Goal: Task Accomplishment & Management: Manage account settings

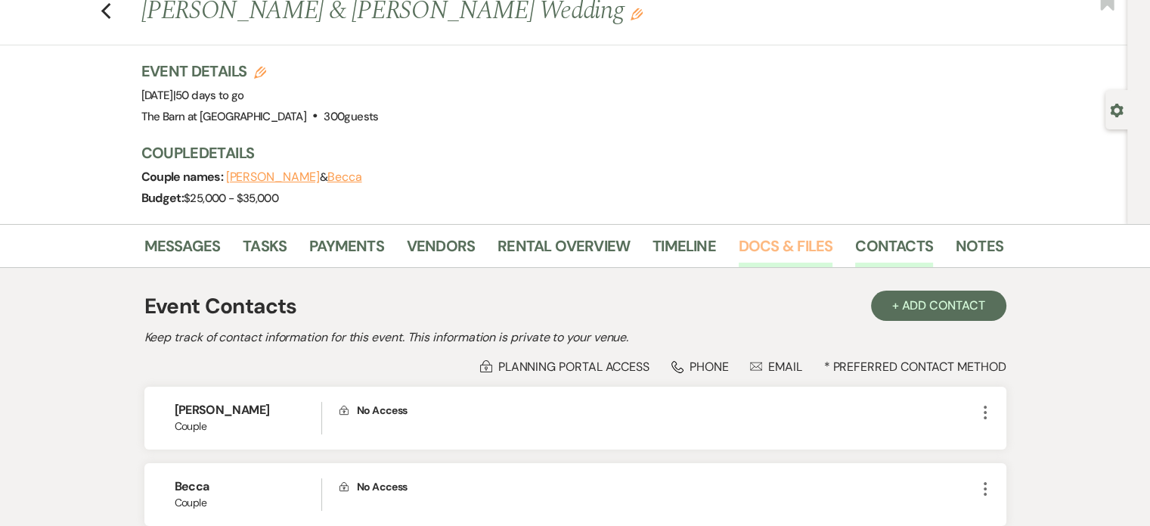
click at [762, 240] on link "Docs & Files" at bounding box center [786, 250] width 94 height 33
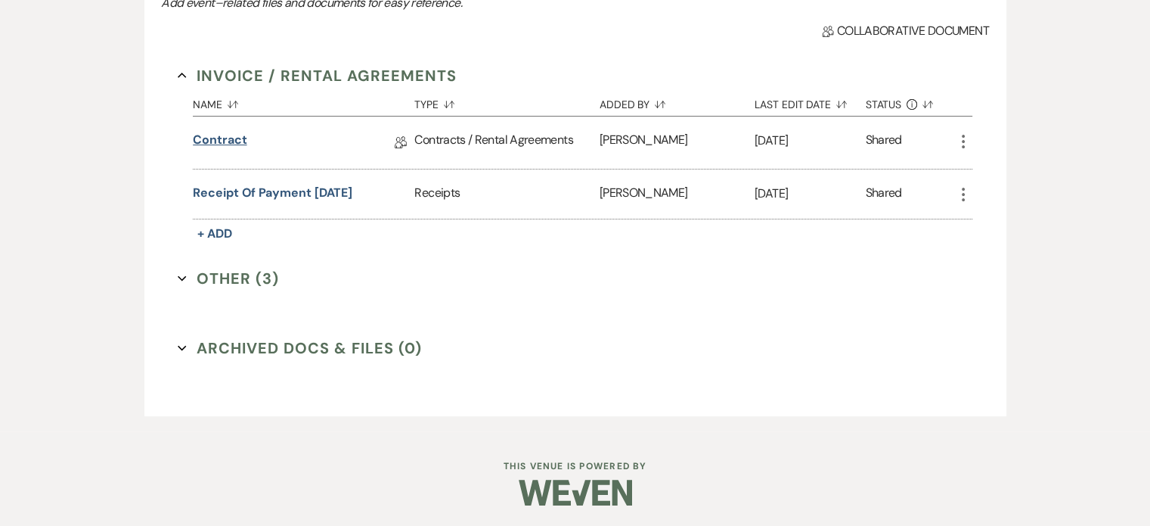
scroll to position [399, 0]
click at [238, 141] on link "Contract" at bounding box center [220, 142] width 54 height 23
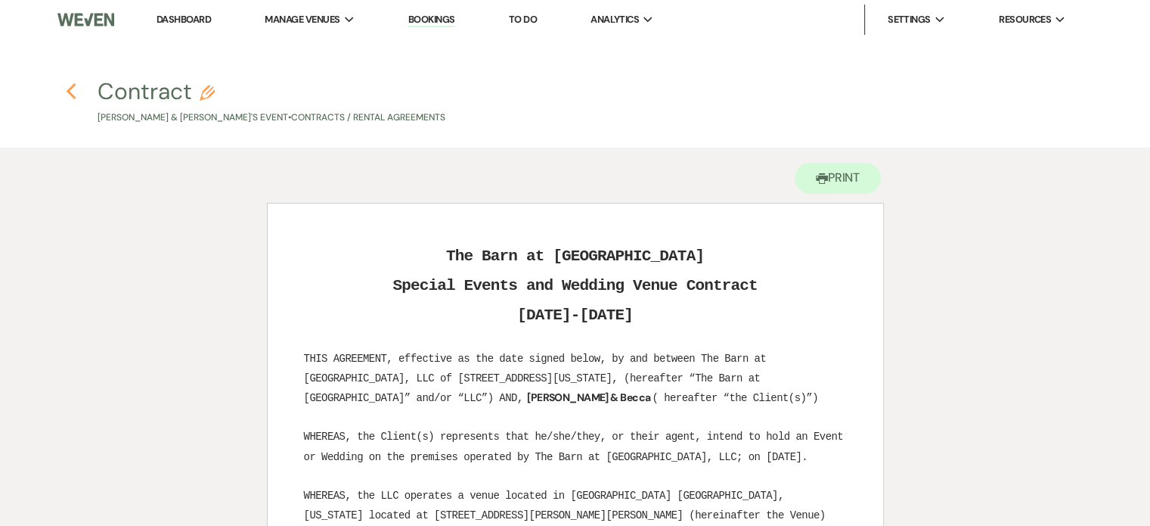
click at [69, 91] on use "button" at bounding box center [71, 91] width 10 height 17
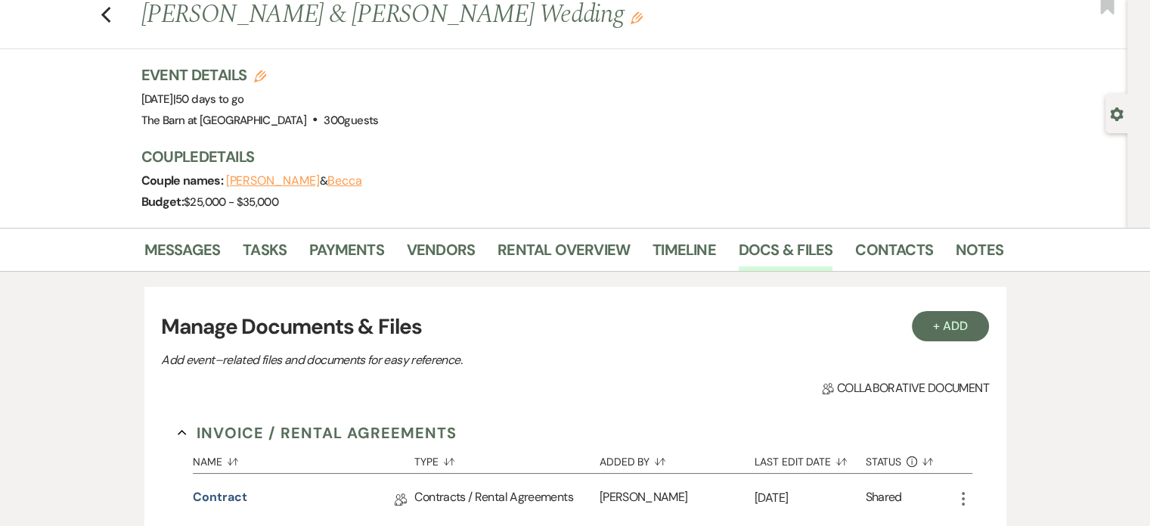
scroll to position [21, 0]
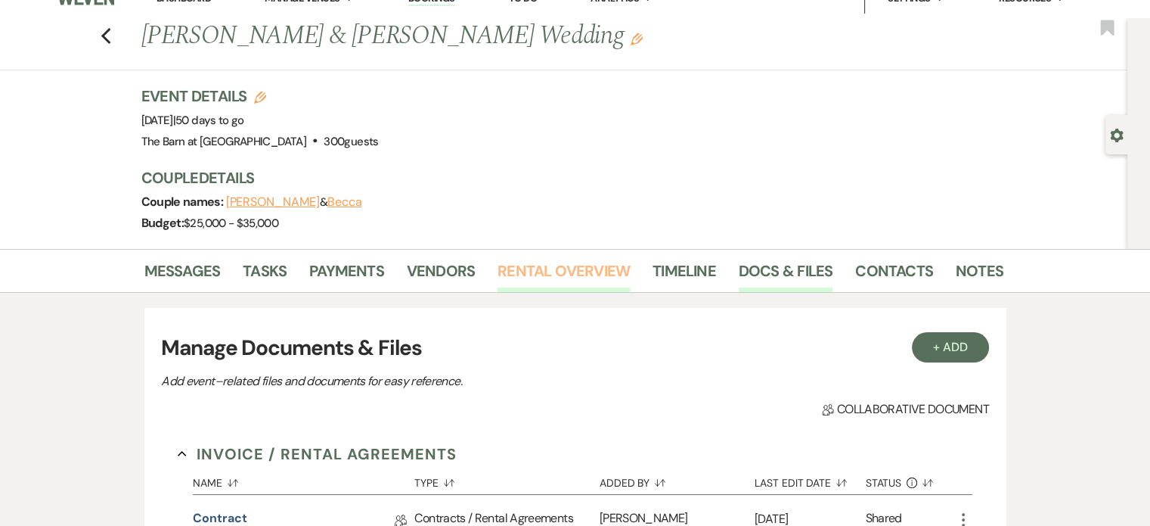
click at [532, 263] on link "Rental Overview" at bounding box center [564, 275] width 132 height 33
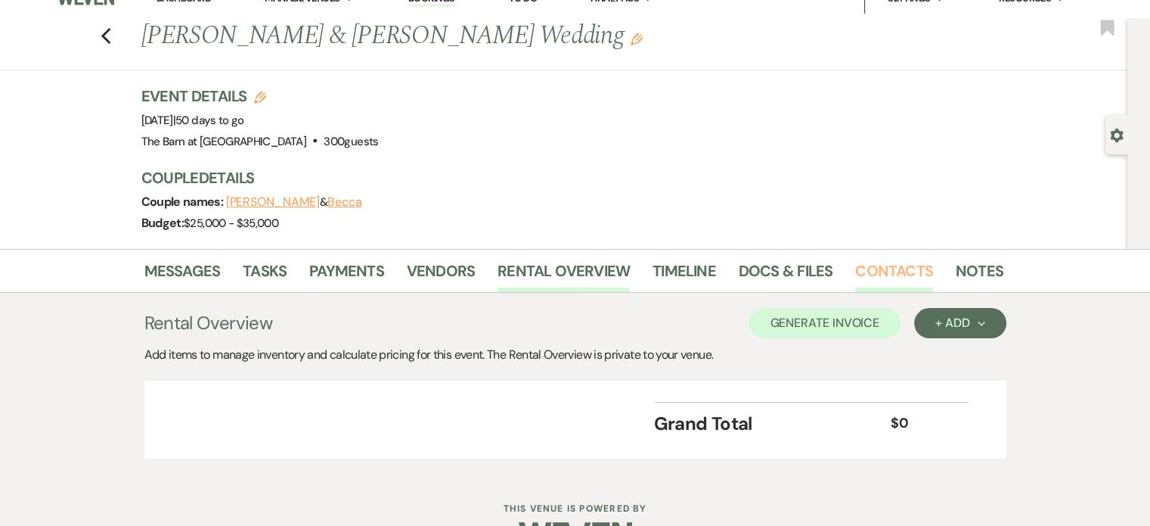
click at [902, 271] on link "Contacts" at bounding box center [894, 275] width 78 height 33
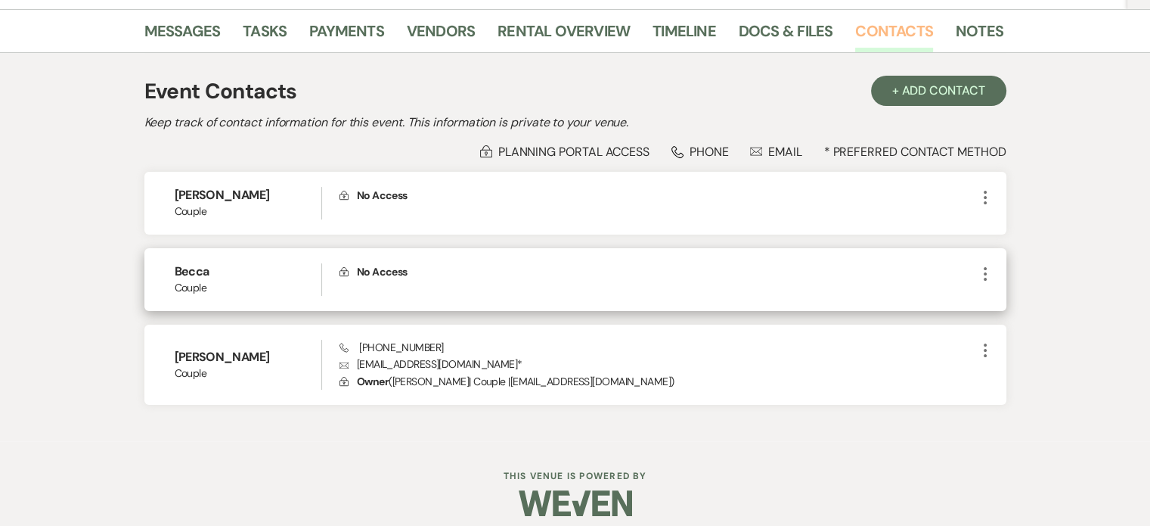
scroll to position [273, 0]
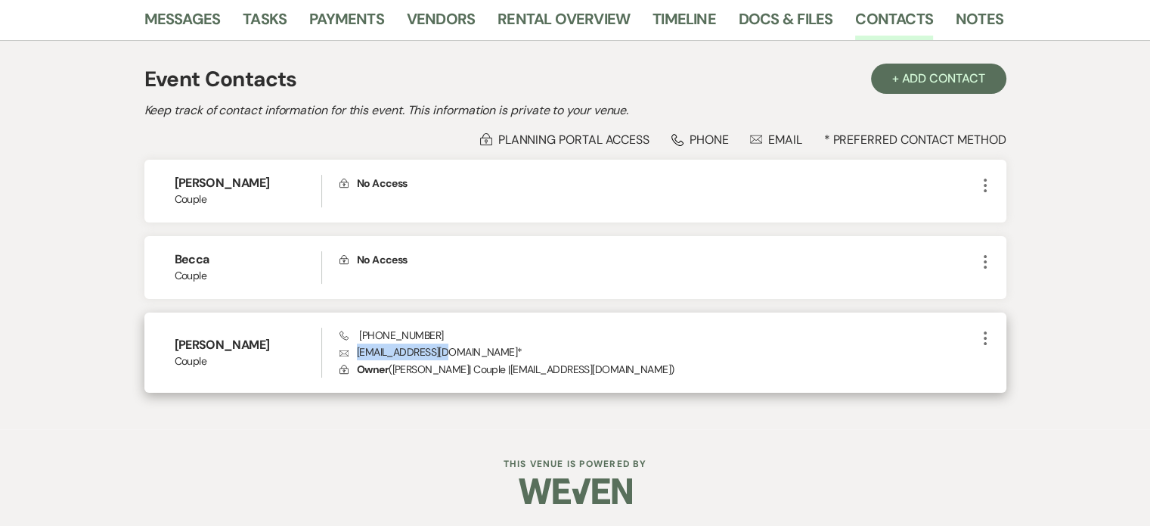
drag, startPoint x: 448, startPoint y: 352, endPoint x: 358, endPoint y: 349, distance: 89.3
click at [358, 349] on p "Envelope [EMAIL_ADDRESS][DOMAIN_NAME] *" at bounding box center [658, 351] width 636 height 17
copy p "[EMAIL_ADDRESS][DOMAIN_NAME]"
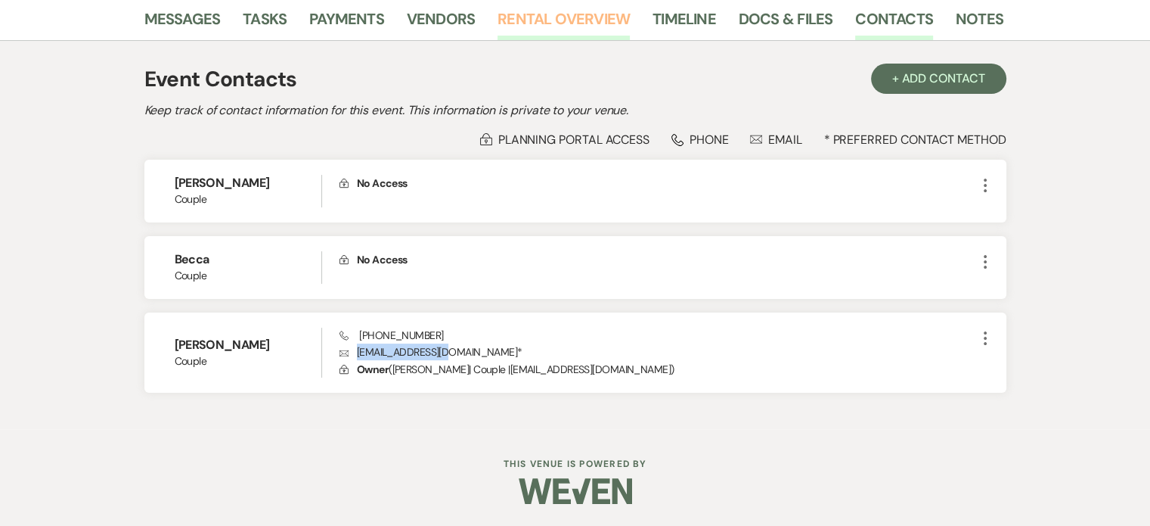
click at [579, 14] on link "Rental Overview" at bounding box center [564, 23] width 132 height 33
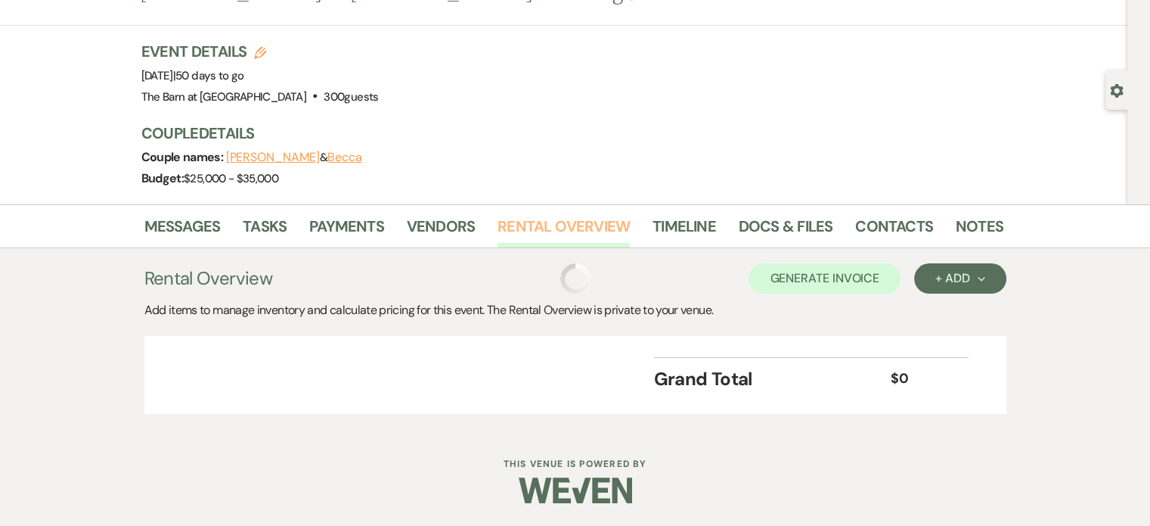
scroll to position [65, 0]
click at [960, 279] on div "+ Add Next" at bounding box center [959, 279] width 49 height 12
click at [964, 337] on button "Category" at bounding box center [953, 336] width 79 height 23
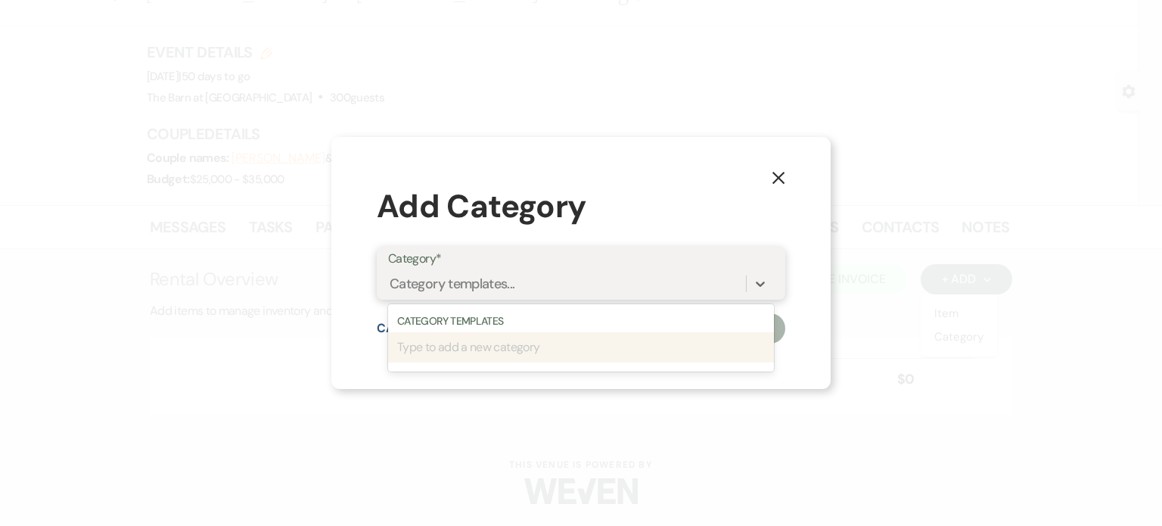
click at [513, 287] on div "Category templates..." at bounding box center [452, 284] width 126 height 20
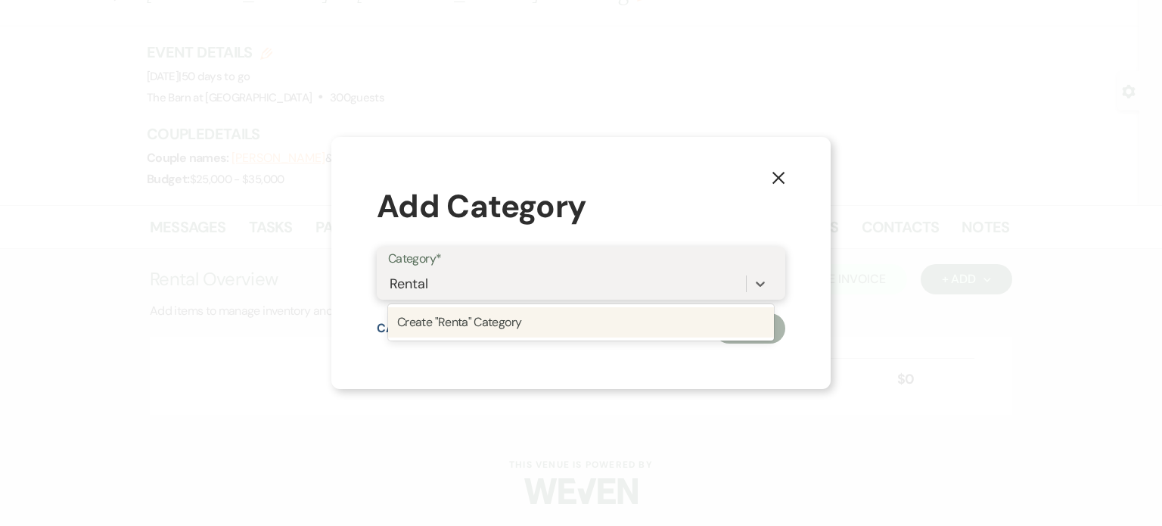
type input "Rentals"
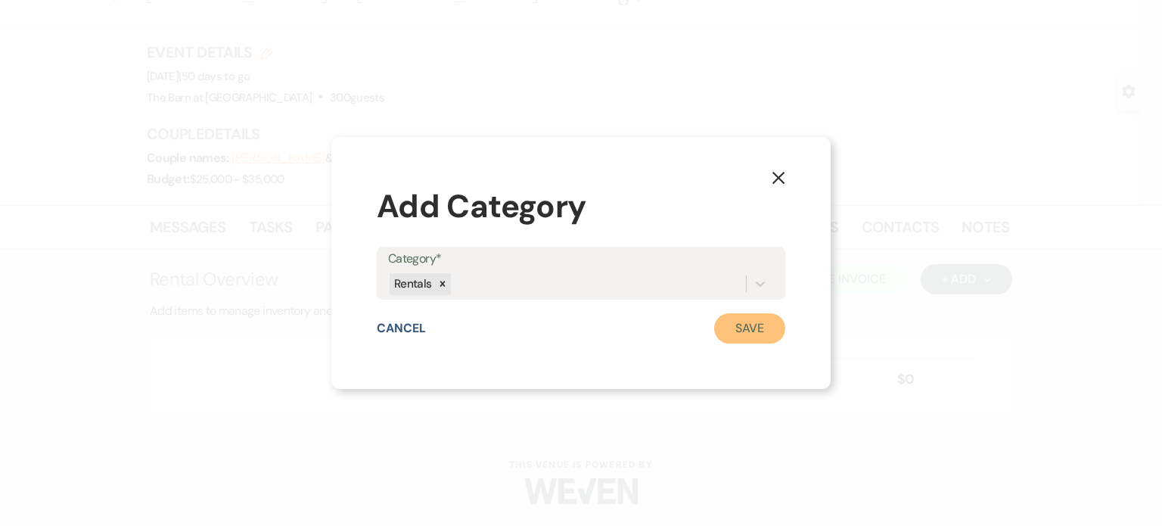
click at [747, 325] on button "Save" at bounding box center [749, 328] width 71 height 30
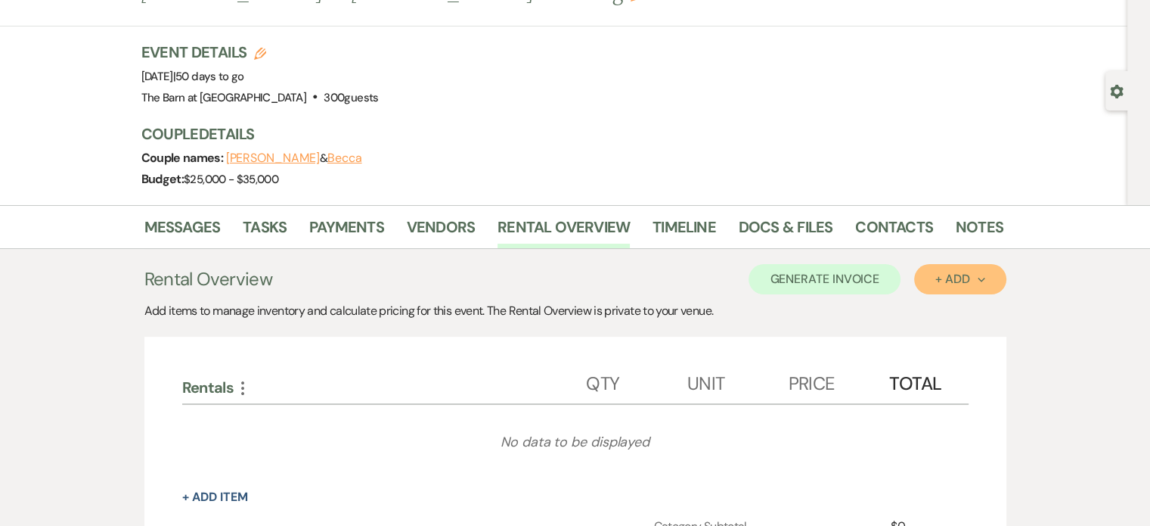
click at [963, 278] on div "+ Add Next" at bounding box center [959, 279] width 49 height 12
click at [950, 337] on button "Category" at bounding box center [953, 336] width 79 height 23
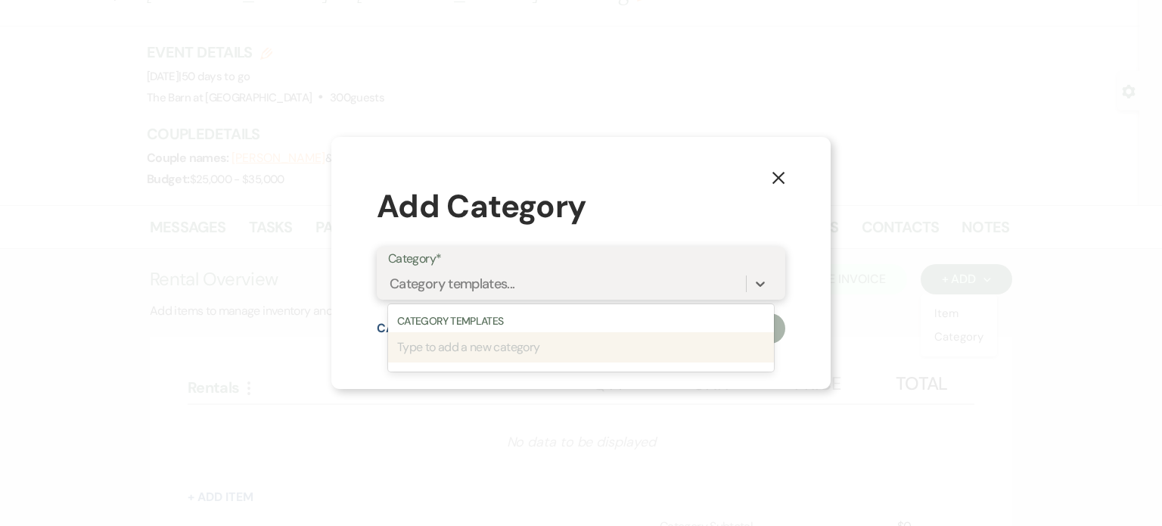
click at [612, 277] on div "Category templates..." at bounding box center [567, 284] width 358 height 26
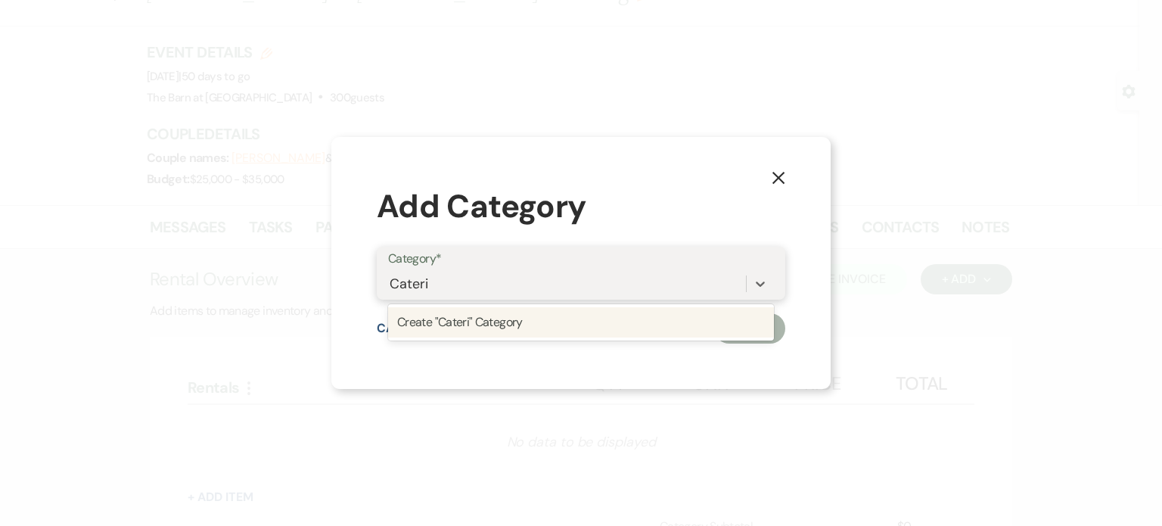
type input "Catering"
click at [628, 338] on div "Create "Catering" Category" at bounding box center [581, 322] width 386 height 36
click at [631, 330] on div "Create "Catering" Category" at bounding box center [581, 322] width 386 height 30
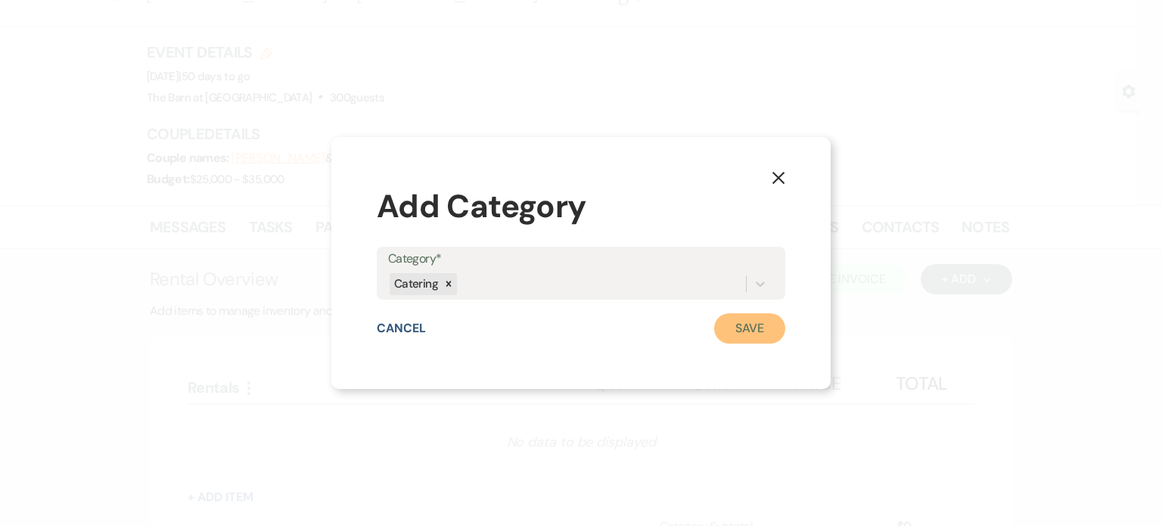
click at [752, 338] on button "Save" at bounding box center [749, 328] width 71 height 30
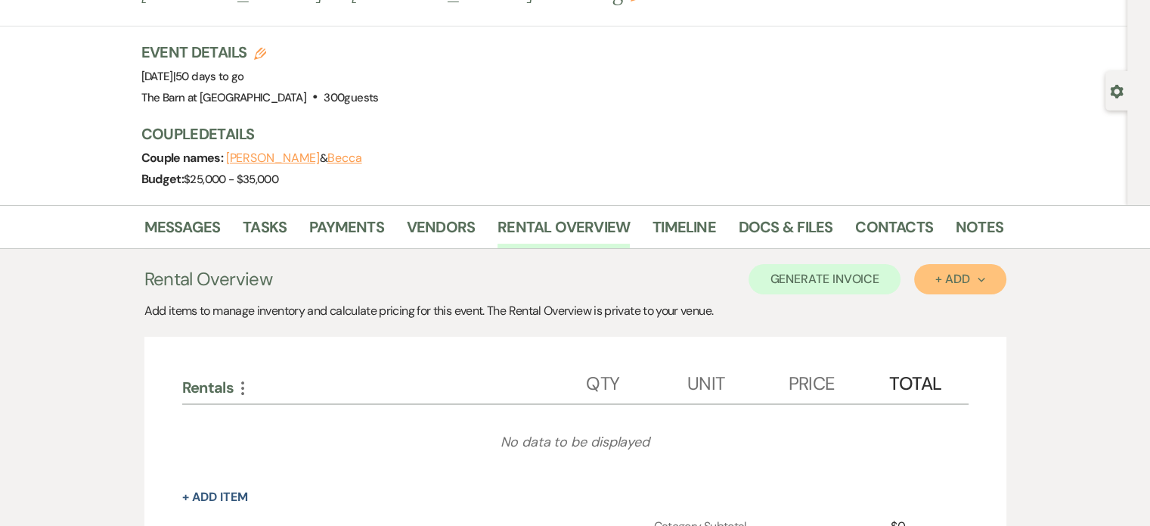
click at [941, 281] on div "+ Add Next" at bounding box center [959, 279] width 49 height 12
click at [960, 345] on button "Category" at bounding box center [953, 336] width 79 height 23
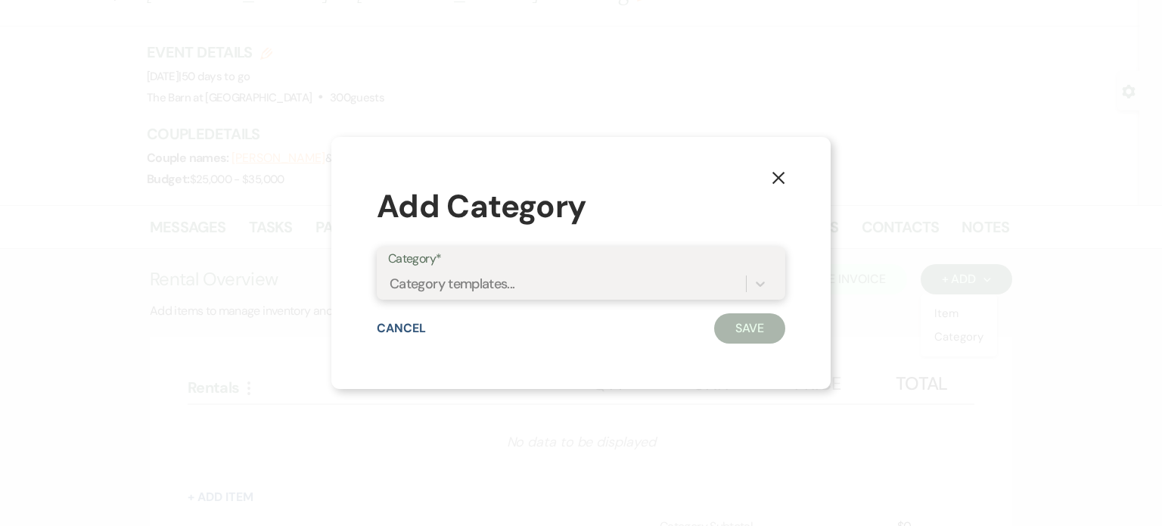
click at [693, 290] on div "Category templates..." at bounding box center [567, 284] width 358 height 26
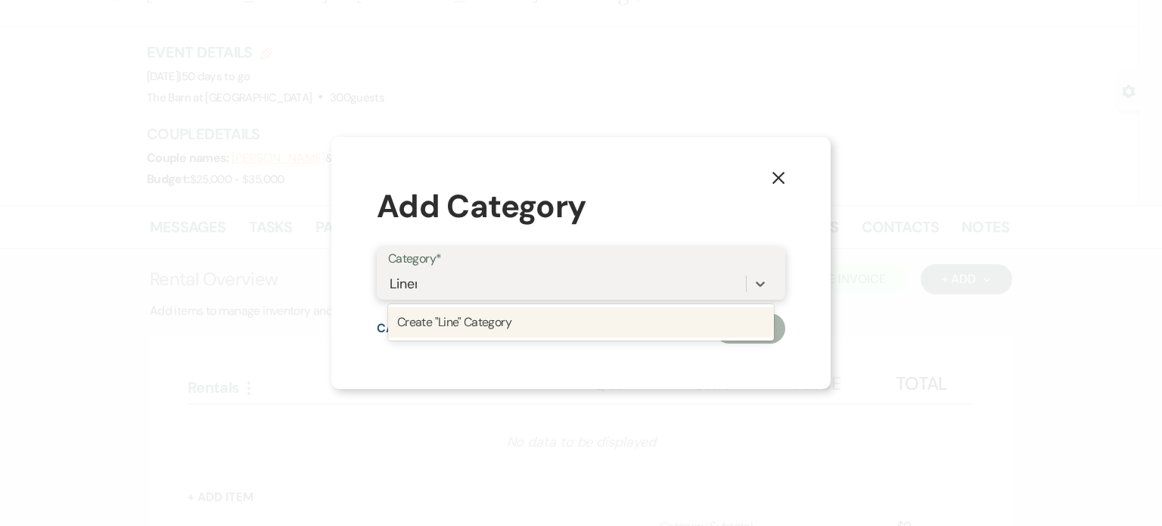
type input "Linens"
click at [678, 323] on div "Create "Linens" Category" at bounding box center [581, 322] width 386 height 30
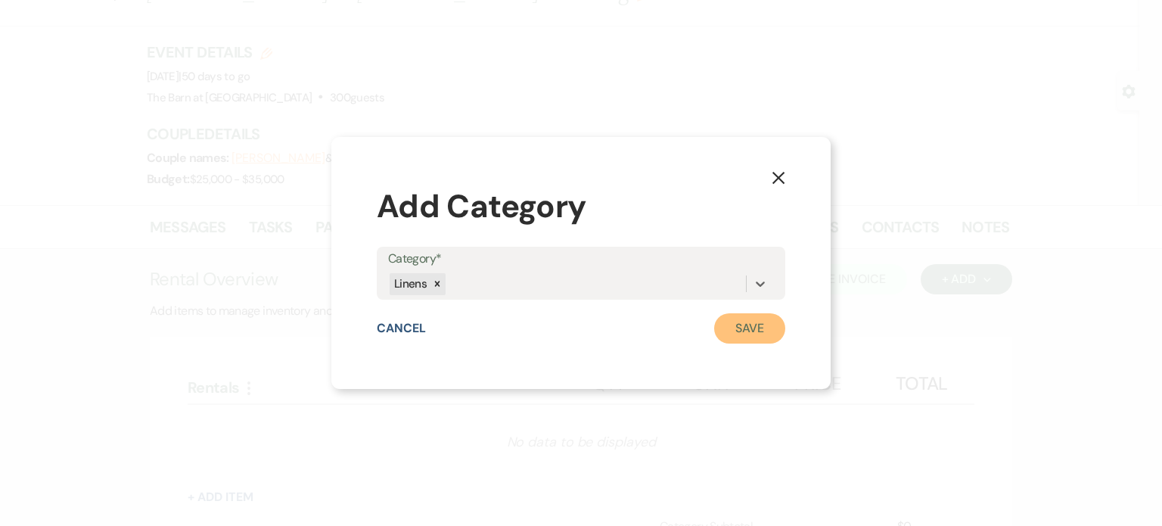
click at [762, 343] on button "Save" at bounding box center [749, 328] width 71 height 30
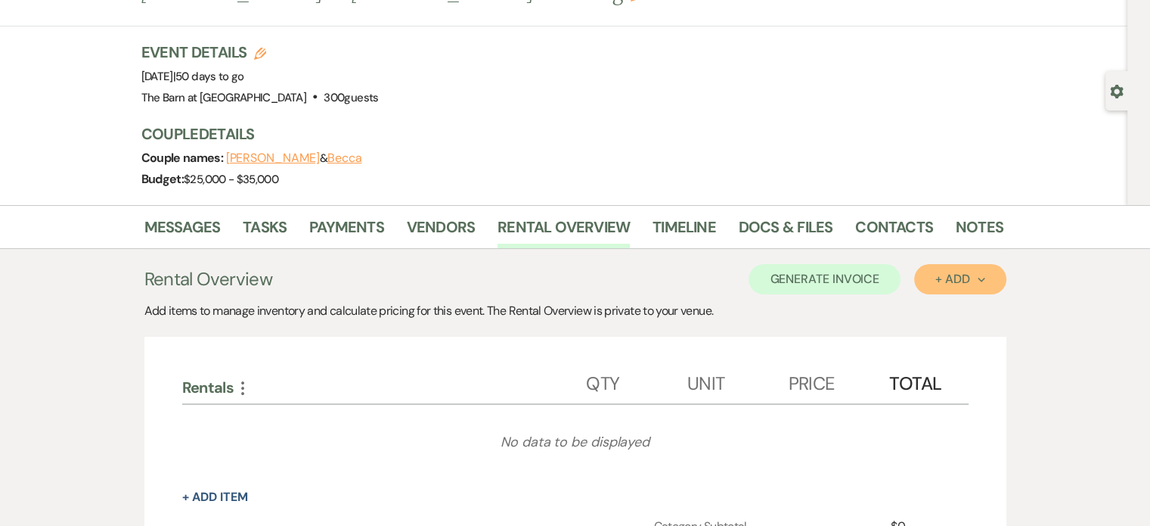
click at [963, 275] on div "+ Add Next" at bounding box center [959, 279] width 49 height 12
click at [970, 332] on button "Category" at bounding box center [953, 336] width 79 height 23
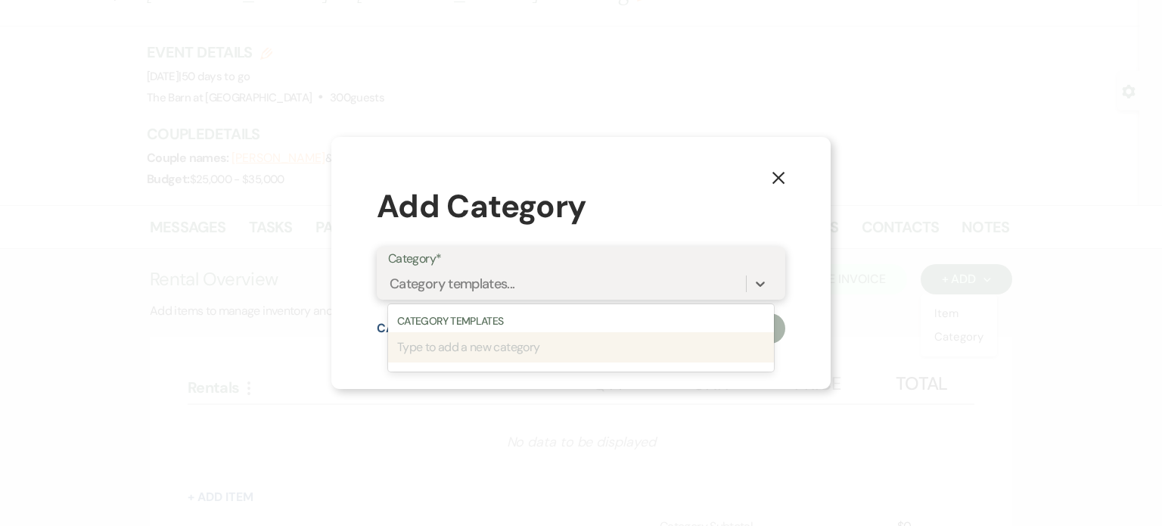
click at [463, 290] on div "Category templates..." at bounding box center [452, 284] width 126 height 20
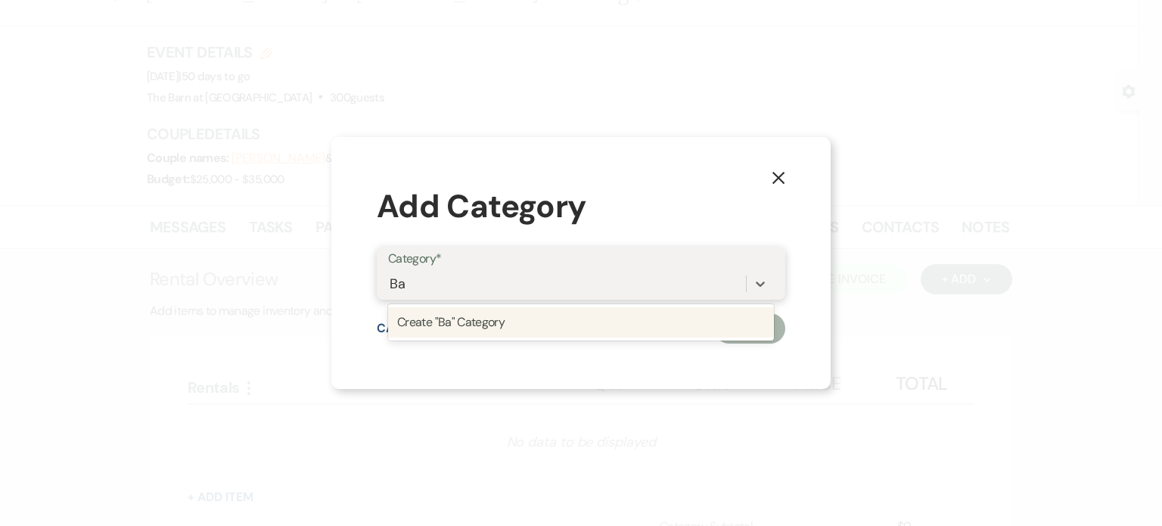
type input "Bar"
click at [581, 309] on div "Create "Bar" Category" at bounding box center [581, 322] width 386 height 30
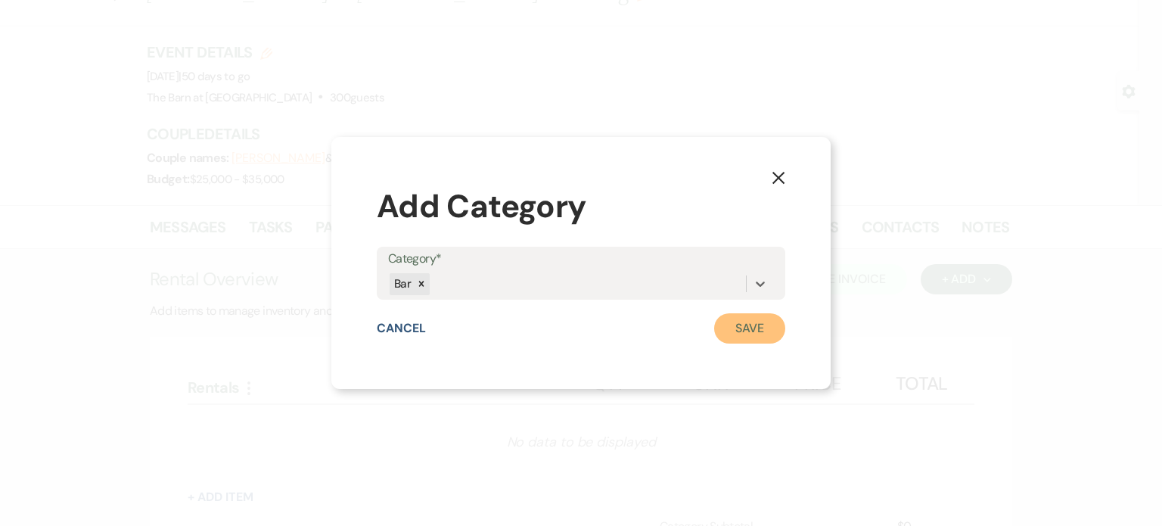
click at [743, 323] on button "Save" at bounding box center [749, 328] width 71 height 30
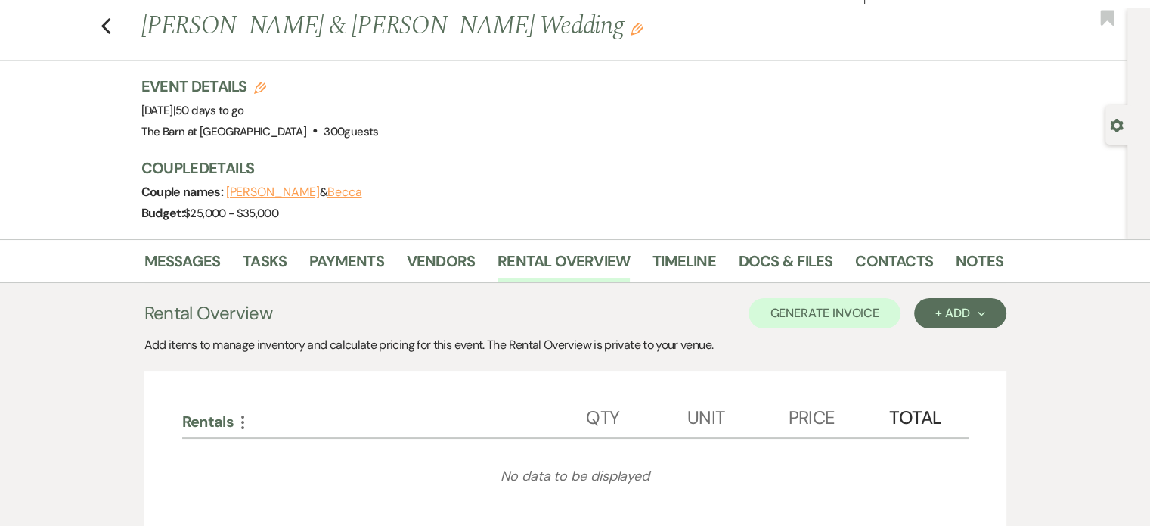
scroll to position [0, 0]
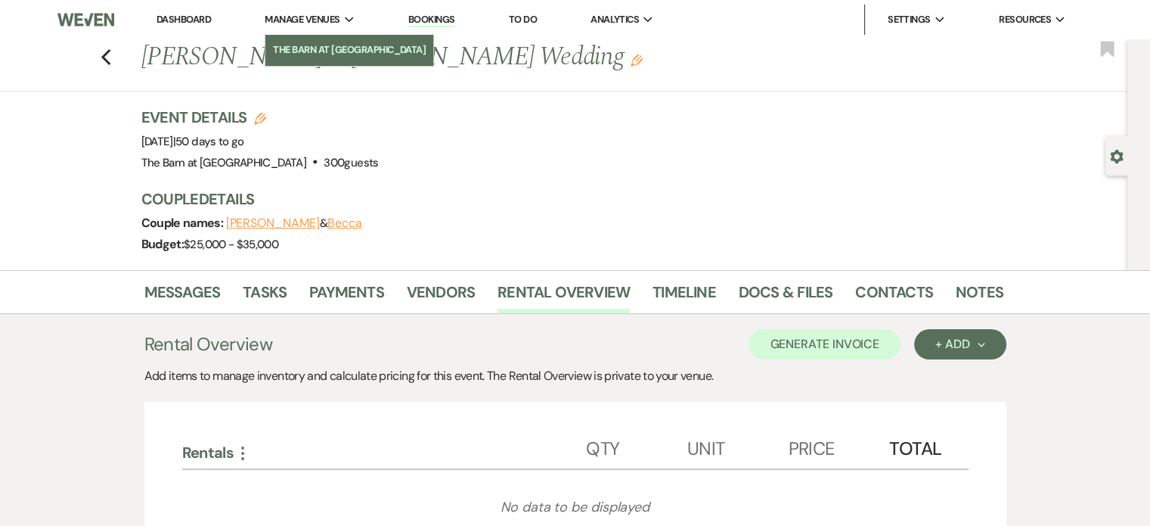
click at [344, 42] on li "The Barn at [GEOGRAPHIC_DATA]" at bounding box center [349, 49] width 153 height 15
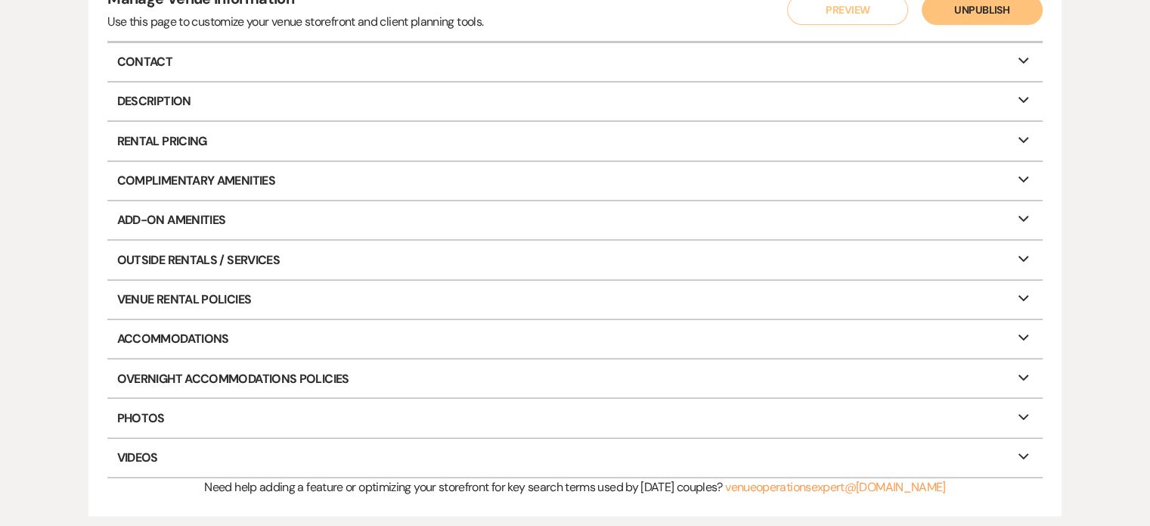
scroll to position [227, 0]
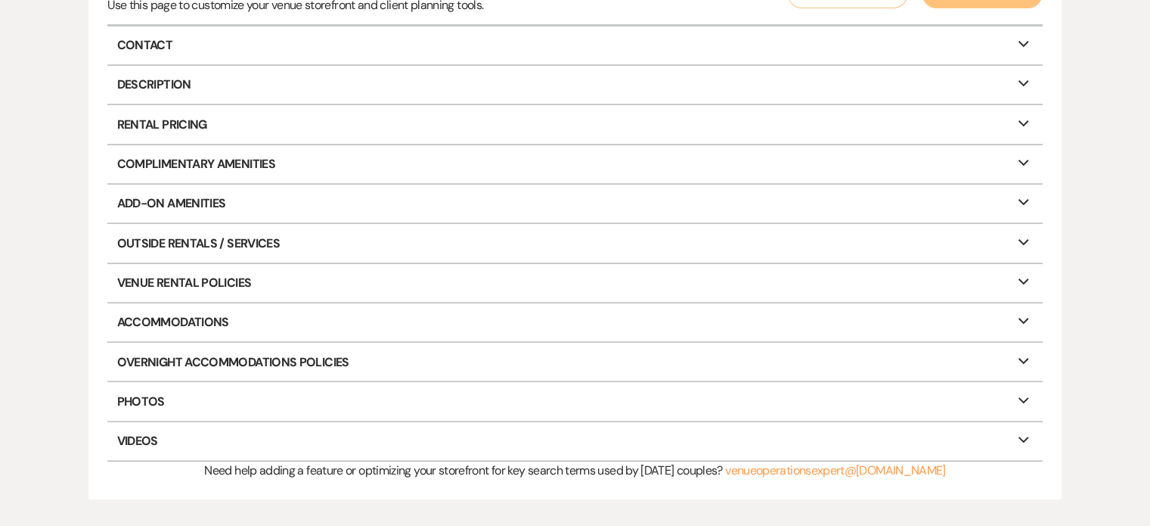
click at [1012, 114] on p "Rental Pricing Expand" at bounding box center [574, 124] width 935 height 38
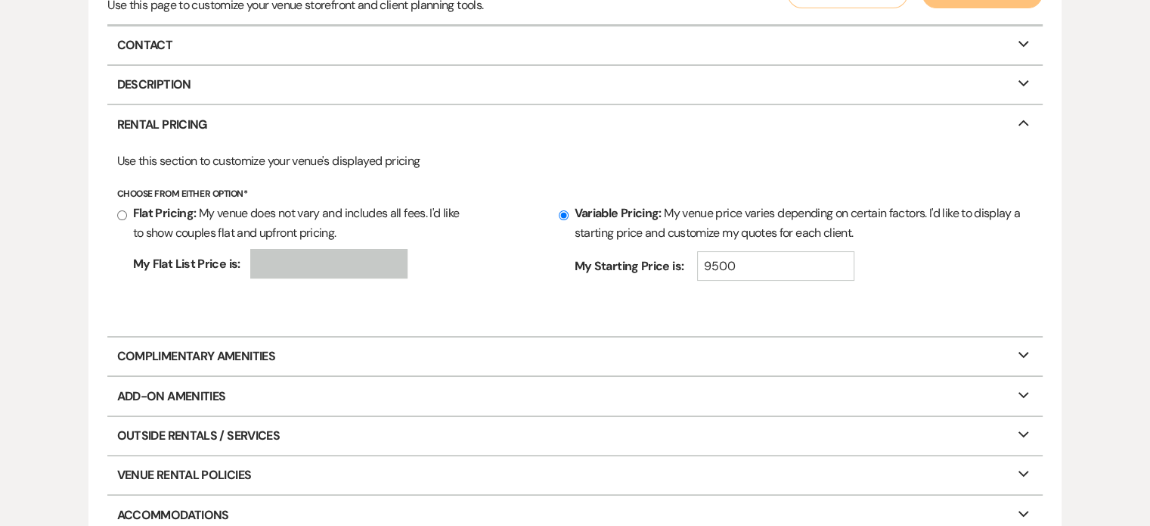
click at [1012, 114] on p "Rental Pricing Collapse" at bounding box center [574, 124] width 935 height 38
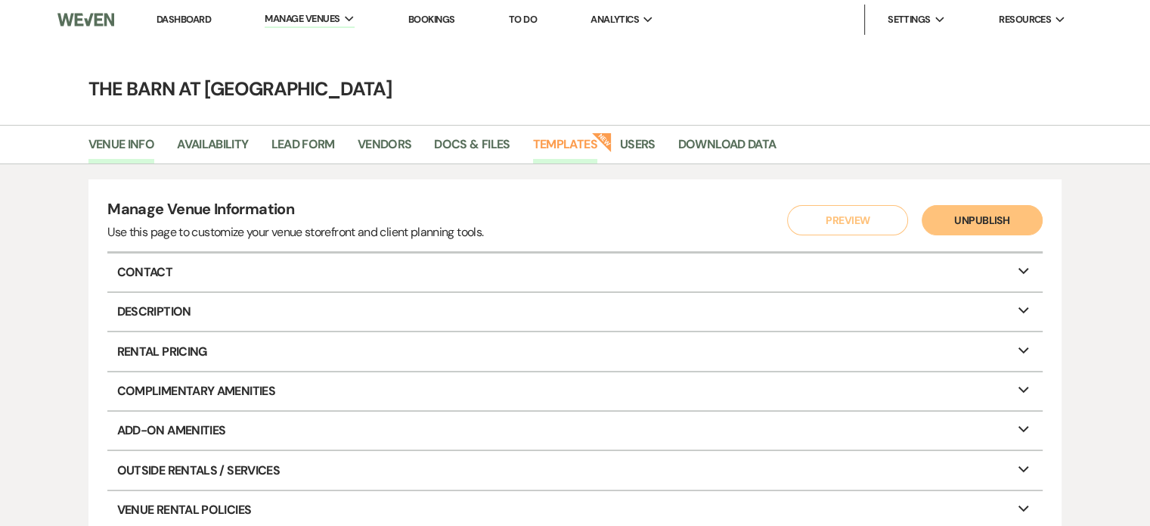
click at [580, 148] on link "Templates" at bounding box center [565, 149] width 64 height 29
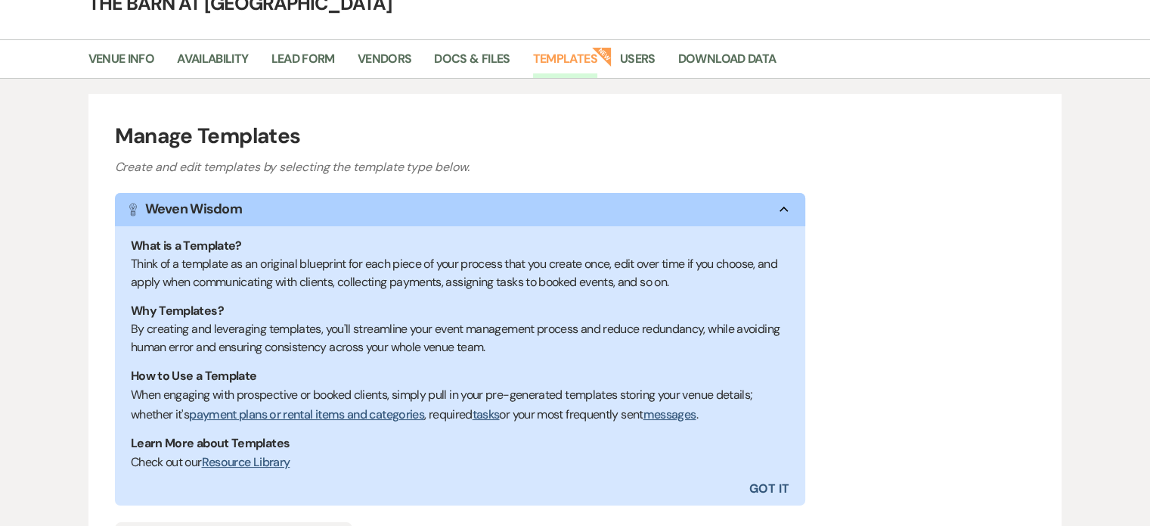
scroll to position [287, 0]
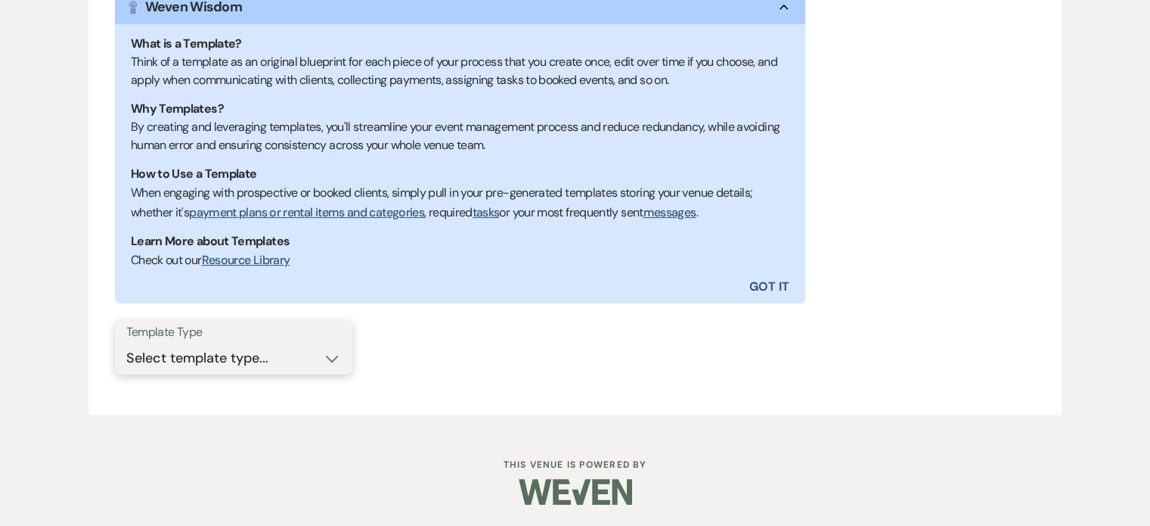
click at [301, 352] on select "Select template type... Task List Message Templates Payment Plan Inventory Item…" at bounding box center [233, 357] width 215 height 29
click at [126, 343] on select "Select template type... Task List Message Templates Payment Plan Inventory Item…" at bounding box center [233, 357] width 215 height 29
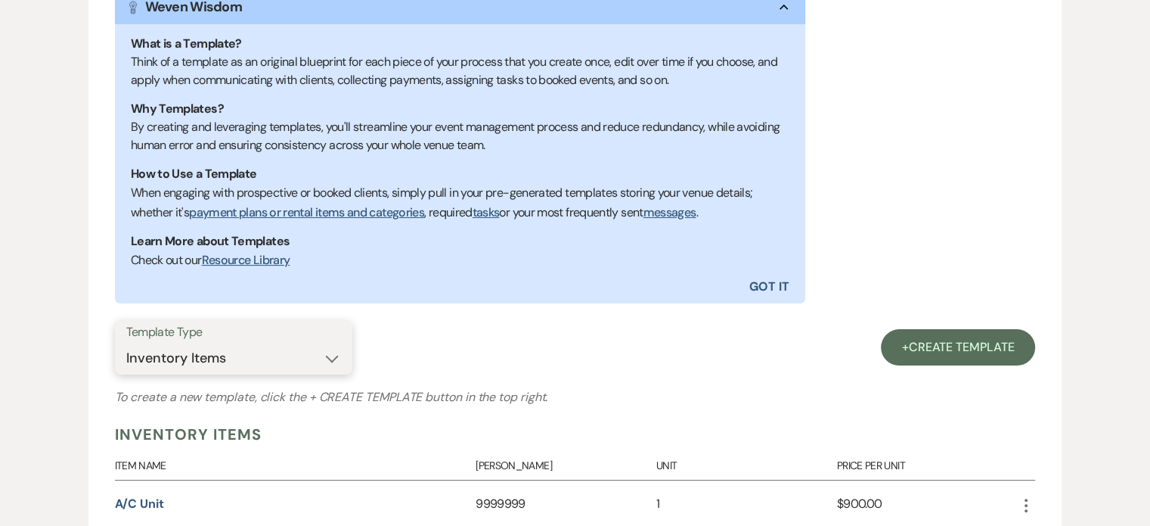
click at [324, 345] on select "Select template type... Task List Message Templates Payment Plan Inventory Item…" at bounding box center [233, 357] width 215 height 29
select select "Categories"
click at [126, 343] on select "Select template type... Task List Message Templates Payment Plan Inventory Item…" at bounding box center [233, 357] width 215 height 29
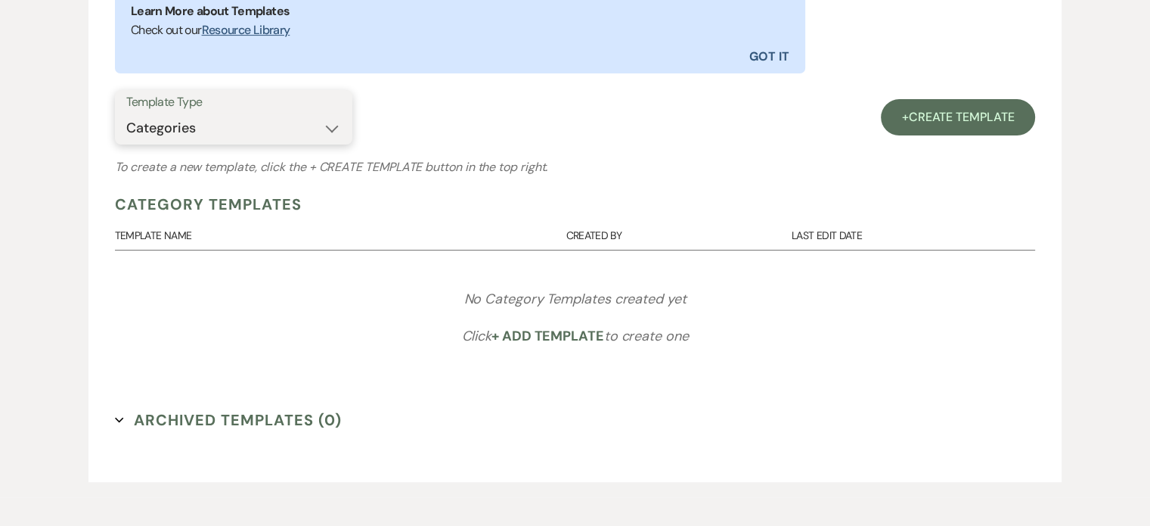
scroll to position [585, 0]
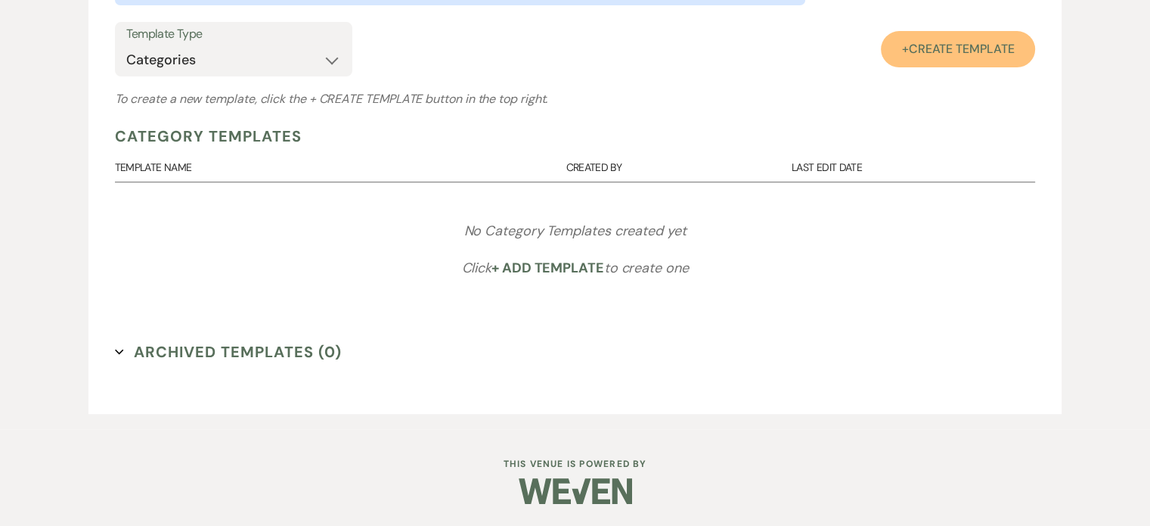
click at [971, 47] on span "Create Template" at bounding box center [962, 49] width 106 height 16
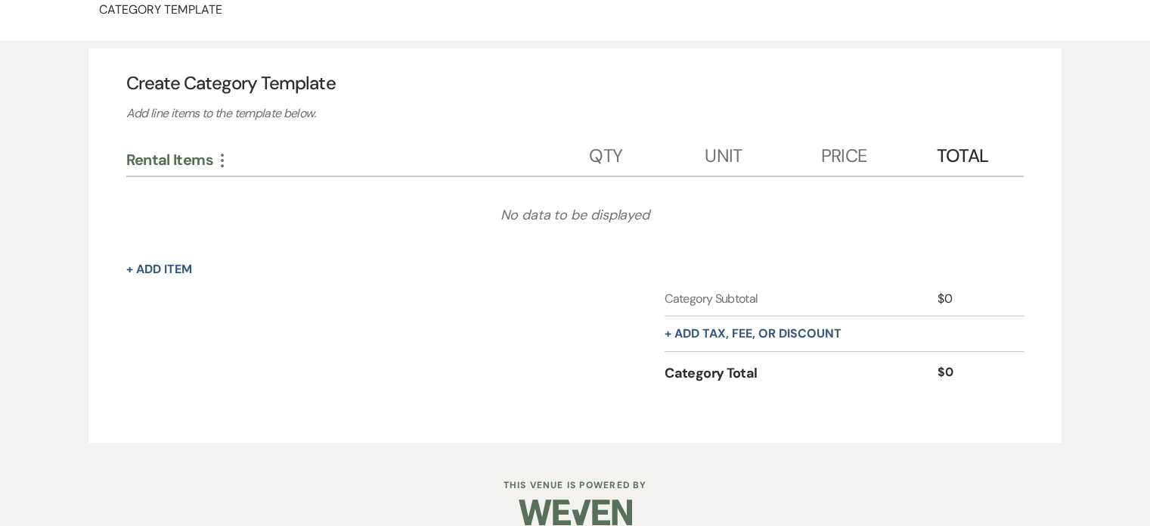
scroll to position [136, 0]
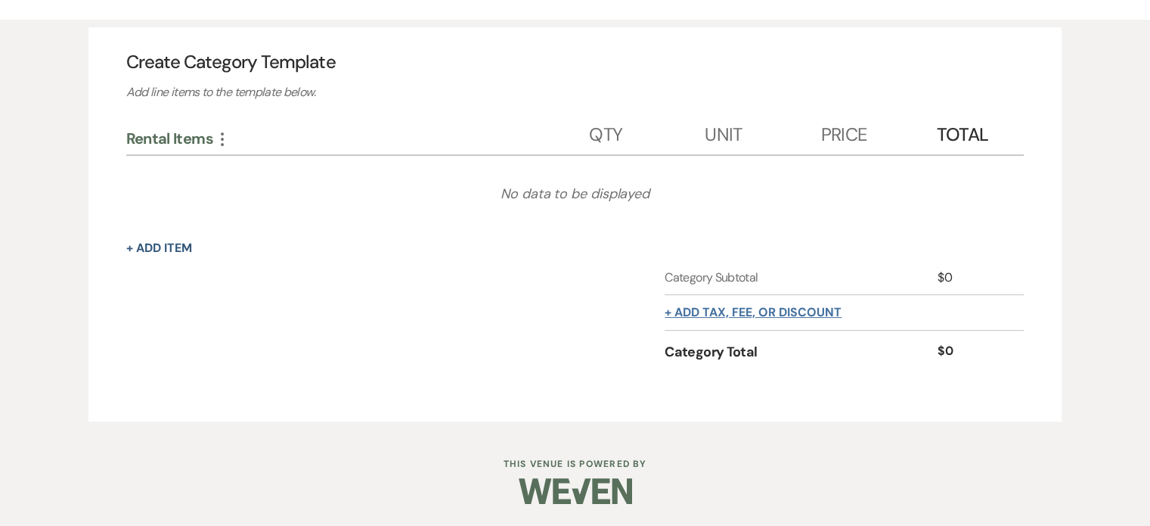
click at [777, 314] on button "+ Add tax, fee, or discount" at bounding box center [753, 312] width 177 height 12
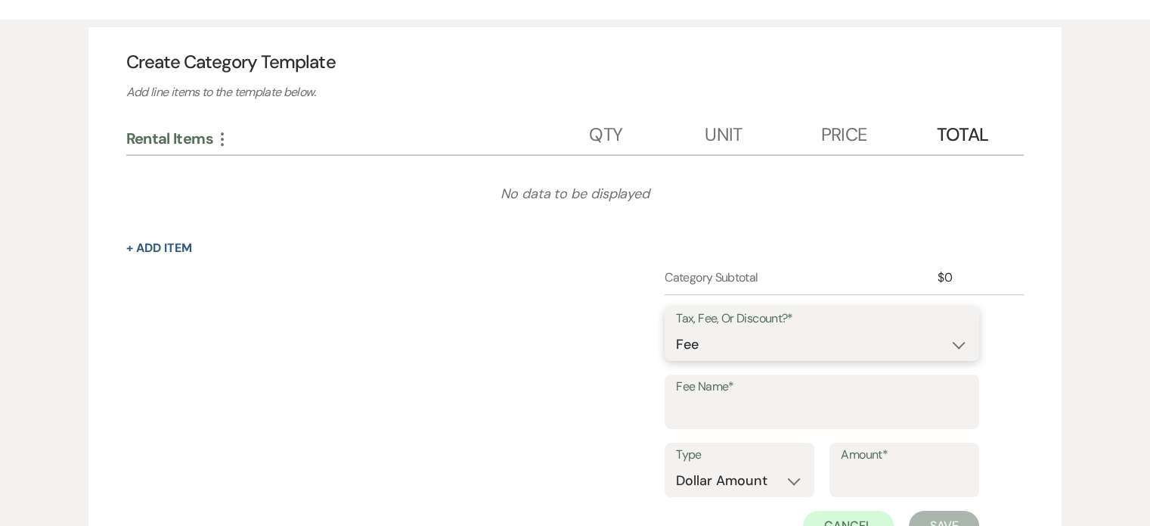
click at [799, 349] on select "Fee Discount Tax" at bounding box center [822, 344] width 292 height 29
select select "3"
click at [676, 330] on select "Fee Discount Tax" at bounding box center [822, 344] width 292 height 29
click at [768, 402] on input "Fee Name*" at bounding box center [822, 412] width 292 height 29
type input "Tax"
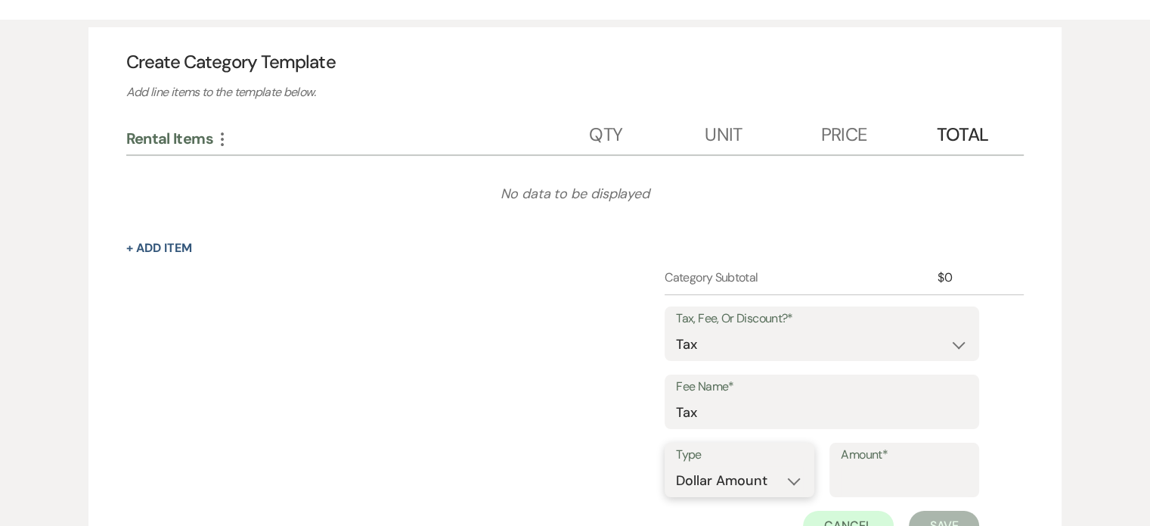
click at [756, 477] on select "Dollar Amount Percentage" at bounding box center [739, 480] width 127 height 29
select select "false"
click at [676, 466] on select "Dollar Amount Percentage" at bounding box center [739, 480] width 127 height 29
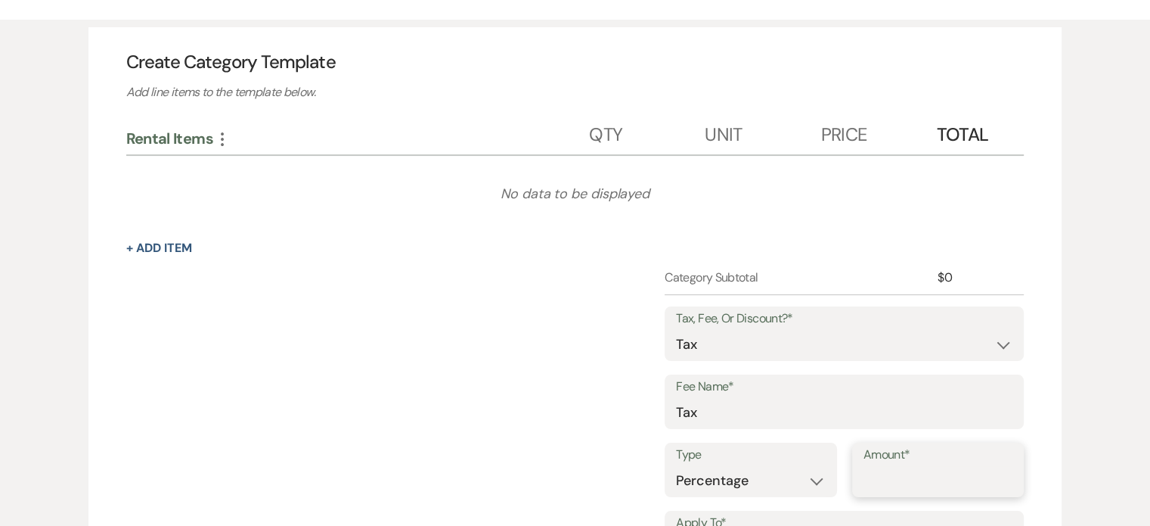
click at [898, 476] on input "Amount*" at bounding box center [939, 480] width 150 height 29
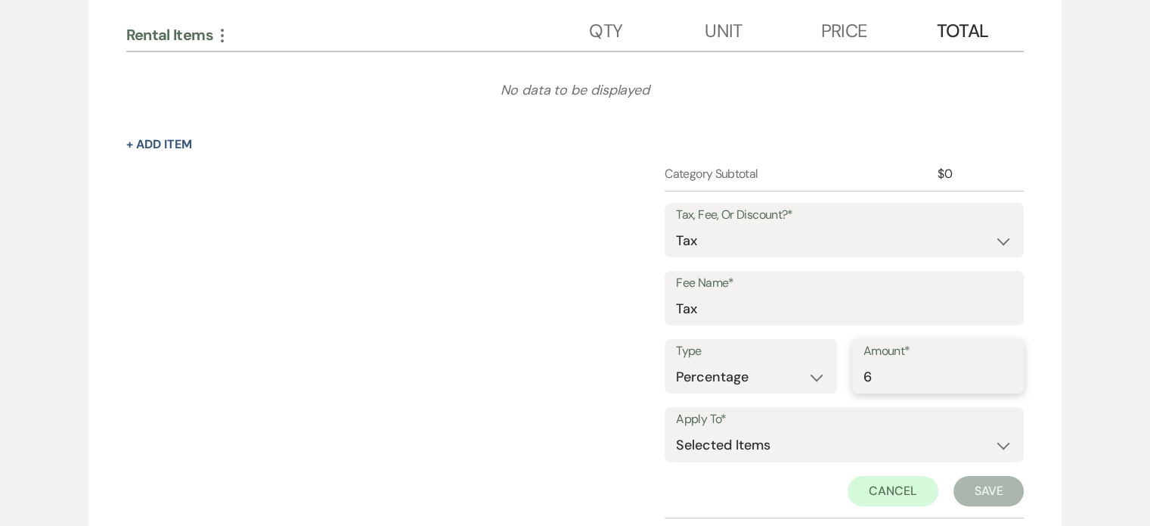
scroll to position [363, 0]
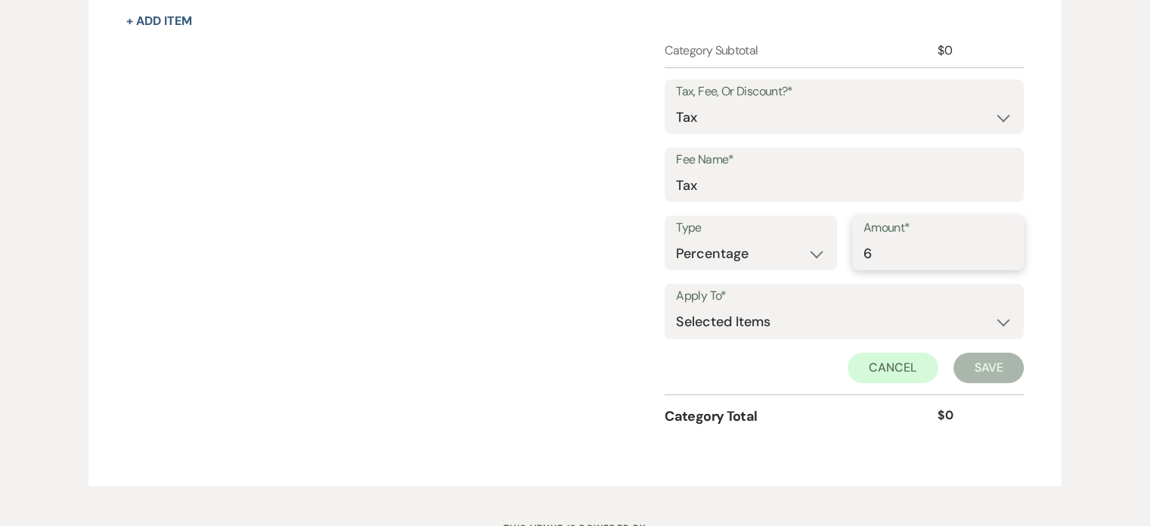
type input "6"
click at [936, 317] on select "Selected Items Category Subtotal (before all Taxes/Fees/Discounts) Category Tot…" at bounding box center [844, 322] width 337 height 30
select select "1"
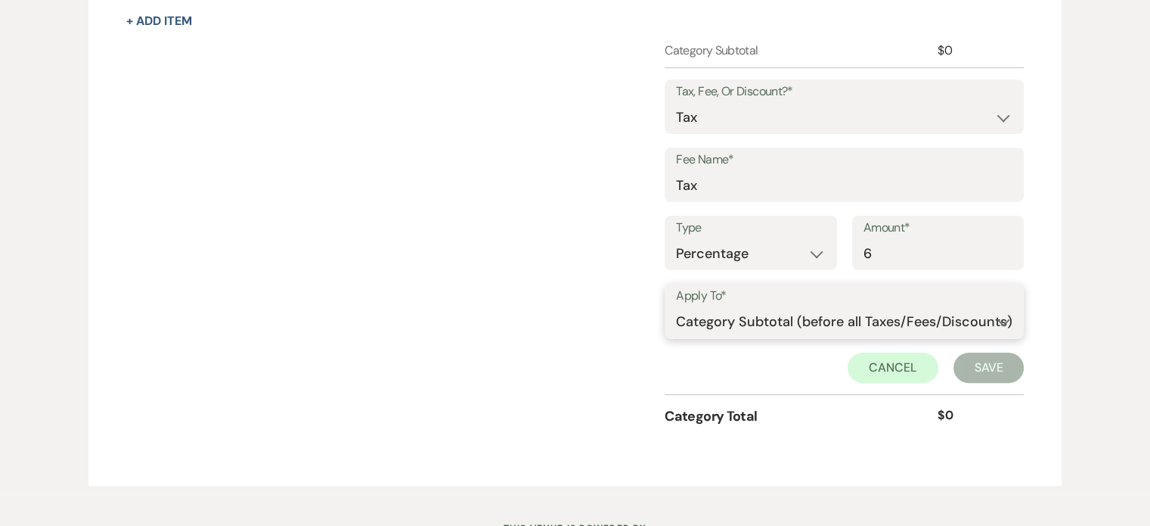
click at [676, 307] on select "Selected Items Category Subtotal (before all Taxes/Fees/Discounts) Category Tot…" at bounding box center [844, 322] width 337 height 30
click at [988, 361] on button "Save" at bounding box center [989, 367] width 71 height 30
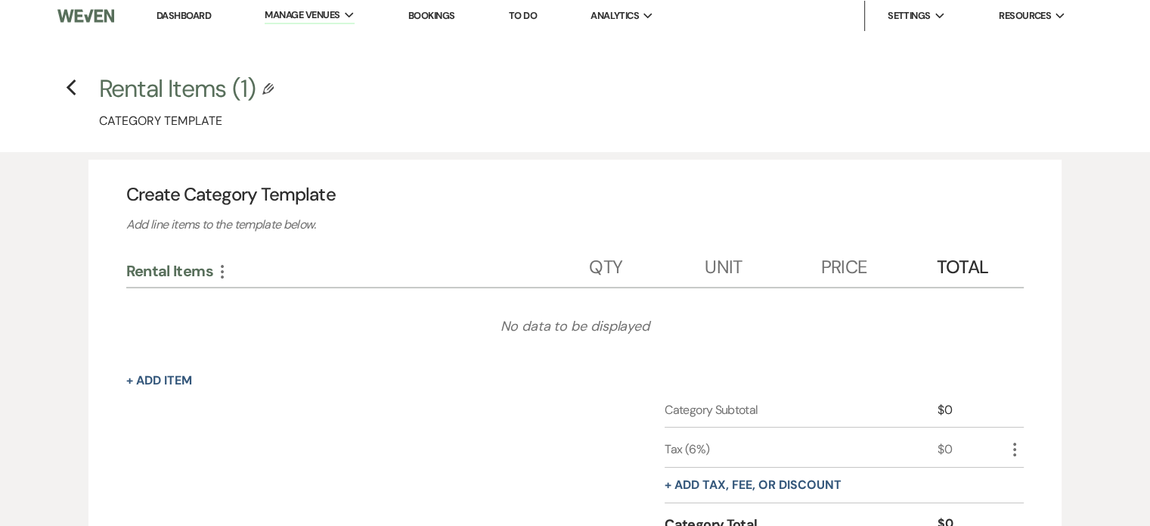
scroll to position [0, 0]
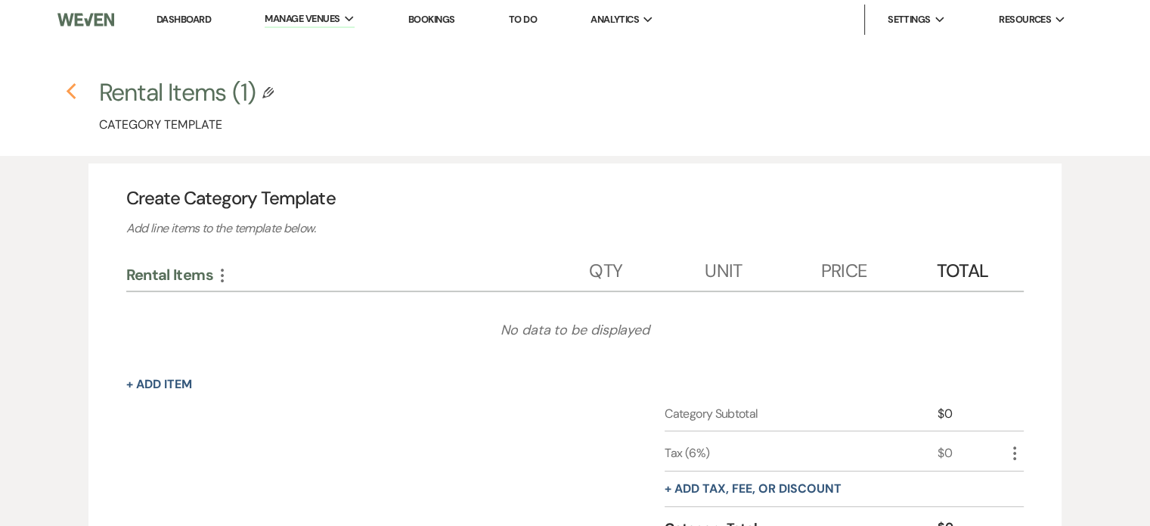
click at [75, 93] on icon "Previous" at bounding box center [71, 91] width 11 height 18
select select "Categories"
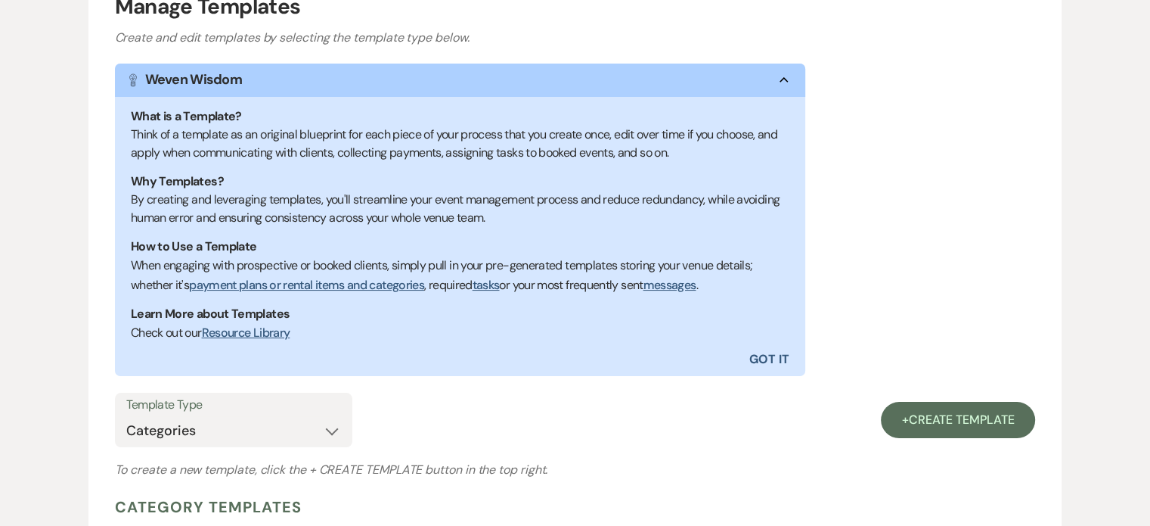
scroll to position [454, 0]
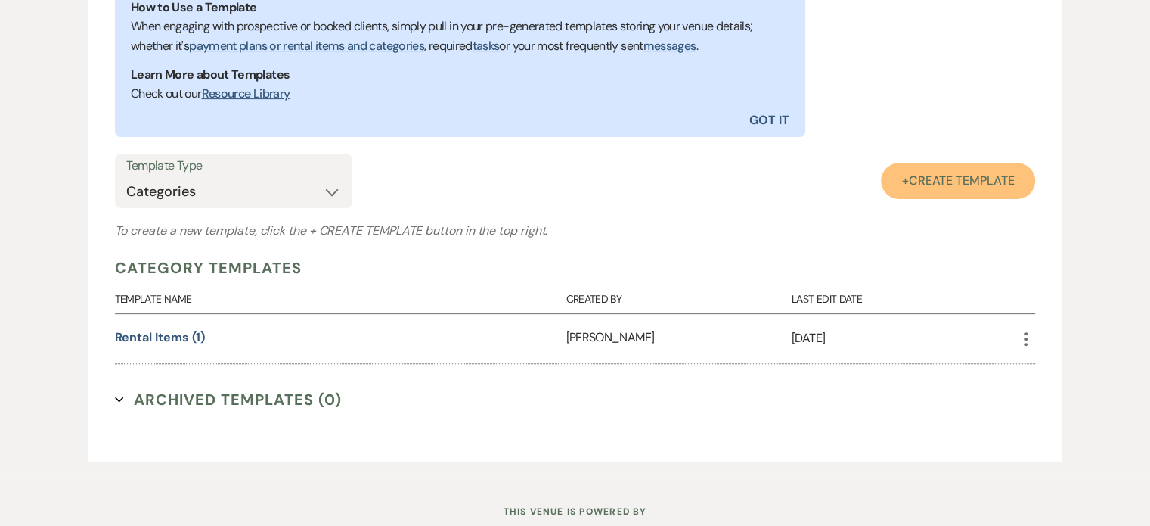
click at [950, 185] on span "Create Template" at bounding box center [962, 180] width 106 height 16
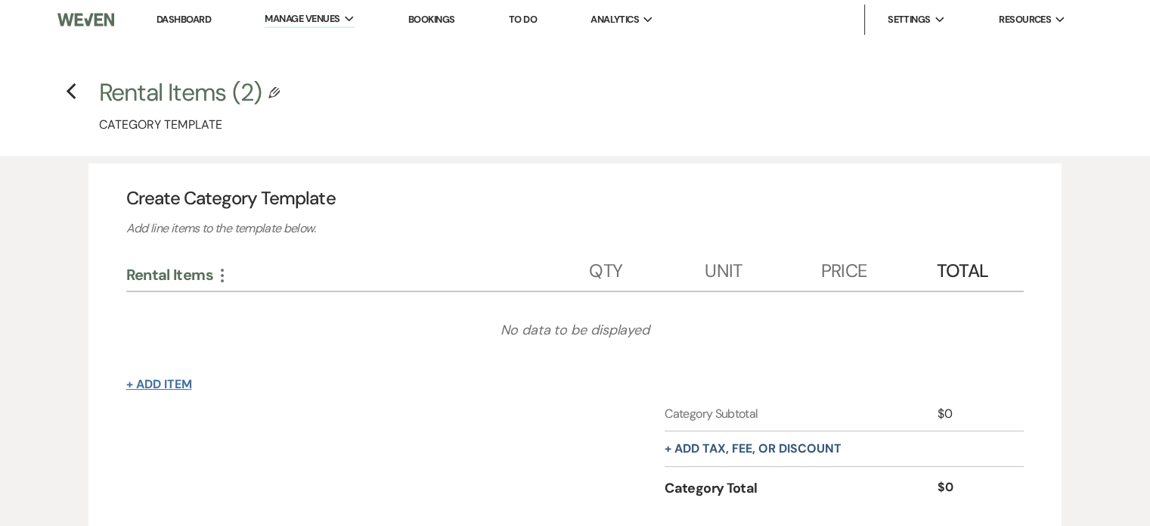
click at [178, 386] on button "+ Add Item" at bounding box center [159, 384] width 66 height 12
select select "41737"
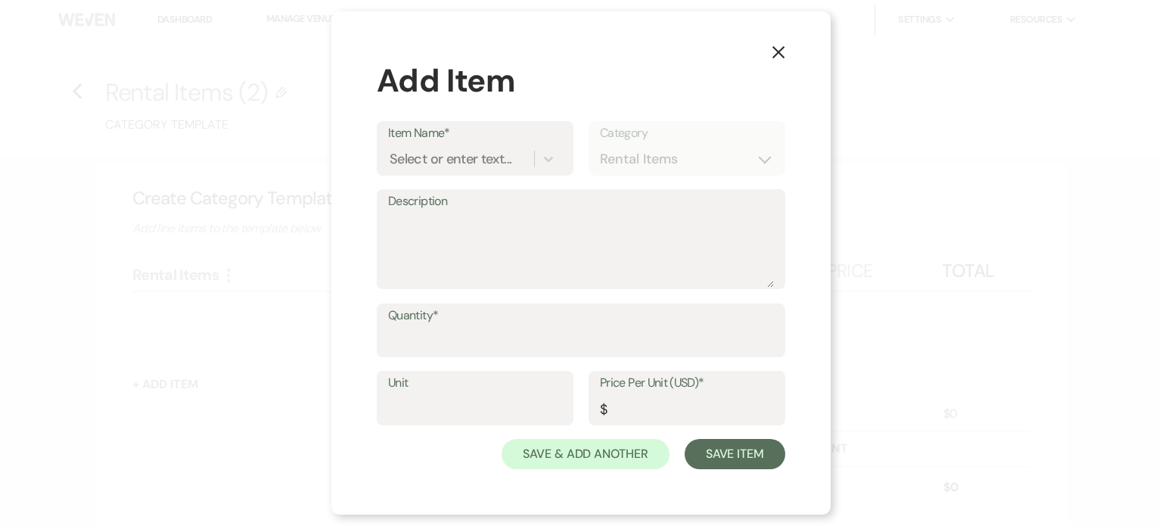
click at [777, 57] on icon "X" at bounding box center [778, 52] width 14 height 14
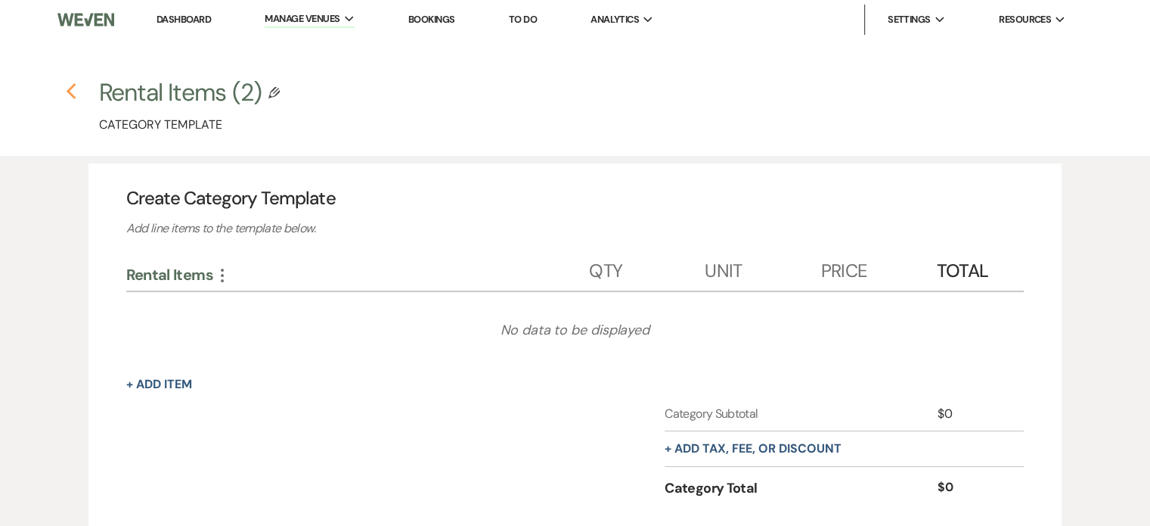
click at [73, 91] on icon "Previous" at bounding box center [71, 91] width 11 height 18
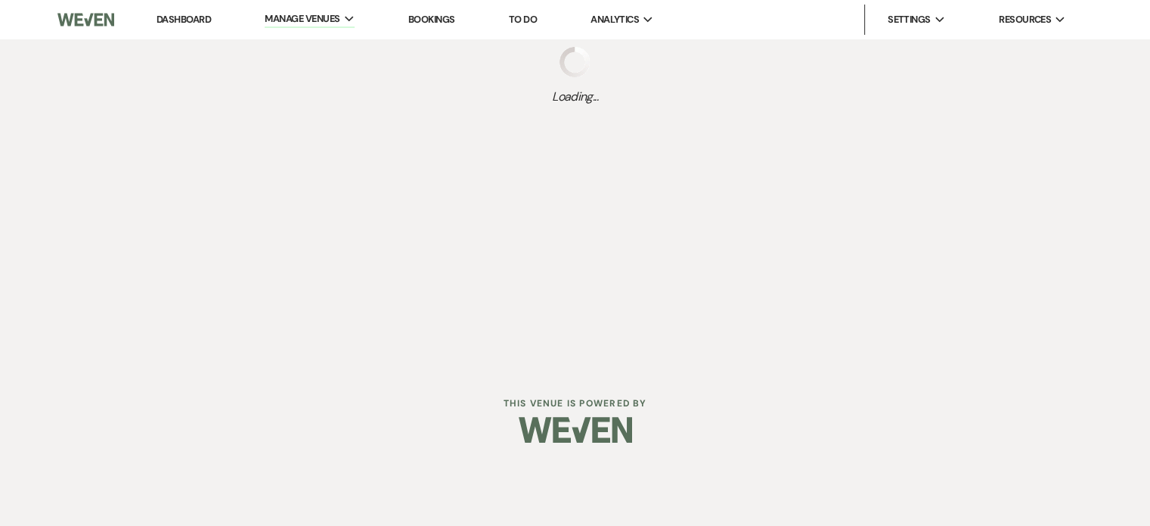
select select "Categories"
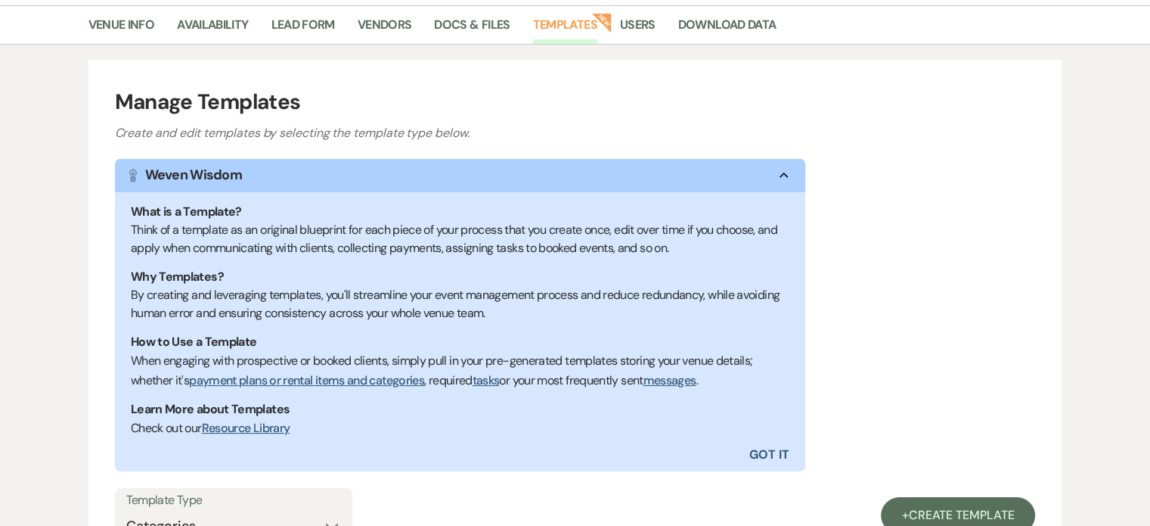
scroll to position [454, 0]
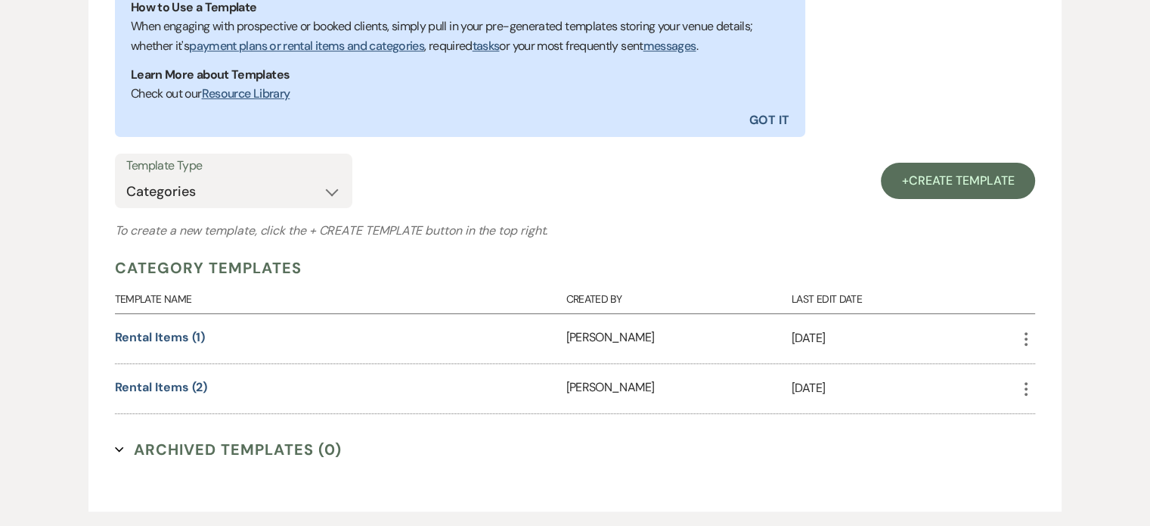
click at [1022, 337] on icon "More" at bounding box center [1026, 339] width 18 height 18
click at [1050, 368] on link "Pencil Edit" at bounding box center [1062, 369] width 90 height 26
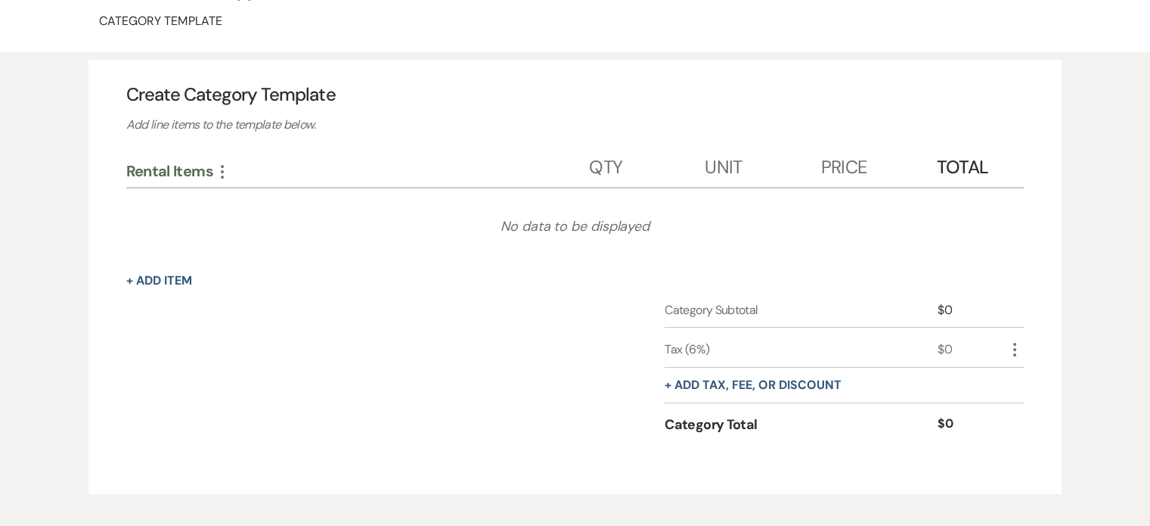
scroll to position [24, 0]
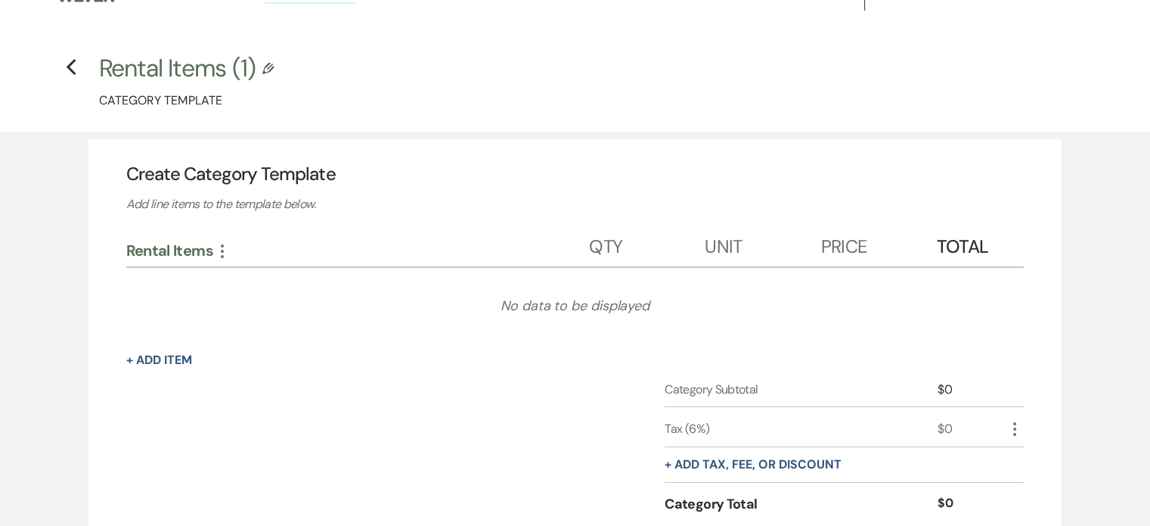
click at [267, 64] on use "button" at bounding box center [267, 68] width 11 height 11
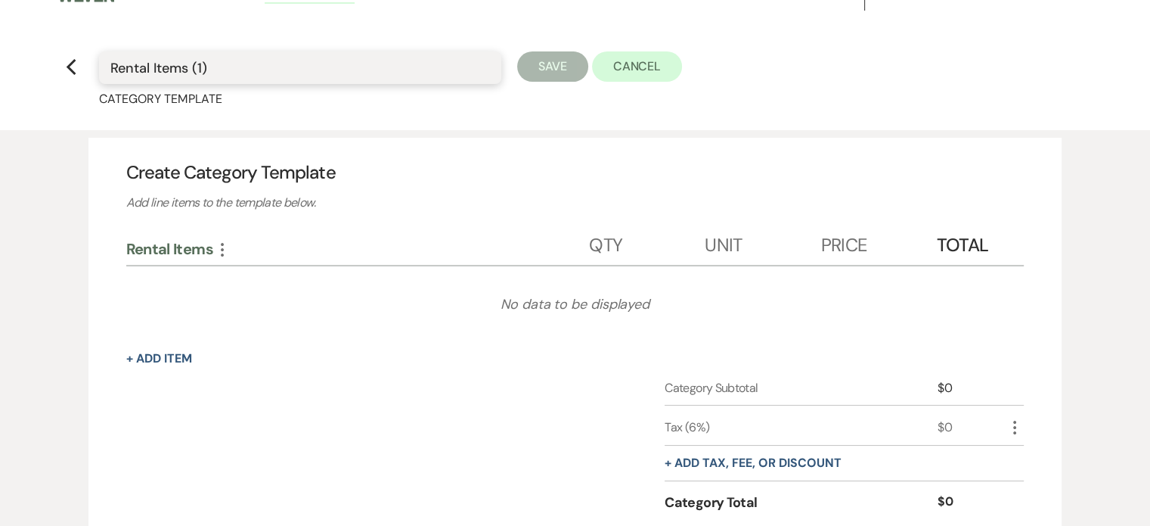
click at [343, 67] on input "Rental Items (1)" at bounding box center [300, 67] width 380 height 29
type input "Rental Items"
click at [554, 61] on button "Save" at bounding box center [552, 66] width 71 height 30
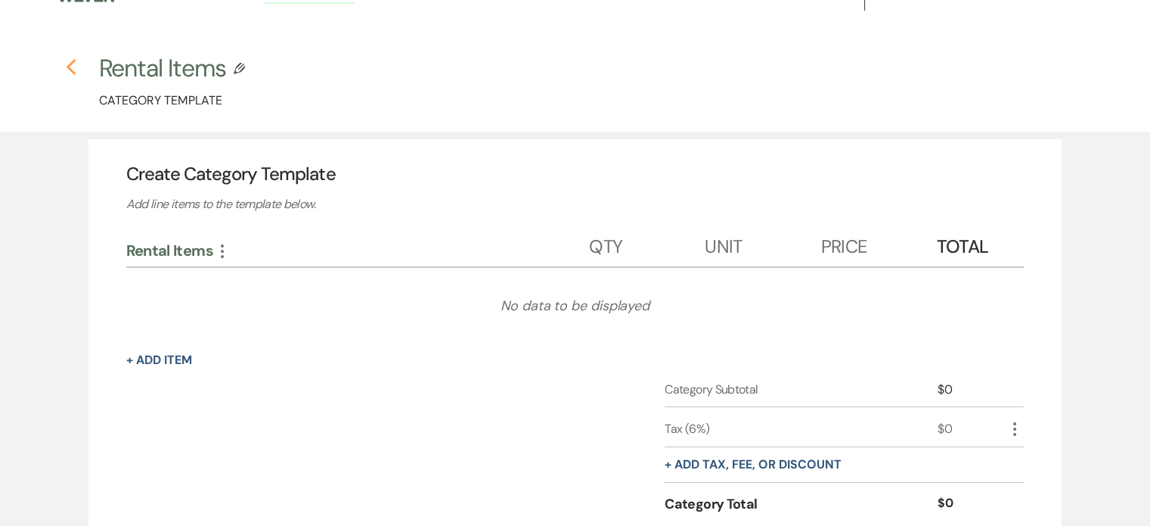
click at [72, 61] on icon "Previous" at bounding box center [71, 67] width 11 height 18
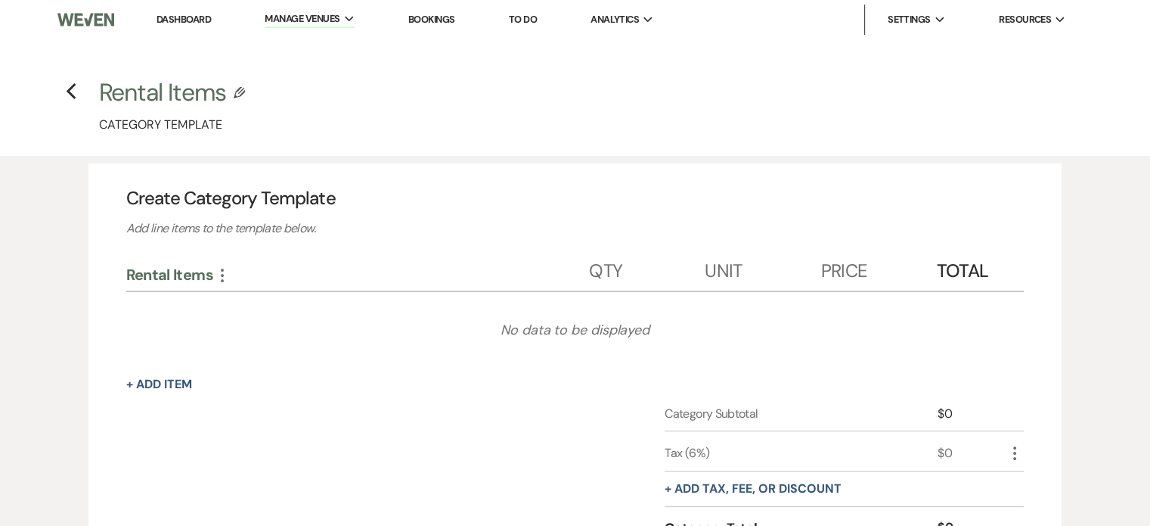
select select "Categories"
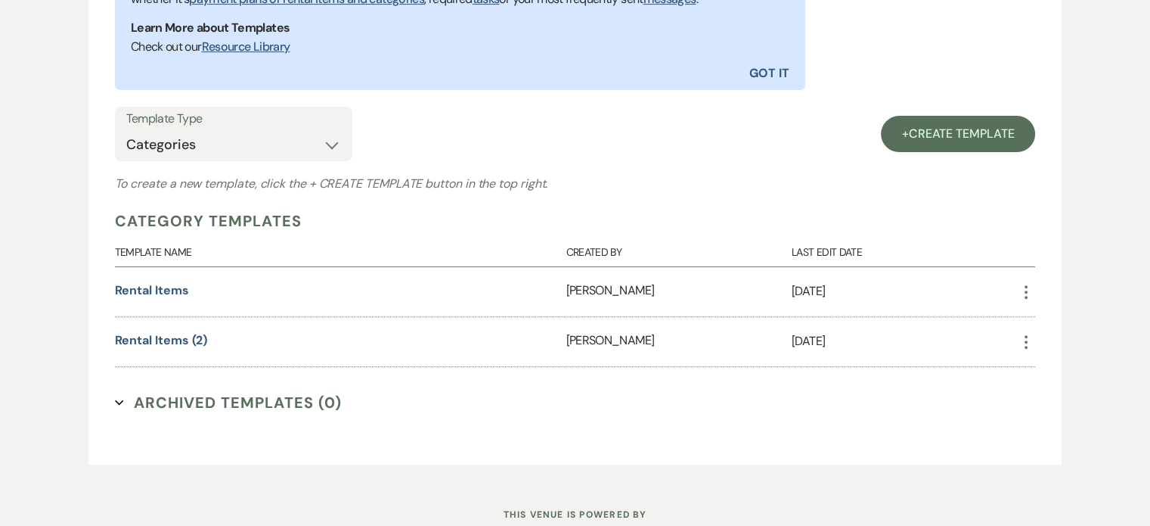
scroll to position [550, 0]
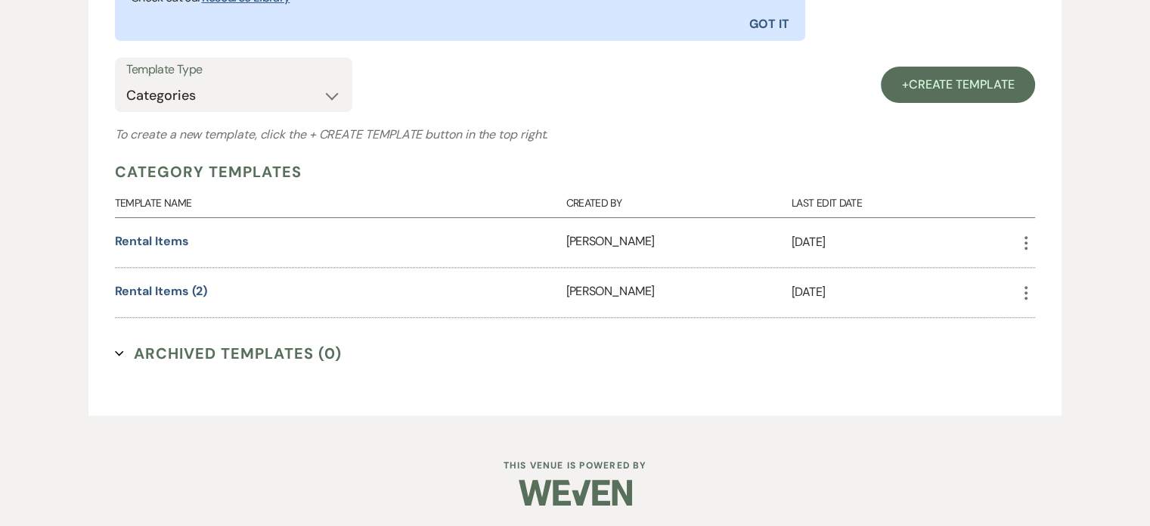
click at [1028, 287] on icon "More" at bounding box center [1026, 293] width 18 height 18
click at [1046, 318] on use at bounding box center [1041, 322] width 11 height 11
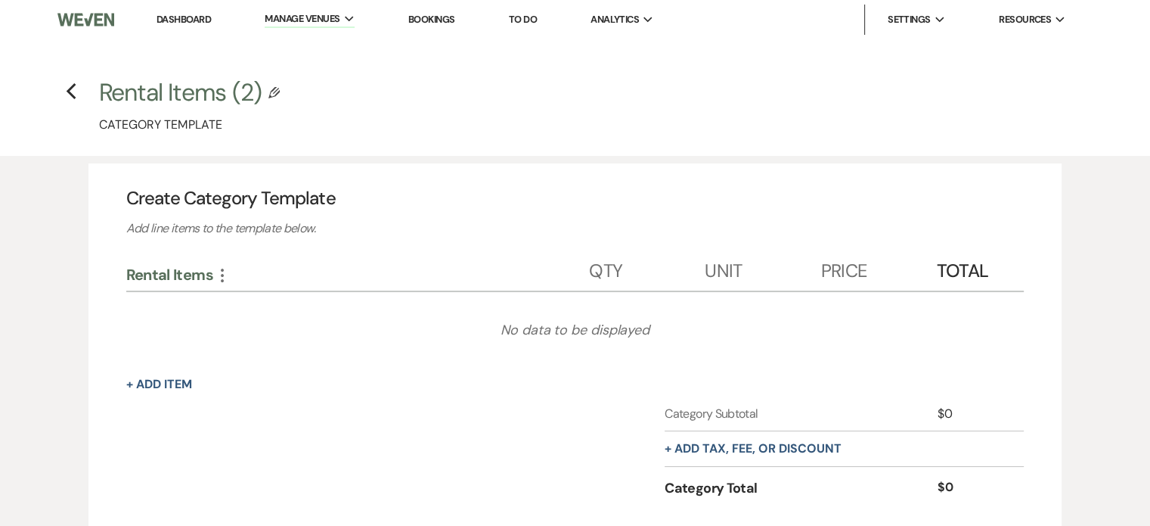
click at [272, 93] on icon "Edit Category Template" at bounding box center [273, 92] width 11 height 11
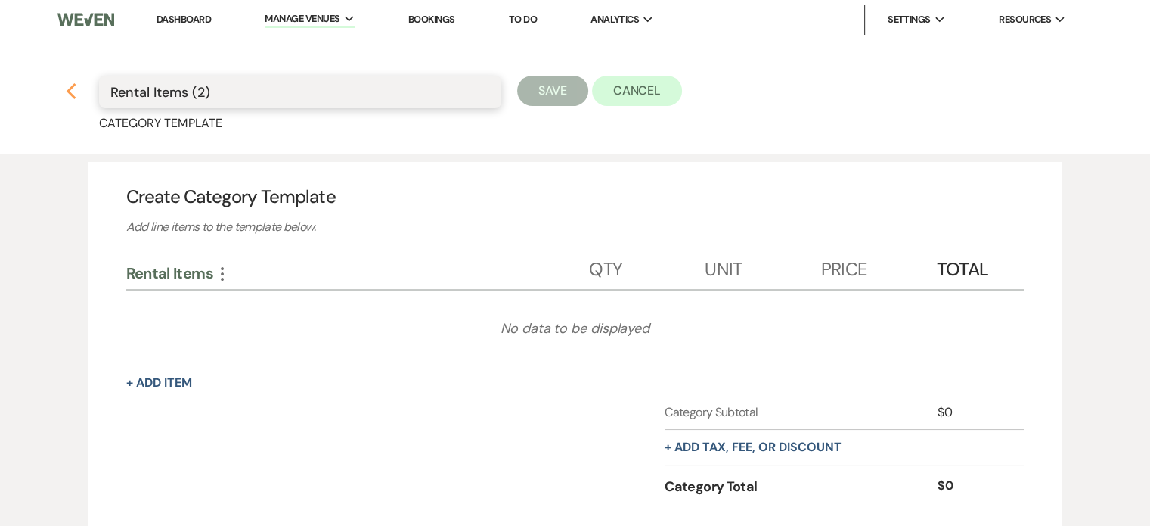
drag, startPoint x: 338, startPoint y: 88, endPoint x: 67, endPoint y: 87, distance: 271.5
click at [67, 87] on h4 "Previous Rental Items (2) Save Cancel Category Template" at bounding box center [575, 104] width 1089 height 56
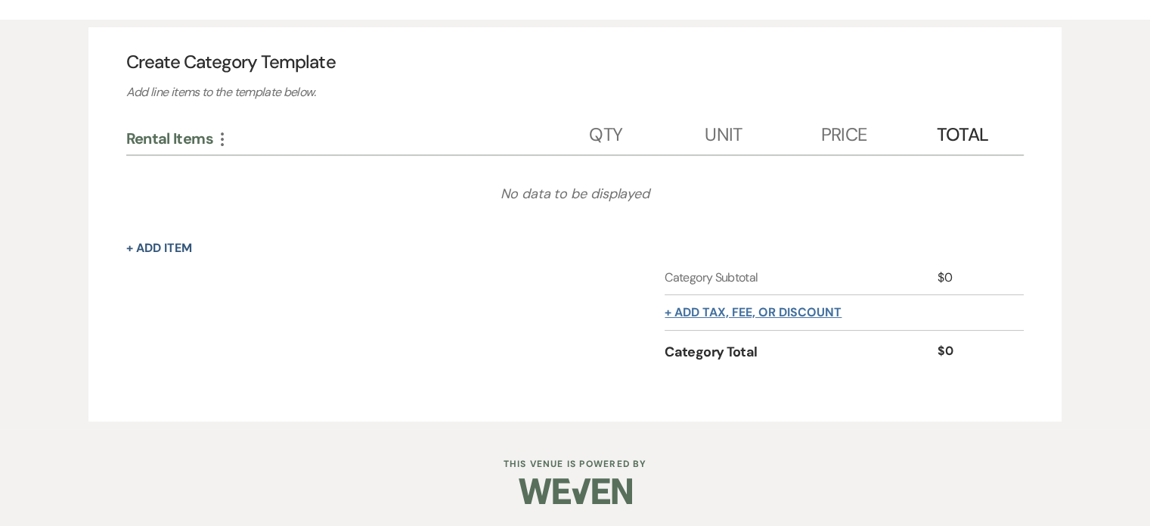
type input "Catering"
click at [773, 311] on button "+ Add tax, fee, or discount" at bounding box center [753, 312] width 177 height 12
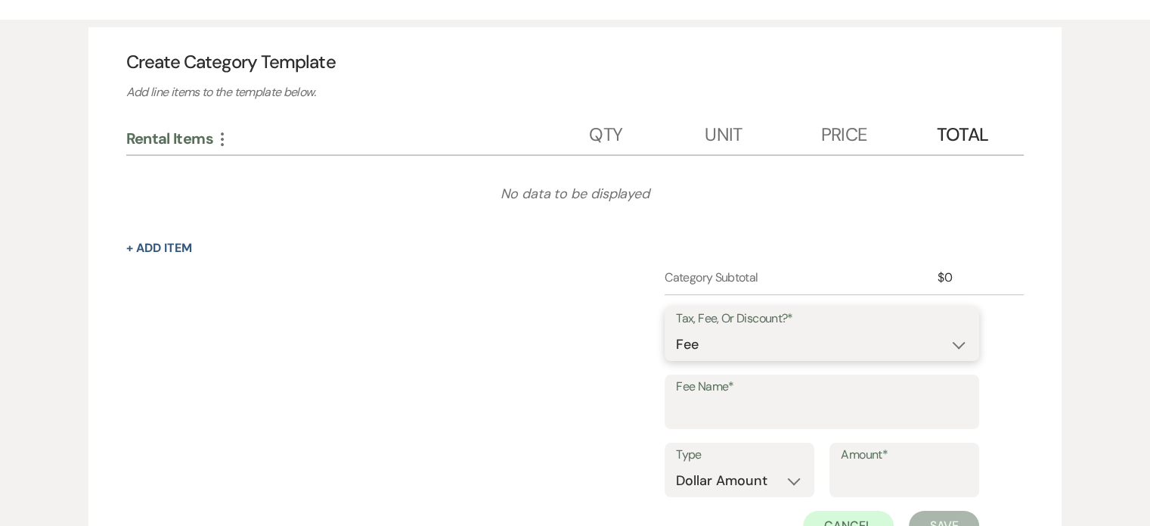
click at [792, 348] on select "Fee Discount Tax" at bounding box center [822, 344] width 292 height 29
click at [676, 330] on select "Fee Discount Tax" at bounding box center [822, 344] width 292 height 29
drag, startPoint x: 789, startPoint y: 398, endPoint x: 788, endPoint y: 405, distance: 7.6
click at [789, 398] on input "Fee Name*" at bounding box center [822, 412] width 292 height 29
type input "Gratuity"
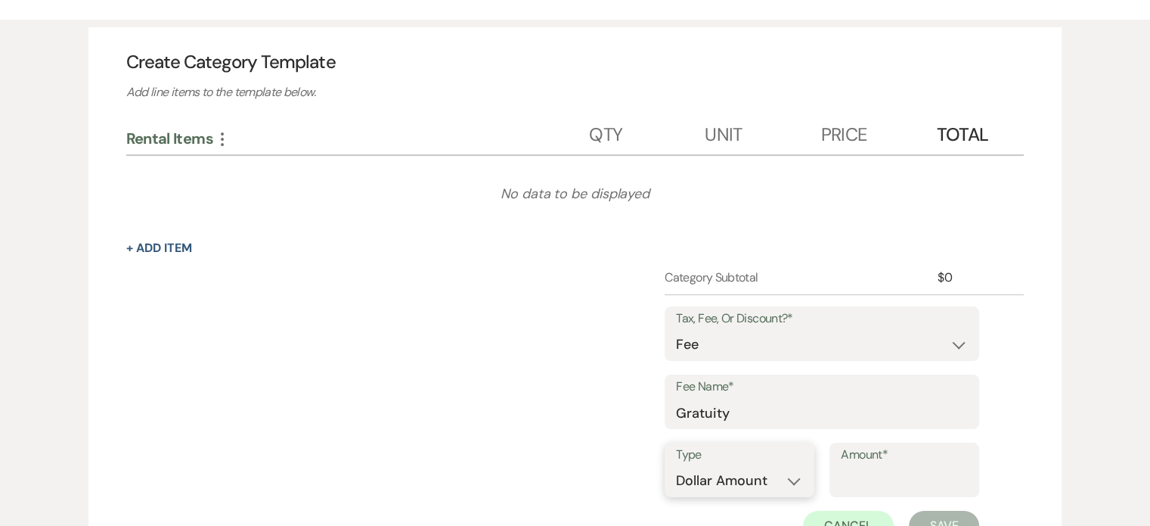
click at [752, 485] on select "Dollar Amount Percentage" at bounding box center [739, 480] width 127 height 29
select select "false"
click at [676, 466] on select "Dollar Amount Percentage" at bounding box center [739, 480] width 127 height 29
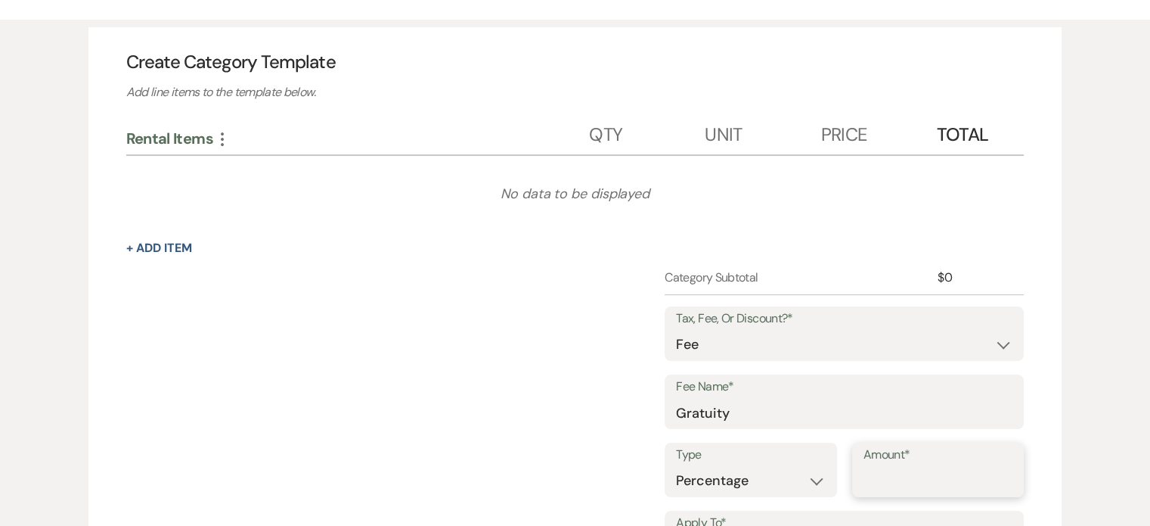
click at [871, 470] on input "Amount*" at bounding box center [939, 480] width 150 height 29
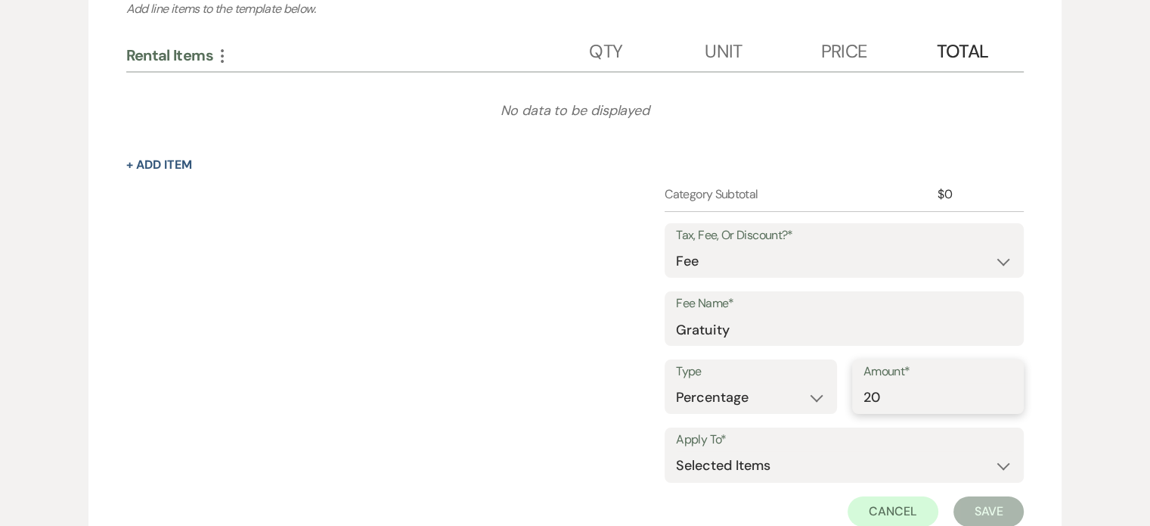
scroll to position [361, 0]
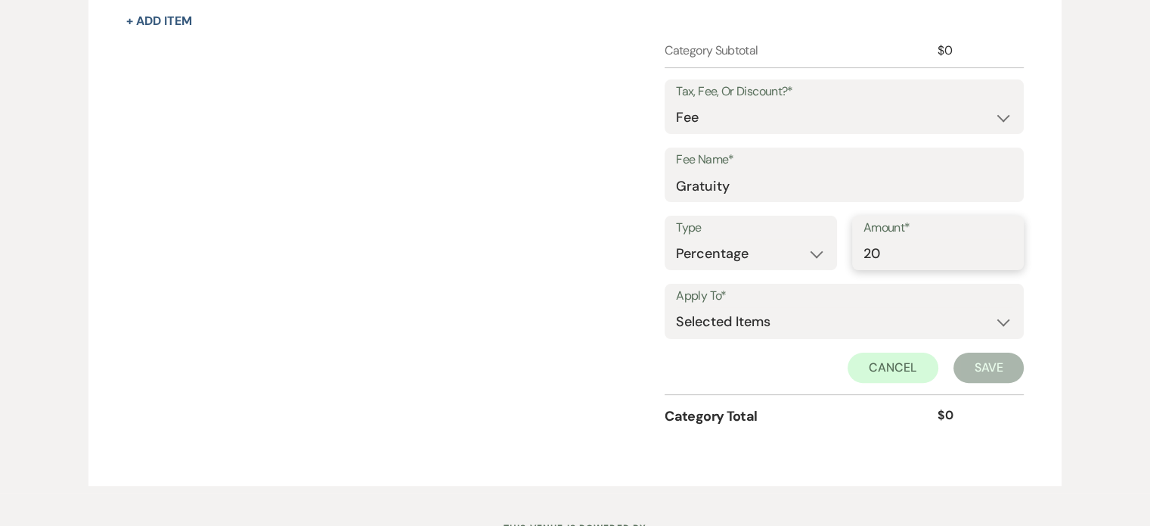
type input "20"
click at [843, 303] on label "Apply To*" at bounding box center [844, 296] width 337 height 22
click at [846, 321] on select "Selected Items Category Subtotal (before all Taxes/Fees/Discounts) Category Tot…" at bounding box center [844, 322] width 337 height 30
select select "1"
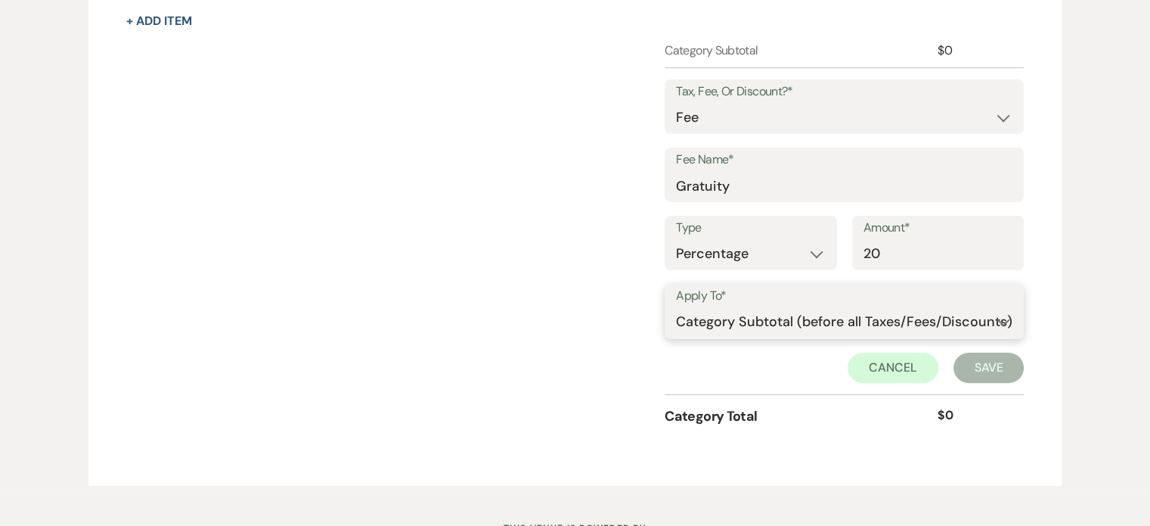
click at [676, 307] on select "Selected Items Category Subtotal (before all Taxes/Fees/Discounts) Category Tot…" at bounding box center [844, 322] width 337 height 30
click at [985, 366] on button "Save" at bounding box center [989, 367] width 71 height 30
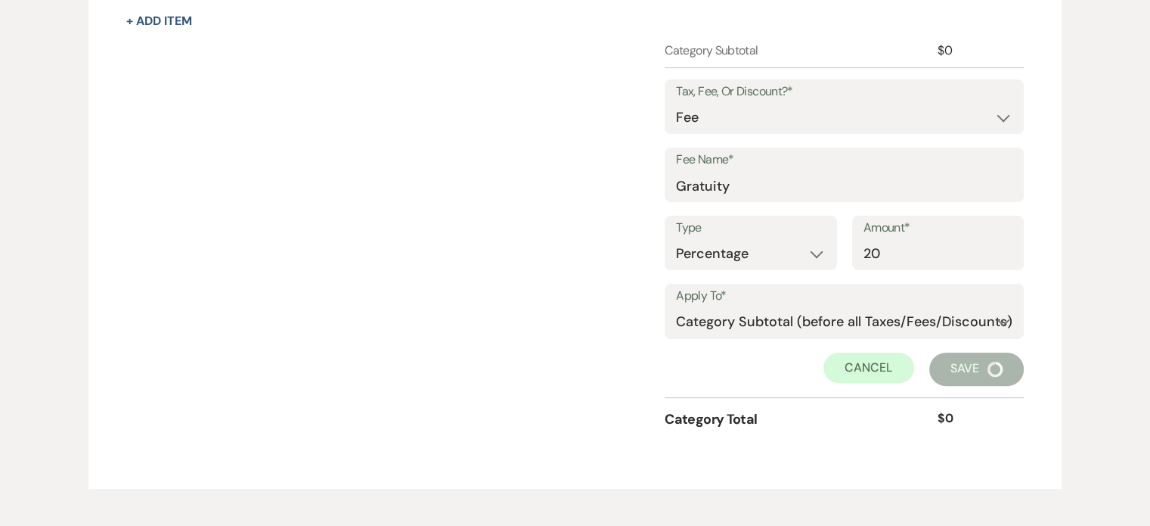
scroll to position [174, 0]
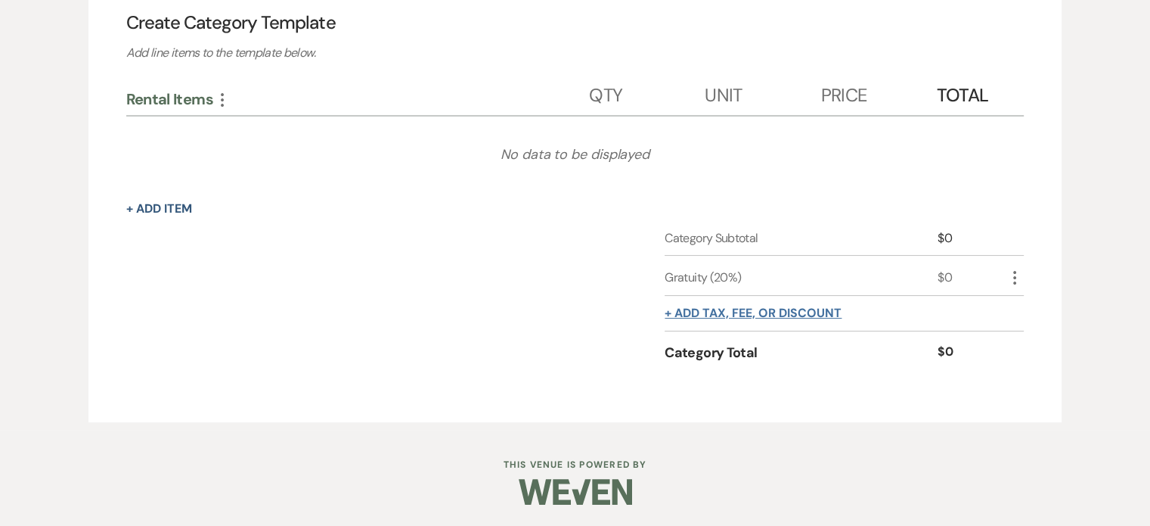
click at [789, 312] on button "+ Add tax, fee, or discount" at bounding box center [753, 313] width 177 height 12
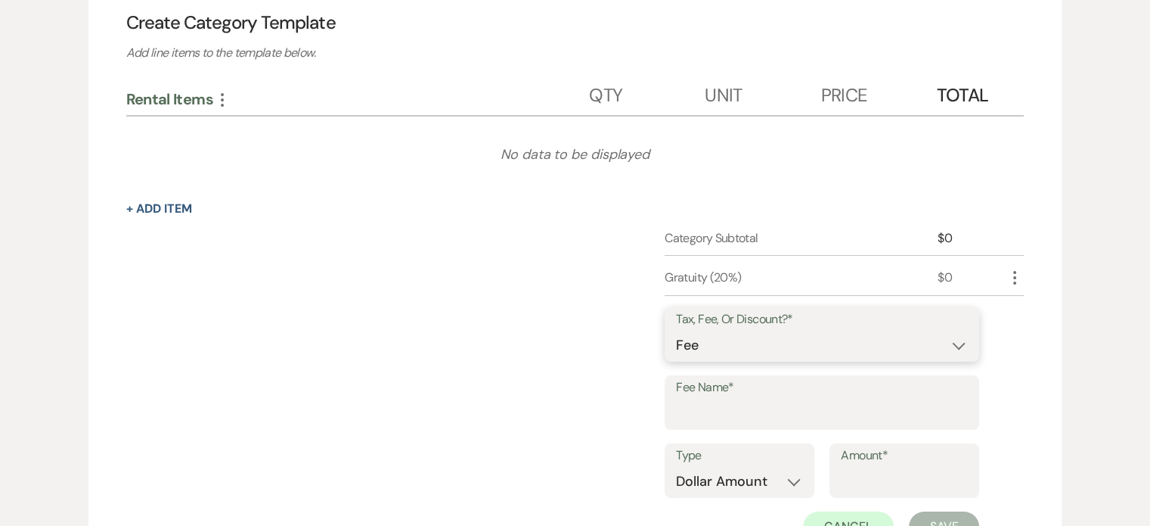
click at [799, 345] on select "Fee Discount Tax" at bounding box center [822, 344] width 292 height 29
select select "3"
click at [676, 330] on select "Fee Discount Tax" at bounding box center [822, 344] width 292 height 29
click at [787, 411] on input "Fee Name*" at bounding box center [822, 413] width 292 height 29
type input "Tax"
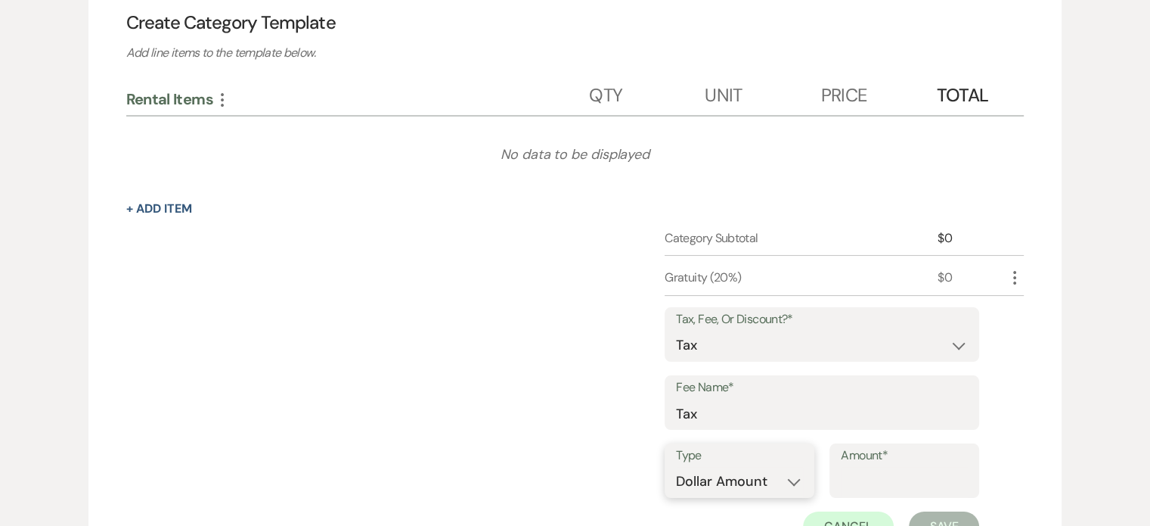
click at [796, 486] on select "Dollar Amount Percentage" at bounding box center [739, 481] width 127 height 29
select select "false"
click at [676, 467] on select "Dollar Amount Percentage" at bounding box center [739, 481] width 127 height 29
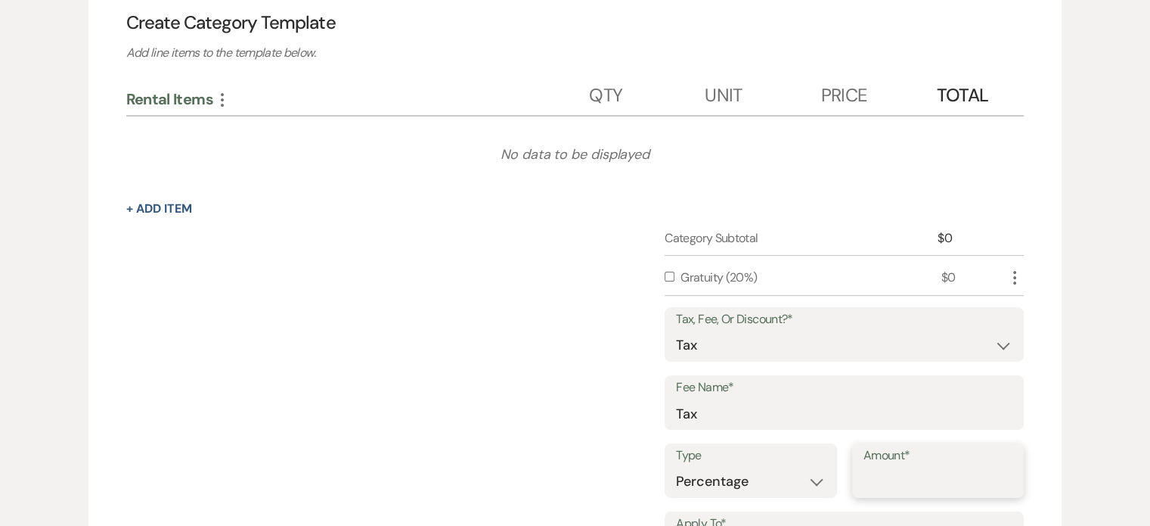
click at [890, 474] on input "Amount*" at bounding box center [939, 481] width 150 height 29
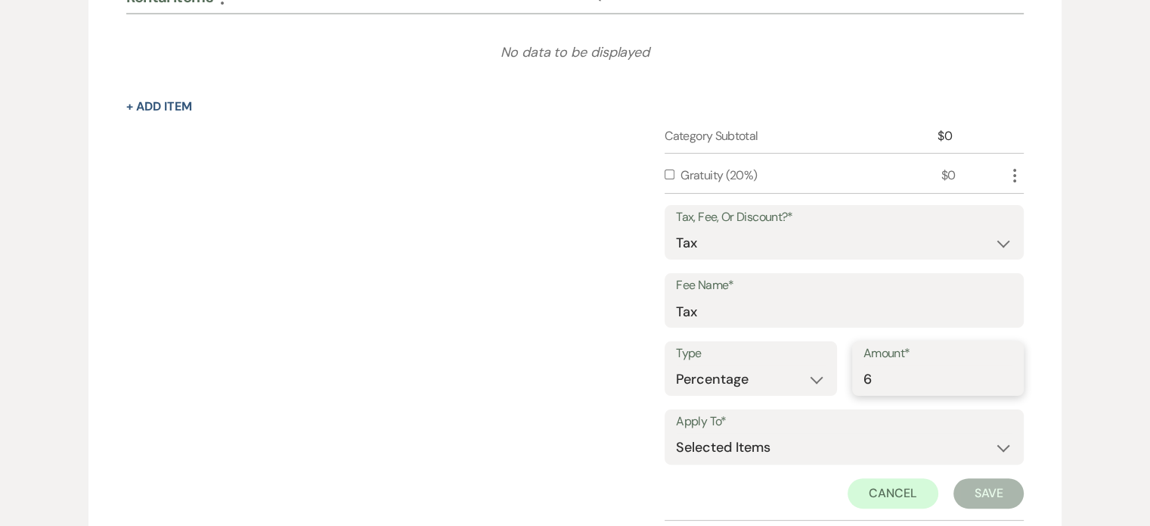
scroll to position [465, 0]
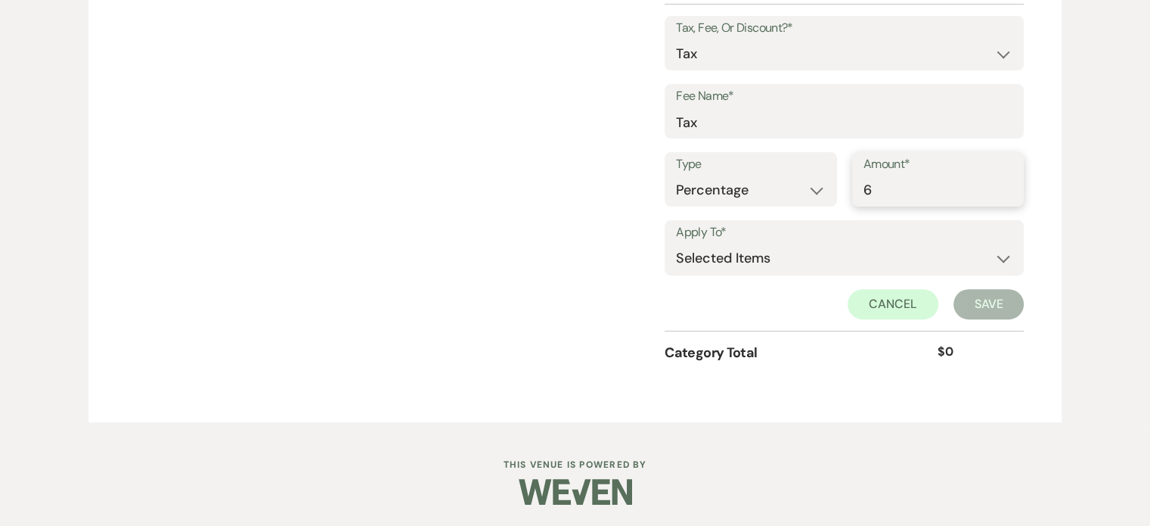
type input "6"
click at [864, 268] on select "Selected Items Category Subtotal (before all Taxes/Fees/Discounts) Category Tot…" at bounding box center [844, 259] width 337 height 30
select select "1"
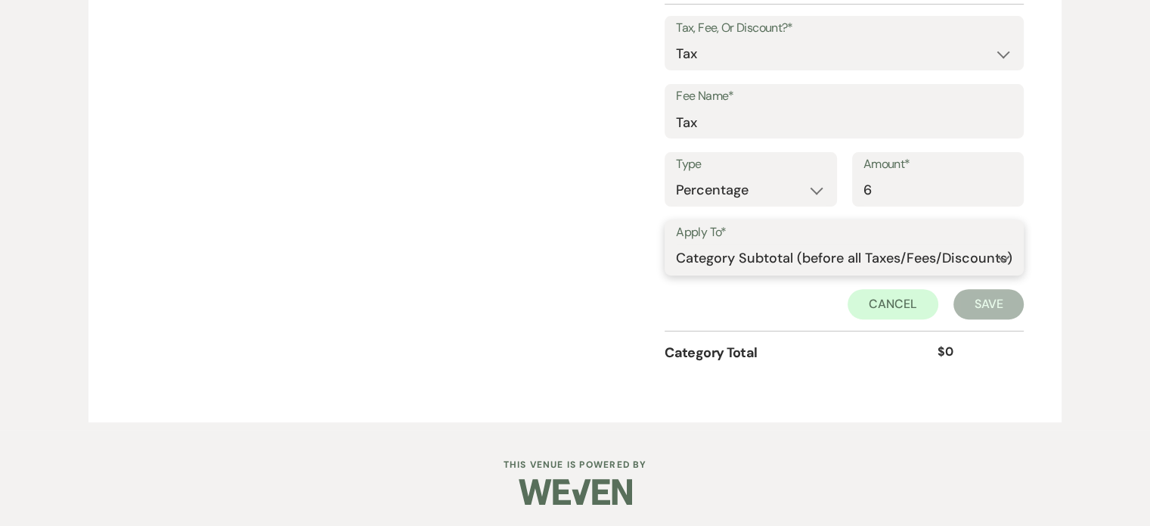
click at [676, 244] on select "Selected Items Category Subtotal (before all Taxes/Fees/Discounts) Category Tot…" at bounding box center [844, 259] width 337 height 30
click at [1010, 311] on button "Save" at bounding box center [989, 304] width 71 height 30
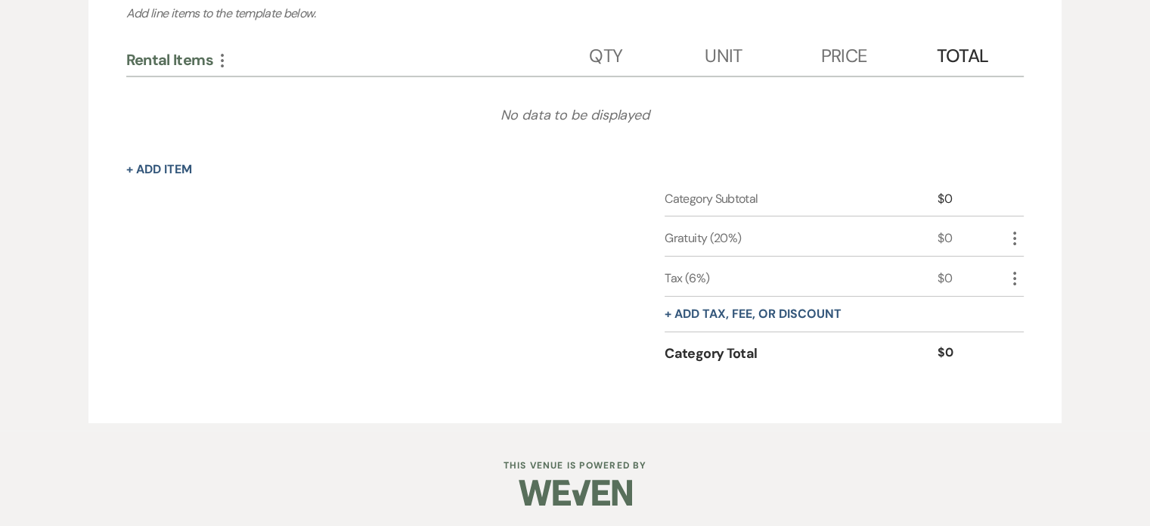
scroll to position [0, 0]
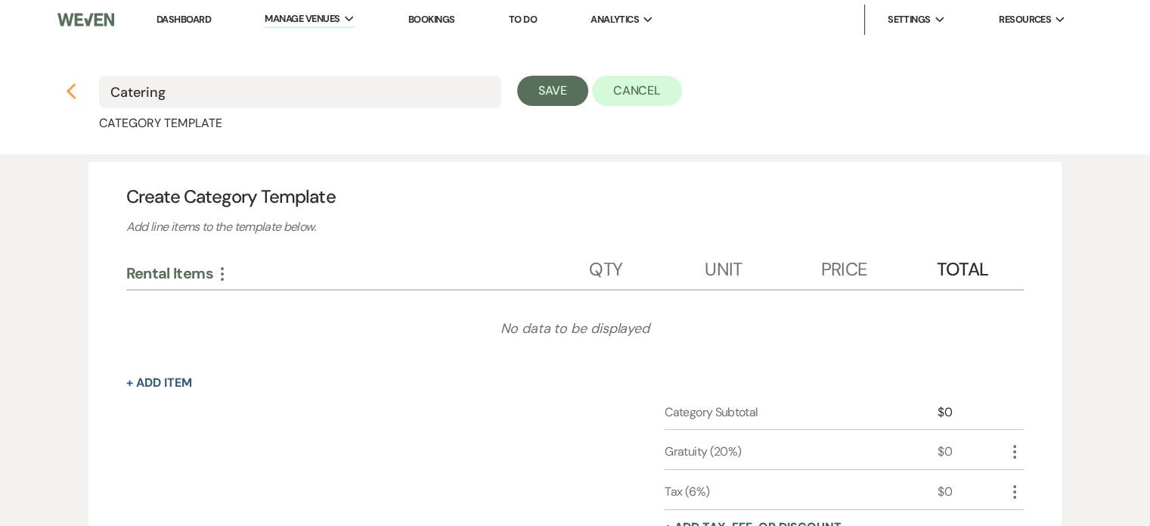
click at [73, 89] on icon "Previous" at bounding box center [71, 91] width 11 height 18
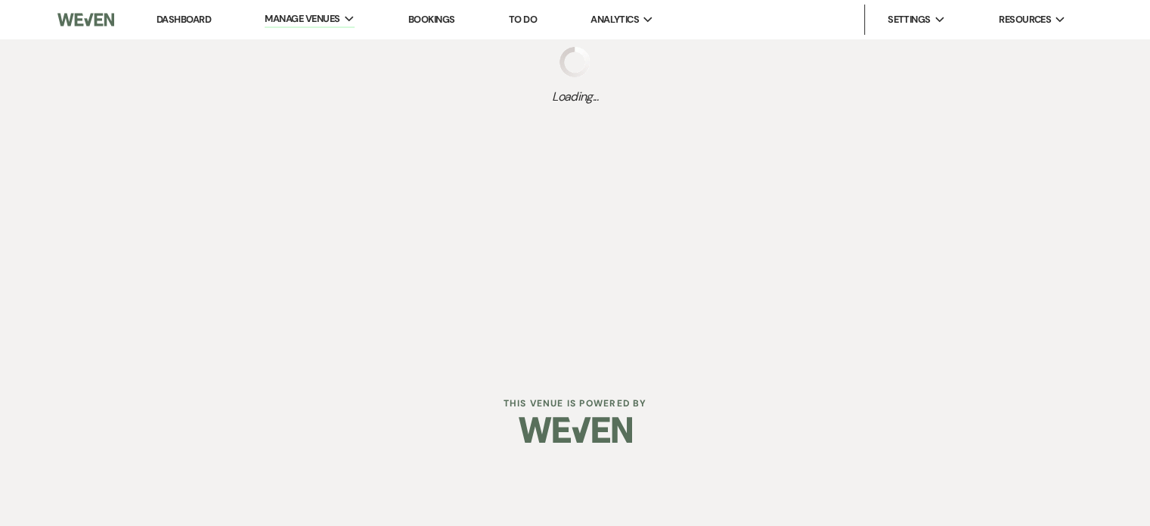
select select "Categories"
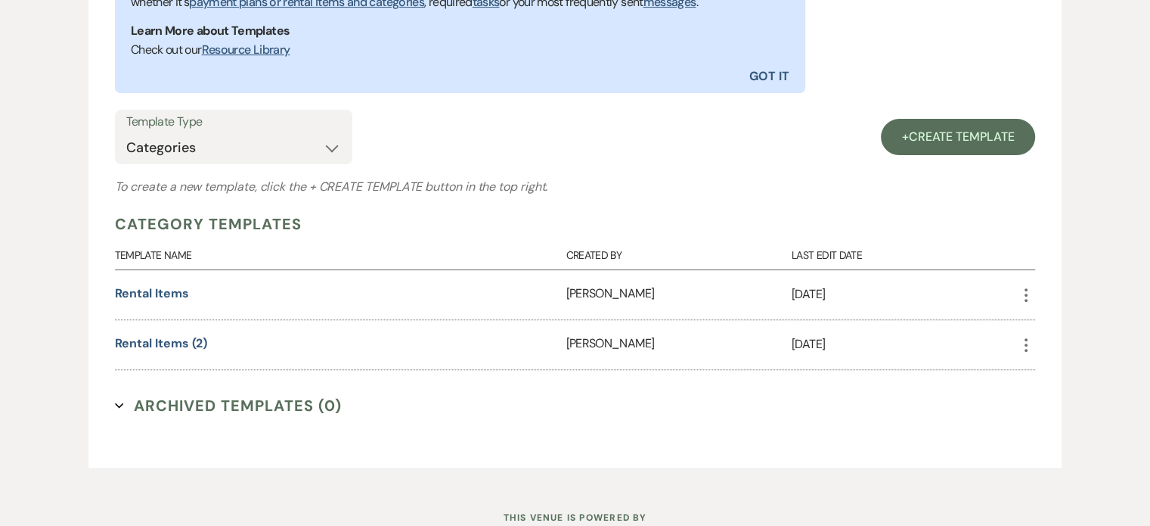
scroll to position [550, 0]
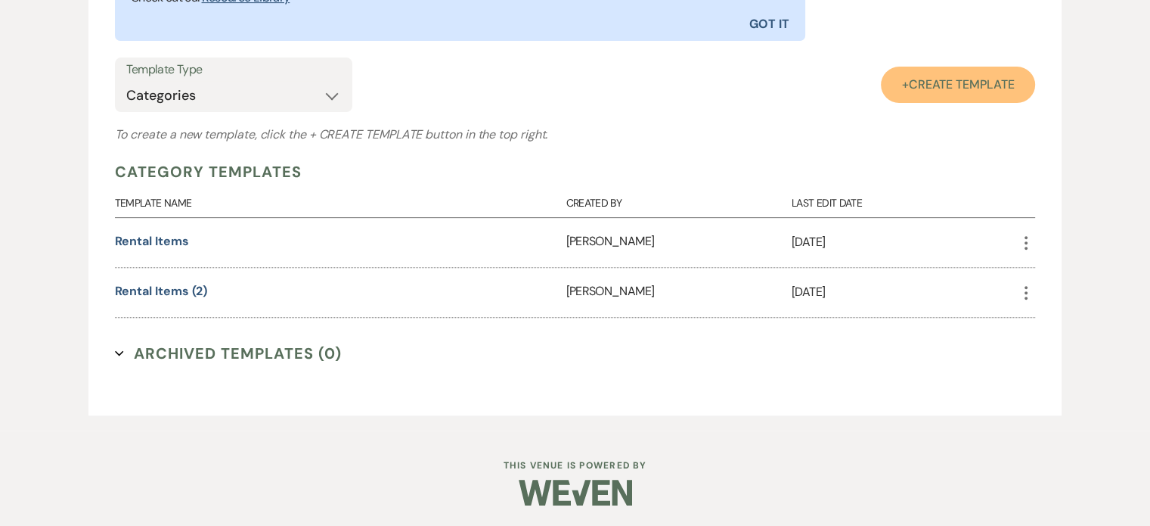
click at [954, 85] on span "Create Template" at bounding box center [962, 84] width 106 height 16
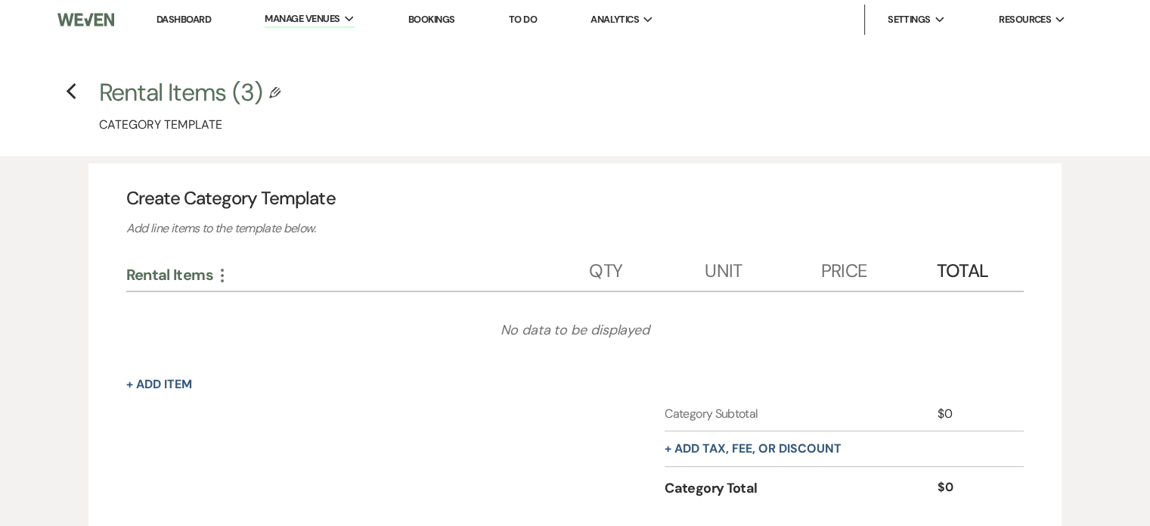
click at [278, 88] on use "button" at bounding box center [274, 92] width 11 height 11
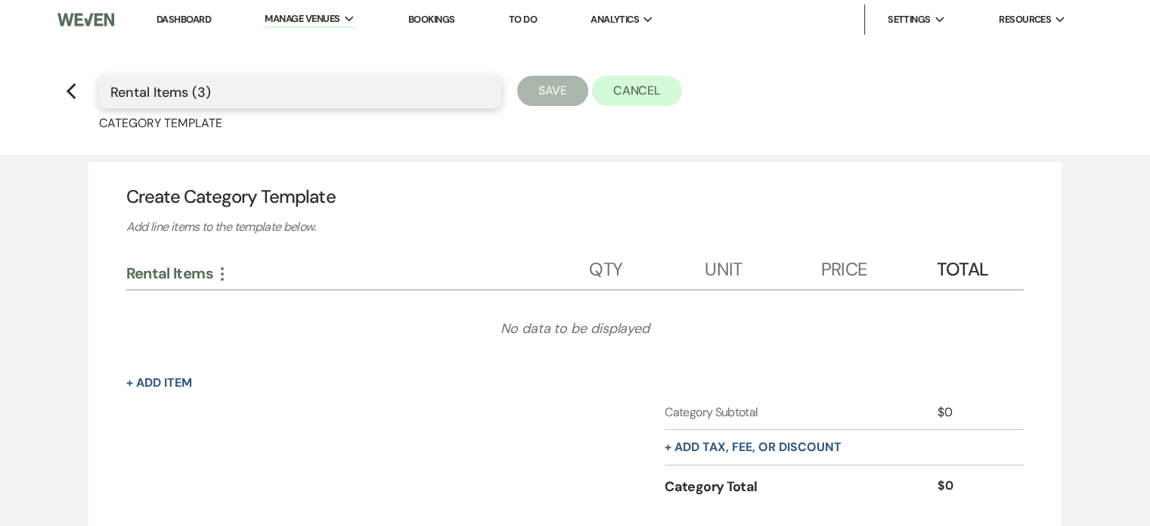
drag, startPoint x: 209, startPoint y: 90, endPoint x: 0, endPoint y: 67, distance: 210.0
click at [0, 67] on main "Previous Rental Items (3) Save Cancel Category Template Create Category Templat…" at bounding box center [575, 301] width 1150 height 524
type input "Linens"
click at [577, 98] on button "Save" at bounding box center [552, 91] width 71 height 30
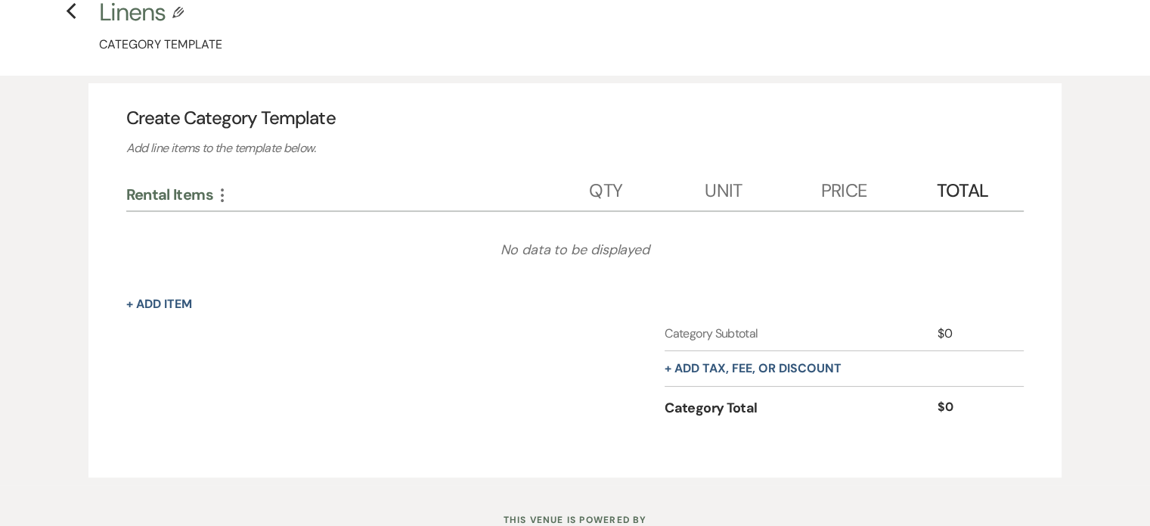
scroll to position [136, 0]
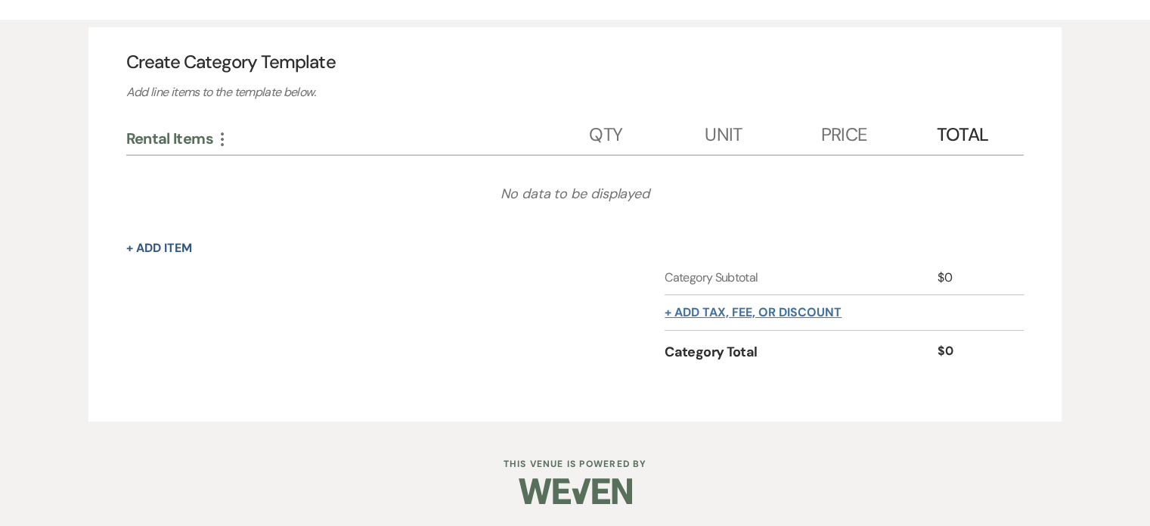
click at [753, 308] on button "+ Add tax, fee, or discount" at bounding box center [753, 312] width 177 height 12
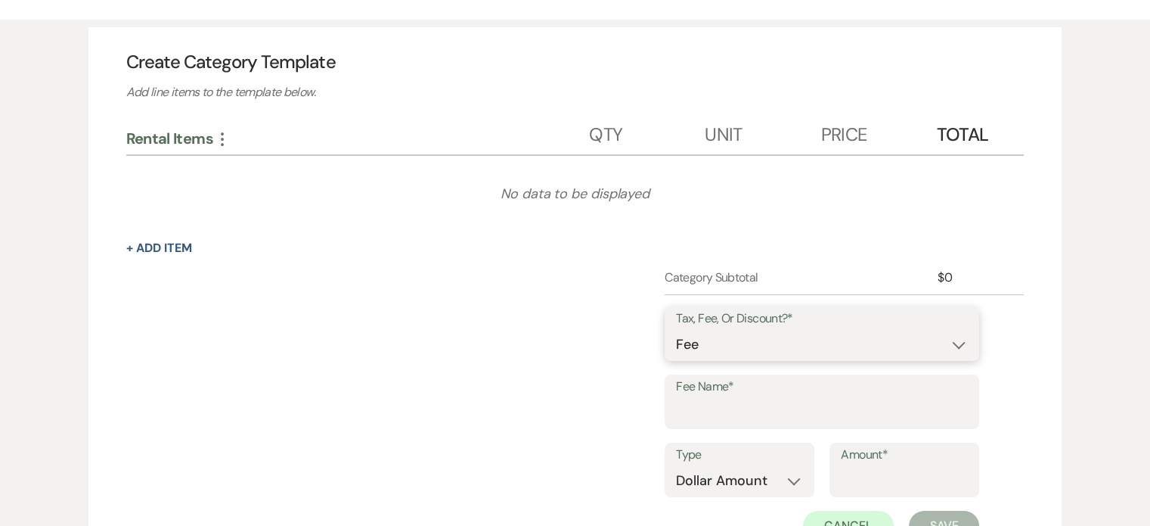
click at [770, 345] on select "Fee Discount Tax" at bounding box center [822, 344] width 292 height 29
click at [779, 411] on input "Fee Name*" at bounding box center [822, 412] width 292 height 29
type input "Delivery Fee"
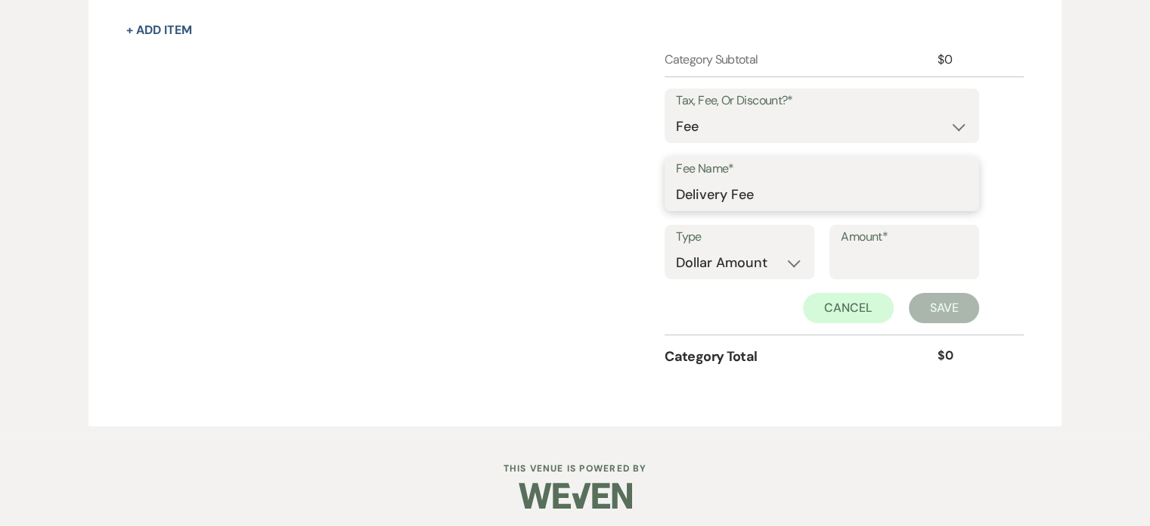
scroll to position [358, 0]
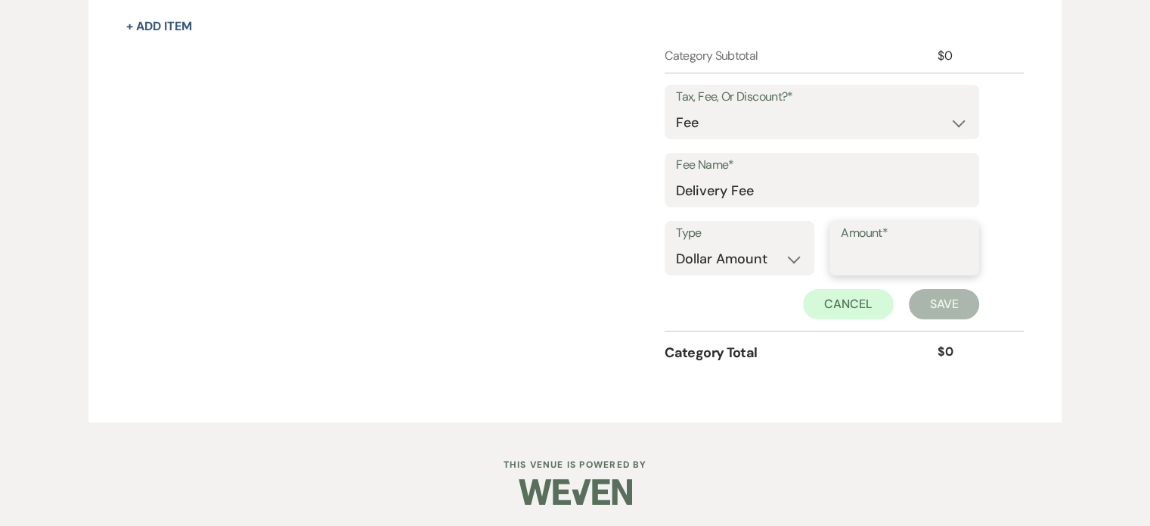
click at [854, 256] on input "Amount*" at bounding box center [904, 258] width 127 height 29
type input "250"
click at [921, 300] on button "Save" at bounding box center [944, 304] width 71 height 30
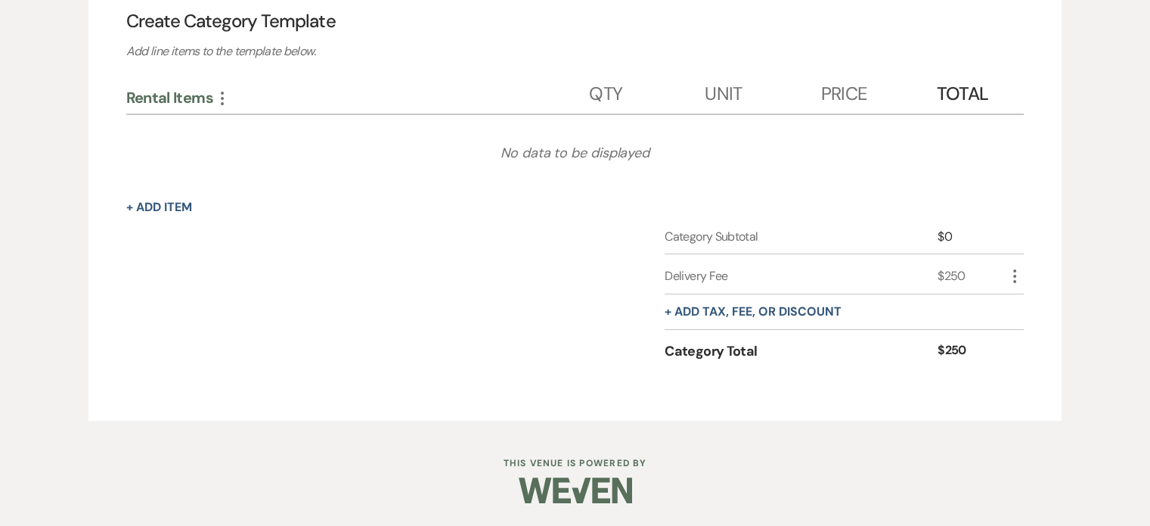
scroll to position [175, 0]
click at [756, 309] on button "+ Add tax, fee, or discount" at bounding box center [753, 313] width 177 height 12
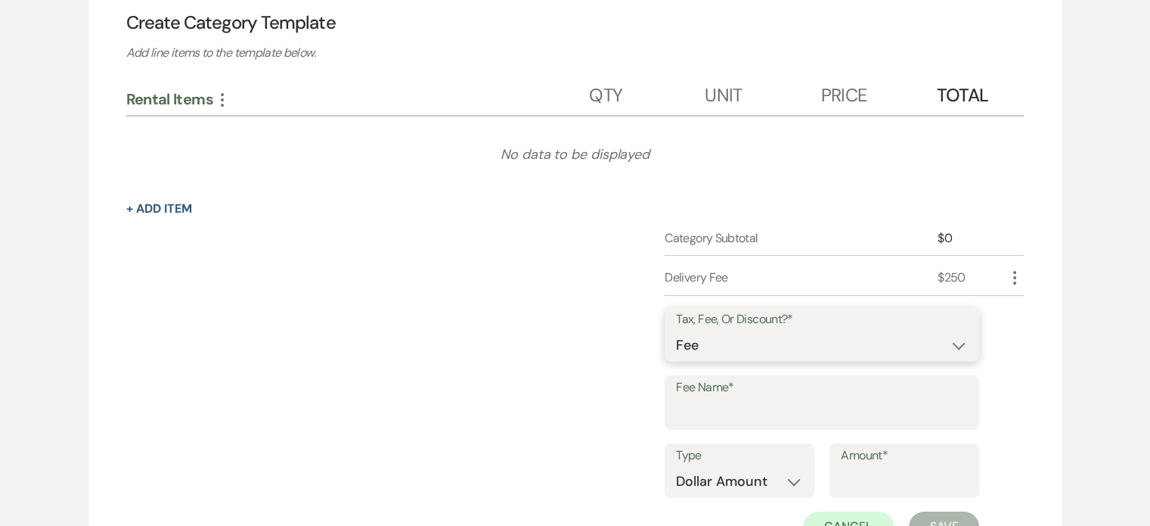
click at [805, 336] on select "Fee Discount Tax" at bounding box center [822, 344] width 292 height 29
select select "3"
click at [676, 330] on select "Fee Discount Tax" at bounding box center [822, 344] width 292 height 29
click at [750, 408] on input "Fee Name*" at bounding box center [822, 413] width 292 height 29
type input "Tax"
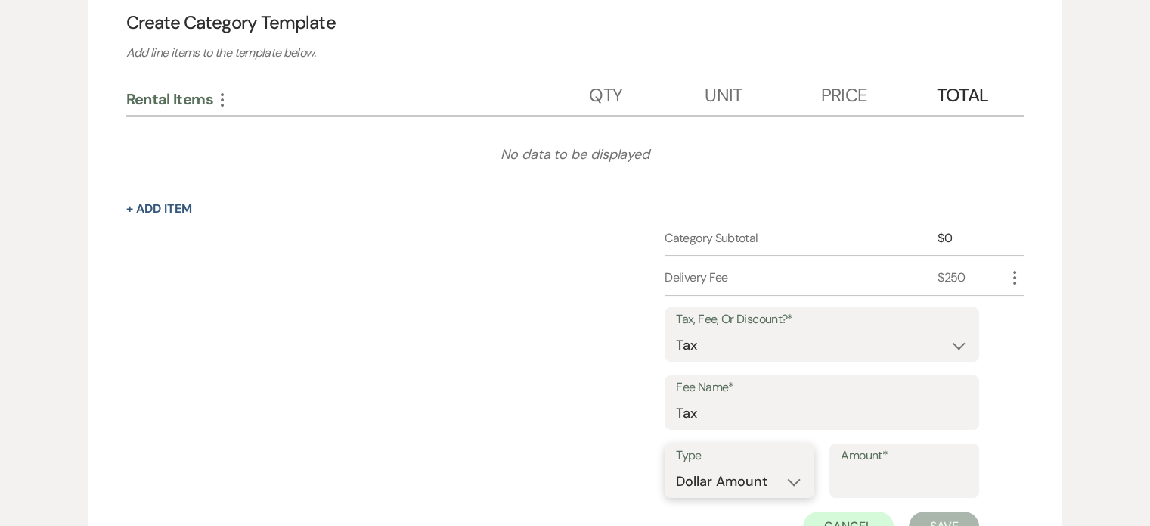
click at [783, 477] on select "Dollar Amount Percentage" at bounding box center [739, 481] width 127 height 29
select select "false"
click at [676, 467] on select "Dollar Amount Percentage" at bounding box center [739, 481] width 127 height 29
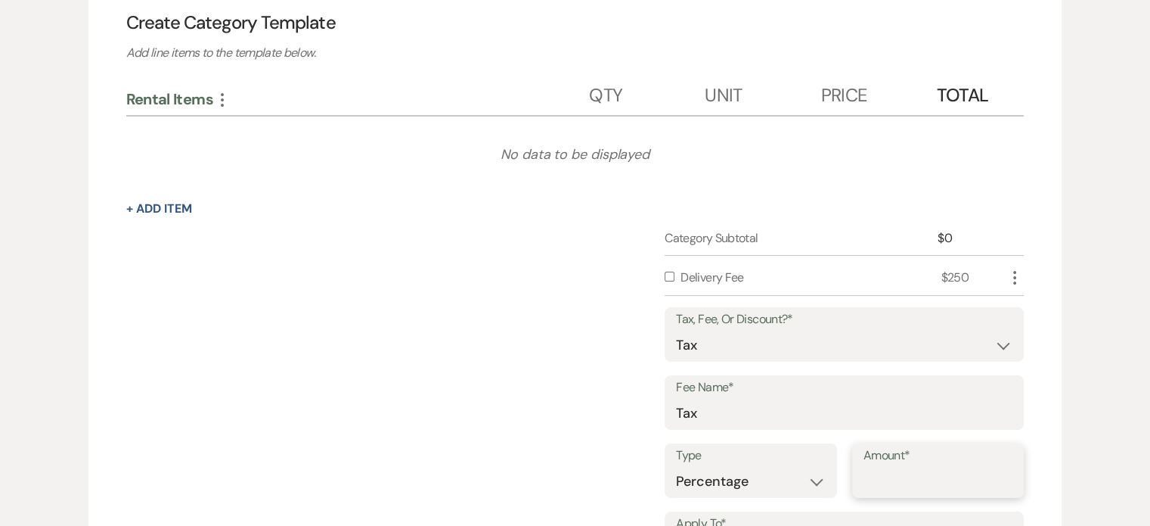
click at [897, 470] on input "Amount*" at bounding box center [939, 481] width 150 height 29
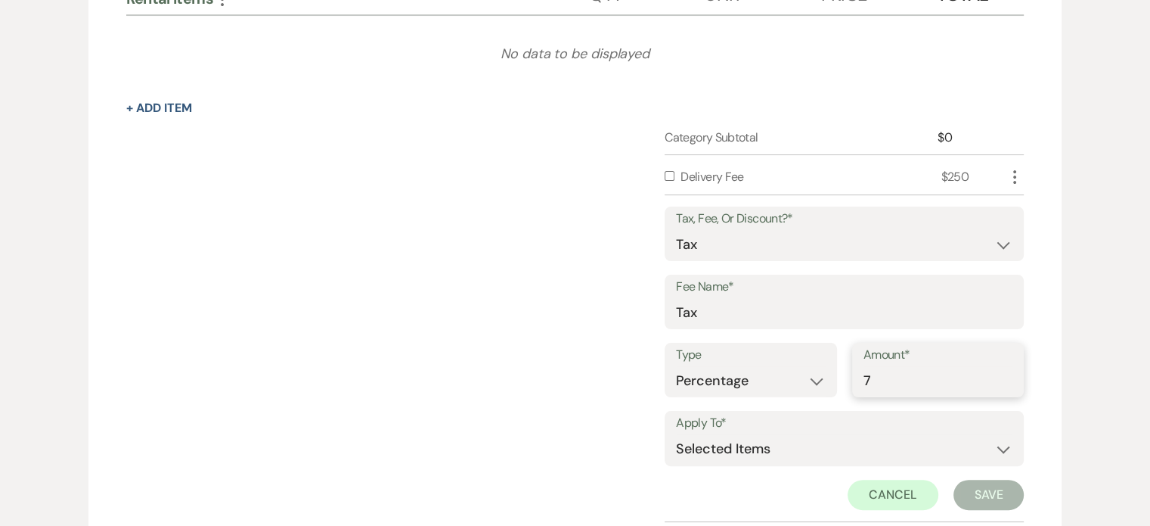
scroll to position [402, 0]
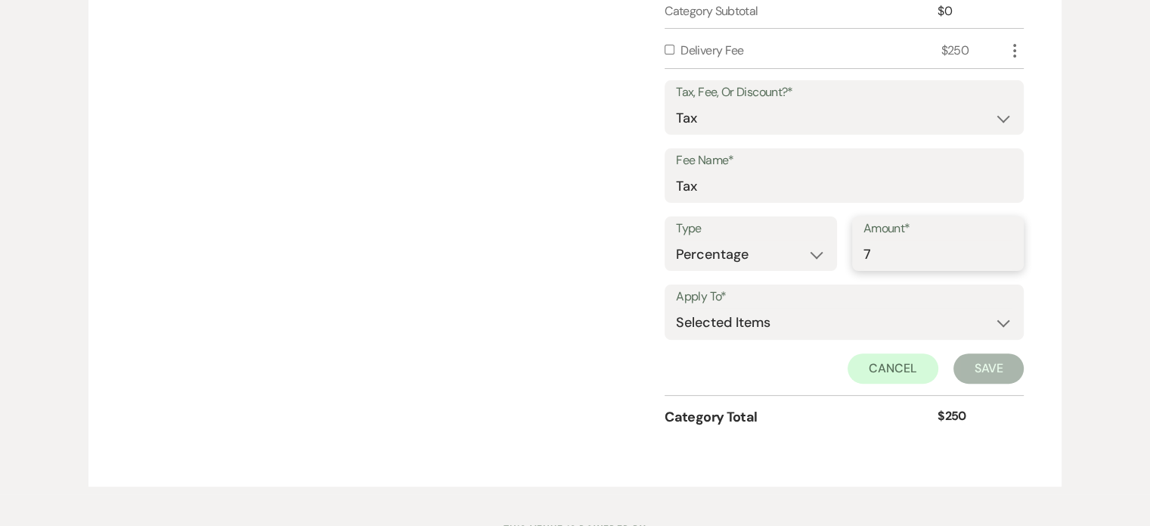
type input "7"
click at [887, 301] on label "Apply To*" at bounding box center [844, 297] width 337 height 22
click at [890, 323] on select "Selected Items Category Subtotal (before all Taxes/Fees/Discounts) Category Tot…" at bounding box center [844, 323] width 337 height 30
select select "1"
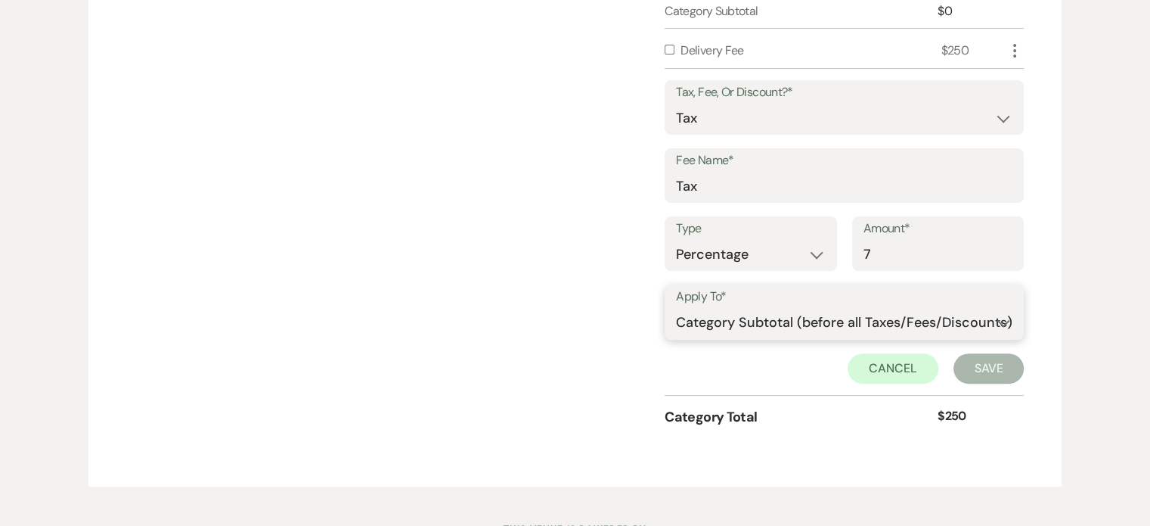
click at [676, 308] on select "Selected Items Category Subtotal (before all Taxes/Fees/Discounts) Category Tot…" at bounding box center [844, 323] width 337 height 30
click at [990, 368] on button "Save" at bounding box center [989, 368] width 71 height 30
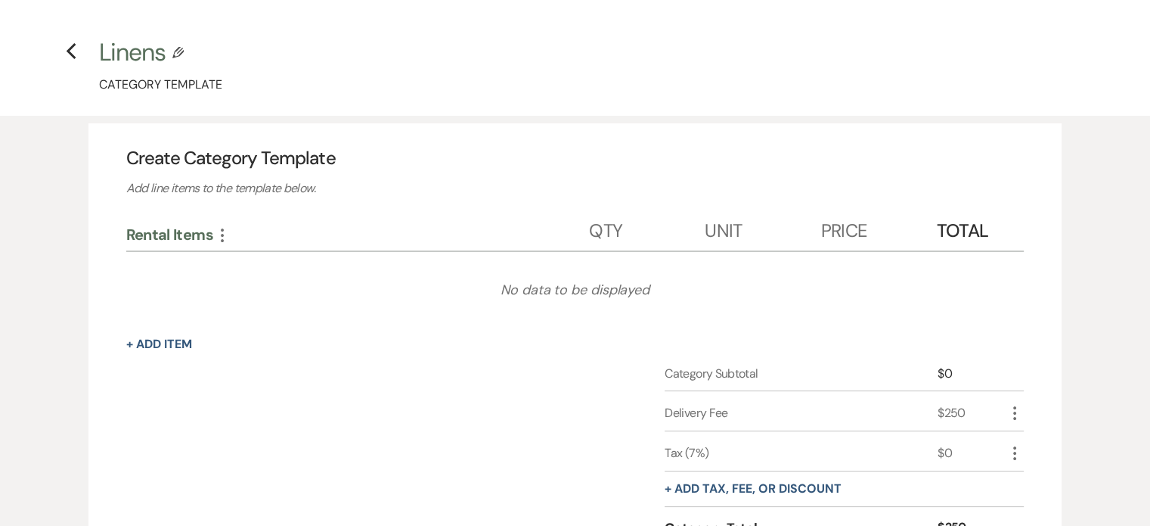
scroll to position [0, 0]
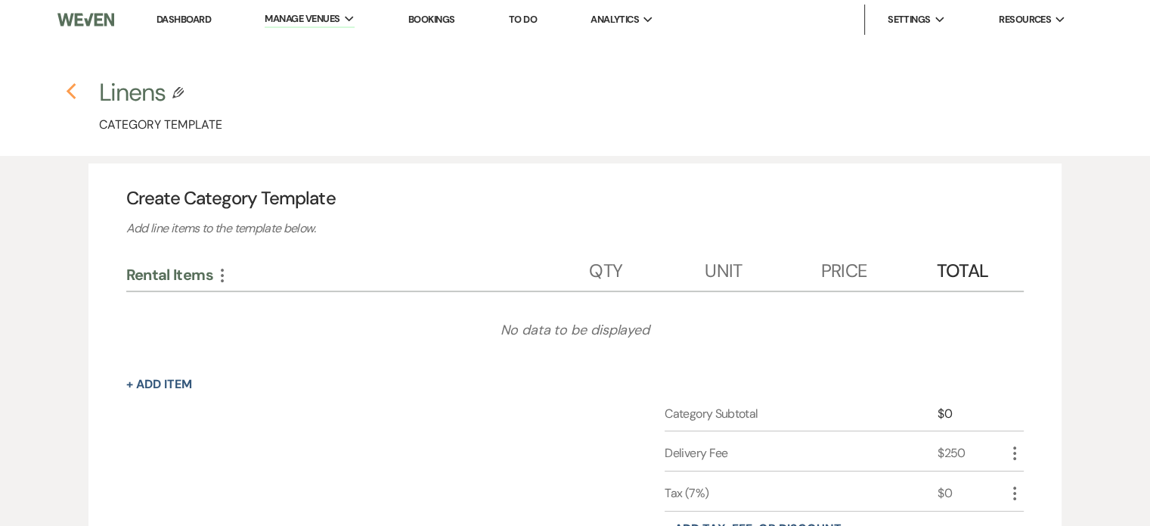
click at [73, 90] on icon "Previous" at bounding box center [71, 91] width 11 height 18
select select "Categories"
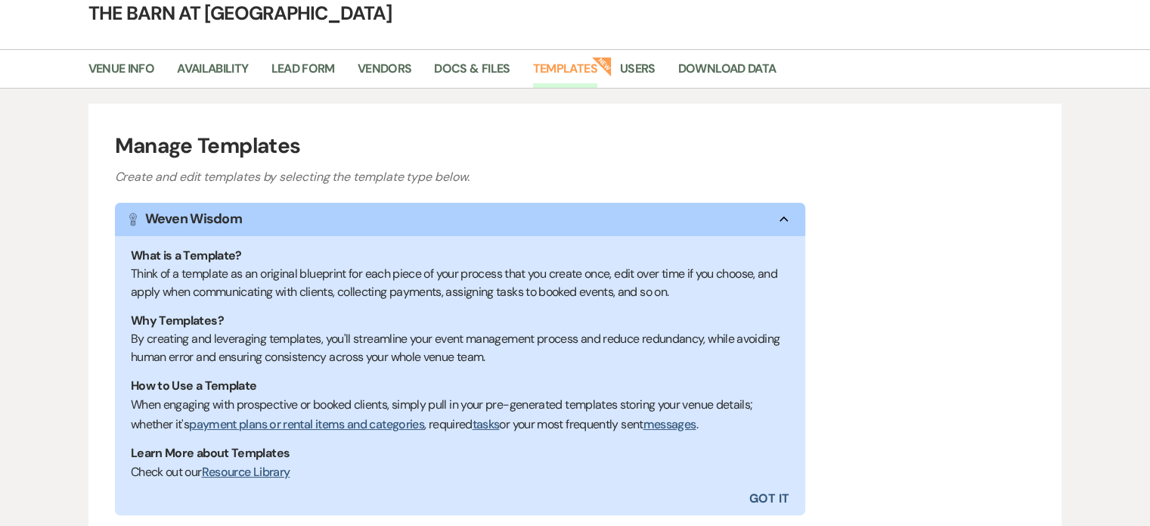
scroll to position [529, 0]
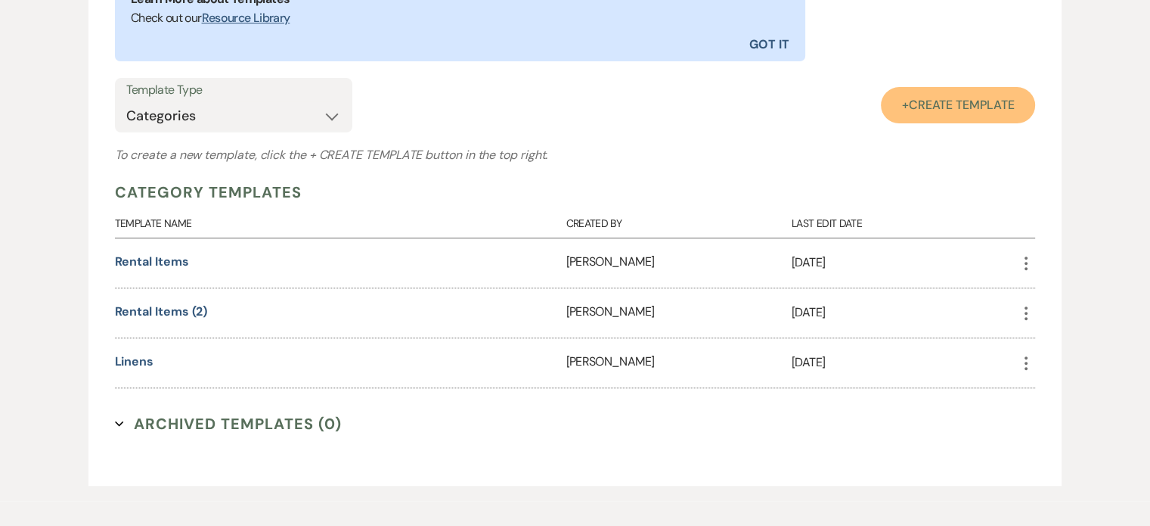
click at [1010, 106] on span "Create Template" at bounding box center [962, 105] width 106 height 16
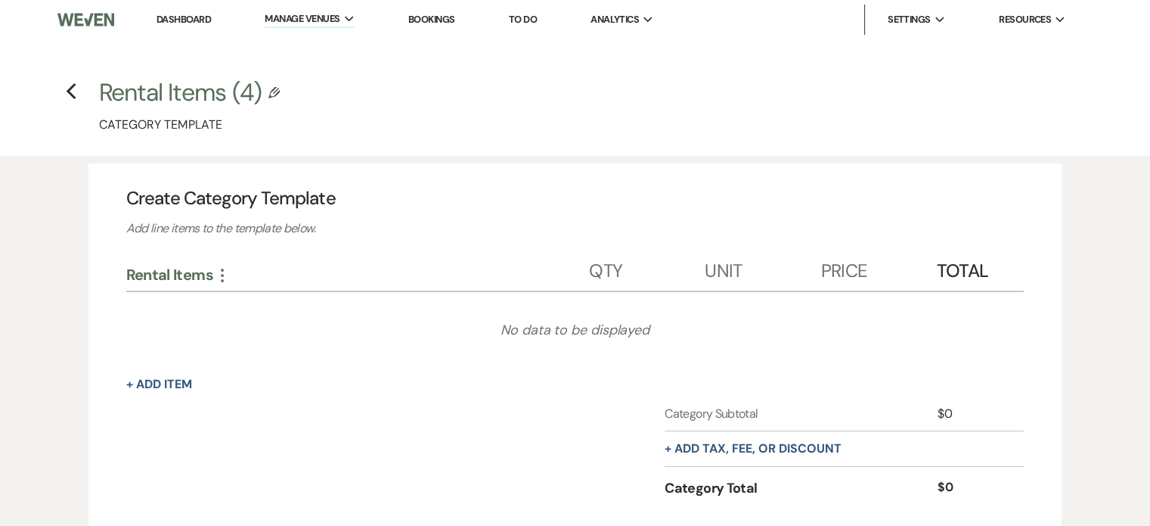
click at [268, 86] on button "Edit Category Template" at bounding box center [270, 87] width 19 height 23
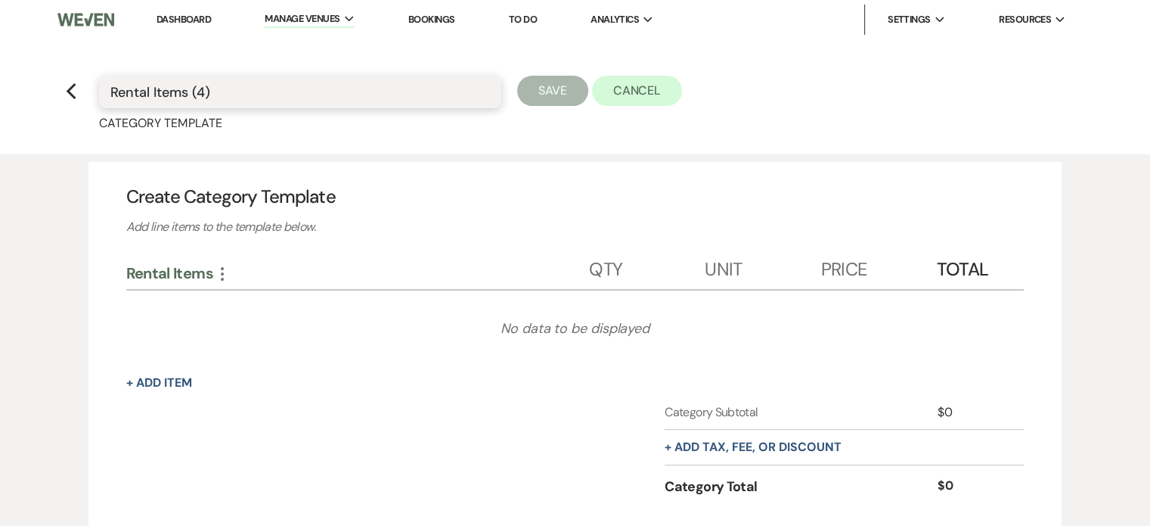
drag, startPoint x: 262, startPoint y: 92, endPoint x: 0, endPoint y: 57, distance: 264.7
click at [0, 57] on main "Previous Rental Items (4) Save Cancel Category Template Create Category Templat…" at bounding box center [575, 301] width 1150 height 524
type input "Bar"
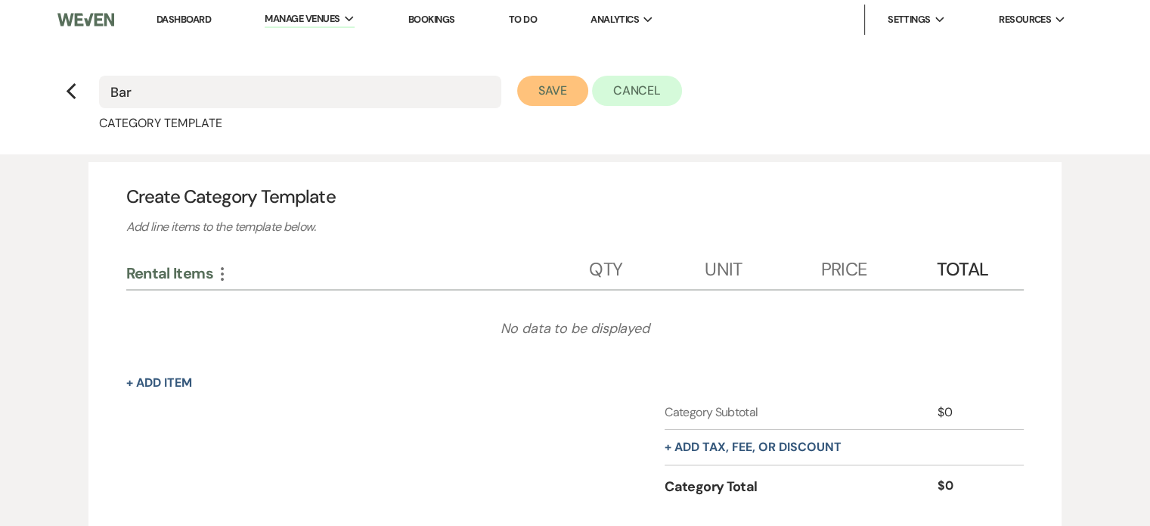
click at [545, 93] on button "Save" at bounding box center [552, 91] width 71 height 30
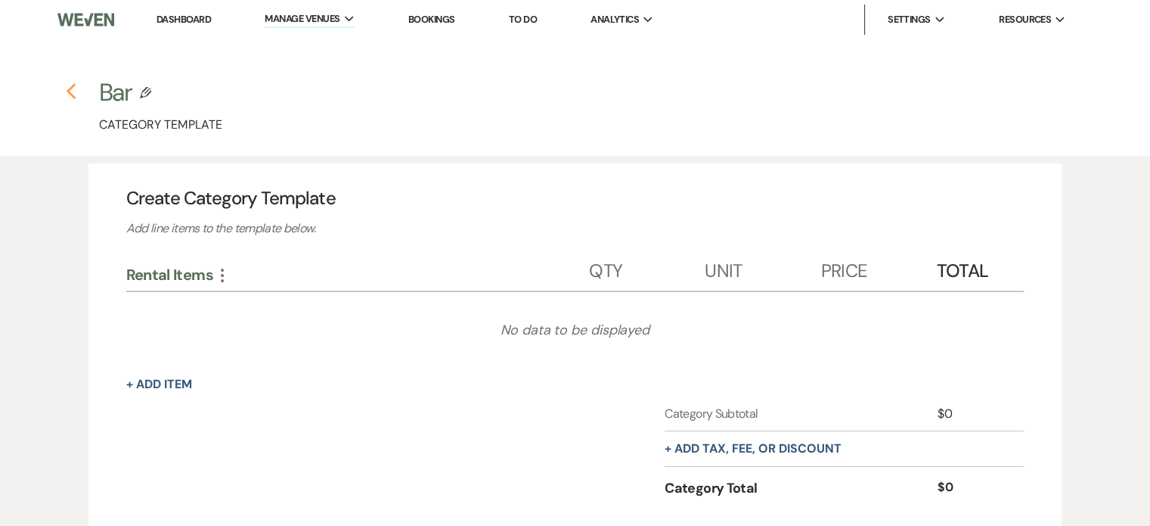
click at [70, 93] on icon "Previous" at bounding box center [71, 91] width 11 height 18
select select "Categories"
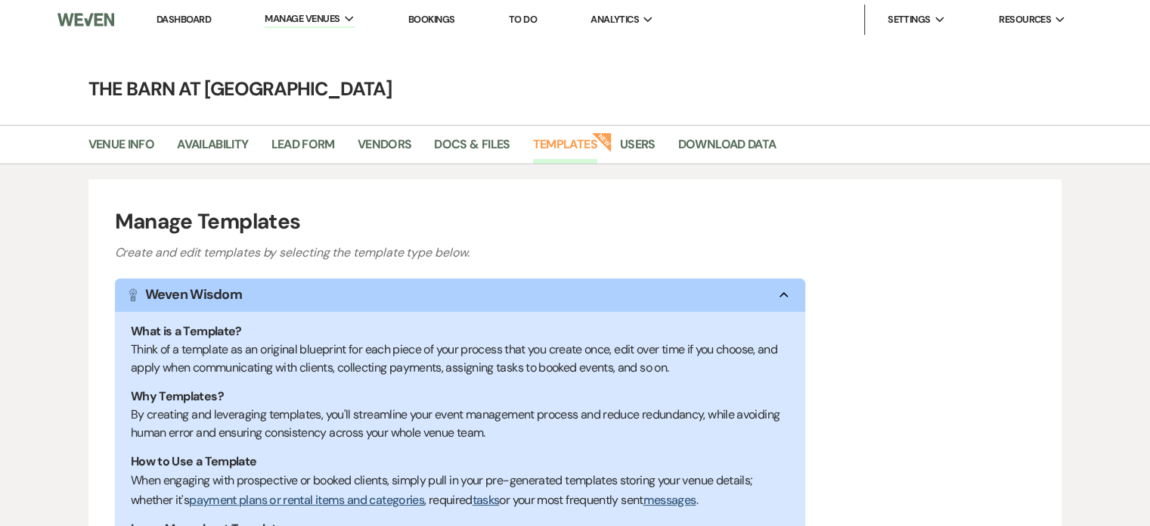
click at [174, 17] on link "Dashboard" at bounding box center [184, 19] width 54 height 13
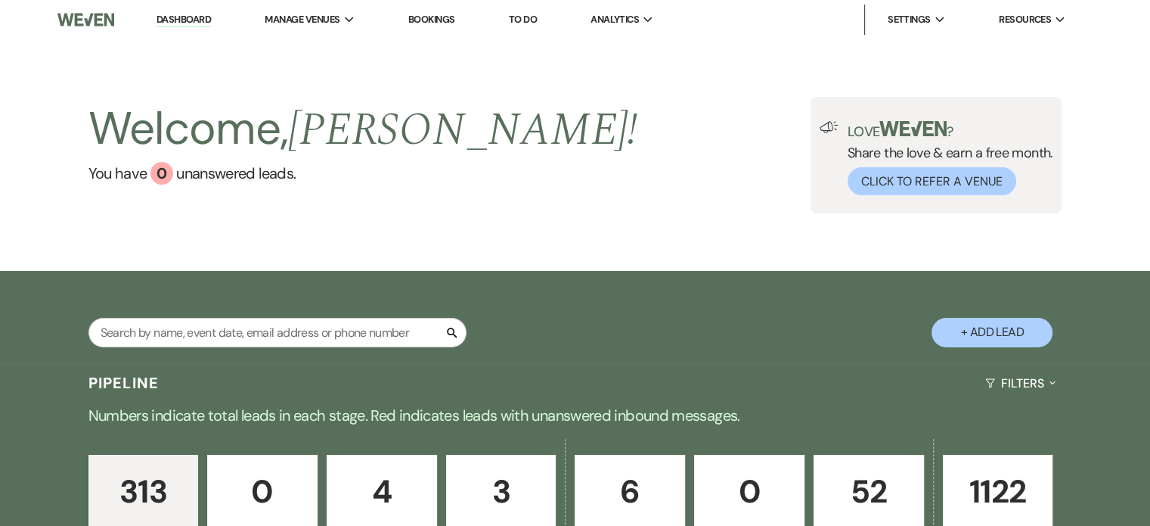
scroll to position [303, 0]
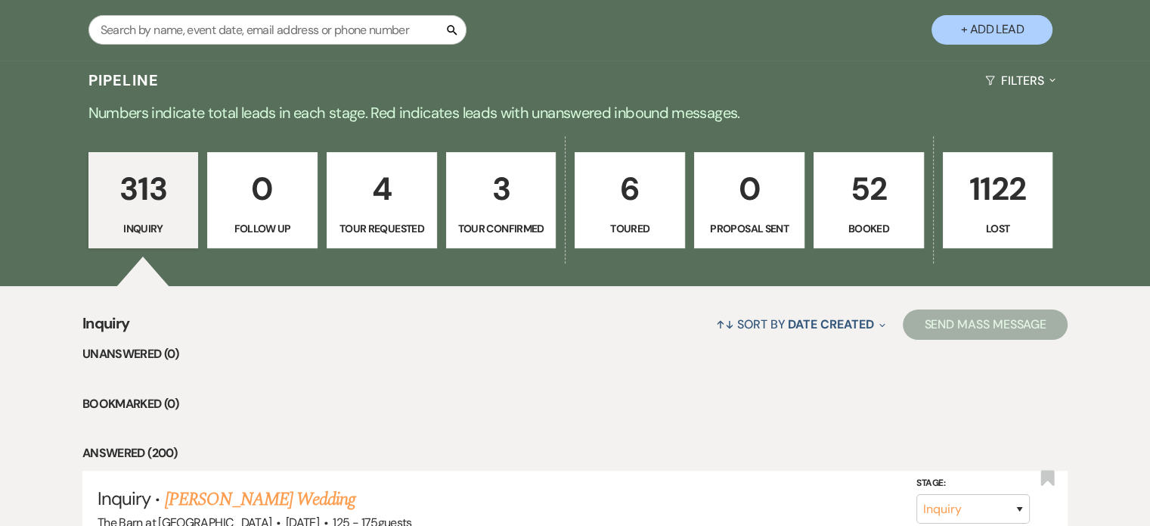
click at [856, 205] on p "52" at bounding box center [869, 188] width 91 height 51
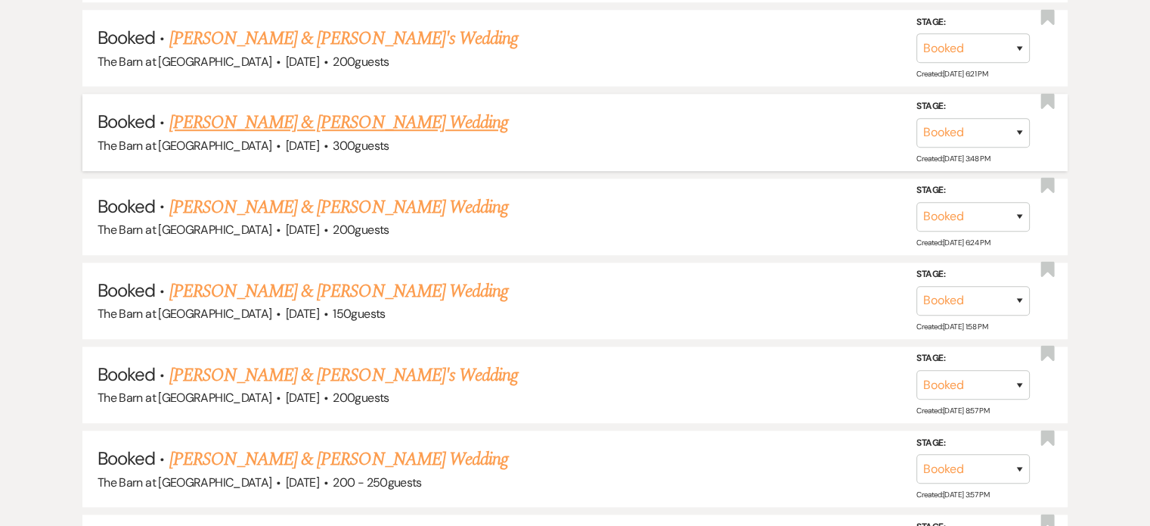
scroll to position [1210, 0]
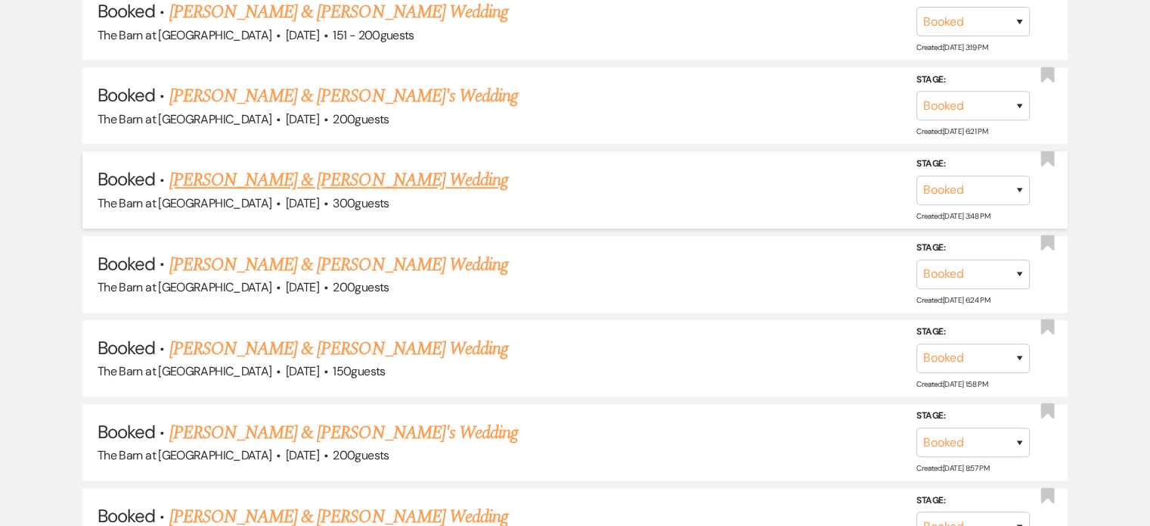
click at [330, 171] on link "[PERSON_NAME] & [PERSON_NAME] Wedding" at bounding box center [338, 179] width 339 height 27
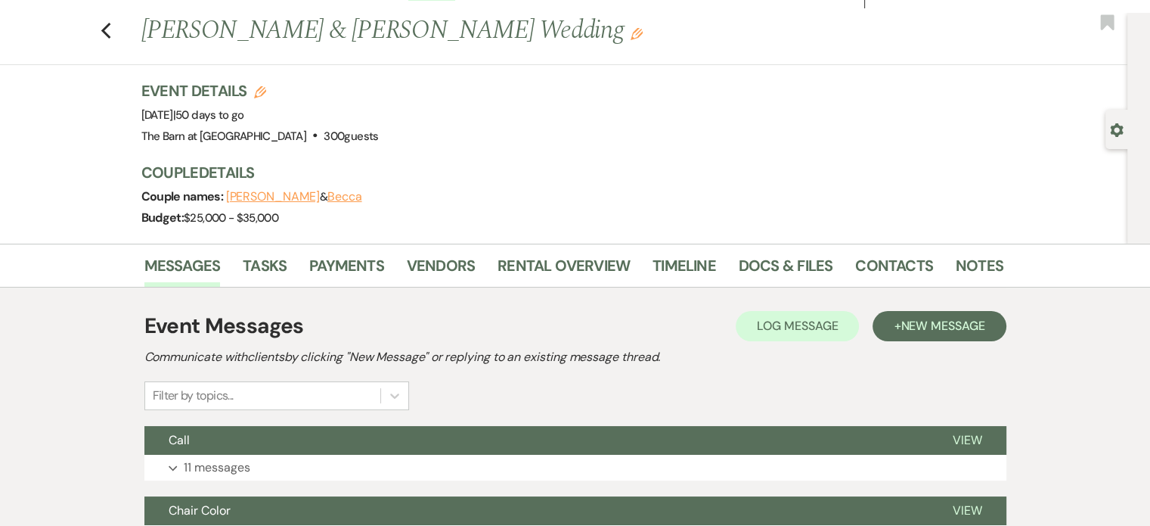
scroll to position [23, 0]
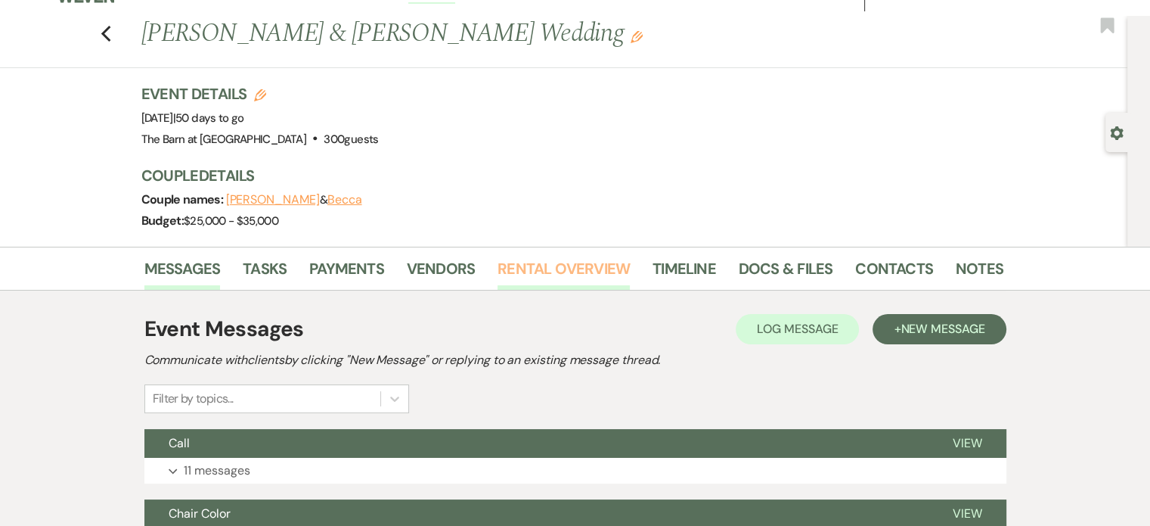
click at [609, 256] on link "Rental Overview" at bounding box center [564, 272] width 132 height 33
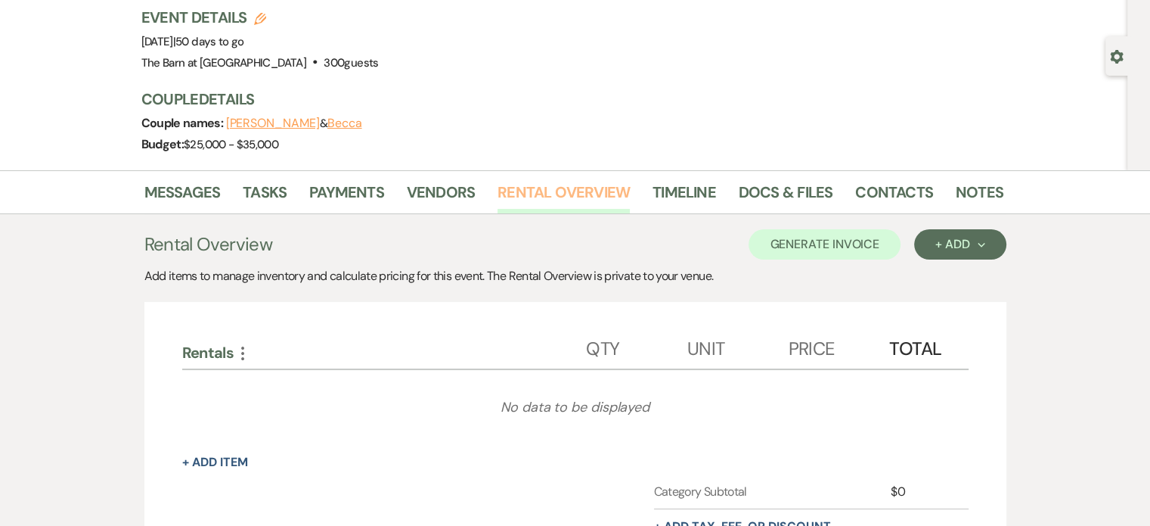
scroll to position [250, 0]
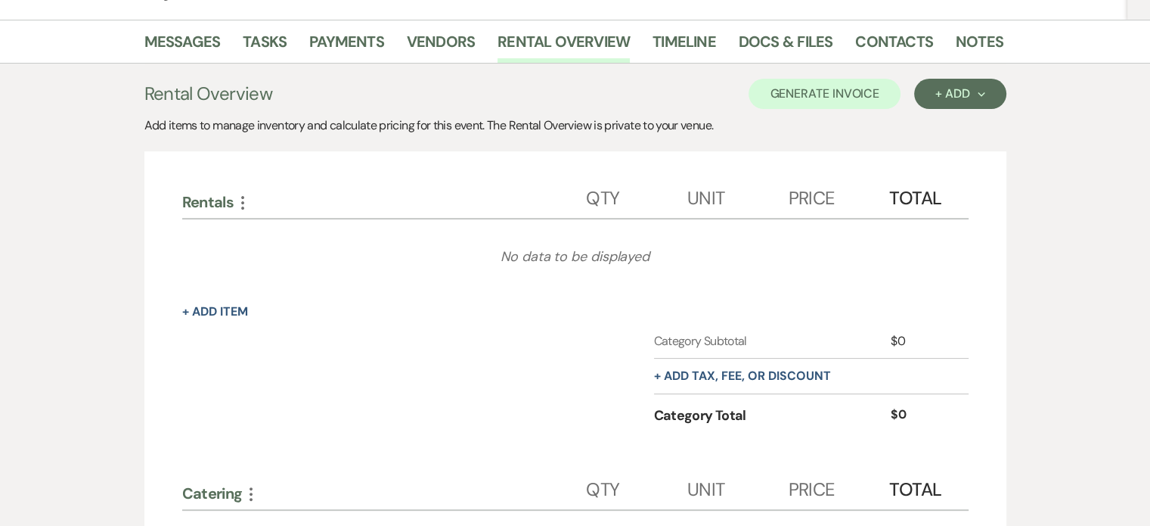
click at [241, 197] on icon "More" at bounding box center [243, 203] width 18 height 18
click at [503, 175] on div "Rentals More Expand Move Down Pencil Edit Category Name Qty Unit Price Total" at bounding box center [575, 195] width 787 height 47
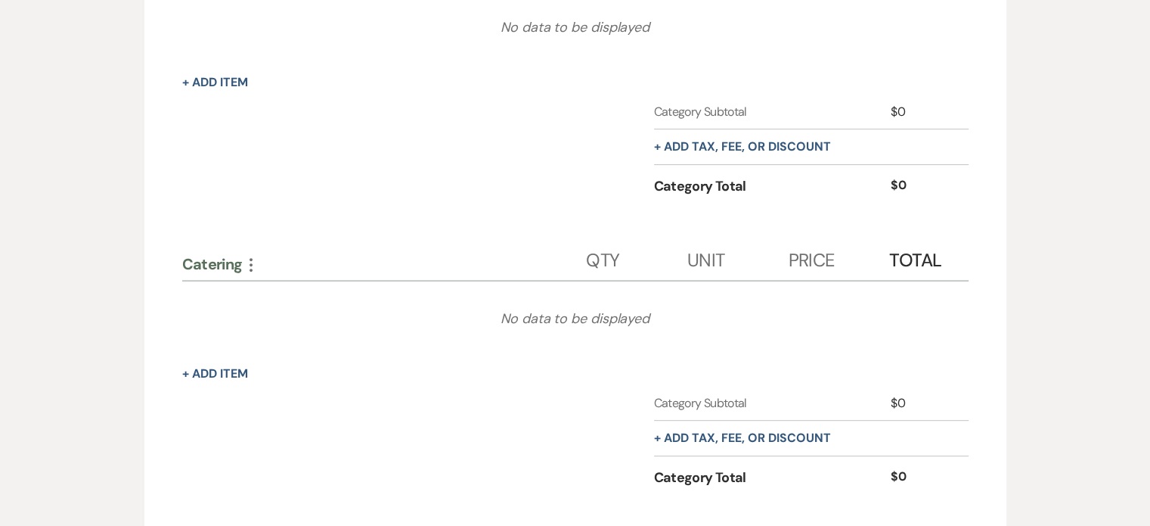
scroll to position [326, 0]
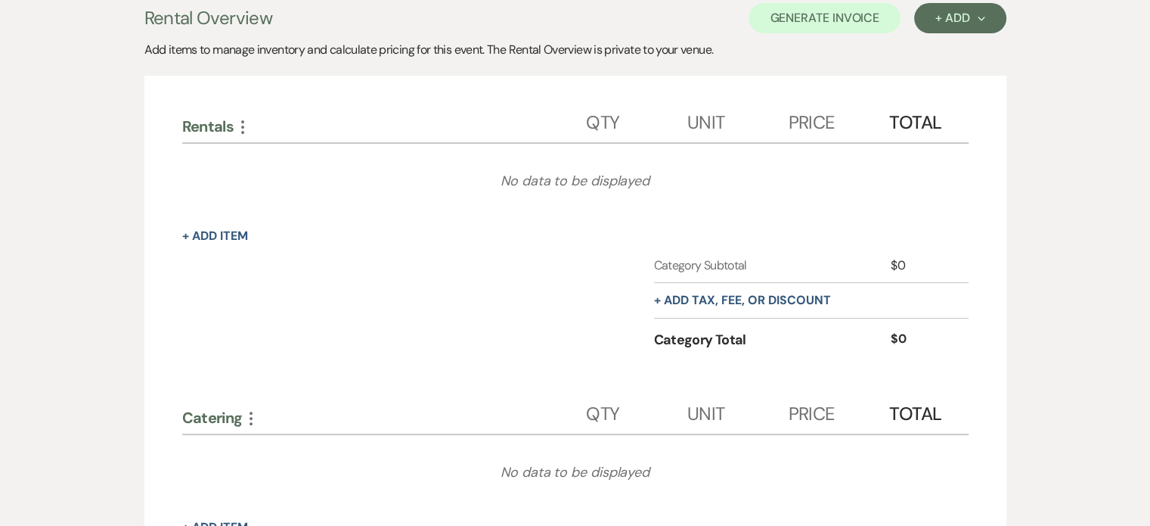
click at [246, 124] on icon "More" at bounding box center [243, 127] width 18 height 18
click at [556, 238] on div "+ Add Item" at bounding box center [575, 236] width 787 height 18
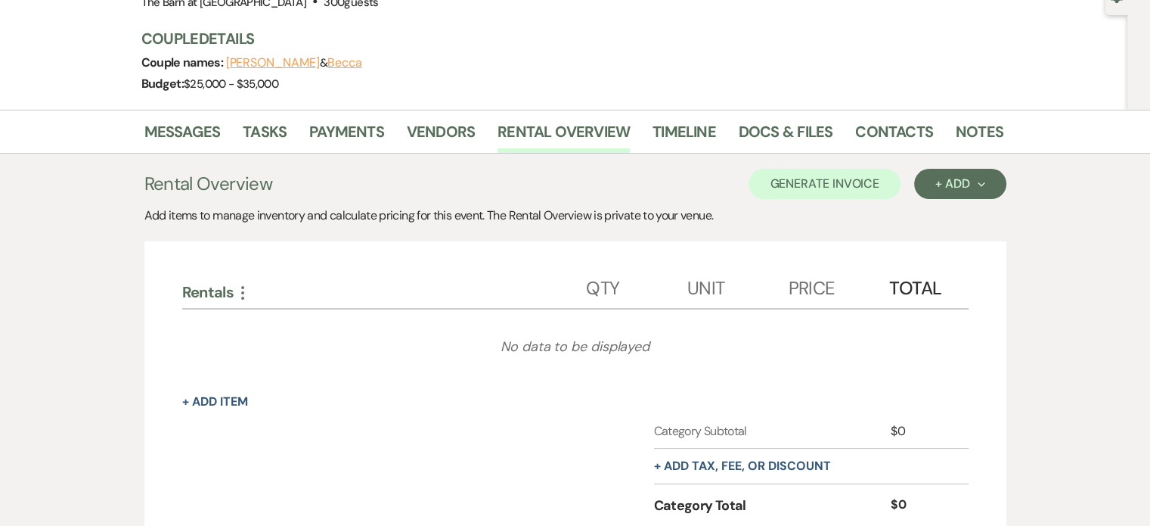
scroll to position [250, 0]
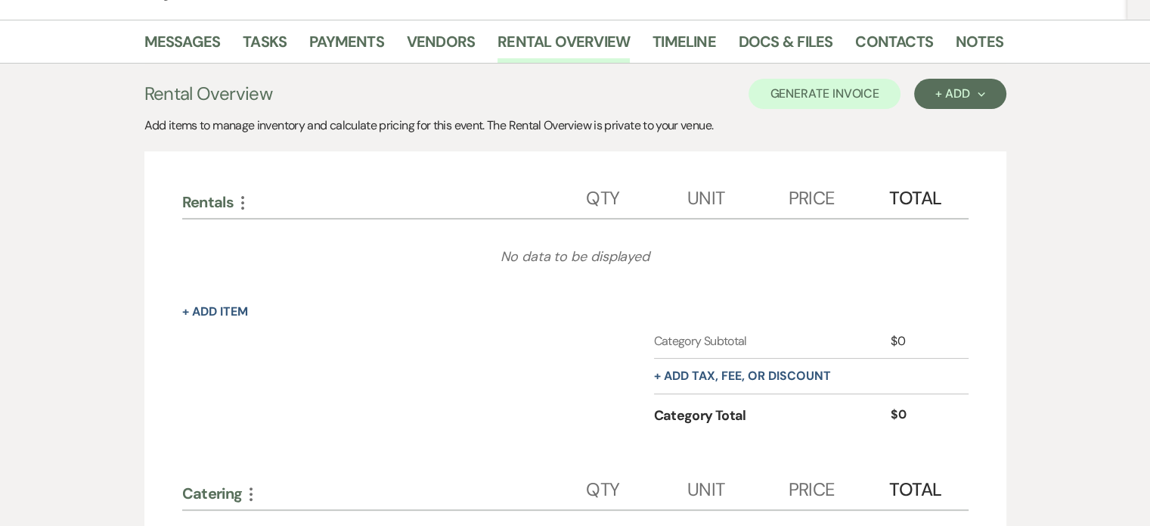
click at [244, 199] on icon "More" at bounding box center [243, 203] width 18 height 18
click at [436, 238] on div "No data to be displayed" at bounding box center [575, 257] width 787 height 76
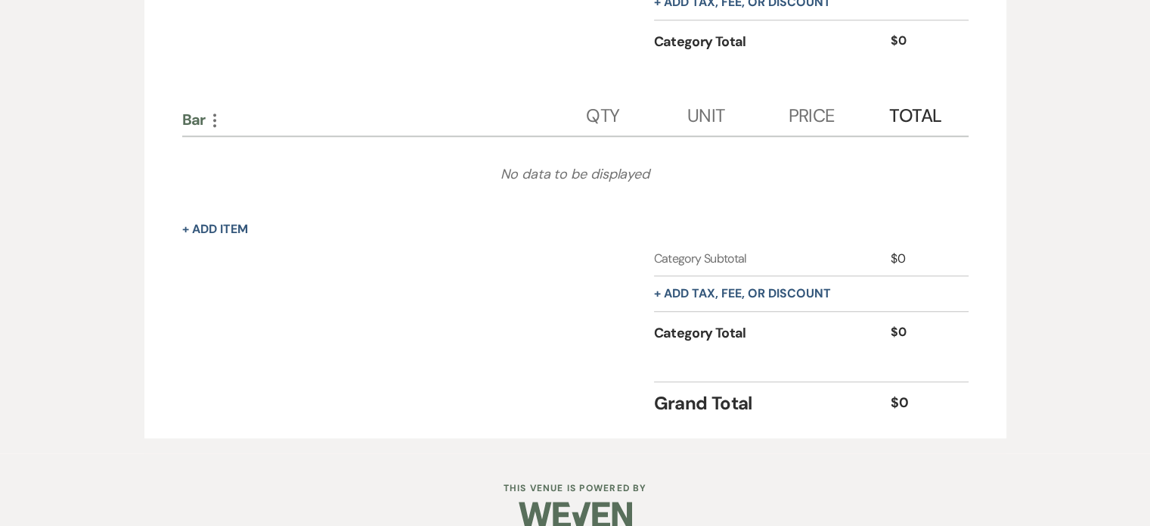
scroll to position [1227, 0]
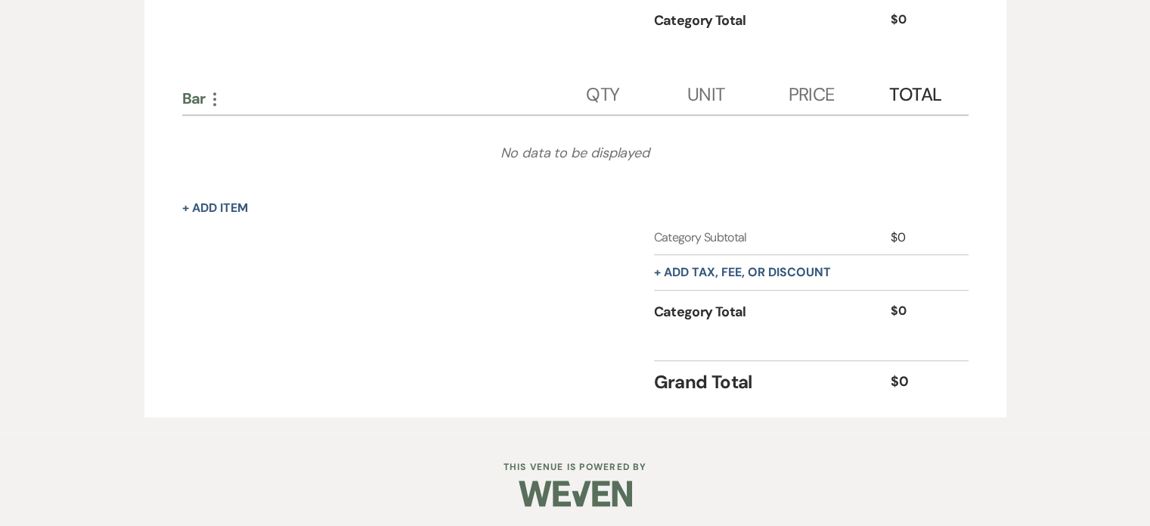
click at [212, 90] on icon "More" at bounding box center [215, 99] width 18 height 18
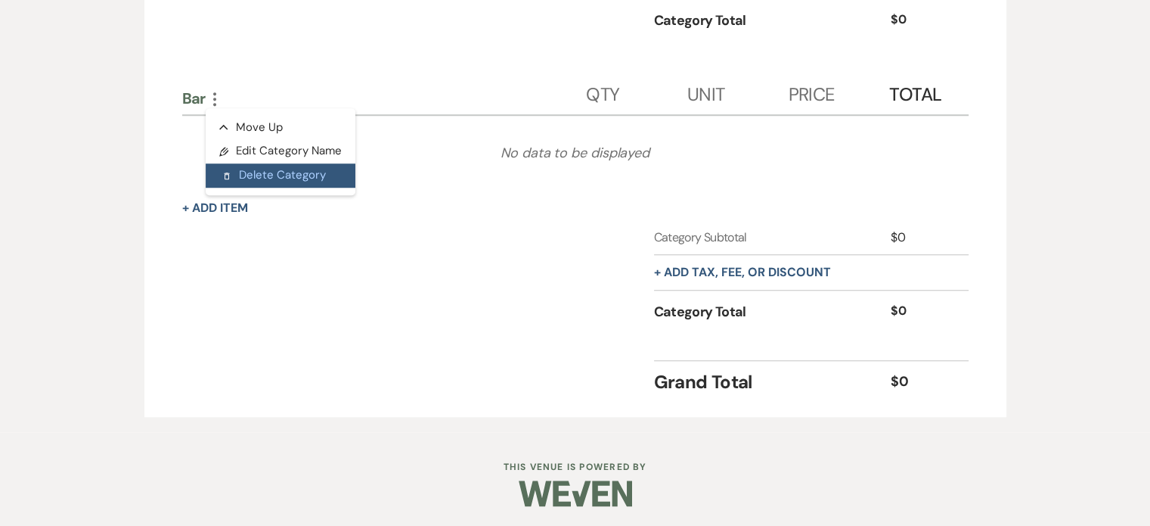
click at [269, 176] on button "Delete Delete Category" at bounding box center [281, 175] width 150 height 24
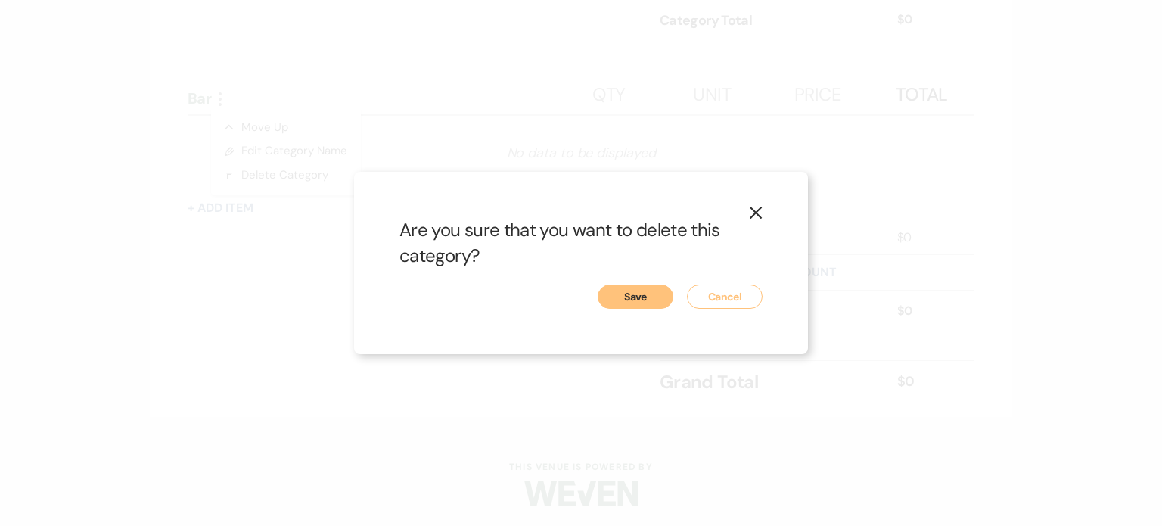
click at [659, 295] on button "Save" at bounding box center [635, 296] width 76 height 24
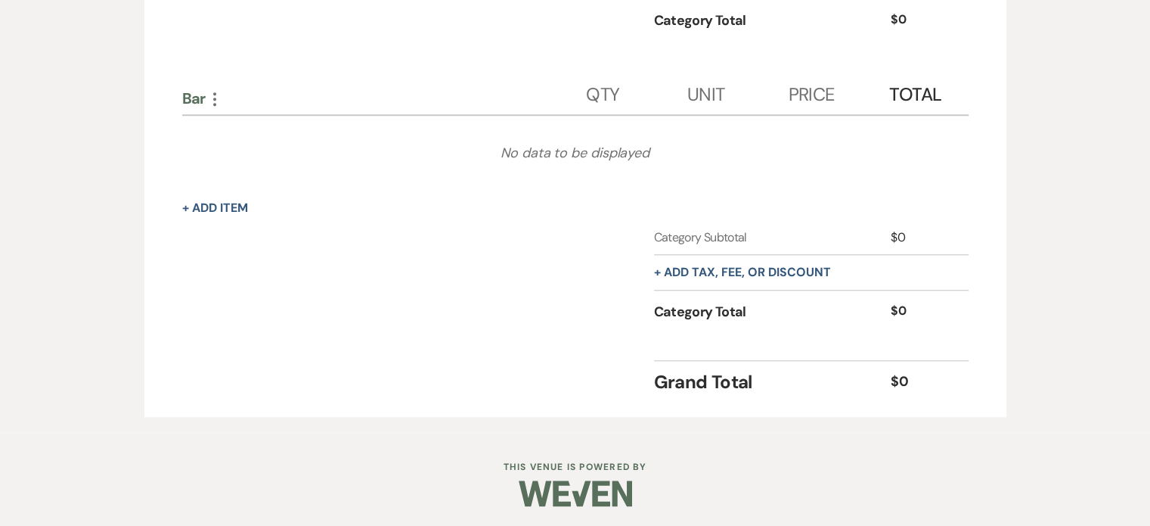
scroll to position [937, 0]
click at [235, 89] on icon "More" at bounding box center [236, 98] width 18 height 18
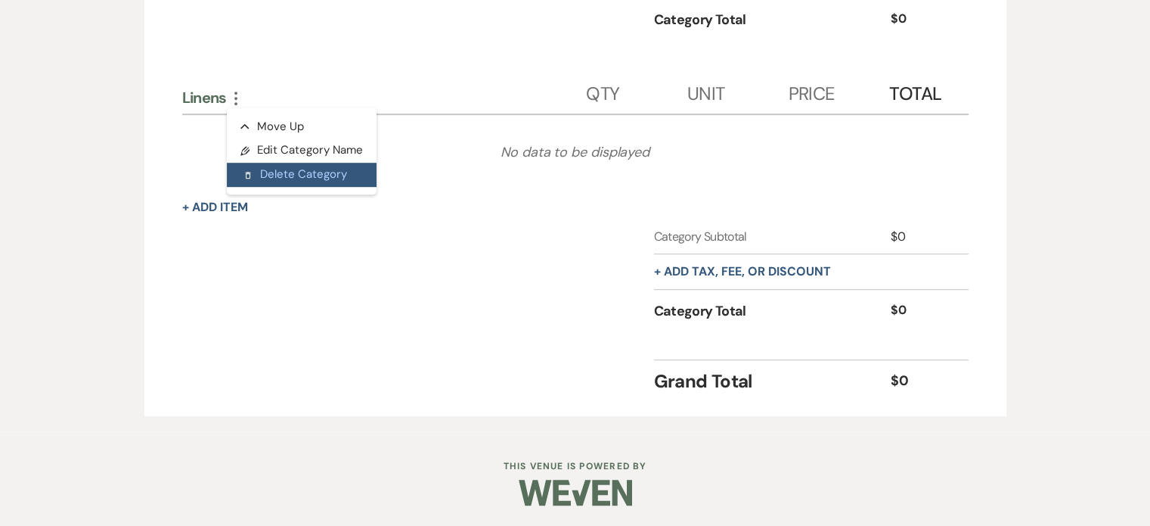
click at [291, 177] on button "Delete Delete Category" at bounding box center [302, 175] width 150 height 24
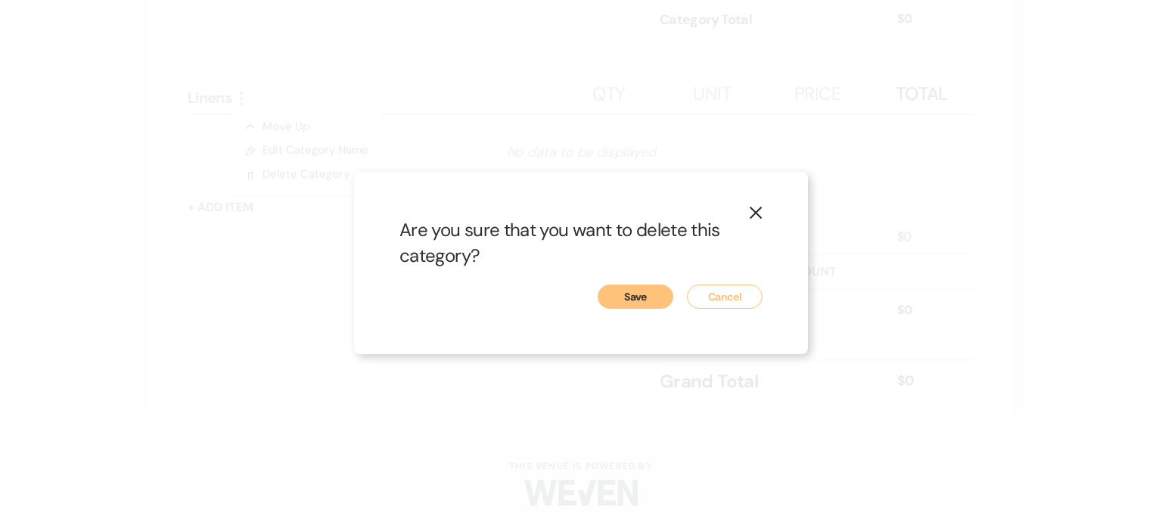
click at [632, 293] on button "Save" at bounding box center [635, 296] width 76 height 24
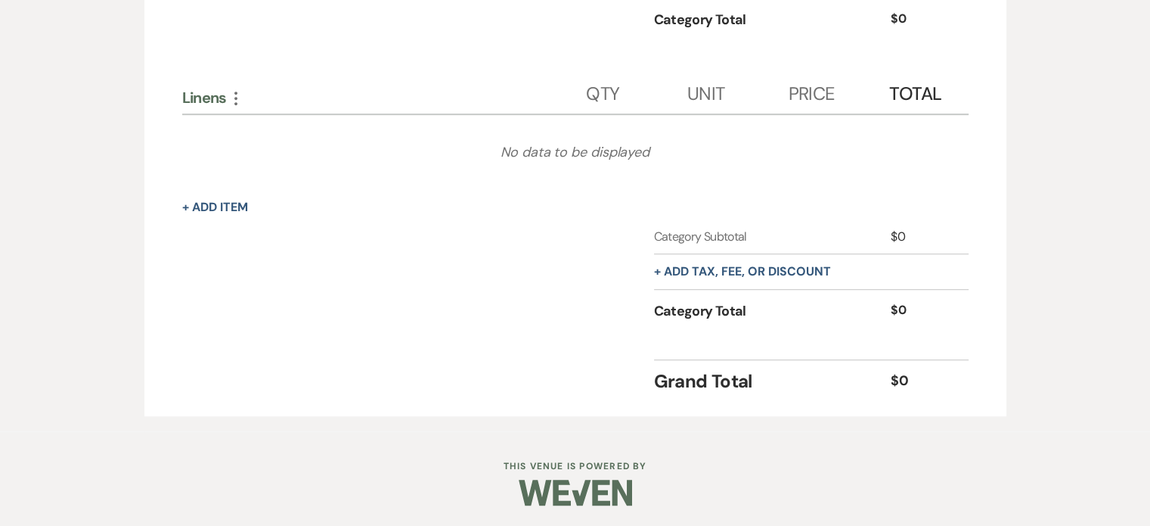
scroll to position [647, 0]
click at [257, 89] on icon "More" at bounding box center [251, 97] width 18 height 18
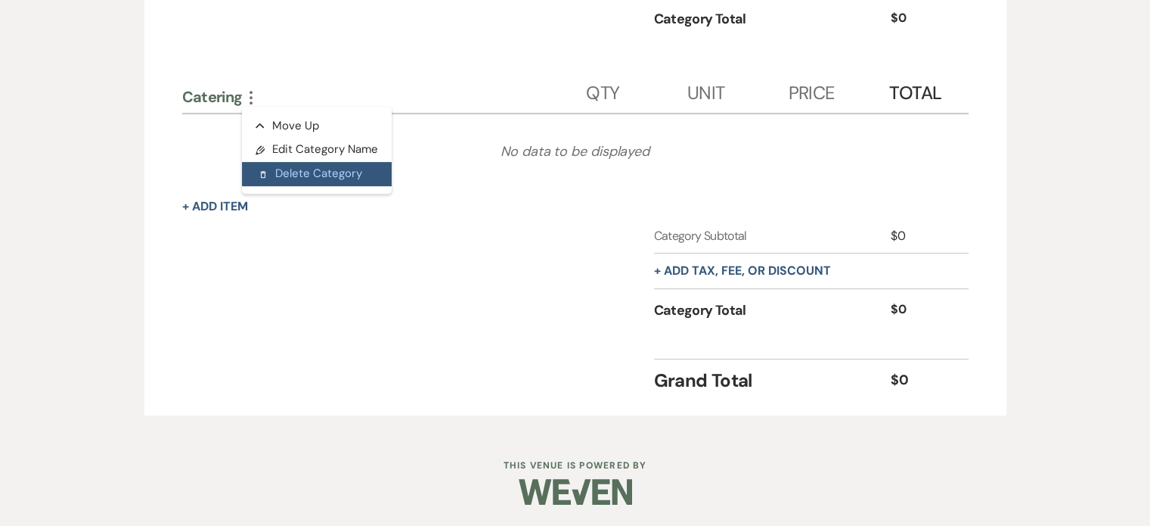
click at [327, 178] on button "Delete Delete Category" at bounding box center [317, 174] width 150 height 24
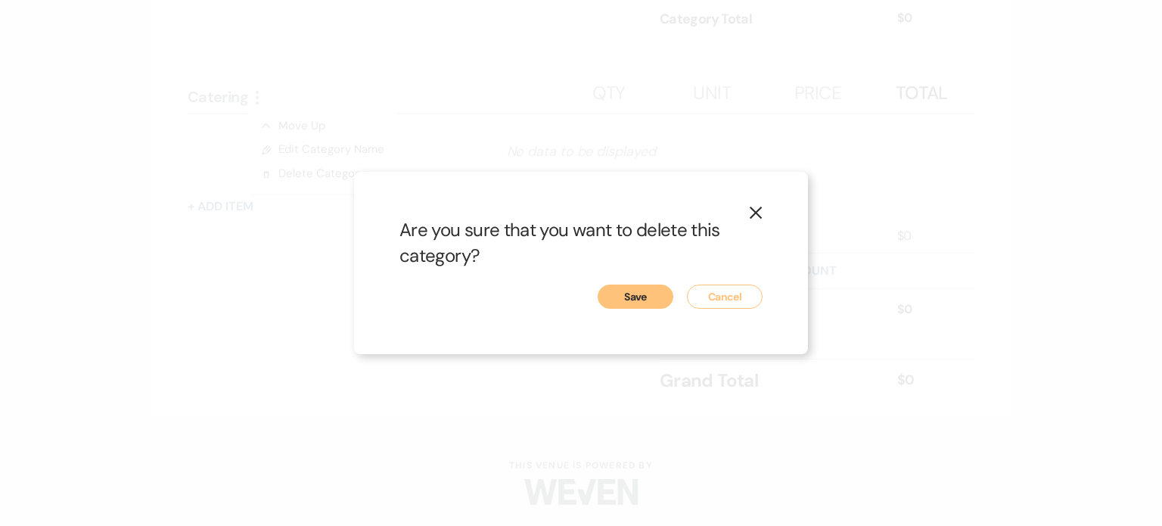
click at [633, 293] on button "Save" at bounding box center [635, 296] width 76 height 24
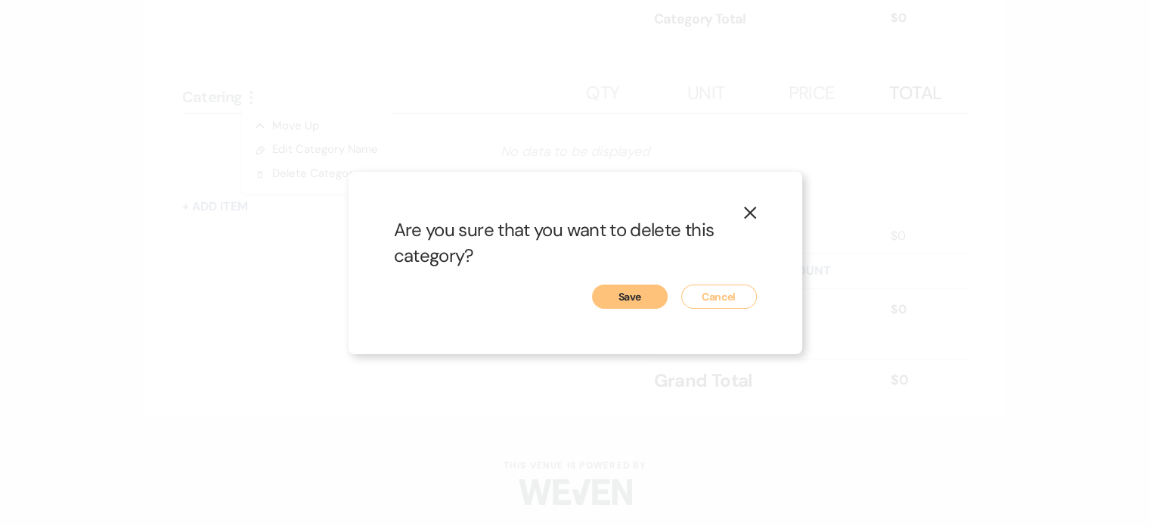
scroll to position [355, 0]
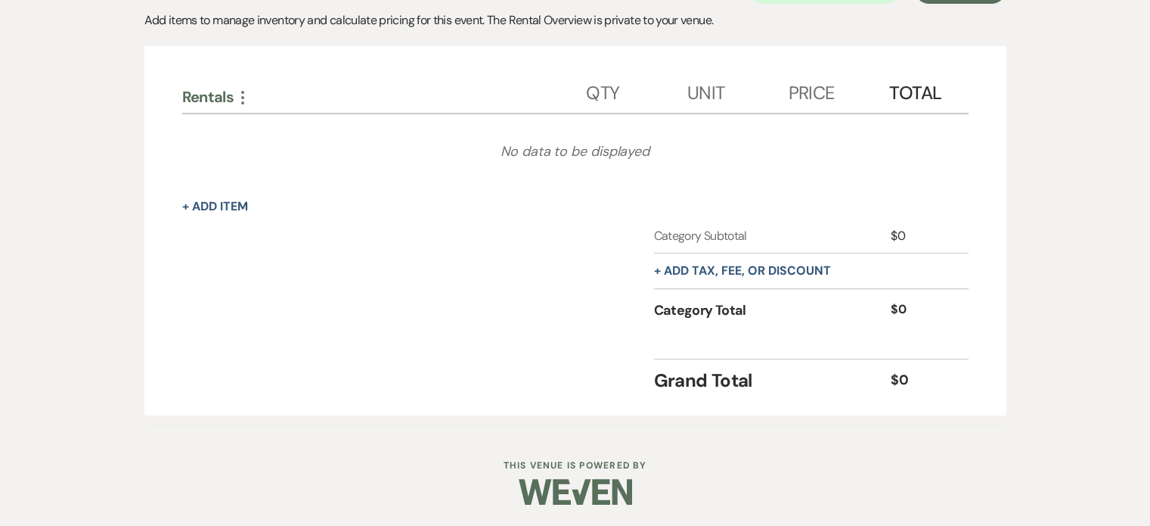
click at [242, 84] on div "Rentals More" at bounding box center [384, 94] width 405 height 38
click at [240, 92] on icon "More" at bounding box center [243, 97] width 18 height 18
click at [285, 128] on button "Pencil Edit Category Name" at bounding box center [310, 126] width 153 height 24
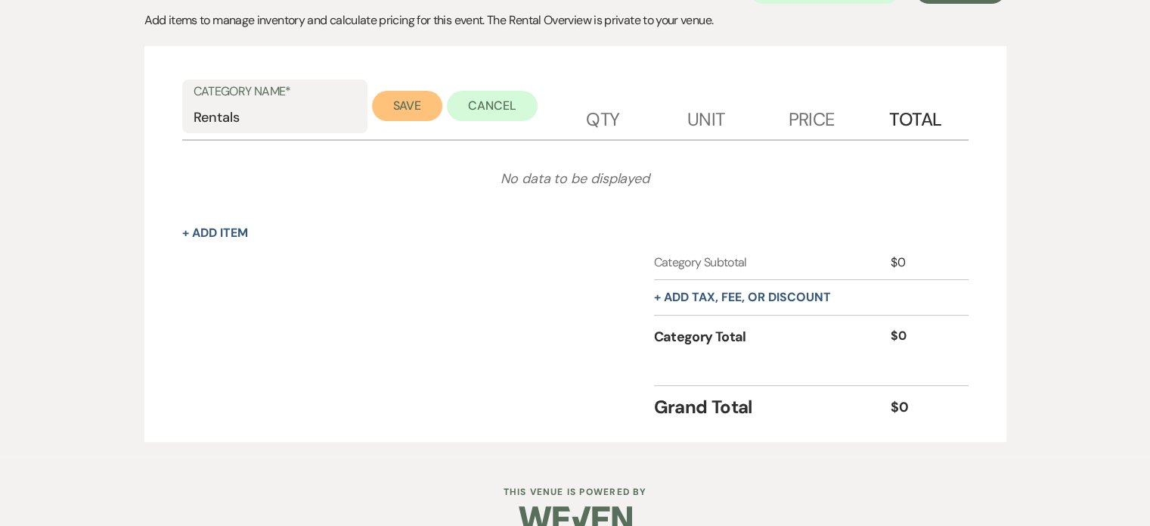
click at [399, 108] on button "Save" at bounding box center [407, 106] width 71 height 30
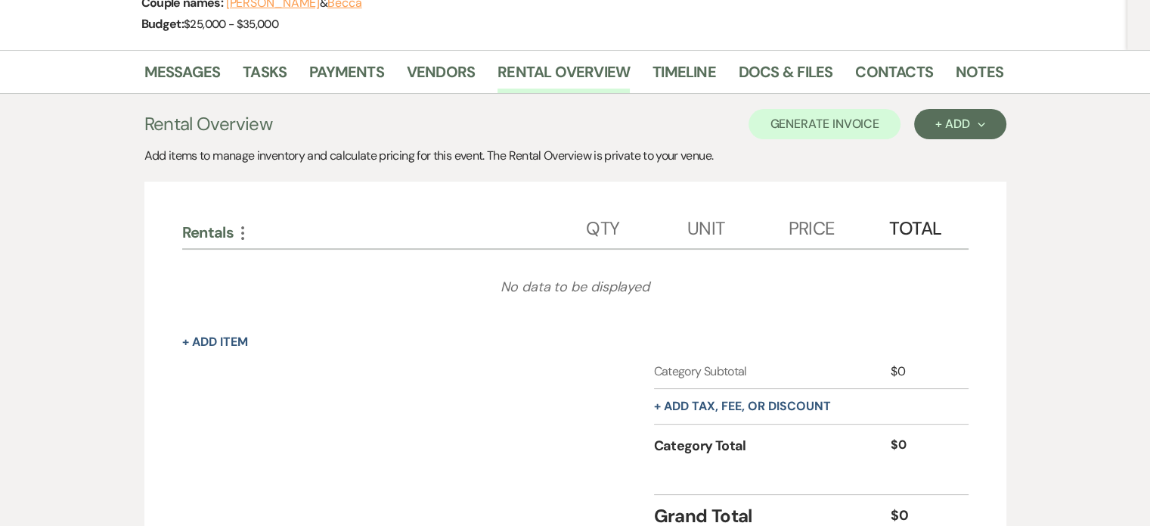
scroll to position [204, 0]
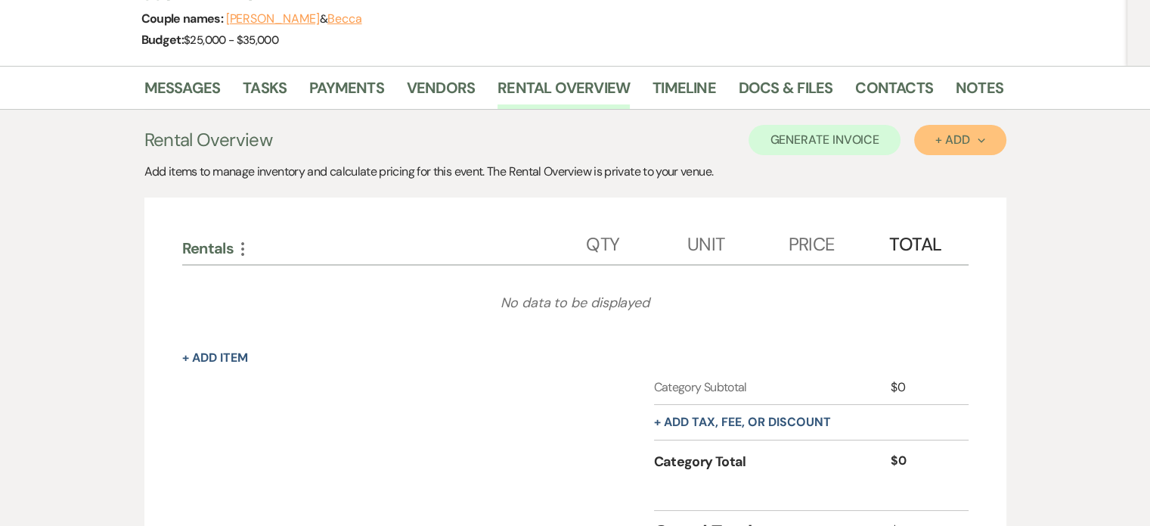
click at [970, 144] on button "+ Add Next" at bounding box center [960, 140] width 92 height 30
click at [970, 198] on button "Category" at bounding box center [953, 197] width 79 height 23
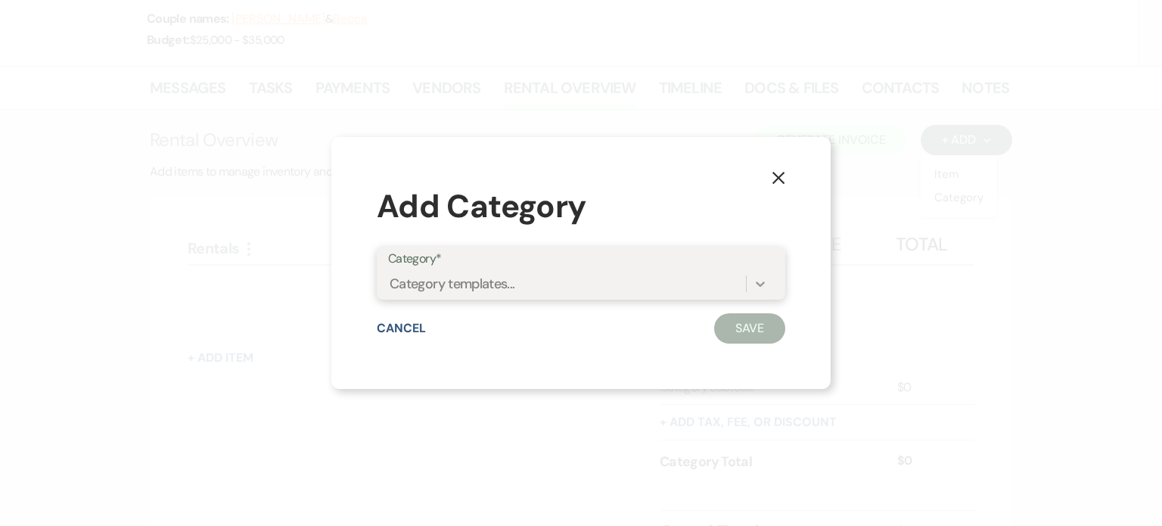
click at [759, 284] on icon at bounding box center [760, 284] width 9 height 5
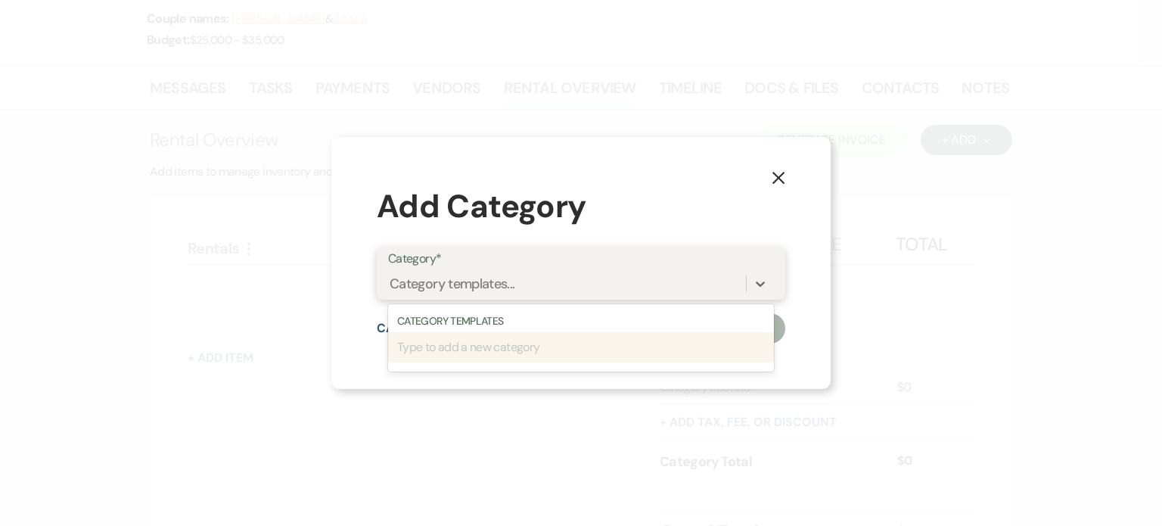
click at [469, 318] on div "Category Templates" at bounding box center [581, 321] width 386 height 16
click at [683, 184] on div "Add Category" at bounding box center [581, 206] width 408 height 48
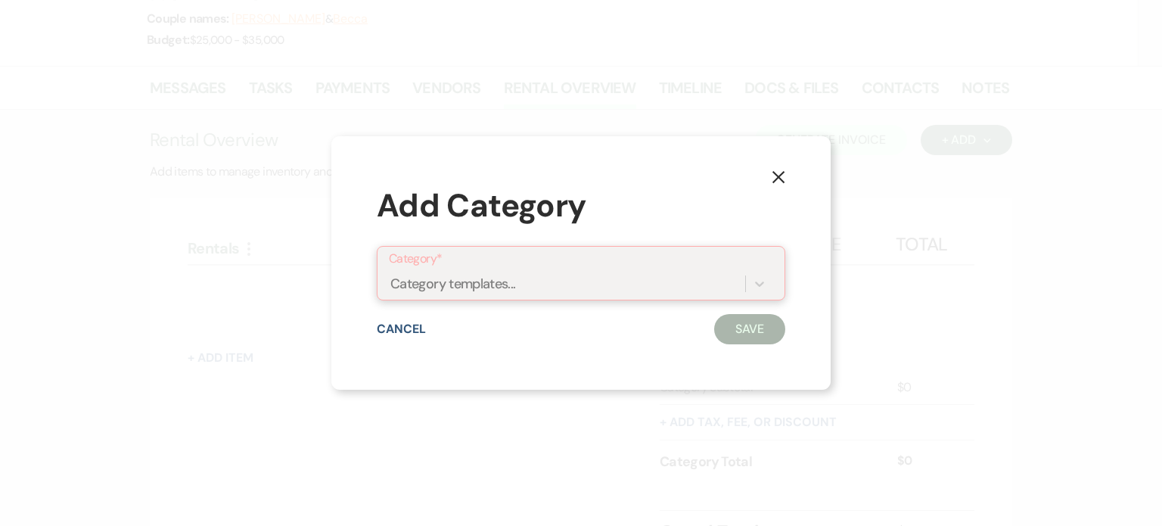
click at [545, 279] on div "Category templates..." at bounding box center [567, 284] width 356 height 26
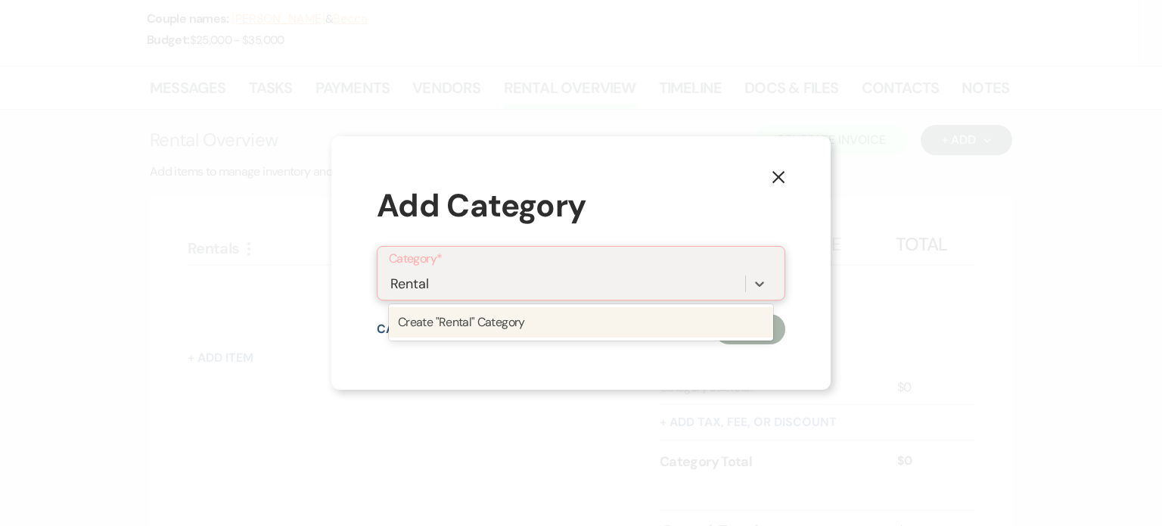
type input "Rentals"
click at [771, 339] on div "Create "Rentals" Category" at bounding box center [581, 322] width 384 height 36
click at [771, 332] on div "Create "Rentals" Category" at bounding box center [581, 322] width 384 height 30
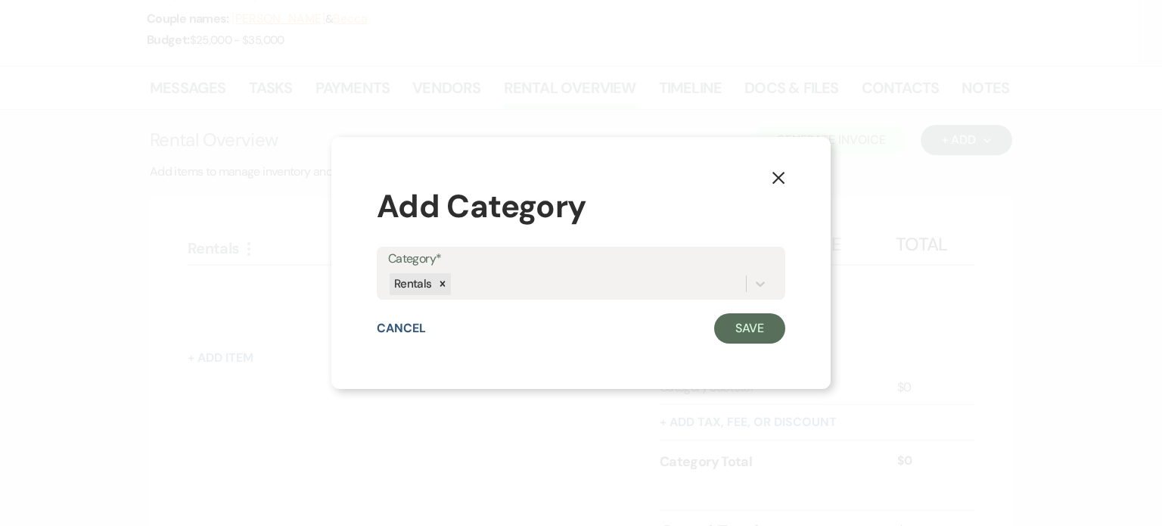
click at [765, 299] on div "Category* Rentals" at bounding box center [581, 274] width 408 height 54
click at [765, 285] on icon at bounding box center [759, 283] width 15 height 15
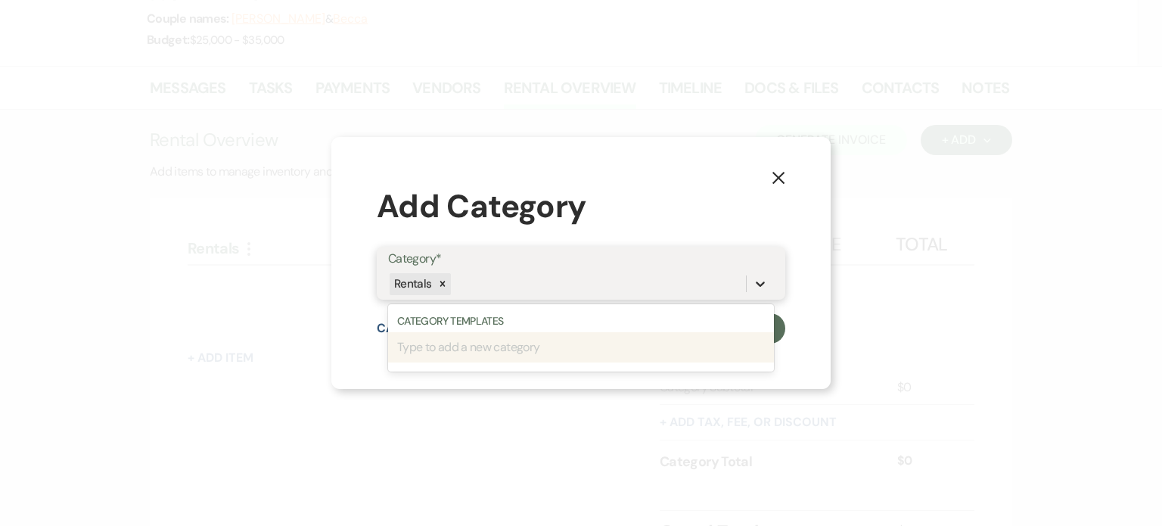
click at [765, 285] on icon at bounding box center [759, 283] width 15 height 15
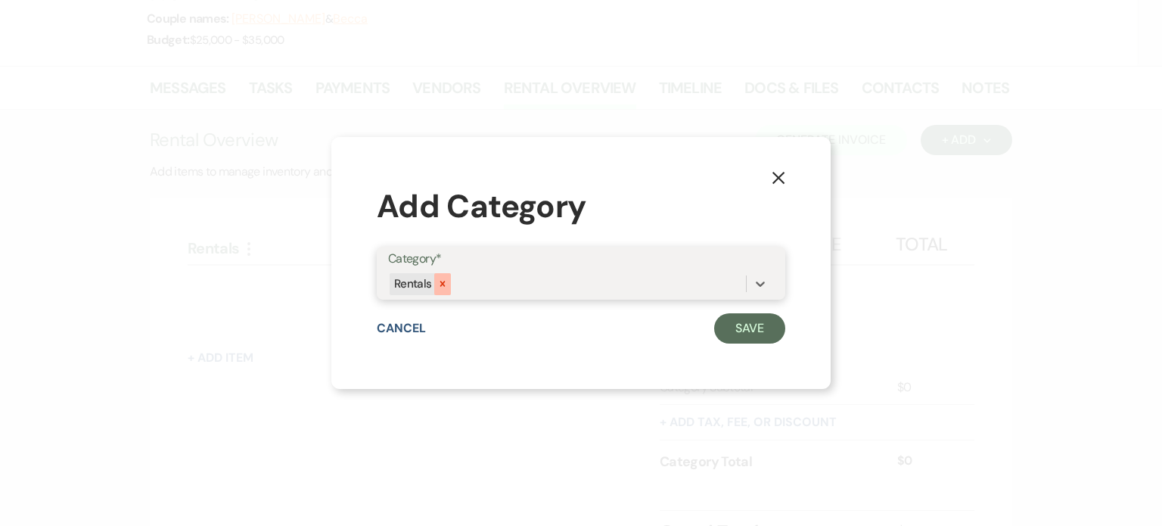
click at [442, 284] on icon at bounding box center [441, 283] width 5 height 5
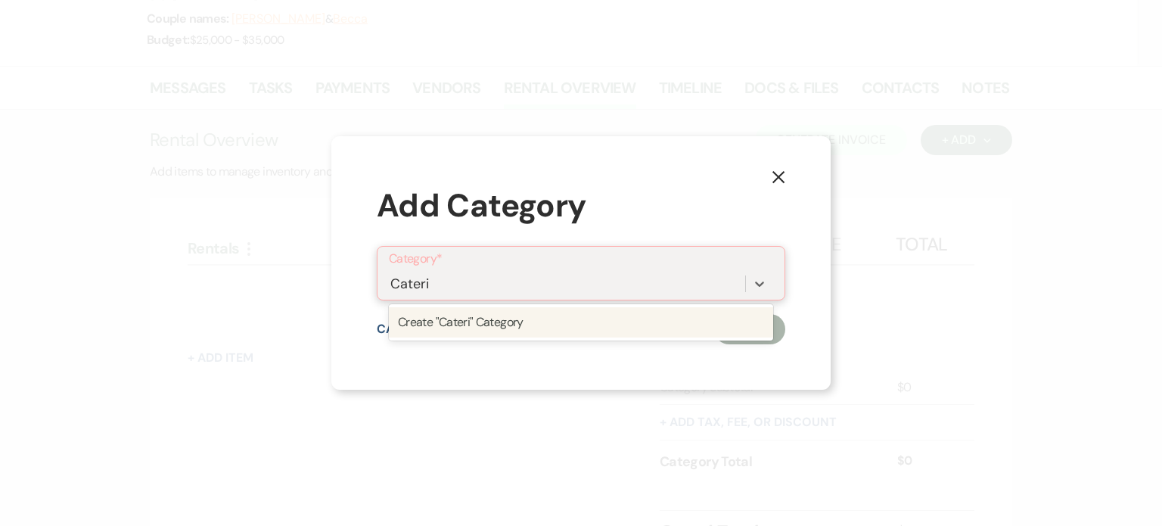
type input "Catering"
click at [499, 325] on div "Create "Catering" Category" at bounding box center [581, 322] width 384 height 30
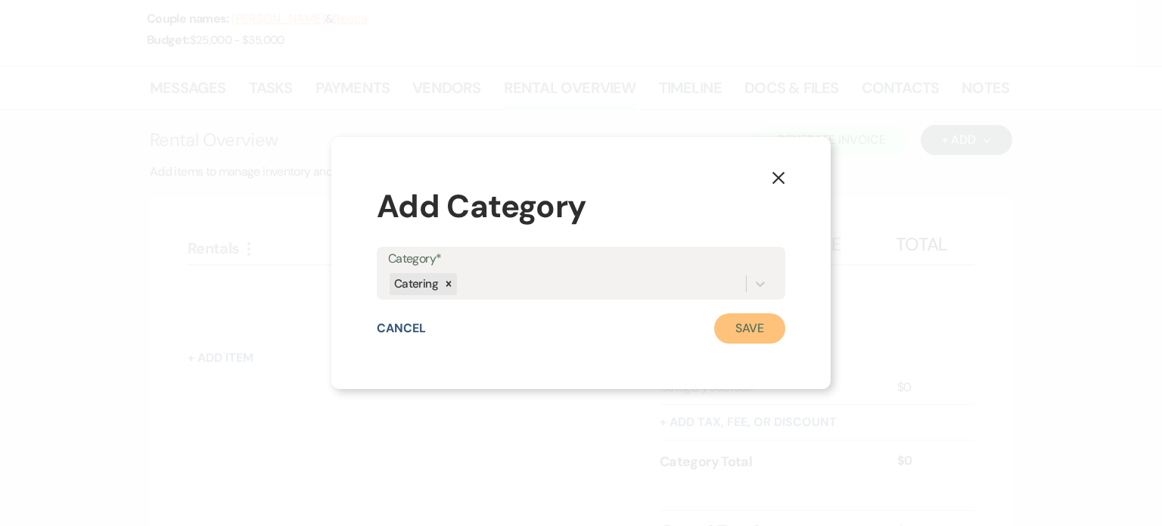
click at [736, 324] on button "Save" at bounding box center [749, 328] width 71 height 30
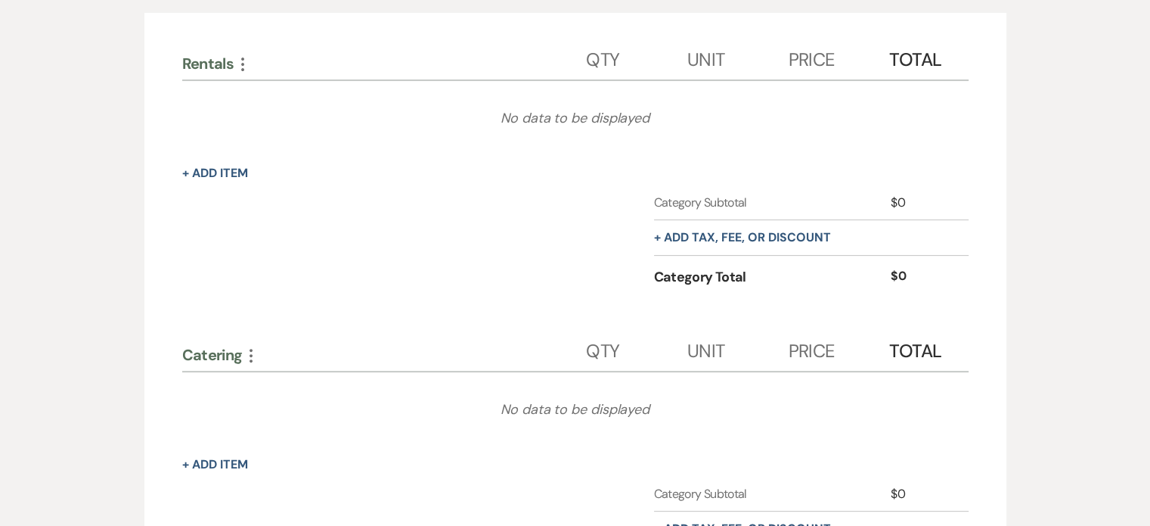
scroll to position [431, 0]
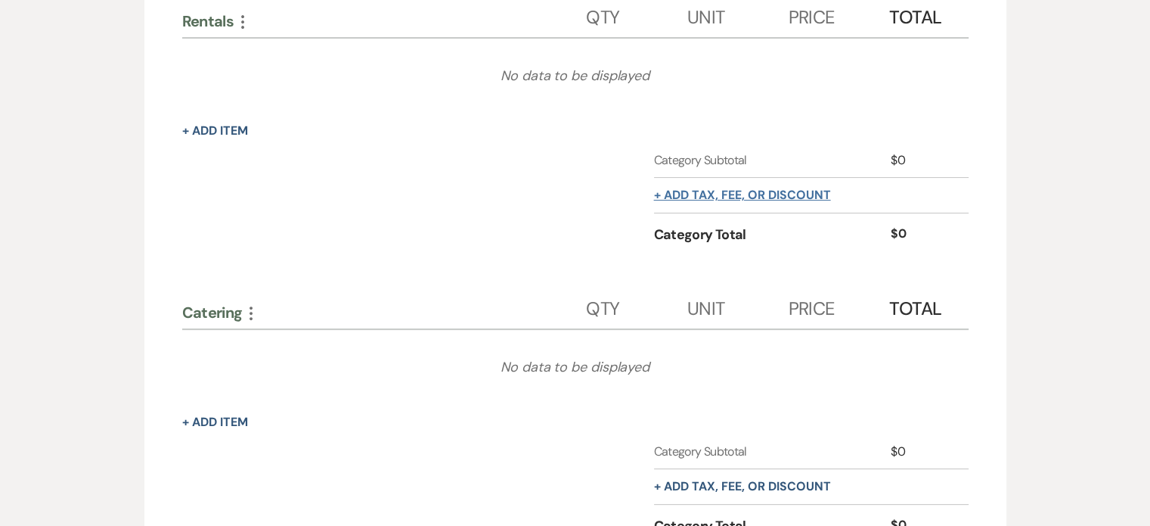
click at [787, 197] on button "+ Add tax, fee, or discount" at bounding box center [742, 195] width 177 height 12
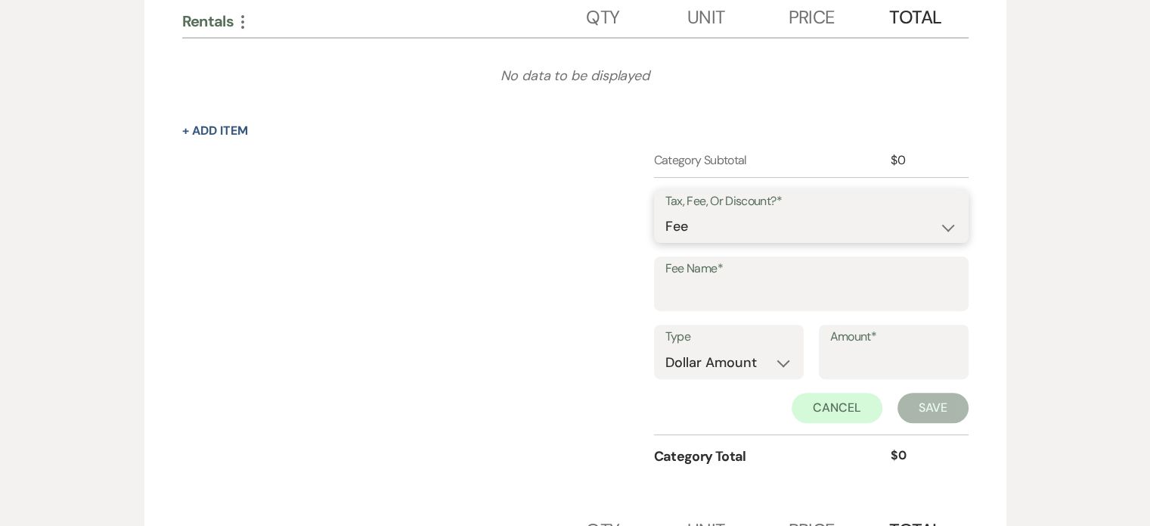
click at [791, 228] on select "Fee Discount Tax" at bounding box center [812, 226] width 292 height 29
select select "3"
click at [666, 212] on select "Fee Discount Tax" at bounding box center [812, 226] width 292 height 29
click at [771, 291] on input "Fee Name*" at bounding box center [812, 294] width 292 height 29
type input "Tax"
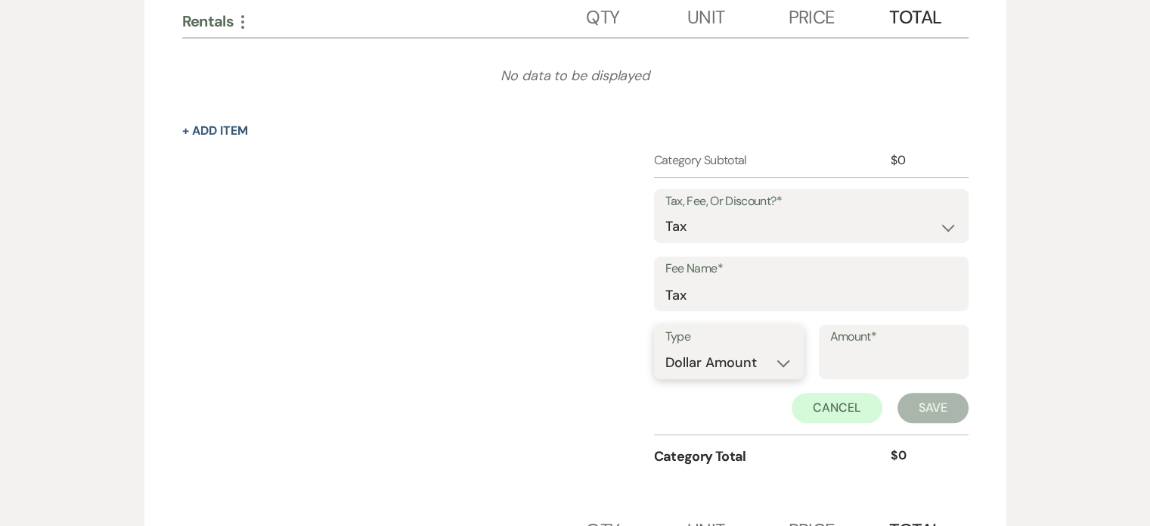
click at [770, 358] on select "Dollar Amount Percentage" at bounding box center [729, 362] width 127 height 29
select select "false"
click at [666, 348] on select "Dollar Amount Percentage" at bounding box center [729, 362] width 127 height 29
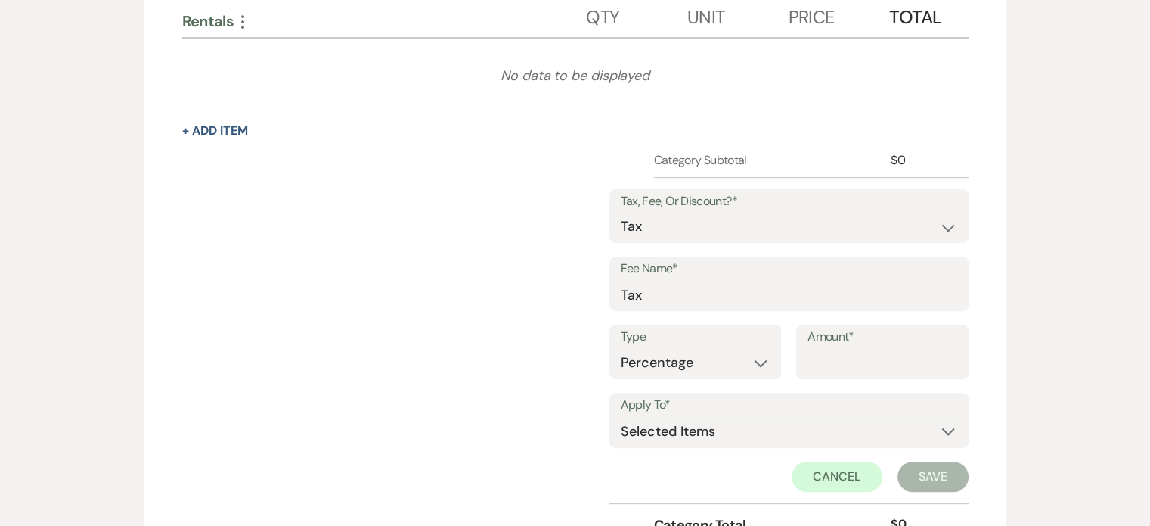
click at [844, 378] on div "Type Dollar Amount Percentage Amount*" at bounding box center [789, 358] width 359 height 68
click at [846, 365] on input "Amount*" at bounding box center [883, 362] width 150 height 29
type input "6"
click at [867, 433] on select "Selected Items Category Subtotal (before all Taxes/Fees/Discounts) Category Tot…" at bounding box center [789, 431] width 337 height 30
select select "1"
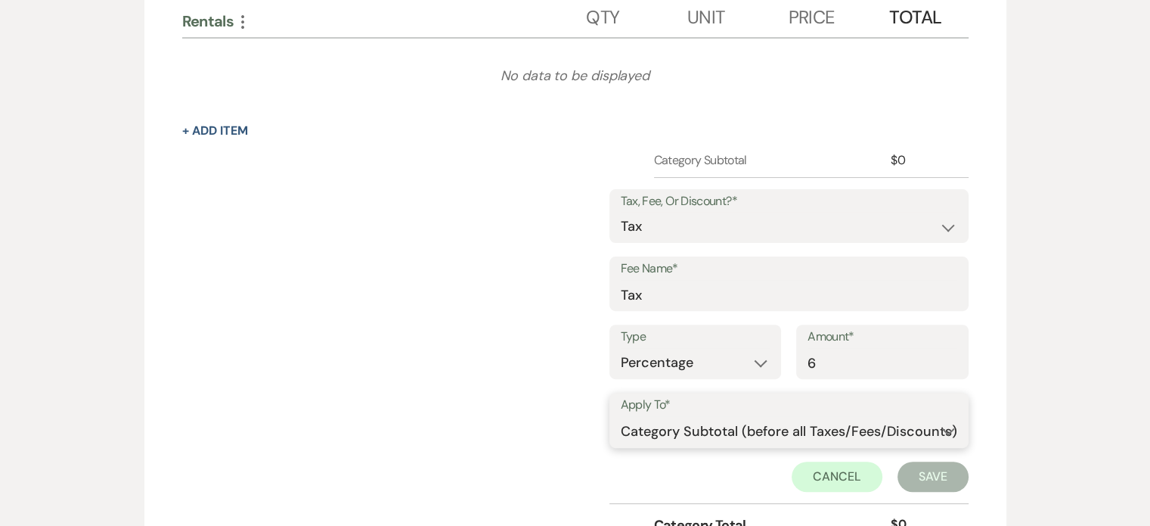
click at [621, 416] on select "Selected Items Category Subtotal (before all Taxes/Fees/Discounts) Category Tot…" at bounding box center [789, 431] width 337 height 30
click at [929, 477] on button "Save" at bounding box center [933, 476] width 71 height 30
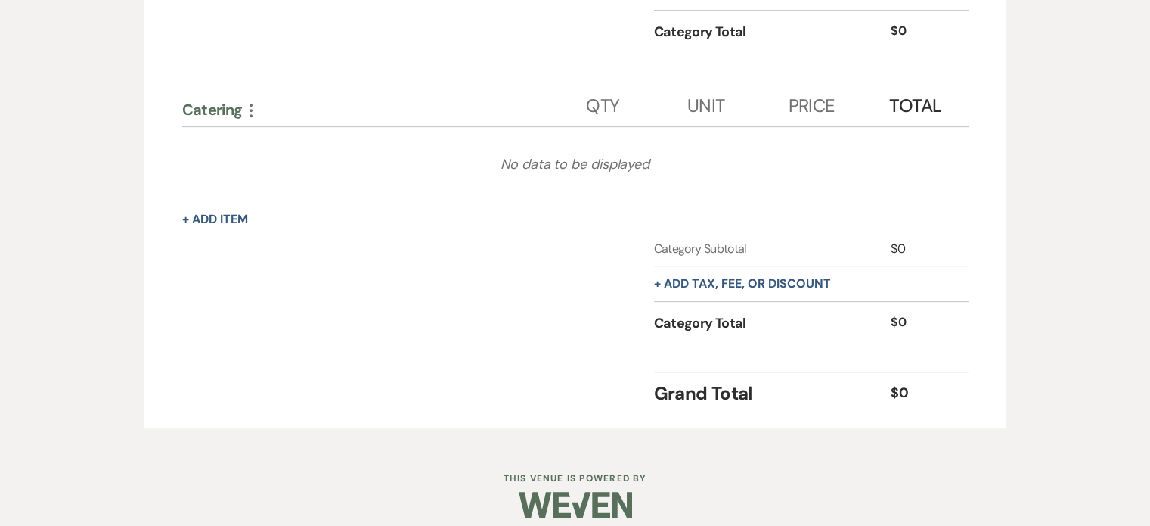
scroll to position [686, 0]
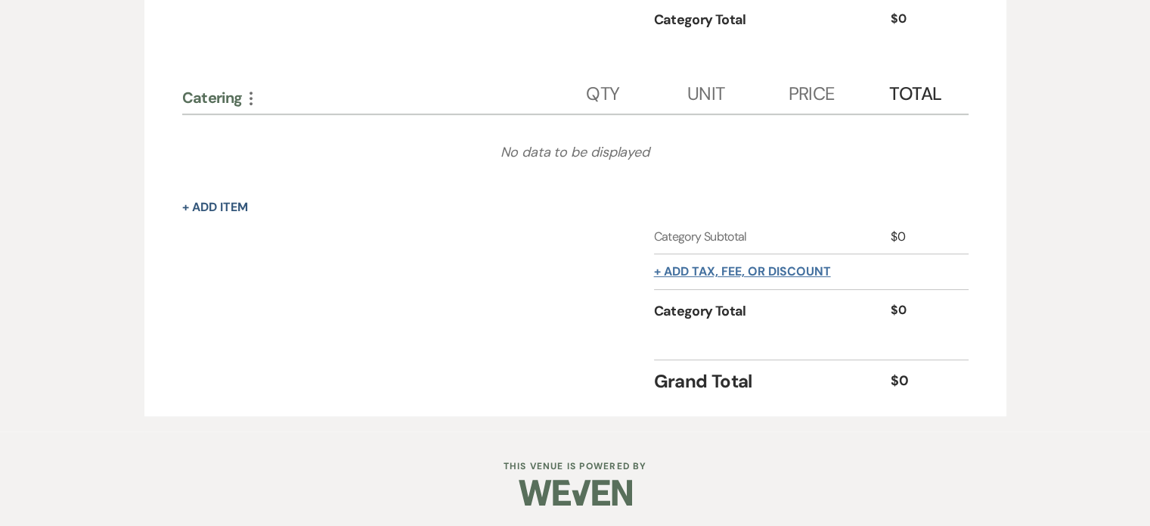
click at [821, 266] on button "+ Add tax, fee, or discount" at bounding box center [742, 271] width 177 height 12
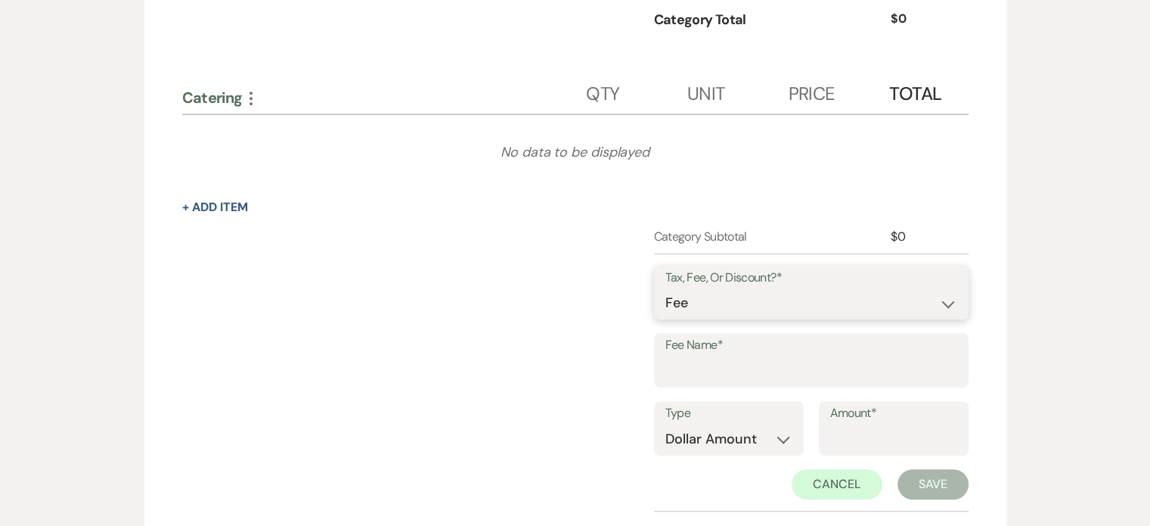
click at [826, 302] on select "Fee Discount Tax" at bounding box center [812, 302] width 292 height 29
click at [800, 352] on label "Fee Name*" at bounding box center [812, 345] width 292 height 22
click at [800, 356] on input "Fee Name*" at bounding box center [812, 370] width 292 height 29
click at [771, 381] on input "Fee Name*" at bounding box center [812, 370] width 292 height 29
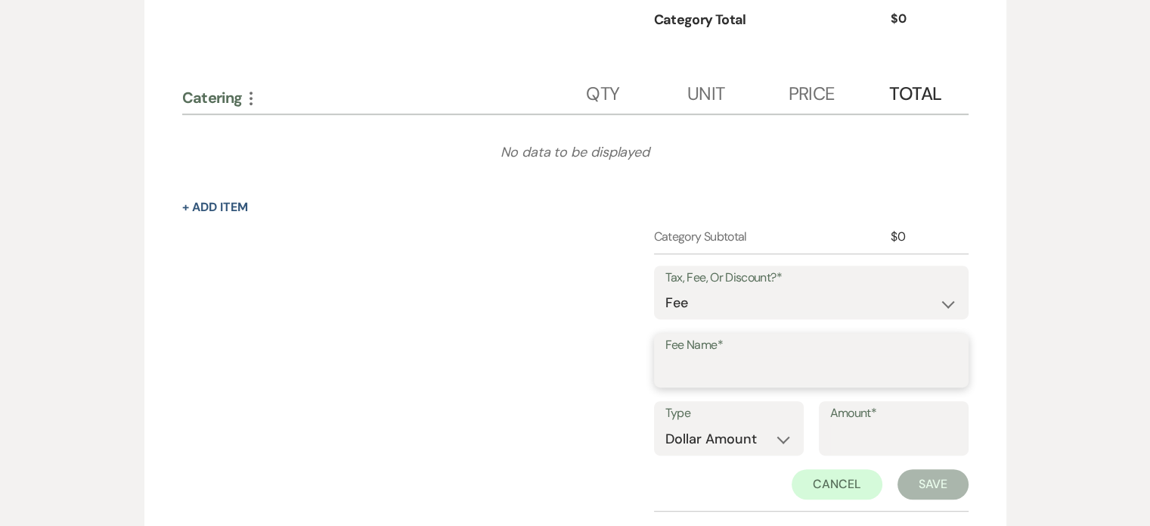
type input "Gratuity"
click at [772, 431] on select "Dollar Amount Percentage" at bounding box center [729, 438] width 127 height 29
select select "false"
click at [666, 424] on select "Dollar Amount Percentage" at bounding box center [729, 438] width 127 height 29
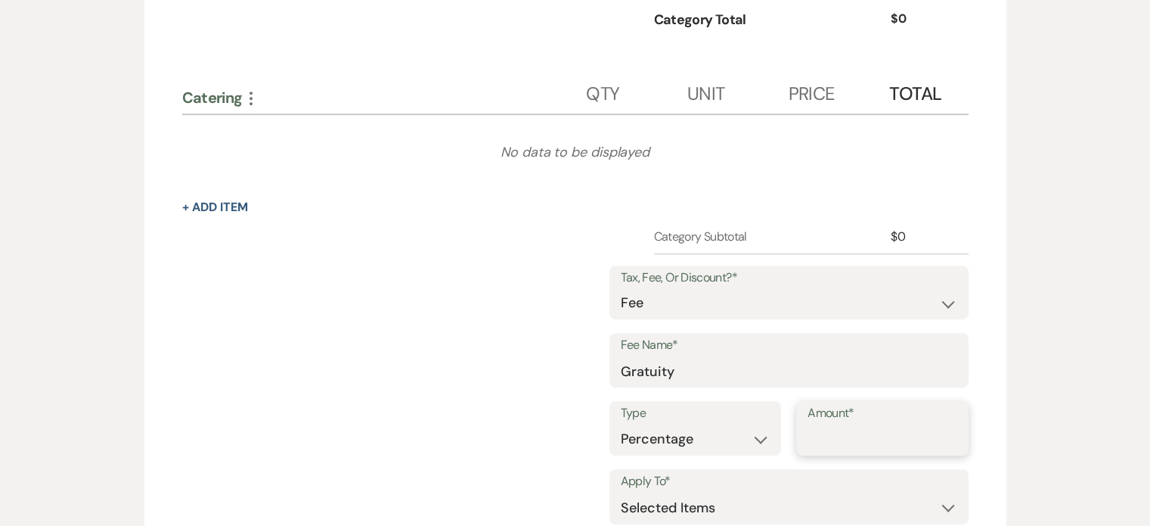
click at [868, 431] on input "Amount*" at bounding box center [883, 438] width 150 height 29
type input "0"
type input "20"
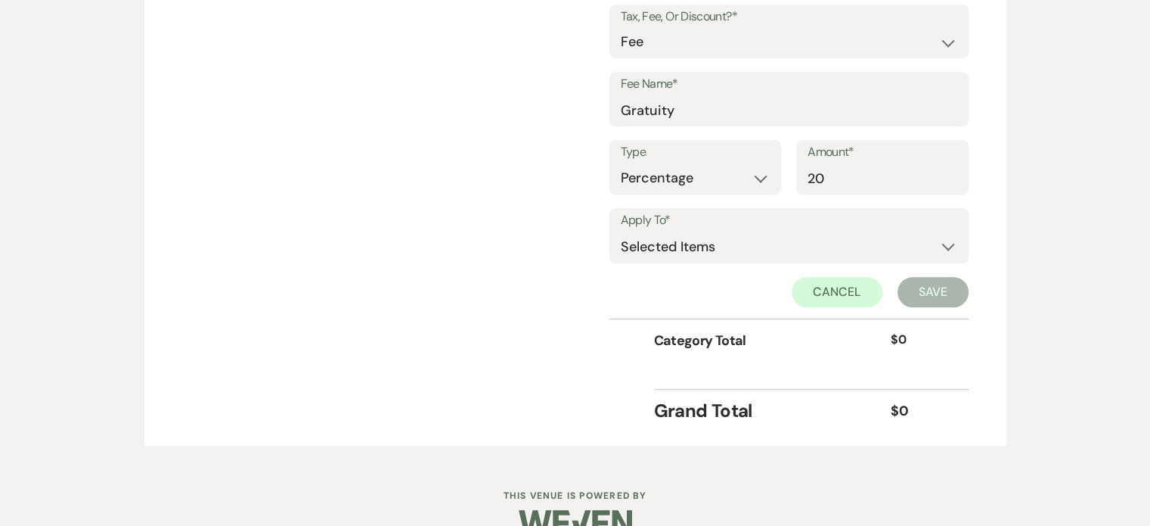
scroll to position [976, 0]
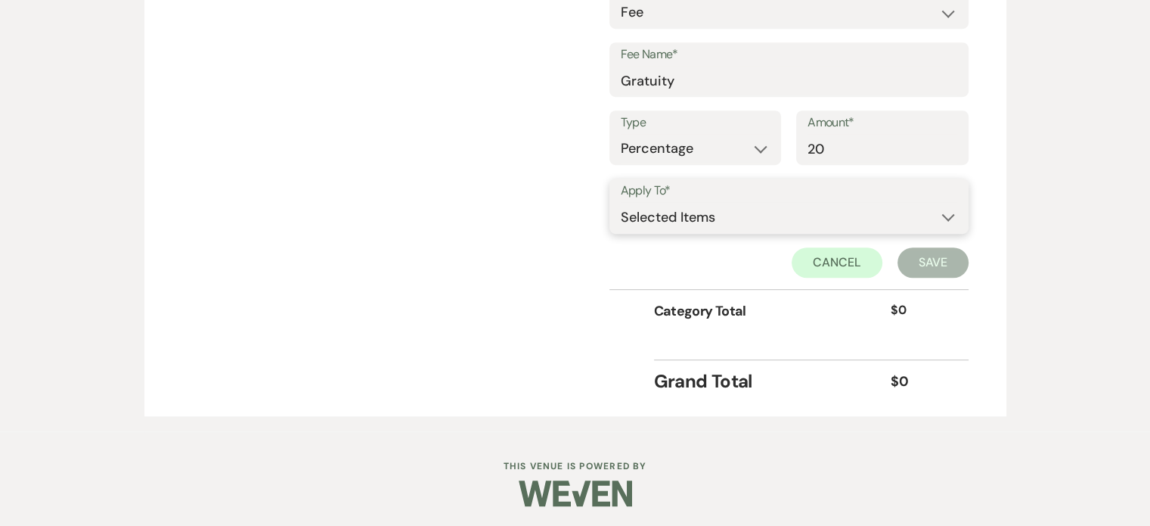
click at [897, 213] on select "Selected Items Category Subtotal (before all Taxes/Fees/Discounts) Category Tot…" at bounding box center [789, 217] width 337 height 30
select select "1"
click at [621, 202] on select "Selected Items Category Subtotal (before all Taxes/Fees/Discounts) Category Tot…" at bounding box center [789, 217] width 337 height 30
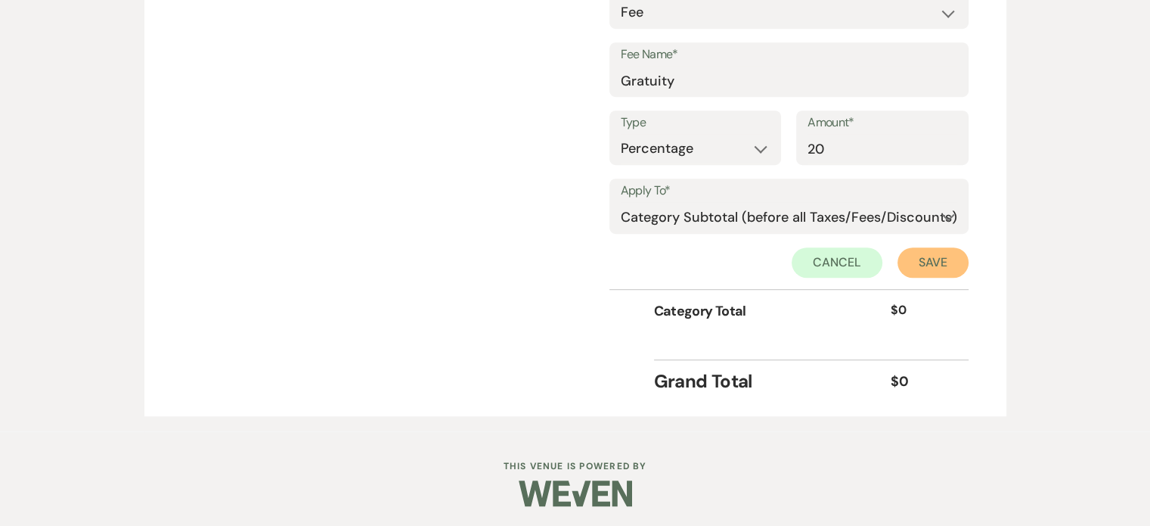
click at [929, 252] on button "Save" at bounding box center [933, 262] width 71 height 30
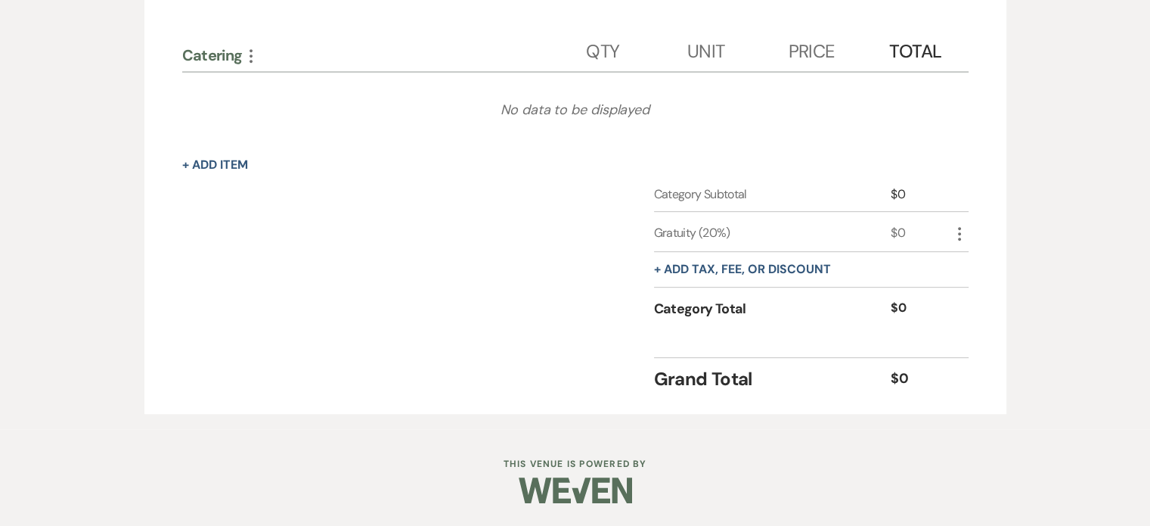
scroll to position [725, 0]
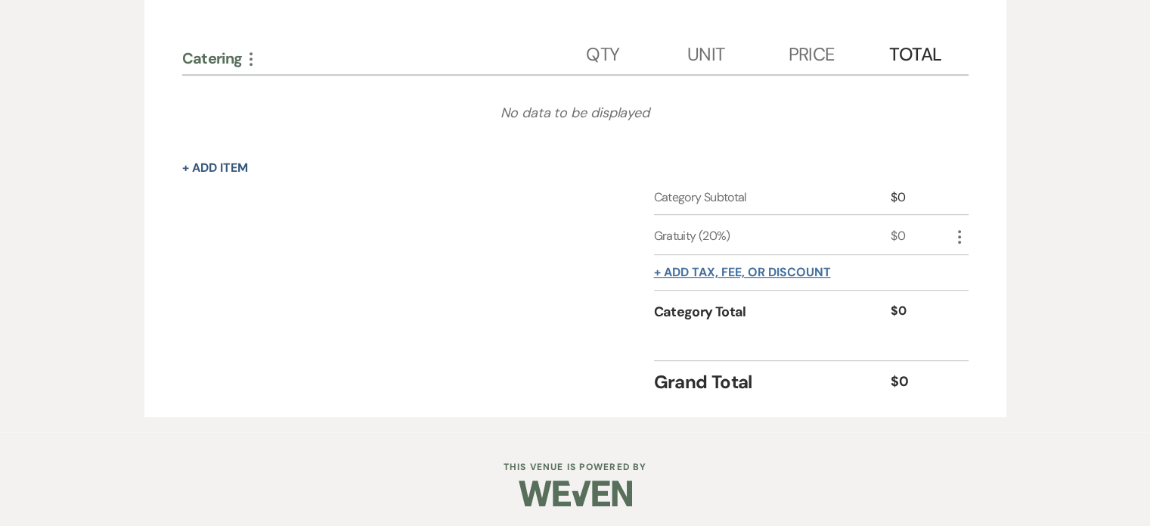
click at [799, 266] on button "+ Add tax, fee, or discount" at bounding box center [742, 272] width 177 height 12
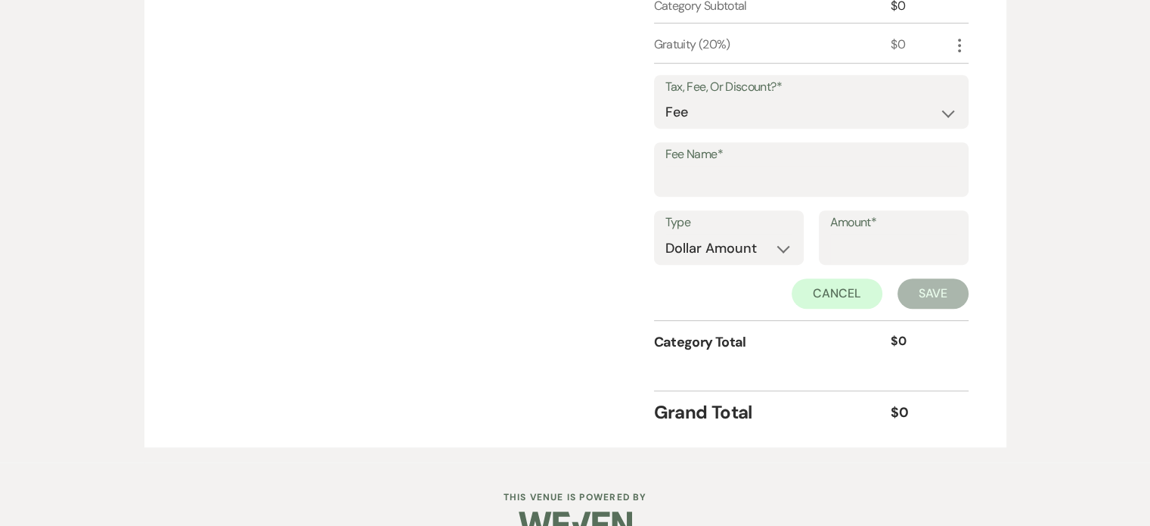
scroll to position [947, 0]
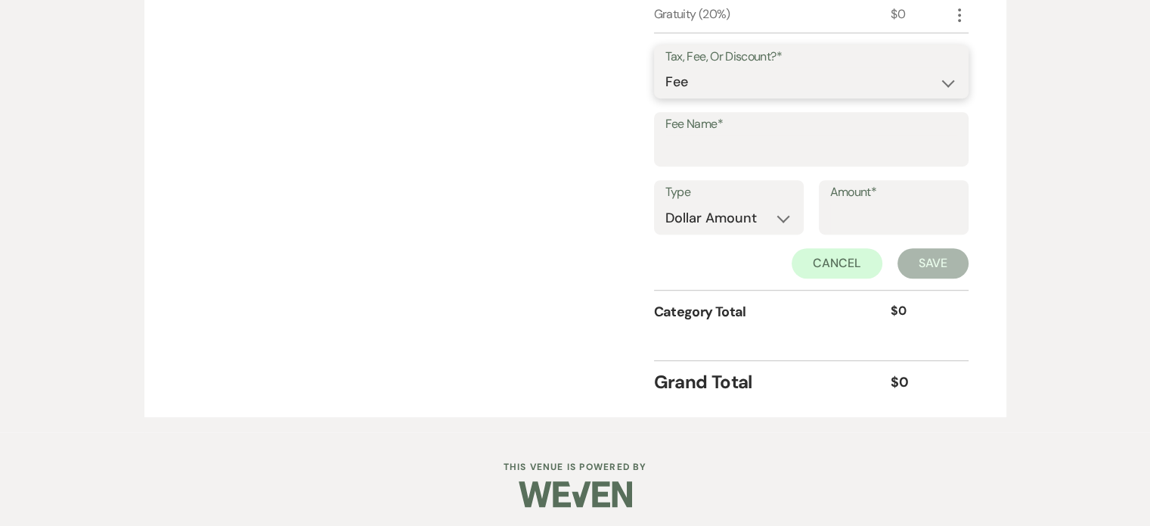
click at [840, 76] on select "Fee Discount Tax" at bounding box center [812, 81] width 292 height 29
click at [805, 172] on div "Fee Name*" at bounding box center [811, 146] width 315 height 68
click at [811, 155] on input "Fee Name*" at bounding box center [812, 149] width 292 height 29
type input "Tax"
click at [756, 208] on select "Dollar Amount Percentage" at bounding box center [729, 217] width 127 height 29
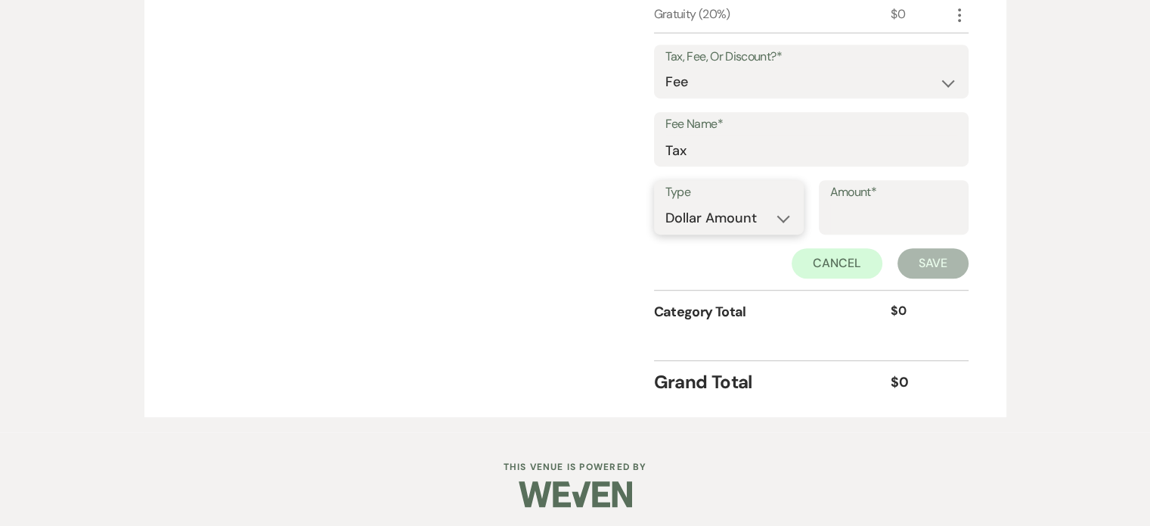
select select "false"
click at [666, 203] on select "Dollar Amount Percentage" at bounding box center [729, 217] width 127 height 29
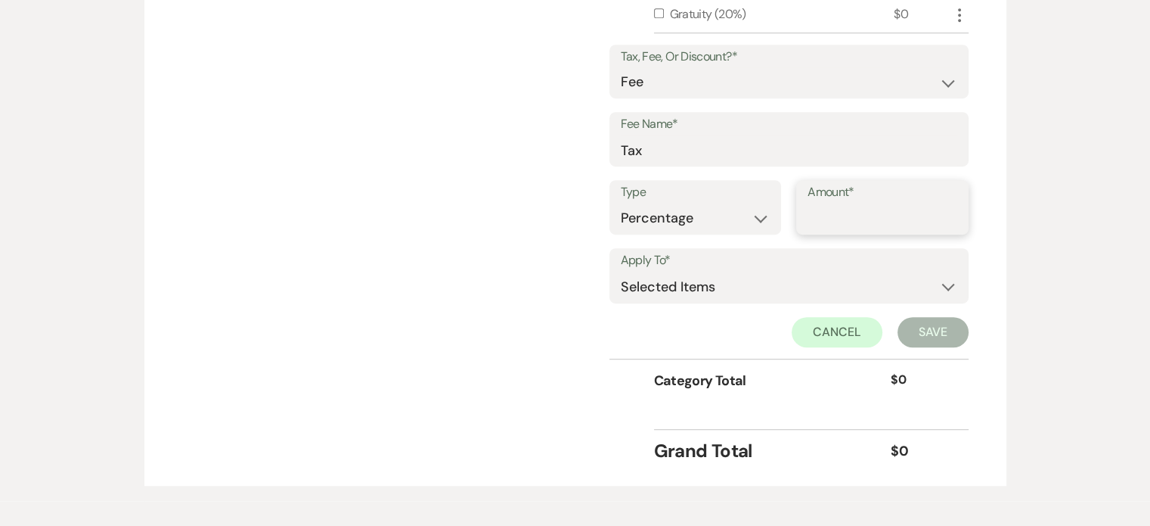
click at [840, 220] on input "Amount*" at bounding box center [883, 217] width 150 height 29
type input "6"
click at [806, 290] on select "Selected Items Category Subtotal (before all Taxes/Fees/Discounts) Category Tot…" at bounding box center [789, 286] width 337 height 30
select select "1"
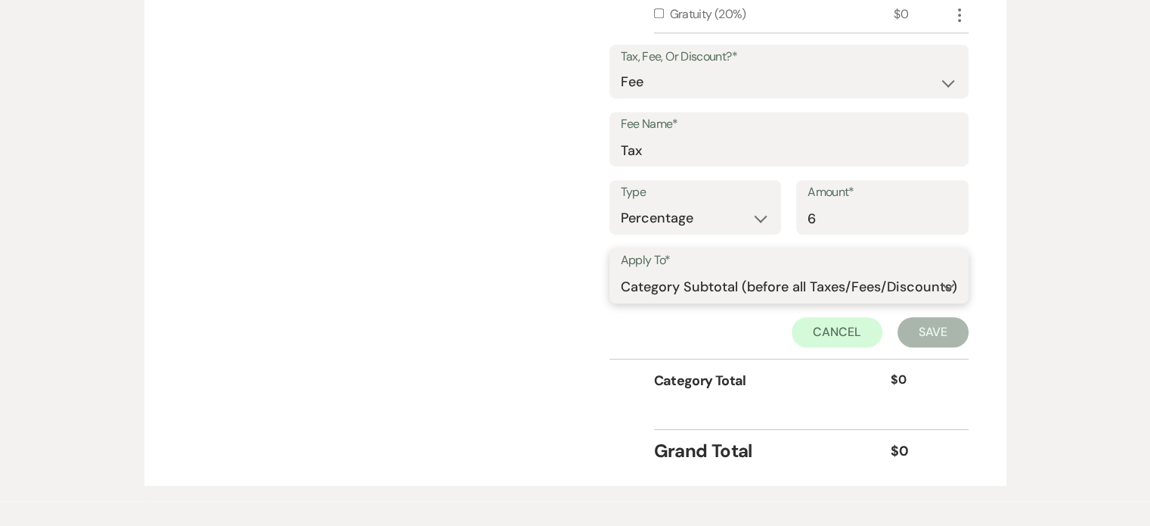
click at [621, 271] on select "Selected Items Category Subtotal (before all Taxes/Fees/Discounts) Category Tot…" at bounding box center [789, 286] width 337 height 30
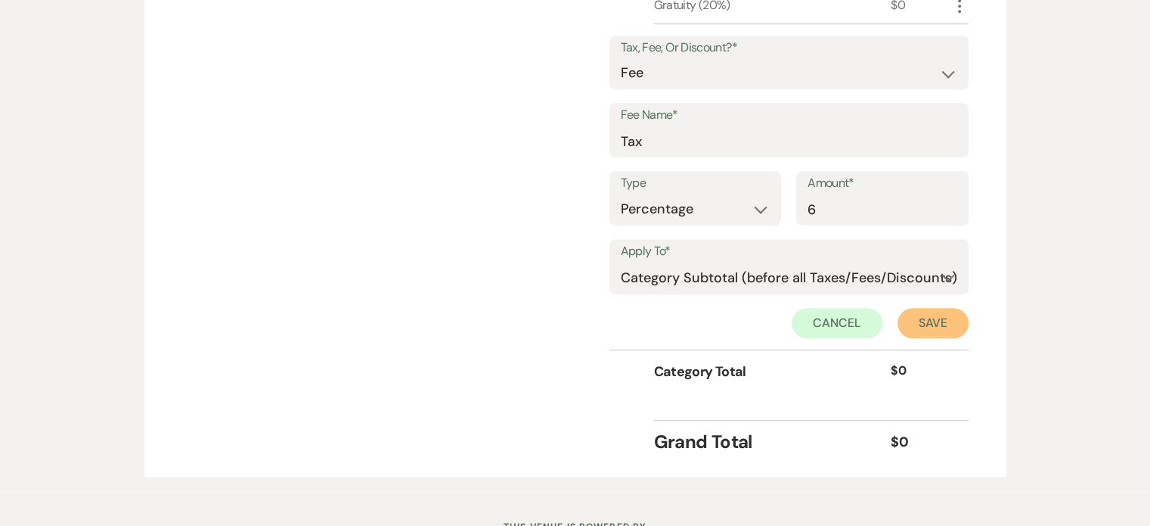
click at [960, 317] on button "Save" at bounding box center [933, 323] width 71 height 30
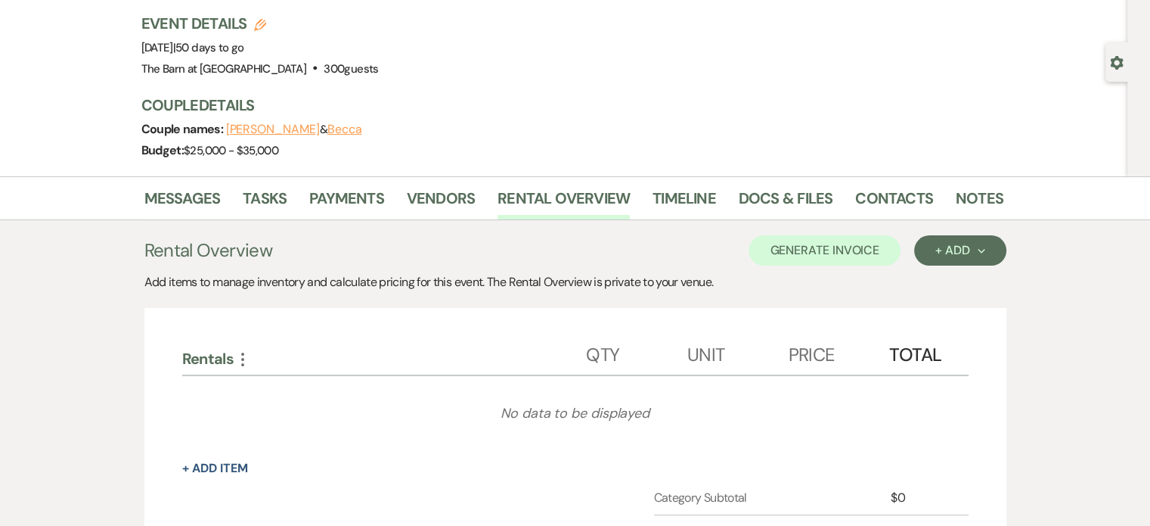
scroll to position [0, 0]
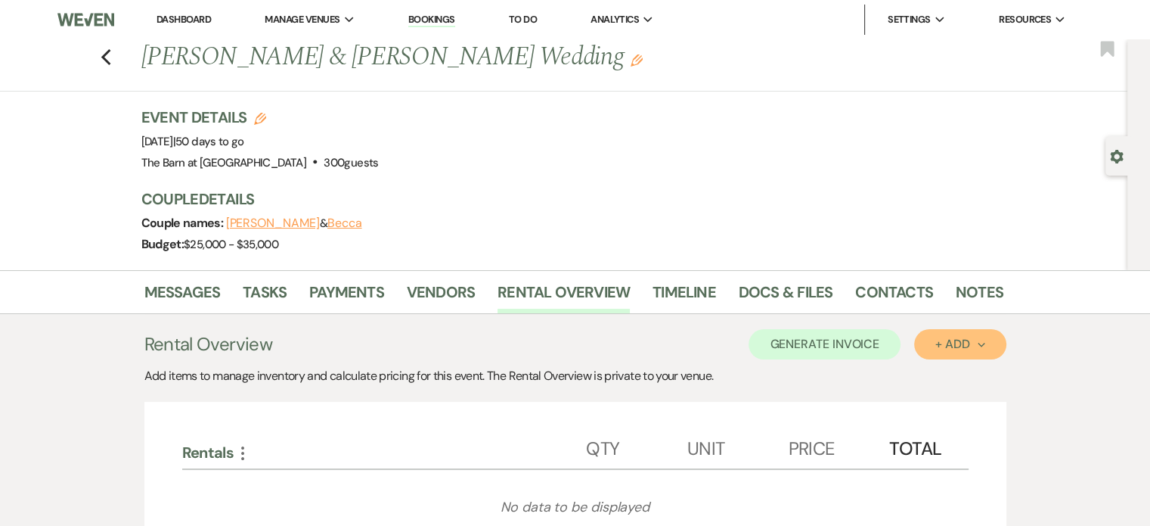
click at [981, 351] on button "+ Add Next" at bounding box center [960, 344] width 92 height 30
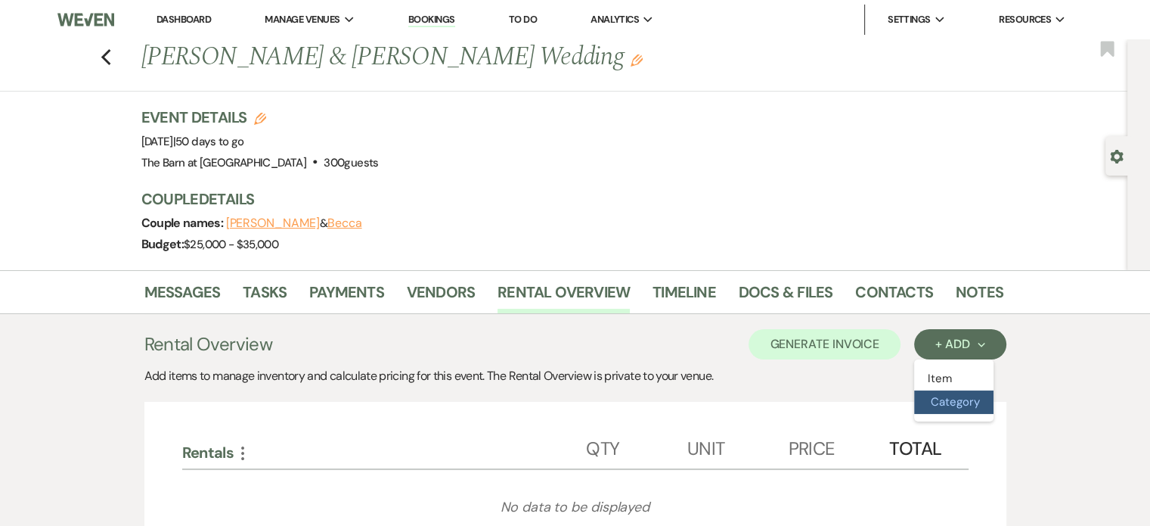
click at [953, 399] on button "Category" at bounding box center [953, 401] width 79 height 23
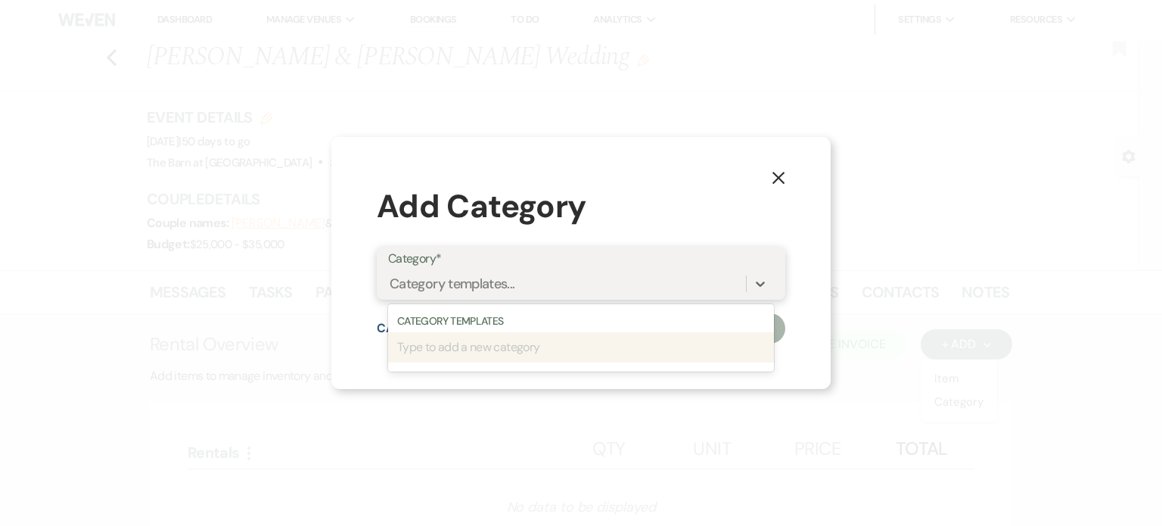
click at [524, 283] on div "Category templates..." at bounding box center [567, 284] width 358 height 26
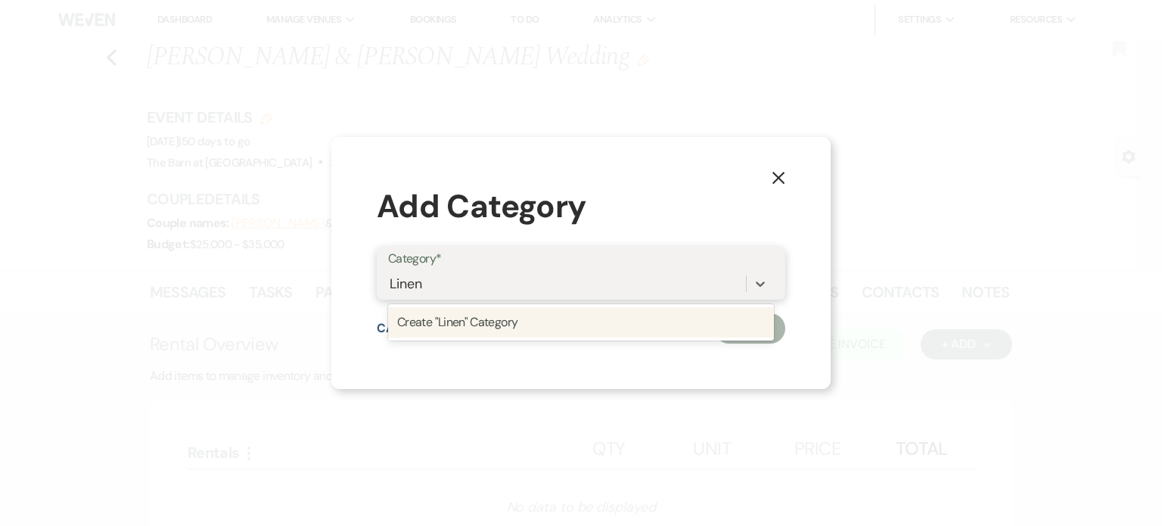
type input "Linens"
click at [528, 336] on div "Create "Linens" Category" at bounding box center [581, 322] width 386 height 30
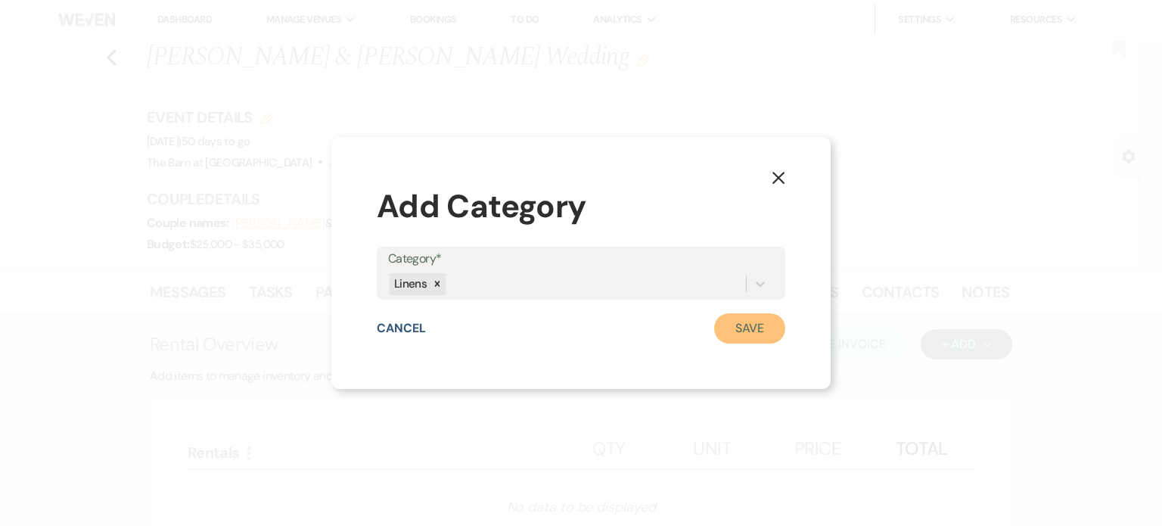
click at [724, 326] on button "Save" at bounding box center [749, 328] width 71 height 30
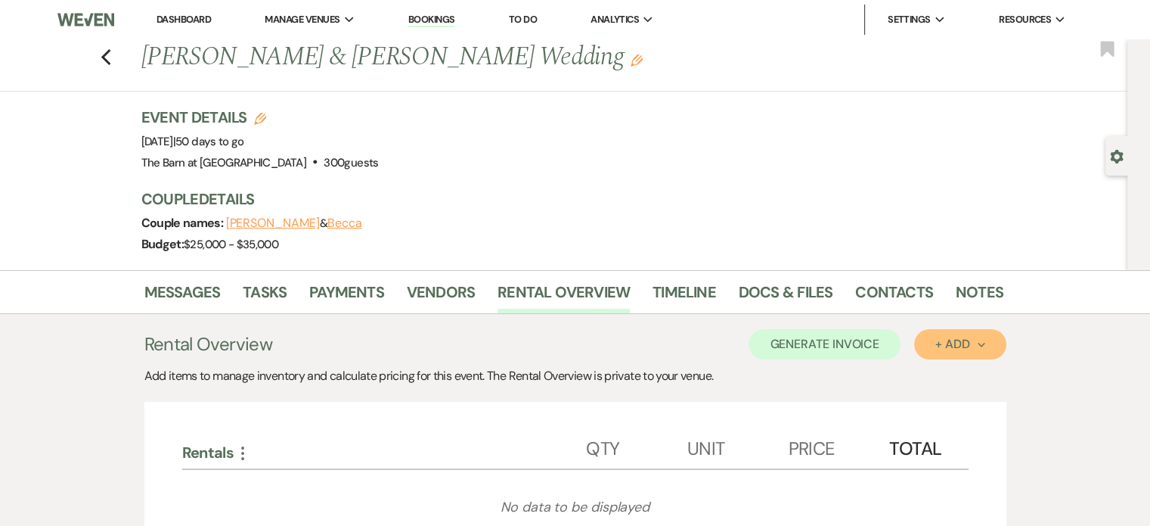
click at [970, 333] on button "+ Add Next" at bounding box center [960, 344] width 92 height 30
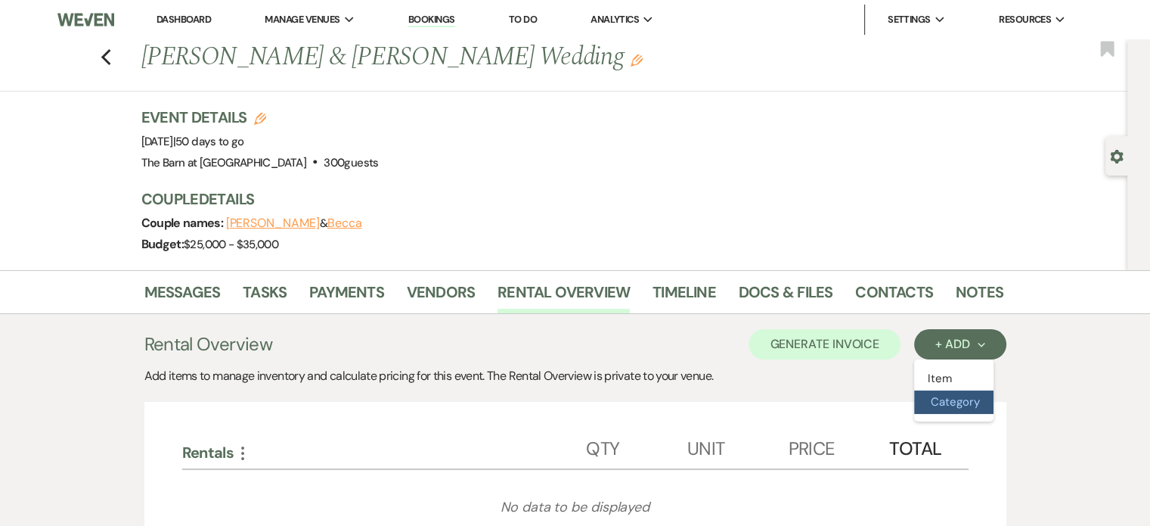
click at [952, 407] on button "Category" at bounding box center [953, 401] width 79 height 23
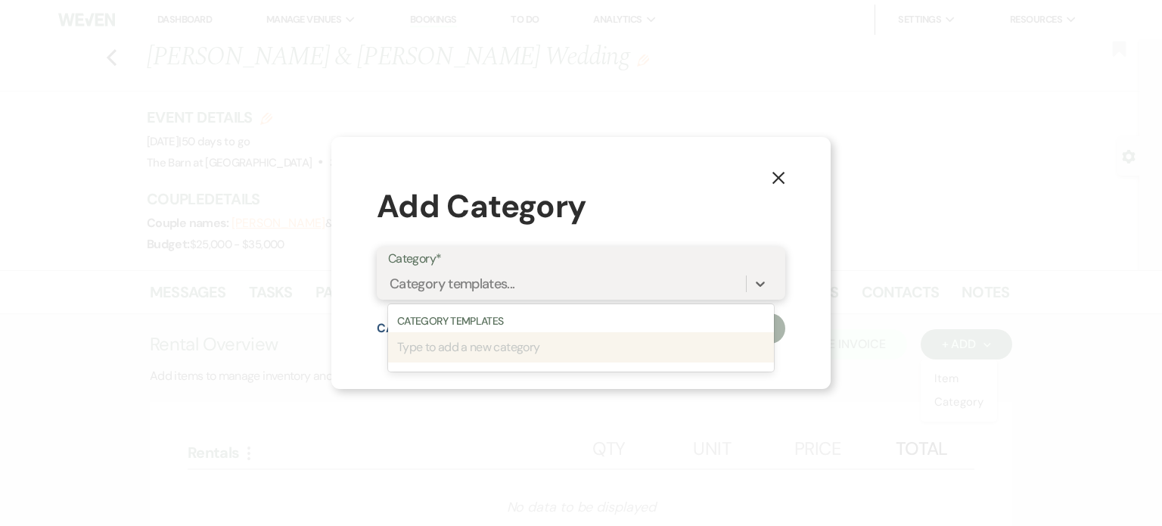
click at [509, 290] on div "Category templates..." at bounding box center [452, 284] width 126 height 20
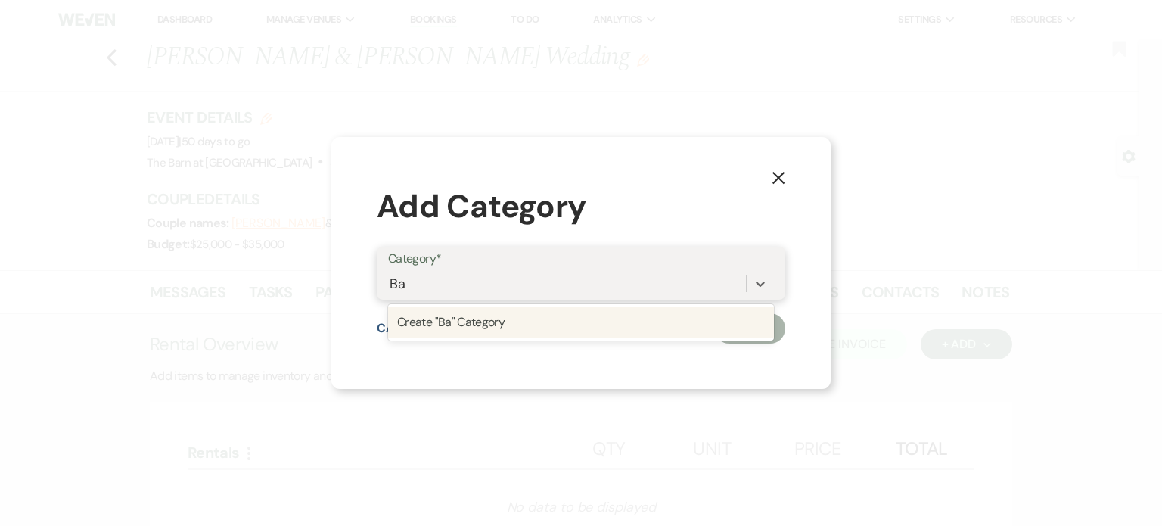
type input "Bar"
click at [499, 326] on div "Create "Bar" Category" at bounding box center [581, 322] width 386 height 30
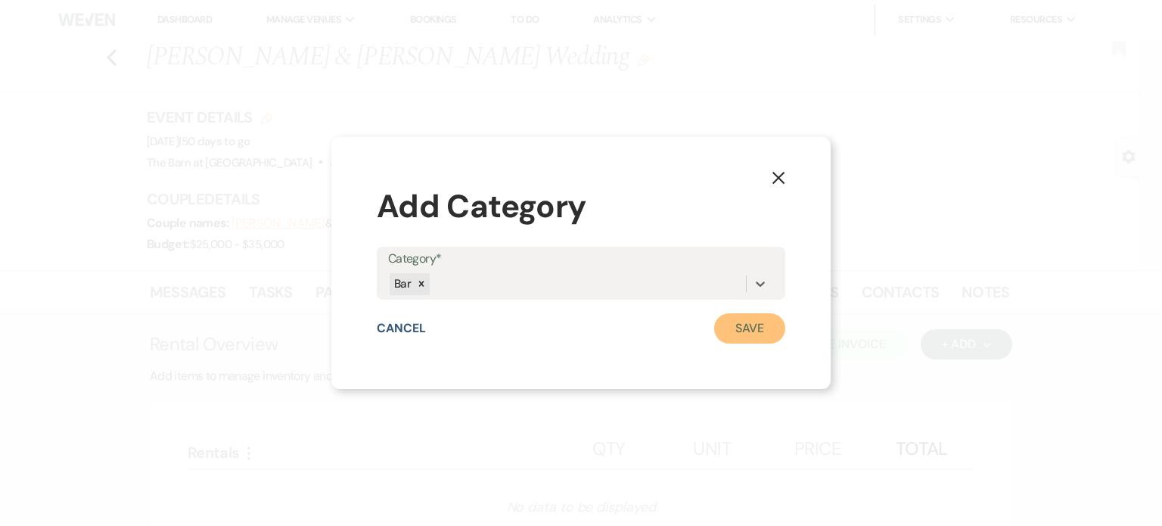
click at [752, 320] on button "Save" at bounding box center [749, 328] width 71 height 30
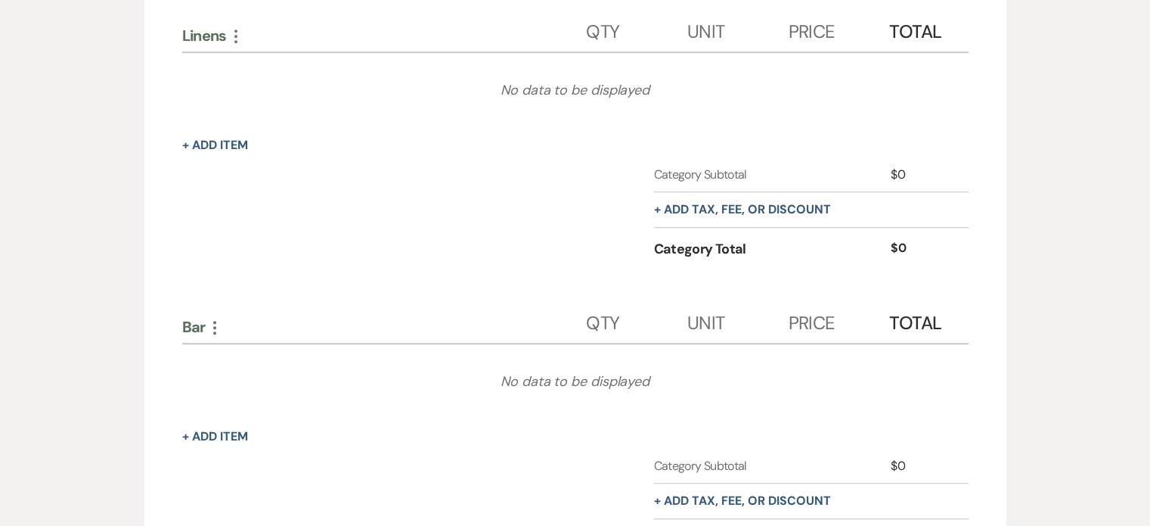
scroll to position [1044, 0]
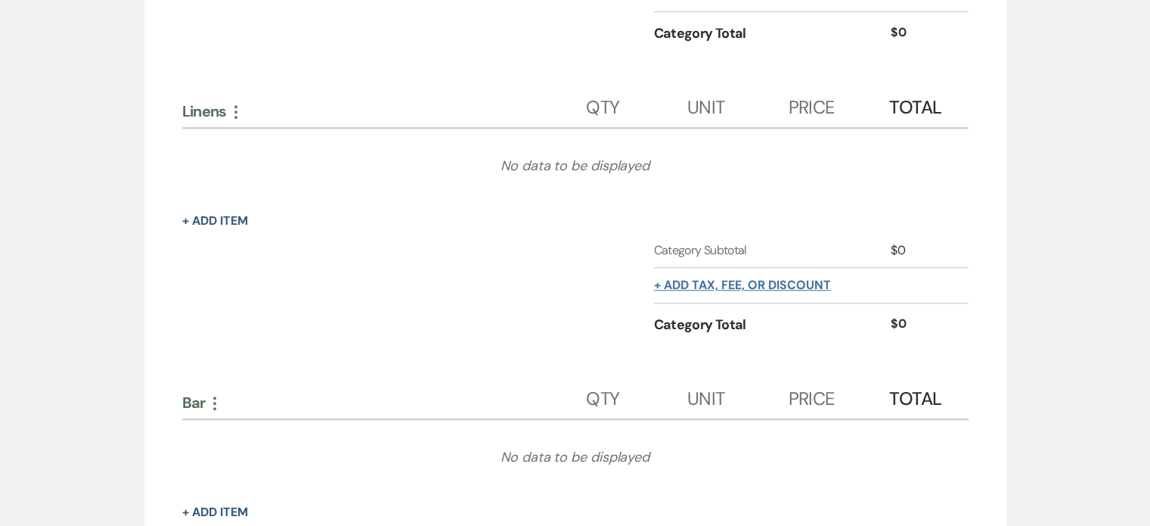
click at [811, 279] on button "+ Add tax, fee, or discount" at bounding box center [742, 285] width 177 height 12
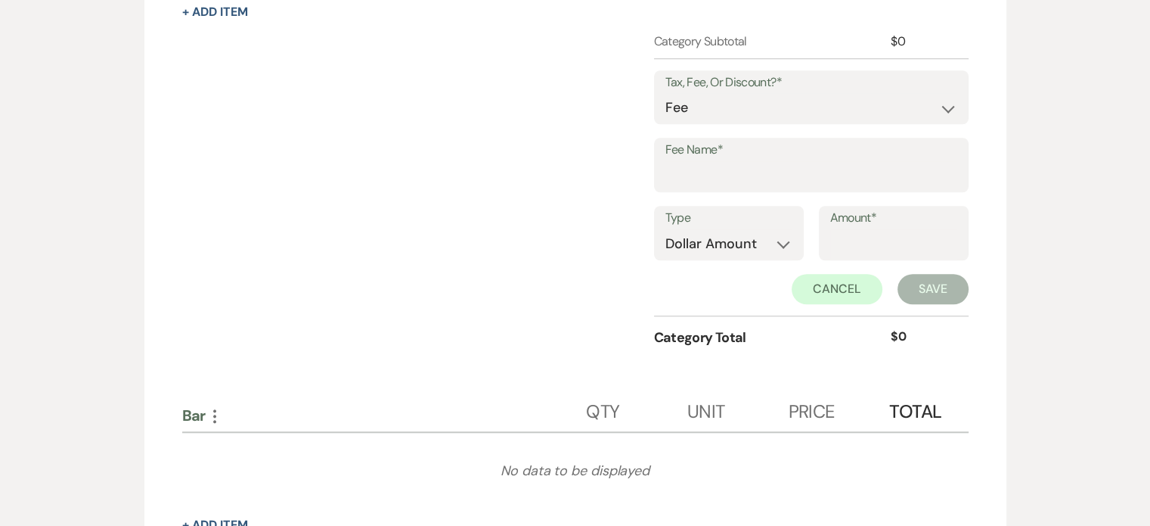
scroll to position [1271, 0]
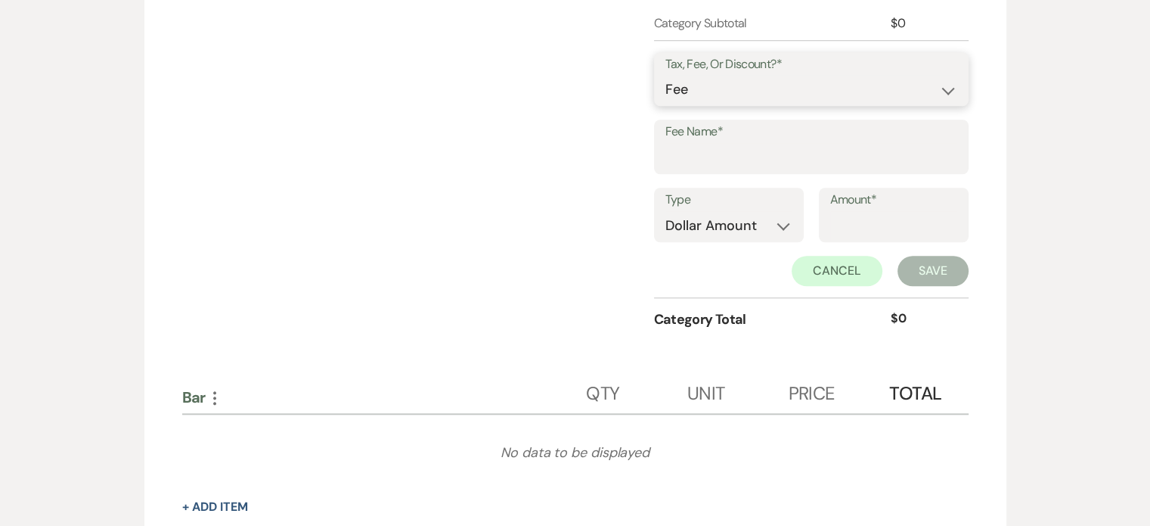
click at [923, 85] on select "Fee Discount Tax" at bounding box center [812, 89] width 292 height 29
click at [601, 134] on div "Category Subtotal $0 Tax, Fee, Or Discount?* Fee Discount Tax Fee Name* Type Do…" at bounding box center [575, 185] width 787 height 343
click at [729, 165] on input "Fee Name*" at bounding box center [812, 157] width 292 height 29
type input "Delivery Fee"
click at [898, 216] on input "Amount*" at bounding box center [893, 225] width 127 height 29
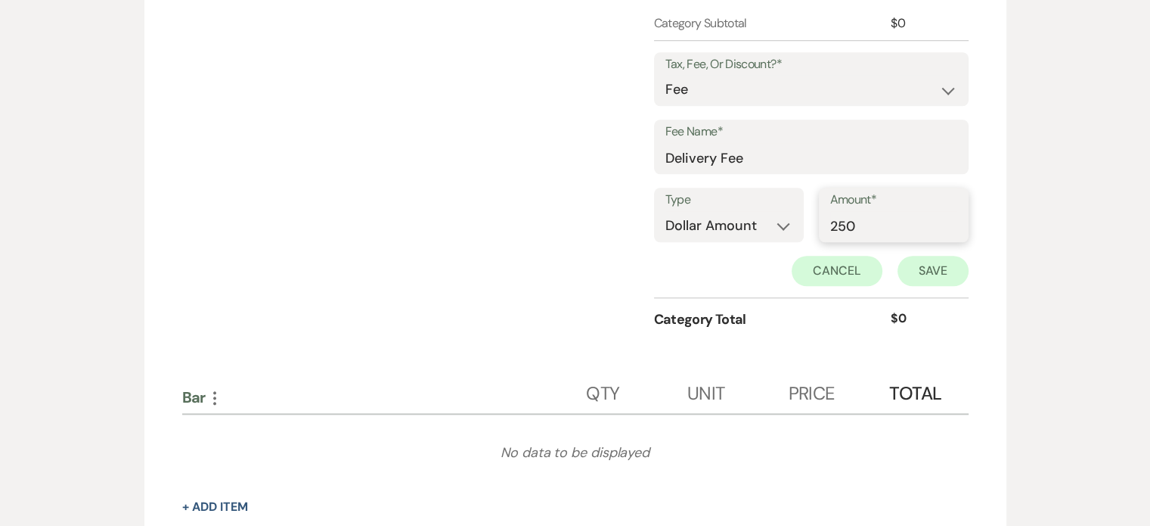
type input "250"
click at [944, 256] on button "Save" at bounding box center [933, 271] width 71 height 30
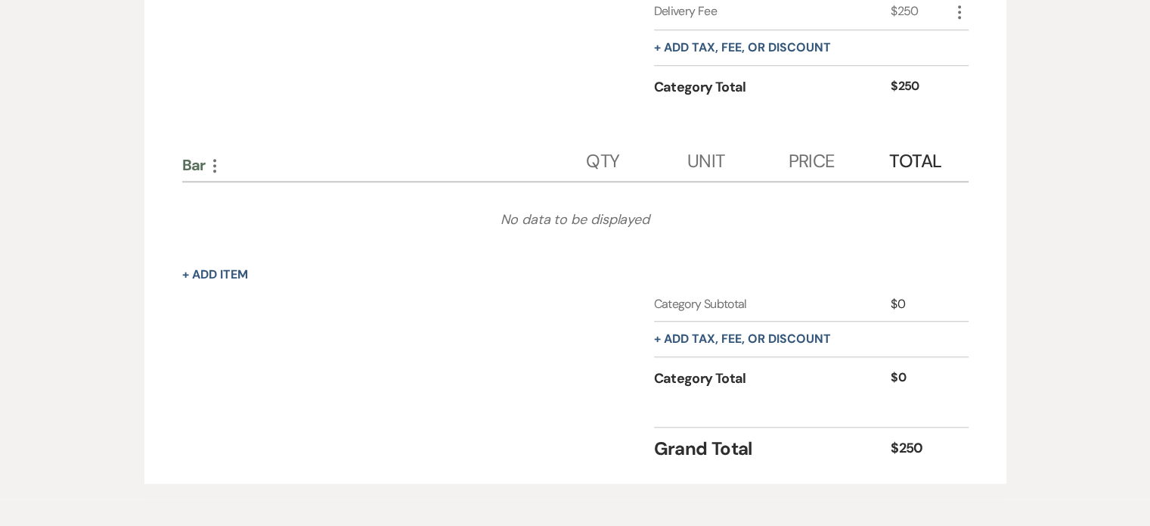
scroll to position [1346, 0]
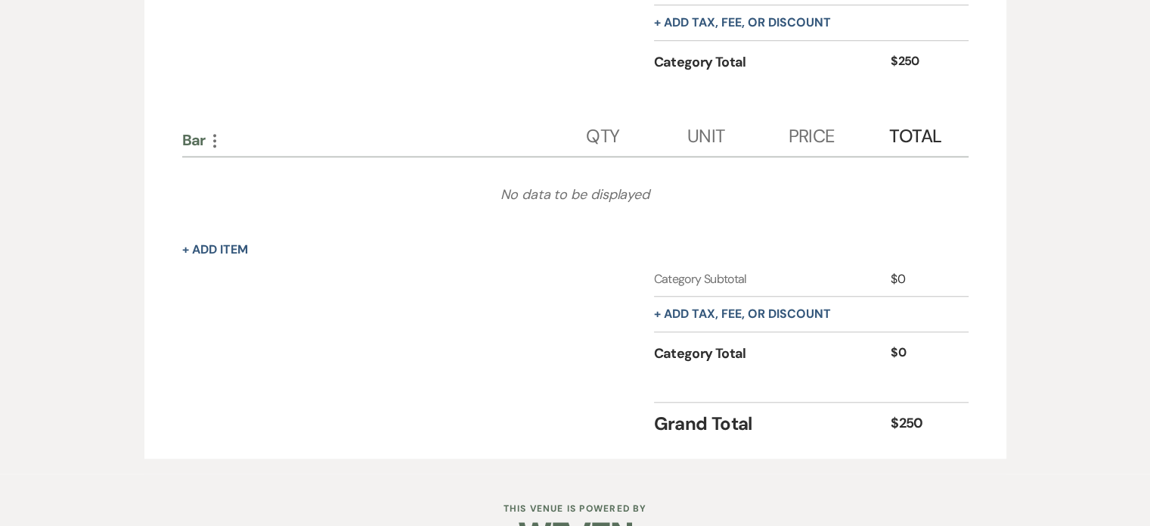
click at [798, 8] on div "+ Add tax, fee, or discount" at bounding box center [742, 22] width 177 height 35
click at [801, 17] on button "+ Add tax, fee, or discount" at bounding box center [742, 23] width 177 height 12
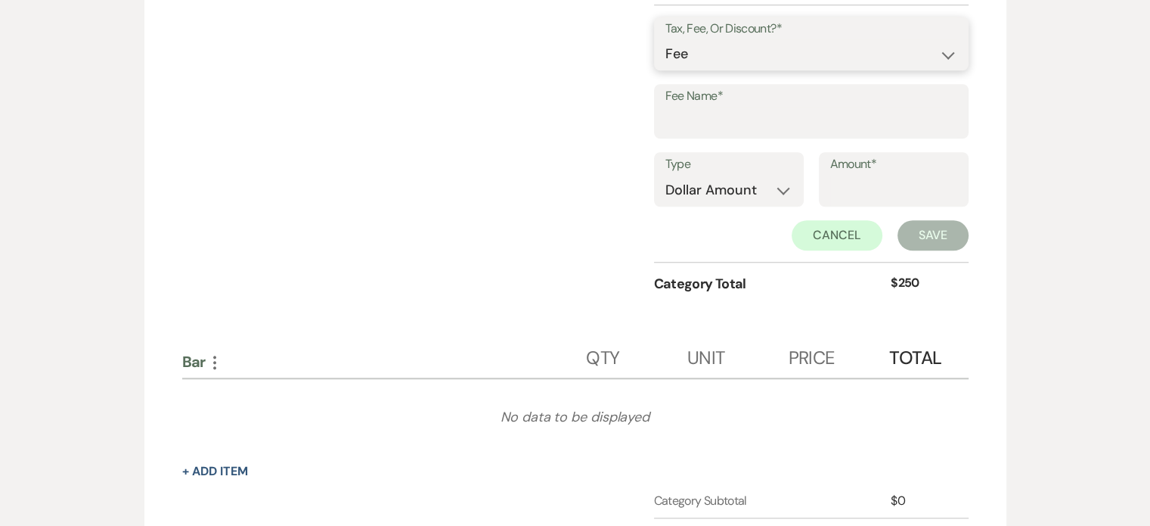
click at [838, 57] on select "Fee Discount Tax" at bounding box center [812, 53] width 292 height 29
select select "3"
click at [666, 39] on select "Fee Discount Tax" at bounding box center [812, 53] width 292 height 29
click at [822, 119] on input "Fee Name*" at bounding box center [812, 121] width 292 height 29
type input "Tax"
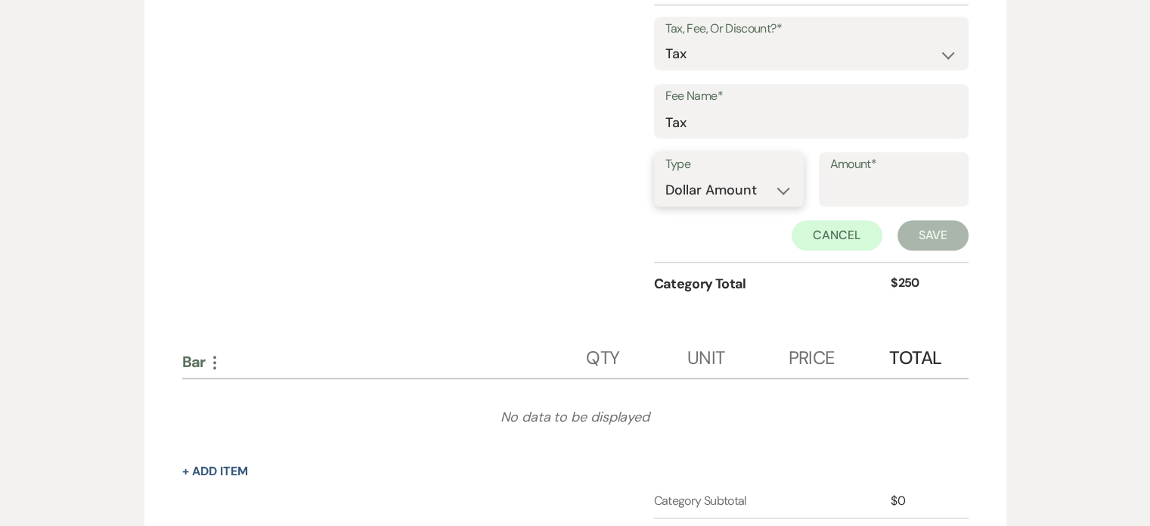
click at [760, 188] on select "Dollar Amount Percentage" at bounding box center [729, 189] width 127 height 29
select select "false"
click at [666, 175] on select "Dollar Amount Percentage" at bounding box center [729, 189] width 127 height 29
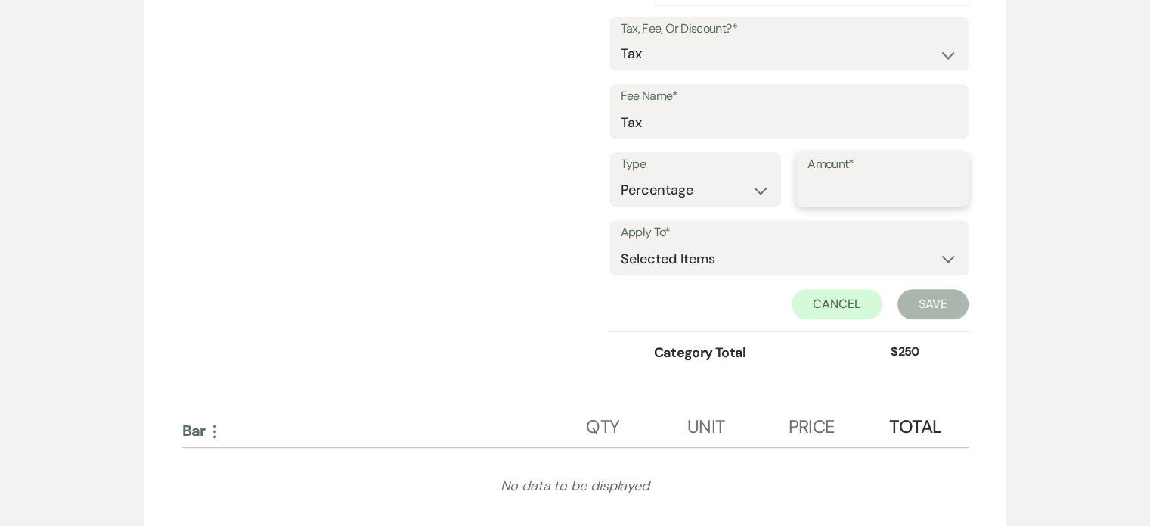
click at [863, 185] on input "Amount*" at bounding box center [883, 189] width 150 height 29
type input "7"
click at [846, 244] on select "Selected Items Category Subtotal (before all Taxes/Fees/Discounts) Category Tot…" at bounding box center [789, 259] width 337 height 30
select select "1"
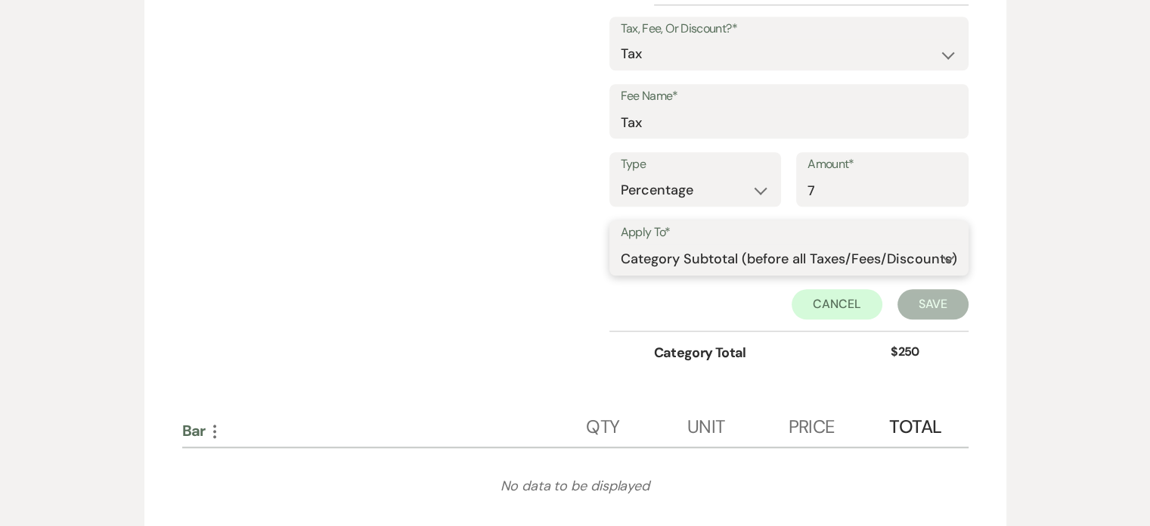
click at [621, 244] on select "Selected Items Category Subtotal (before all Taxes/Fees/Discounts) Category Tot…" at bounding box center [789, 259] width 337 height 30
click at [916, 302] on button "Save" at bounding box center [933, 304] width 71 height 30
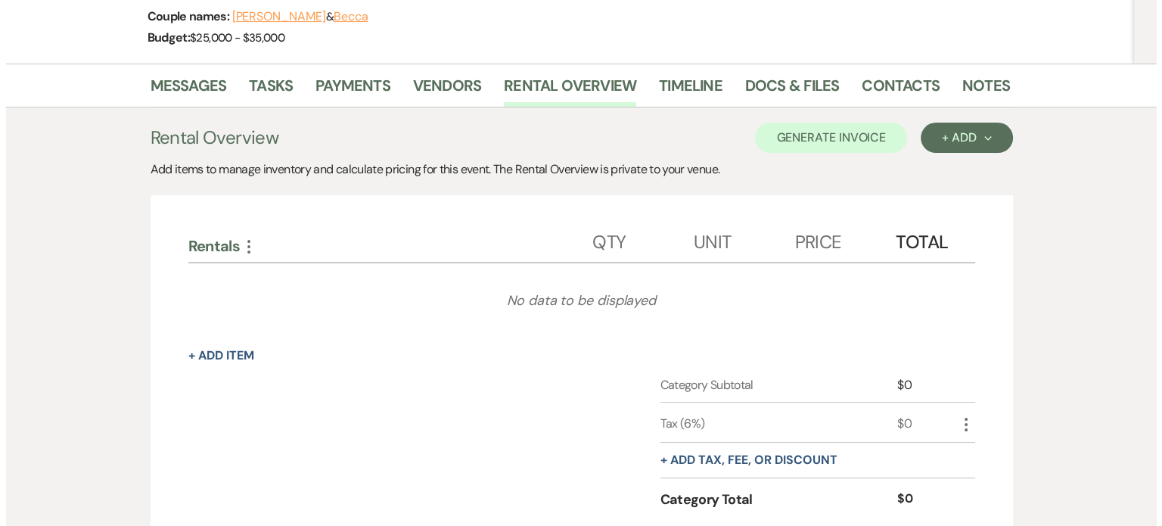
scroll to position [378, 0]
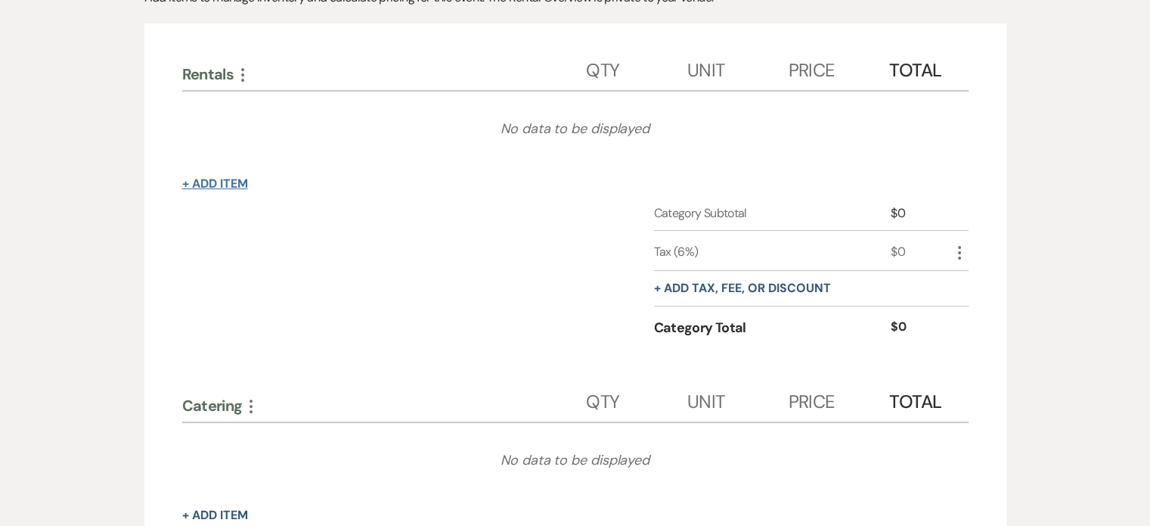
click at [227, 184] on button "+ Add Item" at bounding box center [215, 184] width 66 height 12
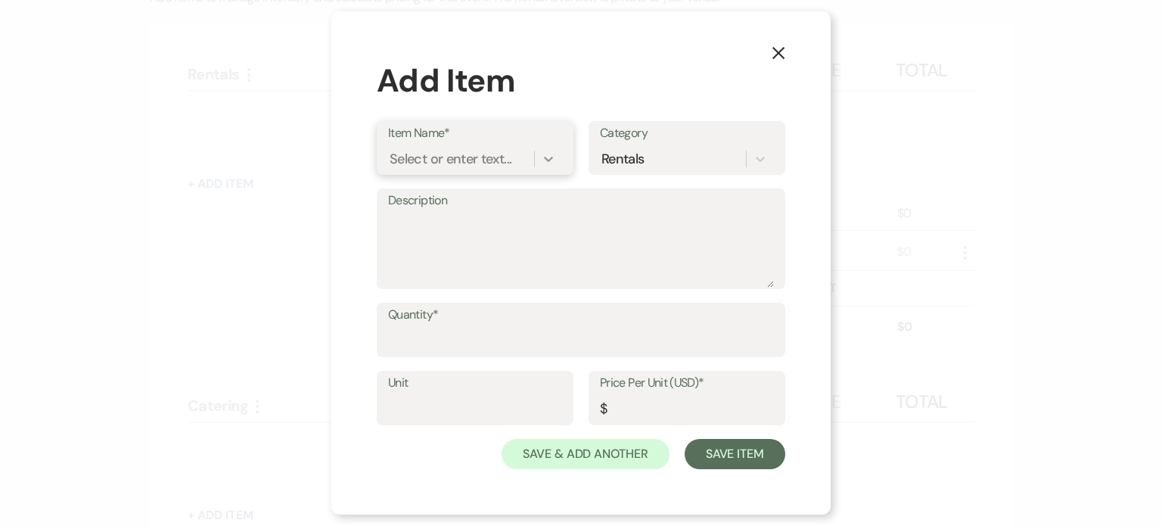
click at [546, 161] on icon at bounding box center [548, 158] width 15 height 15
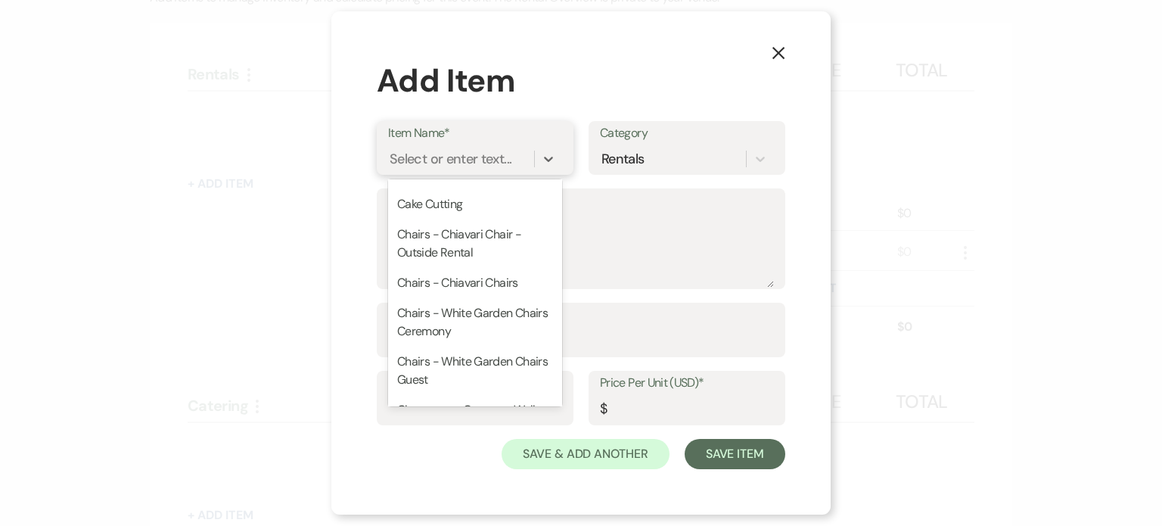
scroll to position [454, 0]
click at [468, 320] on div "Chairs - White Garden Chairs Ceremony" at bounding box center [475, 321] width 174 height 48
type textarea "Chairs - White Garden Chairs Ceremony"
type input "1"
type input "5.5"
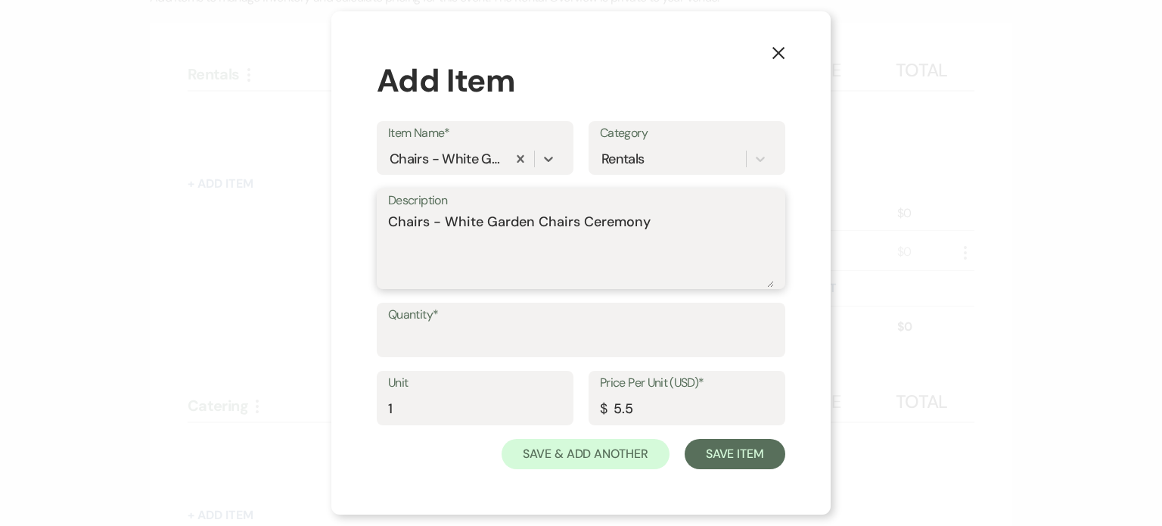
click at [661, 219] on textarea "Chairs - White Garden Chairs Ceremony" at bounding box center [581, 250] width 386 height 76
drag, startPoint x: 731, startPoint y: 222, endPoint x: 645, endPoint y: 222, distance: 86.2
click at [645, 222] on textarea "Chairs - White Garden Chairs Ceremony - Included" at bounding box center [581, 250] width 386 height 76
type textarea "Chairs - White Garden Chairs Ceremony - Included"
click at [470, 331] on input "Quantity*" at bounding box center [581, 340] width 386 height 29
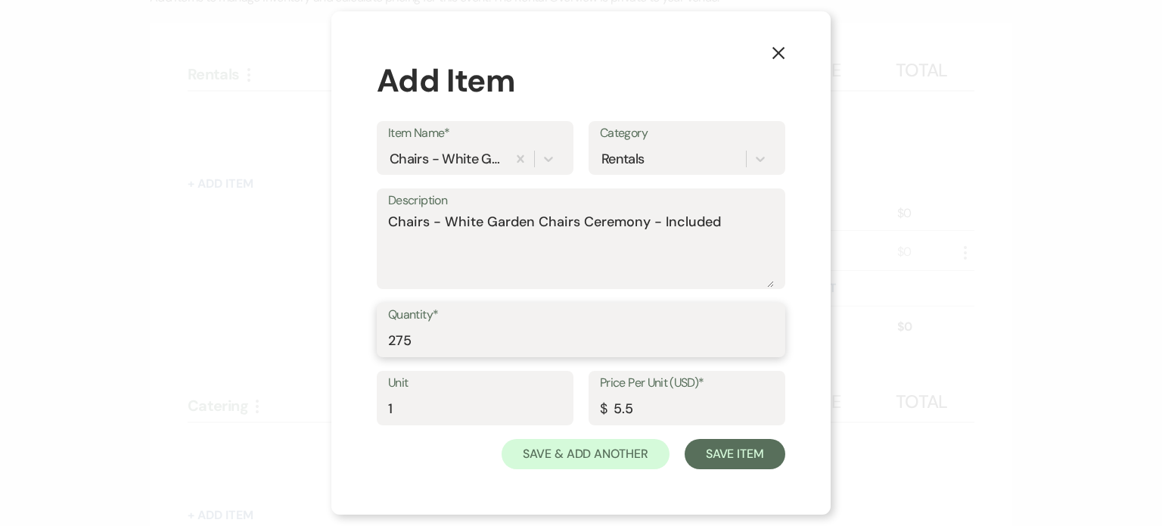
type input "275"
drag, startPoint x: 647, startPoint y: 405, endPoint x: 561, endPoint y: 396, distance: 86.8
click at [561, 396] on div "Unit 1 Price Per Unit (USD)* $ 5.5" at bounding box center [581, 405] width 408 height 68
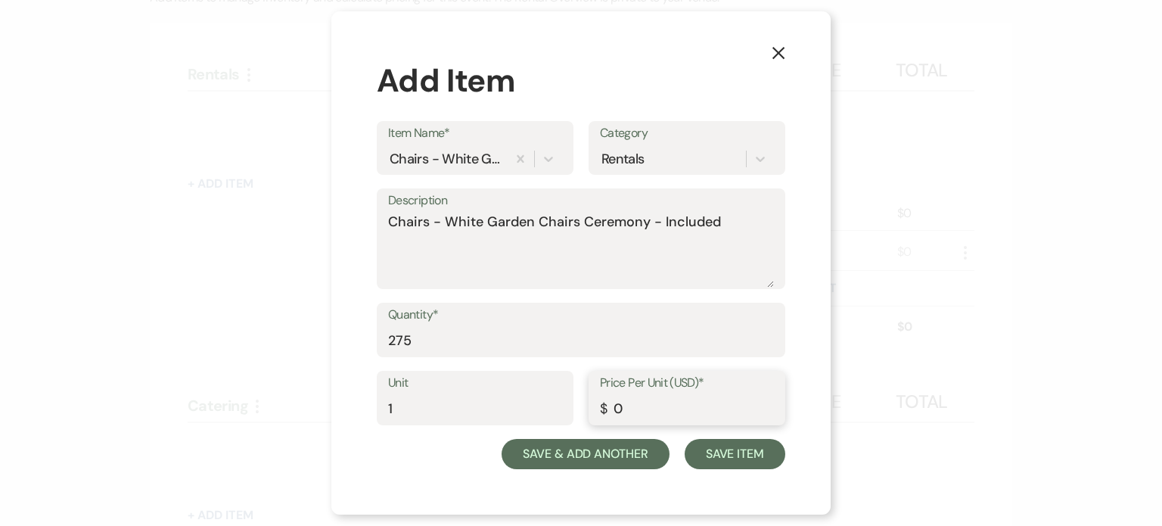
type input "0"
click at [580, 454] on button "Save & Add Another" at bounding box center [585, 454] width 168 height 30
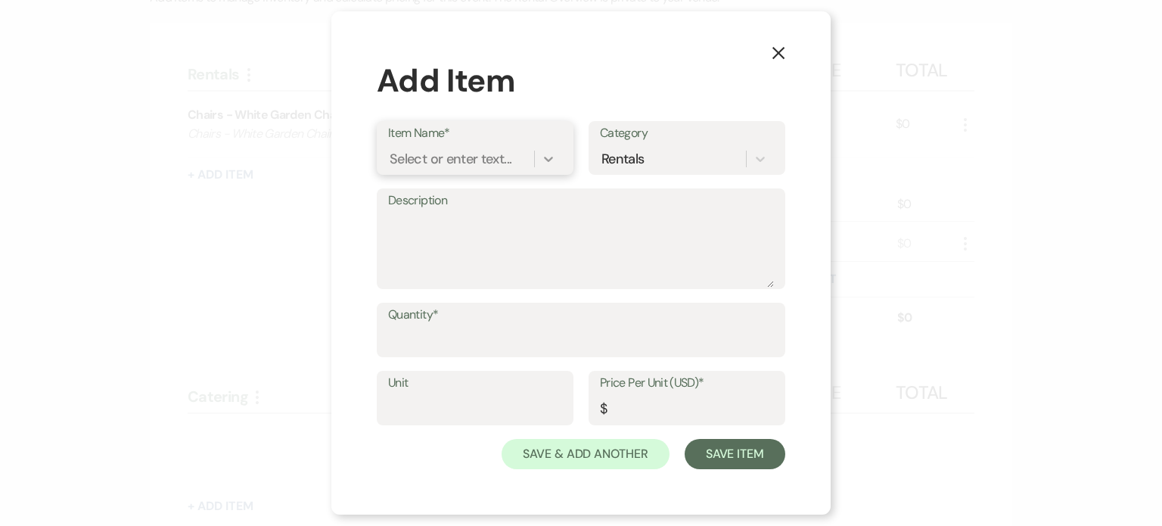
click at [551, 157] on icon at bounding box center [548, 158] width 15 height 15
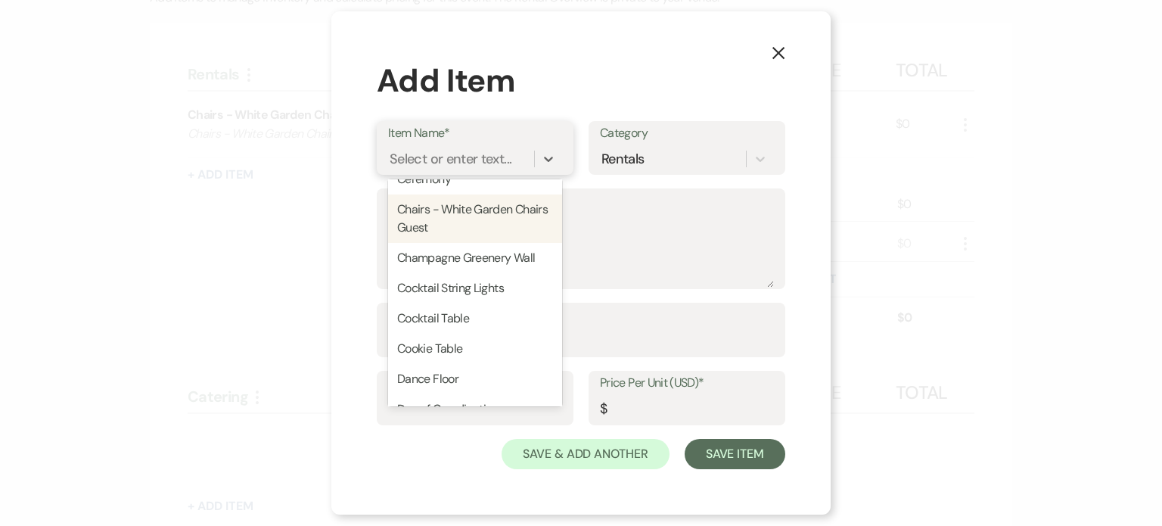
scroll to position [529, 0]
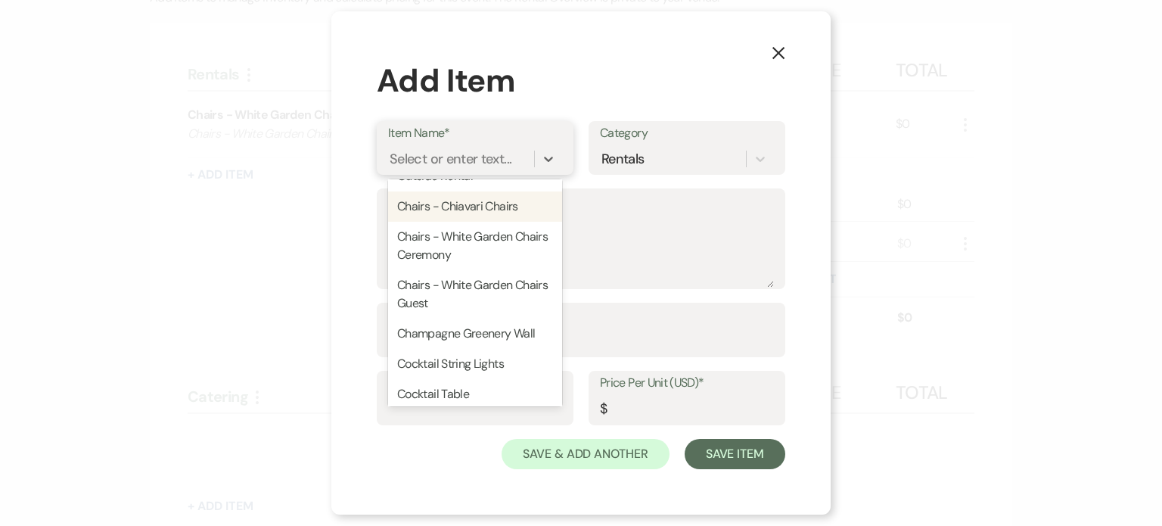
click at [506, 213] on div "Chairs - Chiavari Chairs" at bounding box center [475, 206] width 174 height 30
type textarea "Chiavari Chairs"
type input "1"
type input "4"
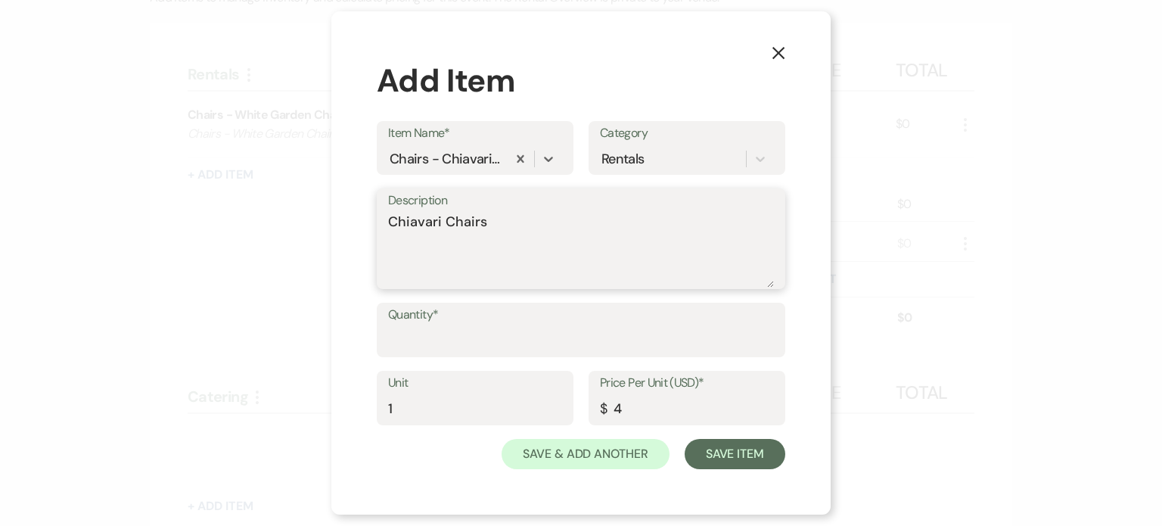
click at [554, 225] on textarea "Chiavari Chairs" at bounding box center [581, 250] width 386 height 76
paste textarea "- Included"
type textarea "Chiavari Chairs - Included Black"
type input "296"
drag, startPoint x: 658, startPoint y: 415, endPoint x: 617, endPoint y: 403, distance: 42.6
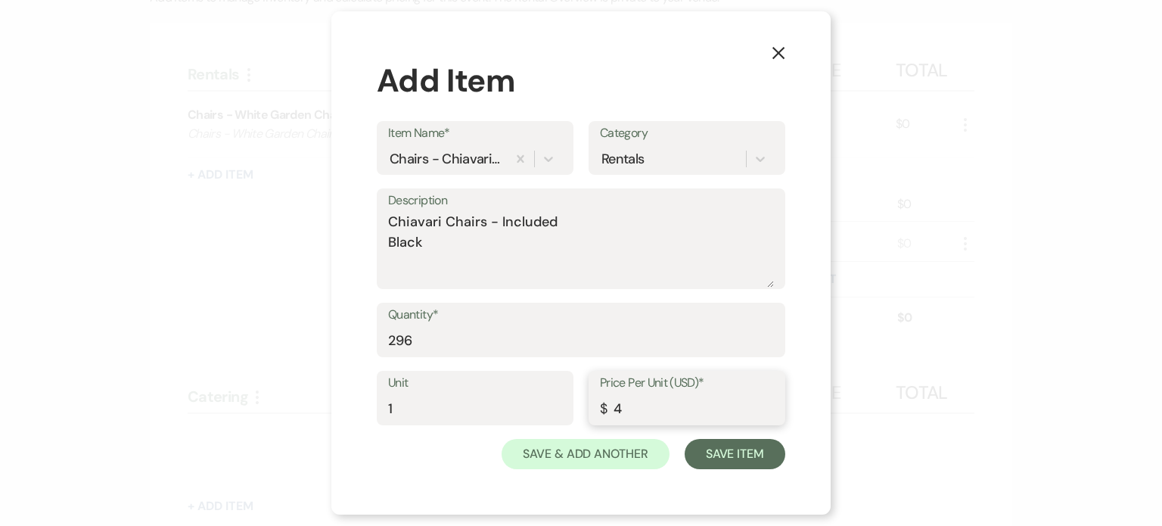
click at [617, 403] on input "4" at bounding box center [687, 408] width 174 height 29
type input "0"
click at [623, 450] on button "Save & Add Another" at bounding box center [585, 454] width 168 height 30
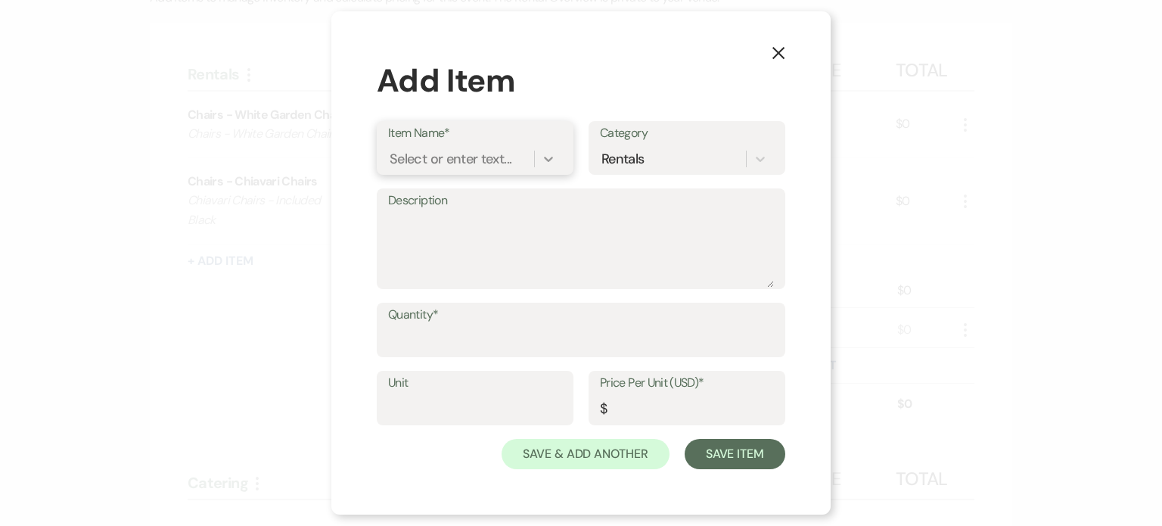
click at [541, 147] on div at bounding box center [548, 158] width 27 height 27
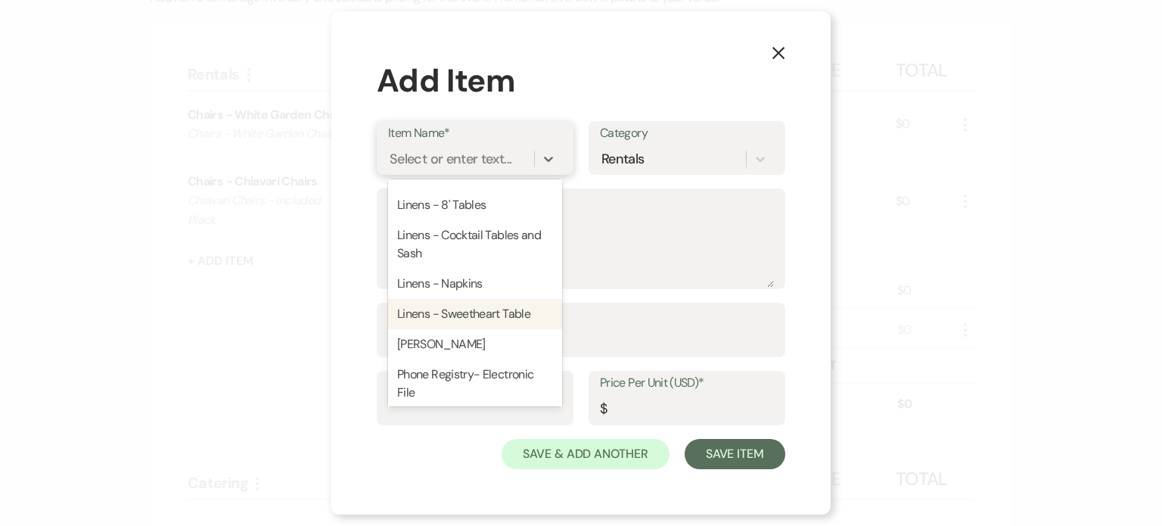
scroll to position [2042, 0]
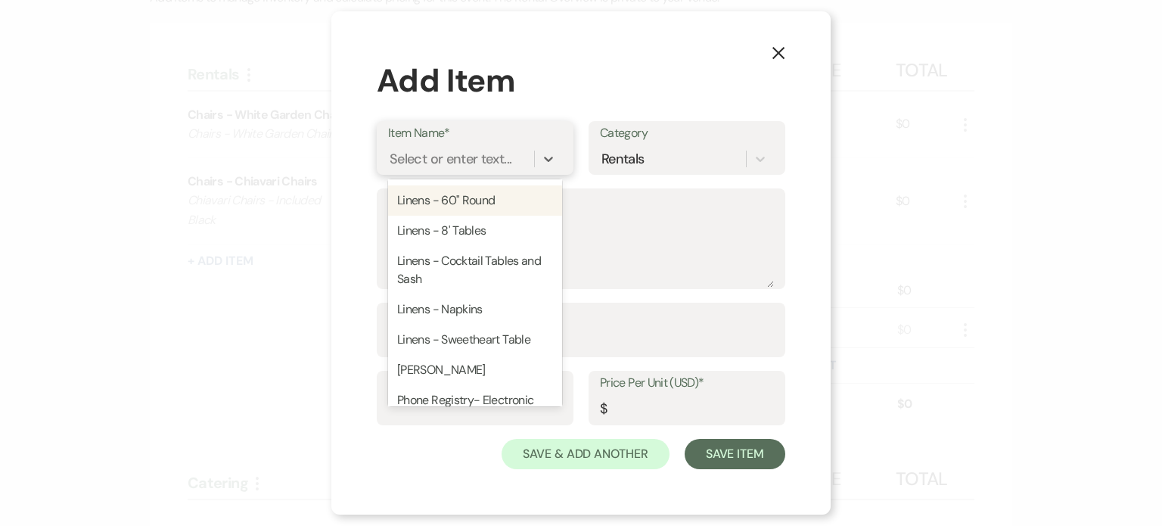
click at [489, 216] on div "Linens - 60" Round" at bounding box center [475, 200] width 174 height 30
type textarea "Linens - 60" Round"
type input "1"
type input "24"
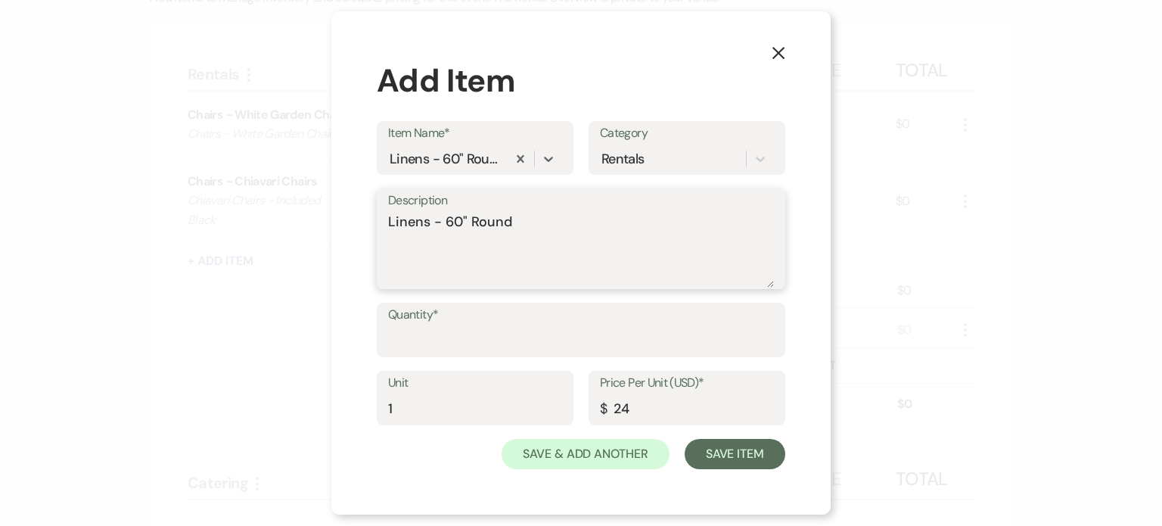
click at [551, 224] on textarea "Linens - 60" Round" at bounding box center [581, 250] width 386 height 76
paste textarea "- Included"
type textarea "Linens - 60" Round - Included"
click at [478, 332] on input "Quantity*" at bounding box center [581, 340] width 386 height 29
type input "17"
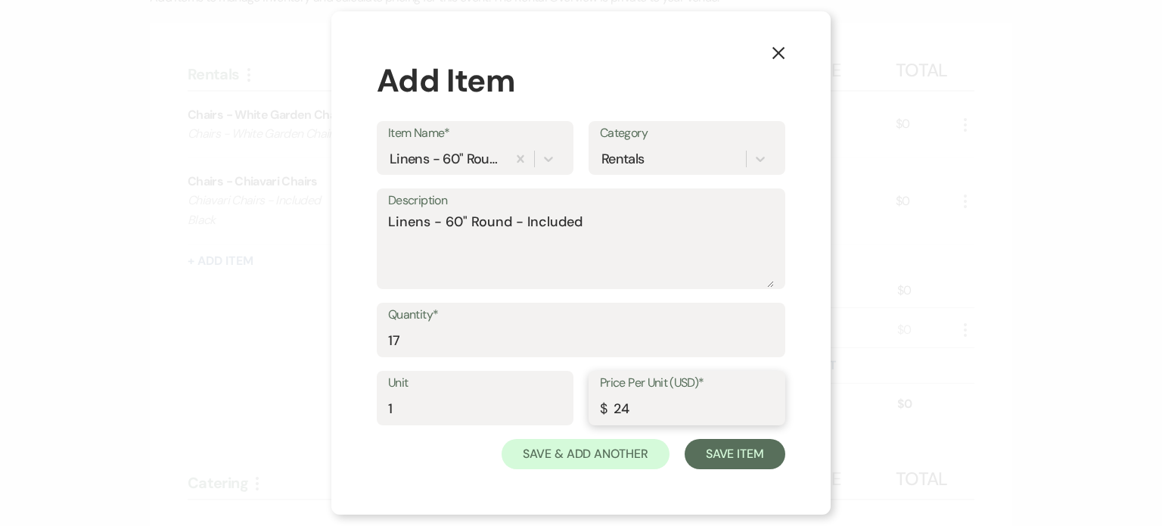
drag, startPoint x: 669, startPoint y: 413, endPoint x: 566, endPoint y: 405, distance: 102.4
click at [566, 405] on div "Unit 1 Price Per Unit (USD)* $ 24" at bounding box center [581, 405] width 408 height 68
type input "0"
click at [569, 449] on button "Save & Add Another" at bounding box center [585, 454] width 168 height 30
click at [559, 154] on div at bounding box center [548, 158] width 27 height 27
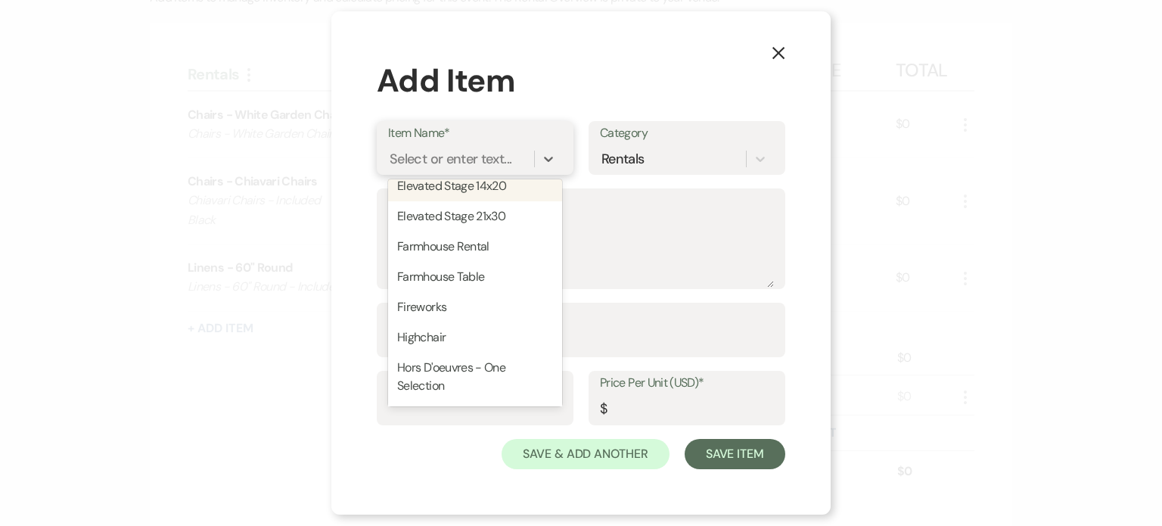
scroll to position [1210, 0]
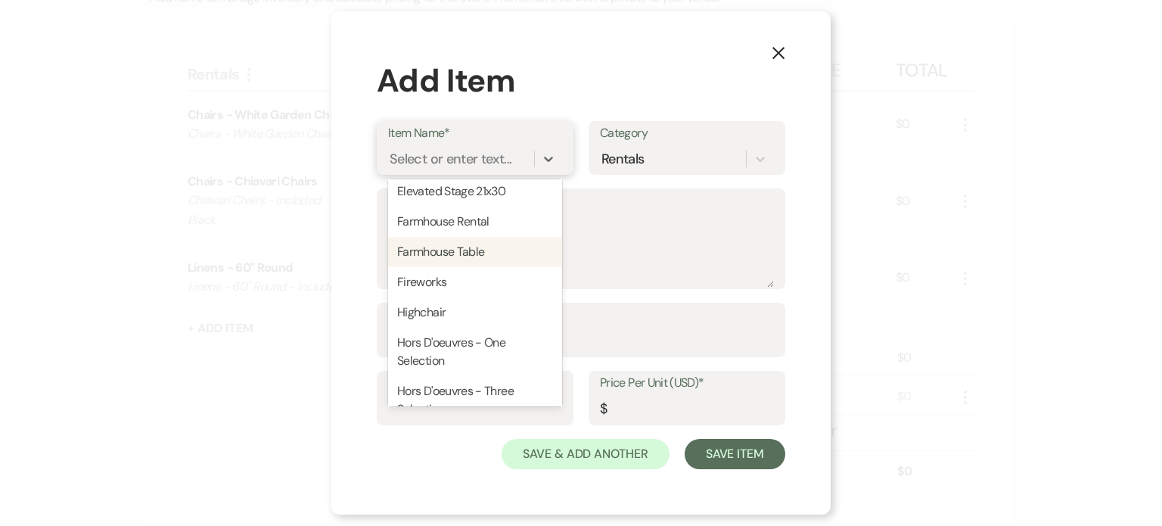
click at [492, 267] on div "Farmhouse Table" at bounding box center [475, 252] width 174 height 30
type textarea "Farmhouse Table"
type input "1"
type input "85"
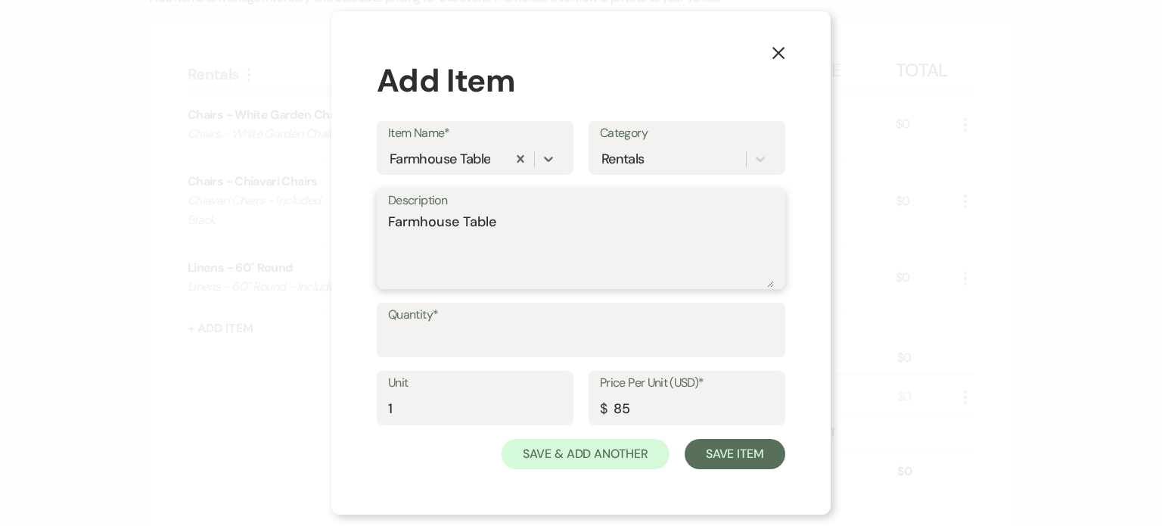
click at [551, 229] on textarea "Farmhouse Table" at bounding box center [581, 250] width 386 height 76
paste textarea "- Included"
type textarea "Farmhouse Table - Included"
click at [431, 334] on input "Quantity*" at bounding box center [581, 340] width 386 height 29
type input "18"
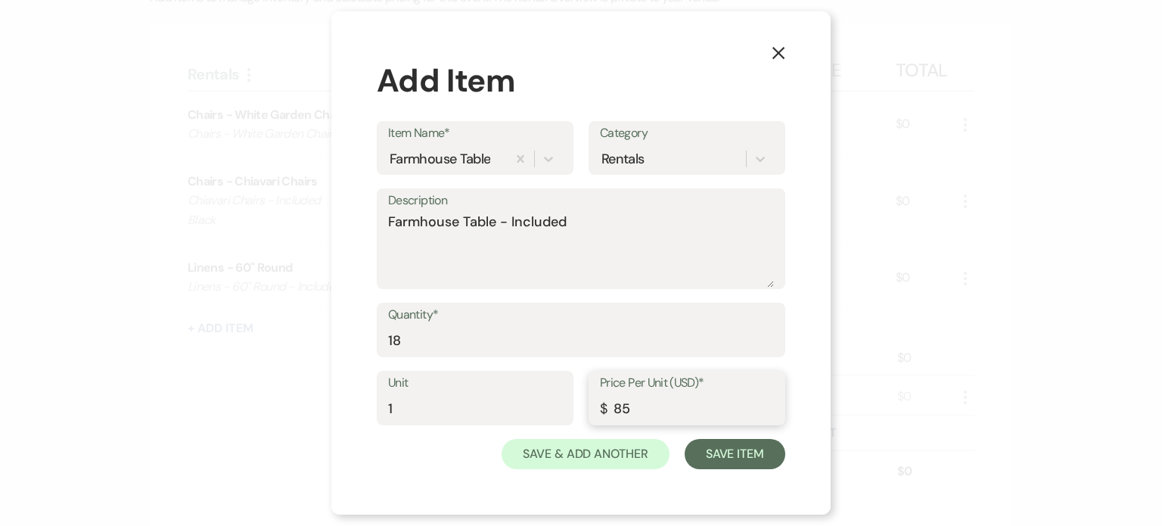
drag, startPoint x: 639, startPoint y: 408, endPoint x: 581, endPoint y: 392, distance: 60.4
click at [585, 396] on div "Unit 1 Price Per Unit (USD)* $ 85" at bounding box center [581, 405] width 408 height 68
type input "0"
click at [602, 447] on button "Save & Add Another" at bounding box center [585, 454] width 168 height 30
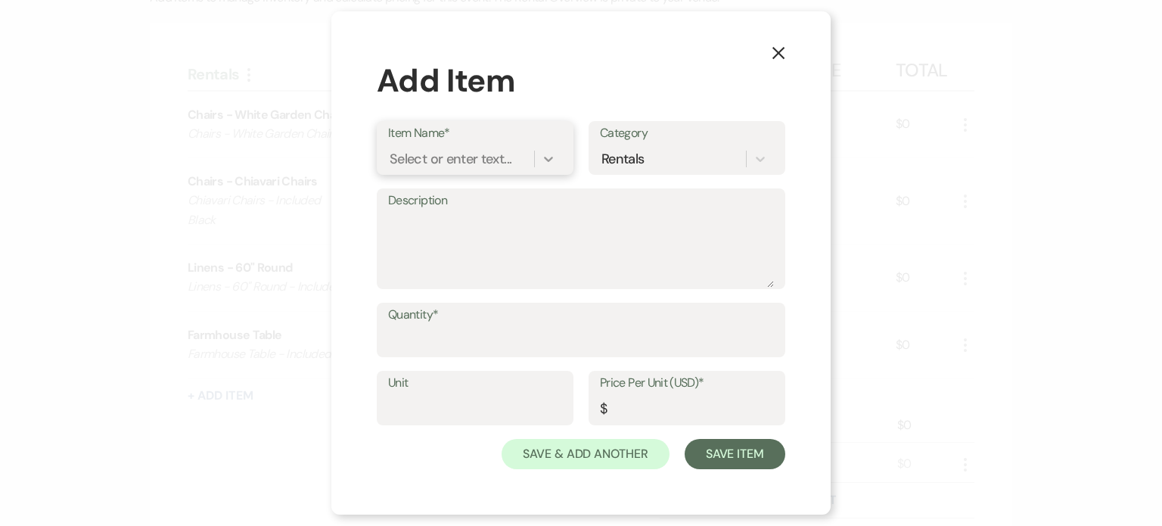
click at [553, 152] on icon at bounding box center [548, 158] width 15 height 15
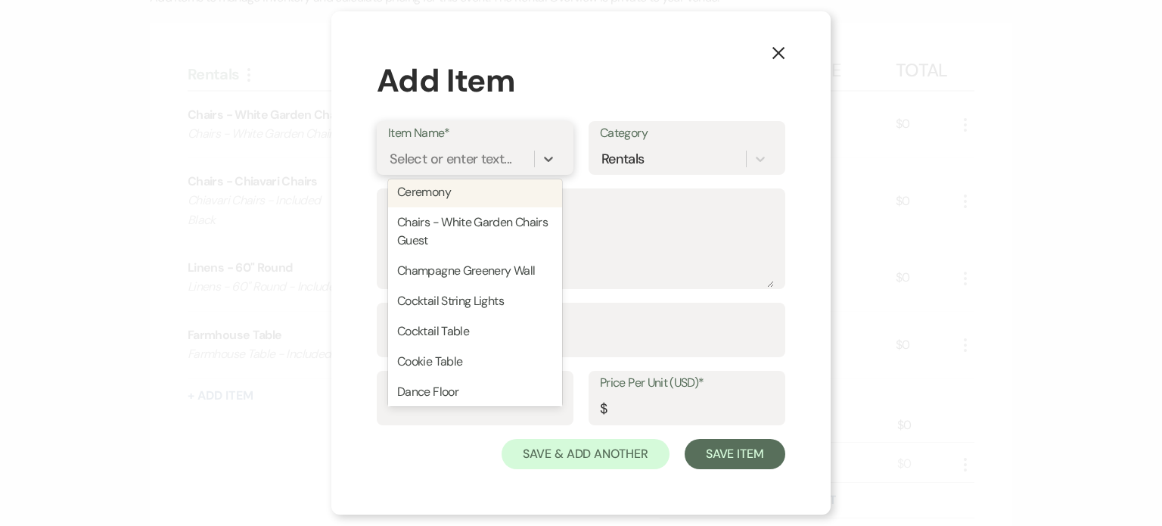
scroll to position [605, 0]
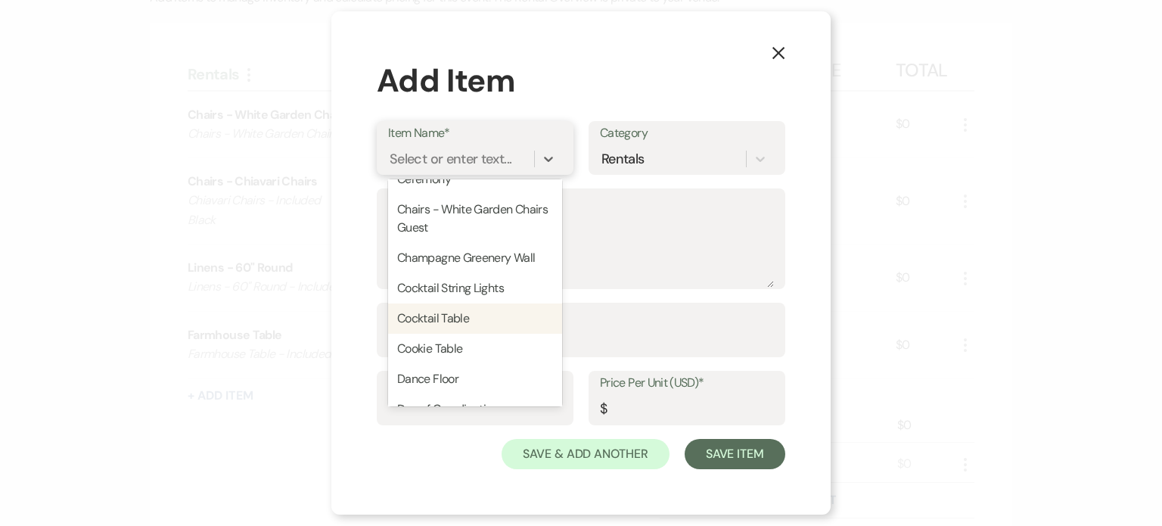
click at [483, 311] on div "Cocktail Table" at bounding box center [475, 318] width 174 height 30
type textarea "Cocktail Table"
type input "1"
type input "21.5"
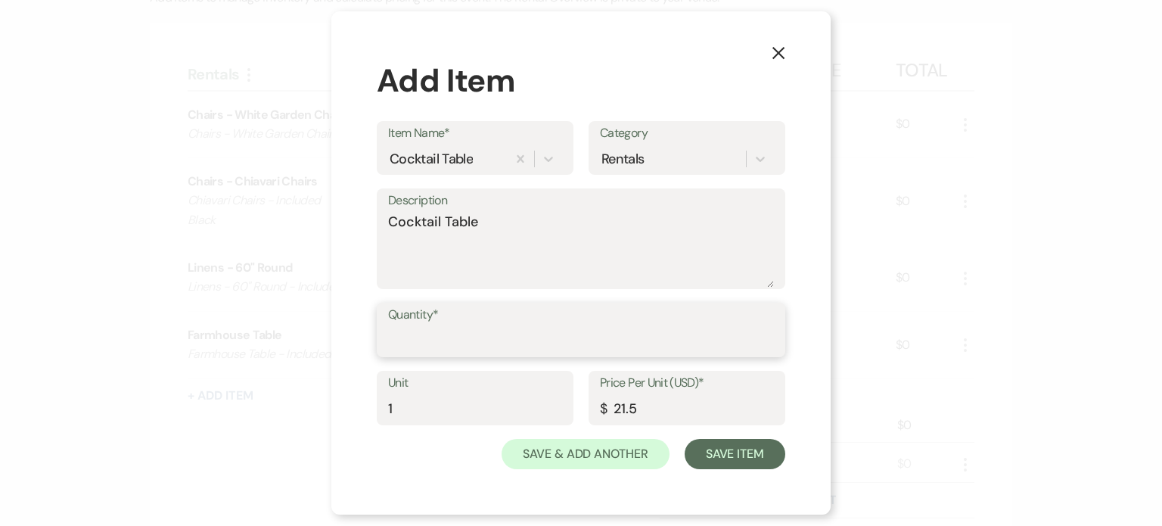
click at [489, 337] on input "Quantity*" at bounding box center [581, 340] width 386 height 29
type input "5"
click at [544, 222] on textarea "Cocktail Table" at bounding box center [581, 250] width 386 height 76
paste textarea "- Included"
type textarea "Cocktail Table - Included"
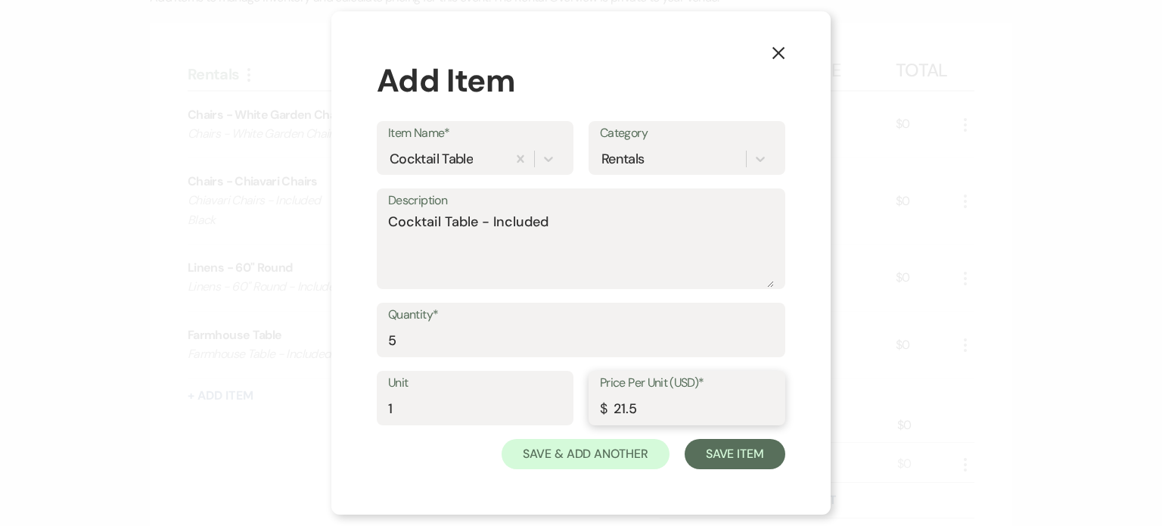
drag, startPoint x: 638, startPoint y: 405, endPoint x: 600, endPoint y: 396, distance: 39.6
click at [600, 396] on input "21.5" at bounding box center [687, 408] width 174 height 29
type input "0"
click at [626, 455] on button "Save & Add Another" at bounding box center [585, 454] width 168 height 30
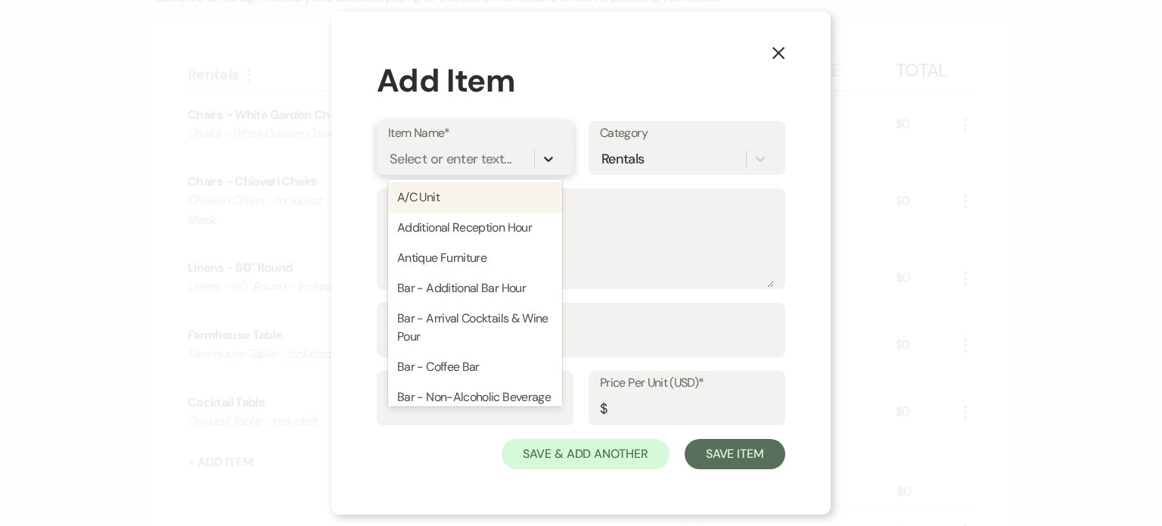
click at [548, 158] on icon at bounding box center [548, 158] width 15 height 15
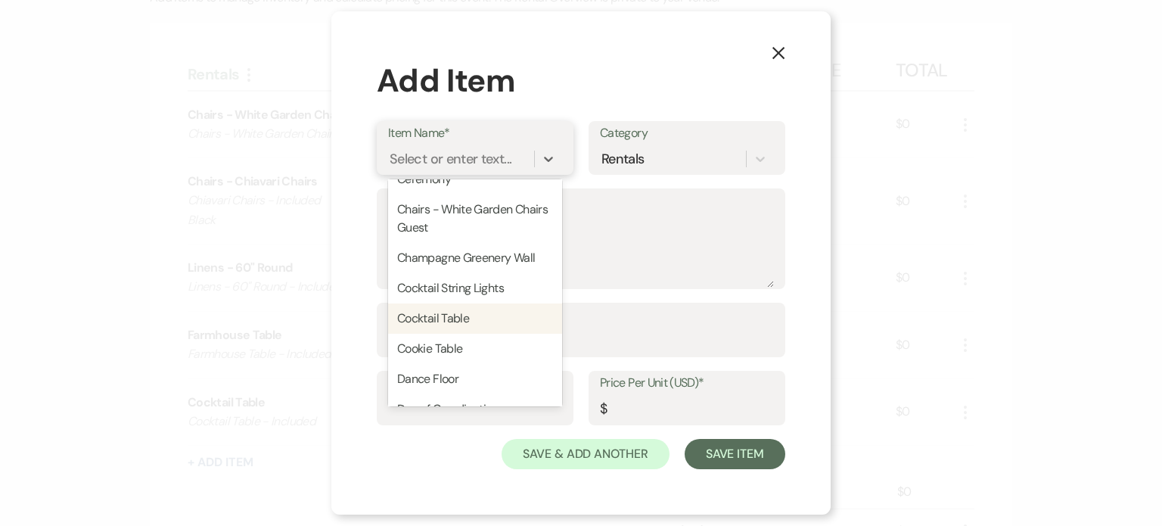
click at [466, 319] on div "Cocktail Table" at bounding box center [475, 318] width 174 height 30
type textarea "Cocktail Table"
type input "1"
type input "21.5"
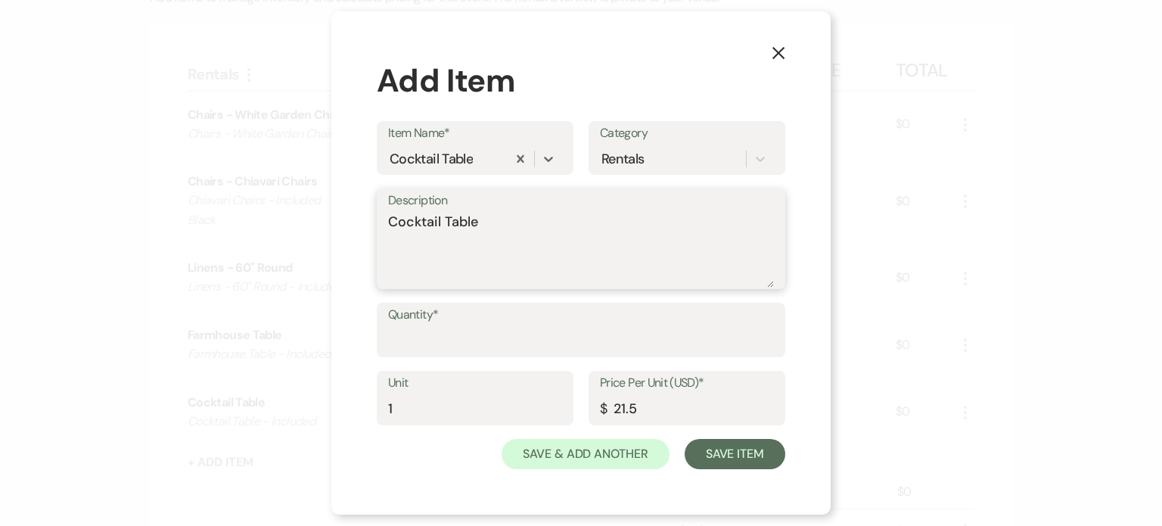
click at [523, 223] on textarea "Cocktail Table" at bounding box center [581, 250] width 386 height 76
type textarea "Cocktail Table Cake Table"
click at [478, 338] on input "Quantity*" at bounding box center [581, 340] width 386 height 29
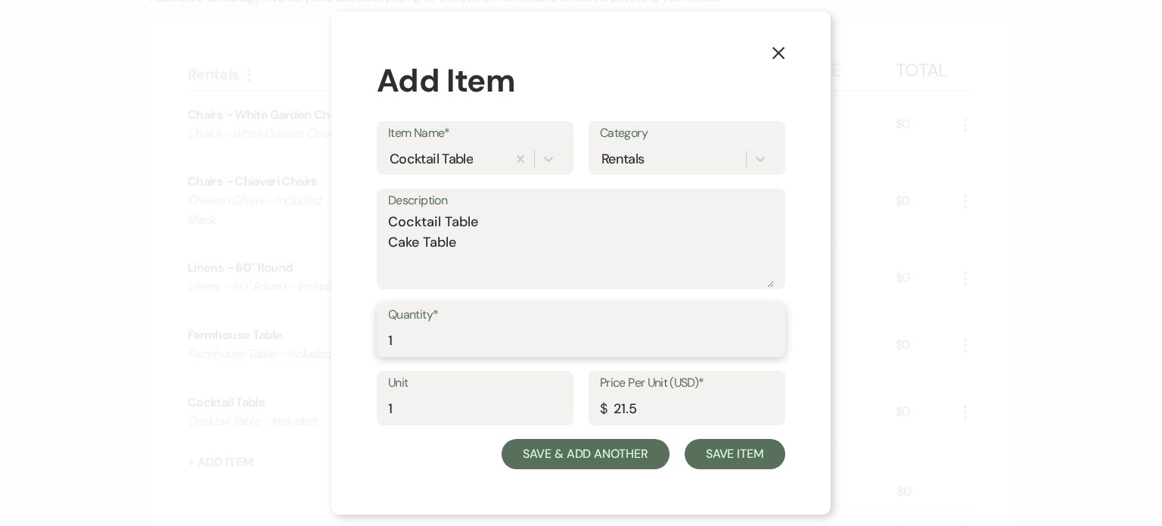
type input "1"
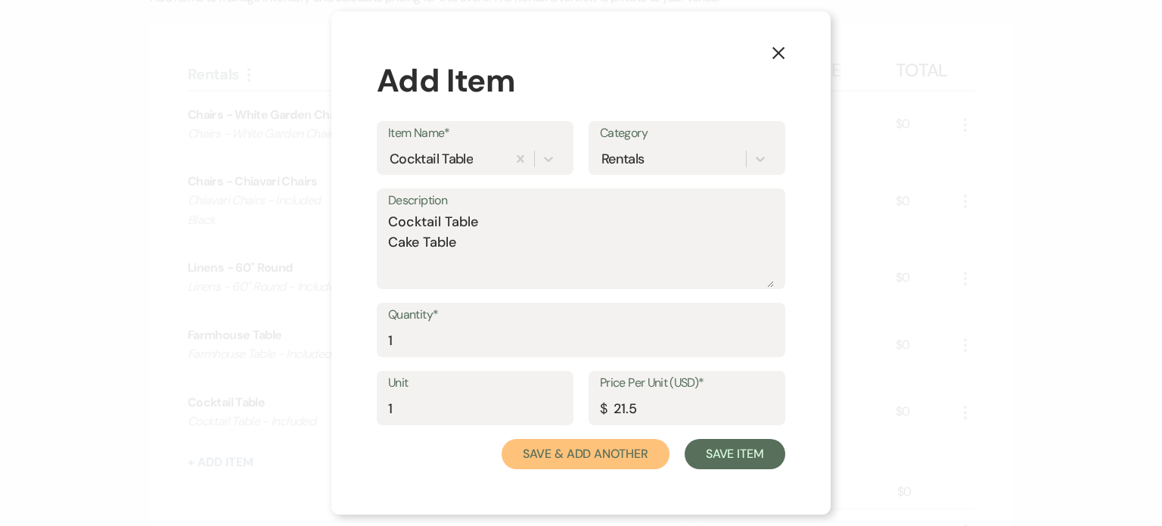
click at [608, 453] on button "Save & Add Another" at bounding box center [585, 454] width 168 height 30
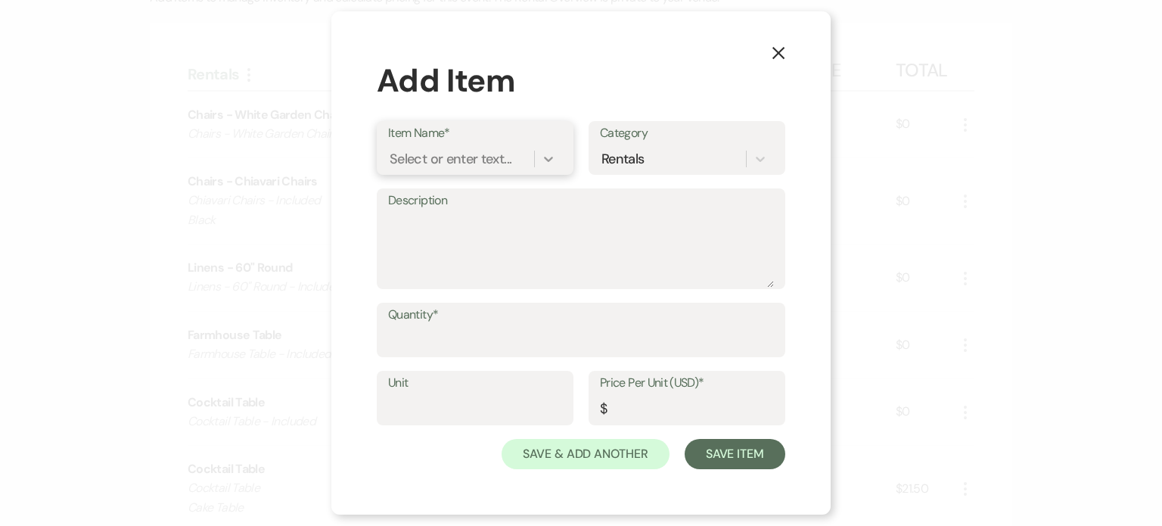
click at [546, 157] on icon at bounding box center [548, 158] width 15 height 15
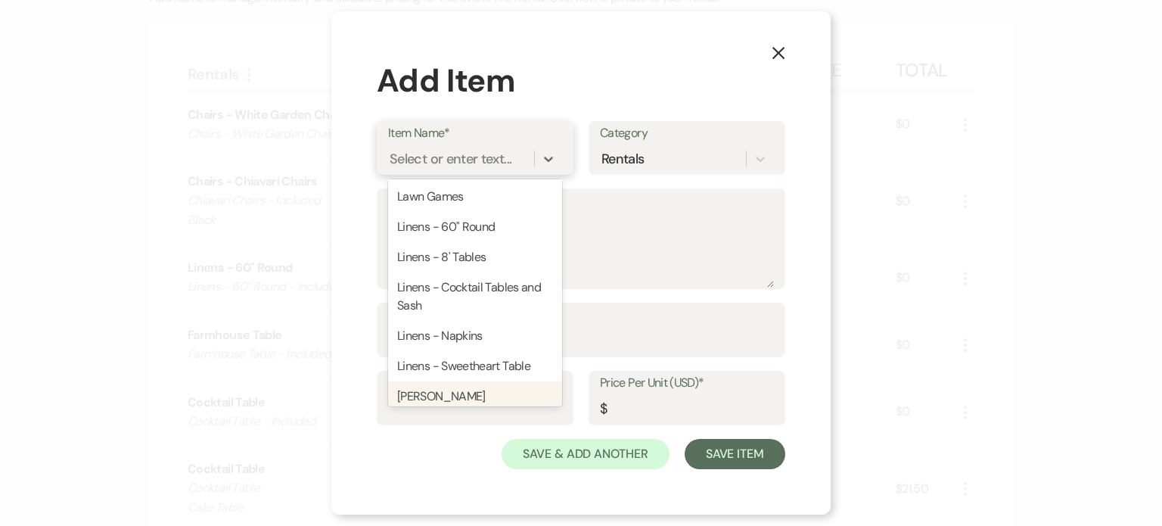
scroll to position [2042, 0]
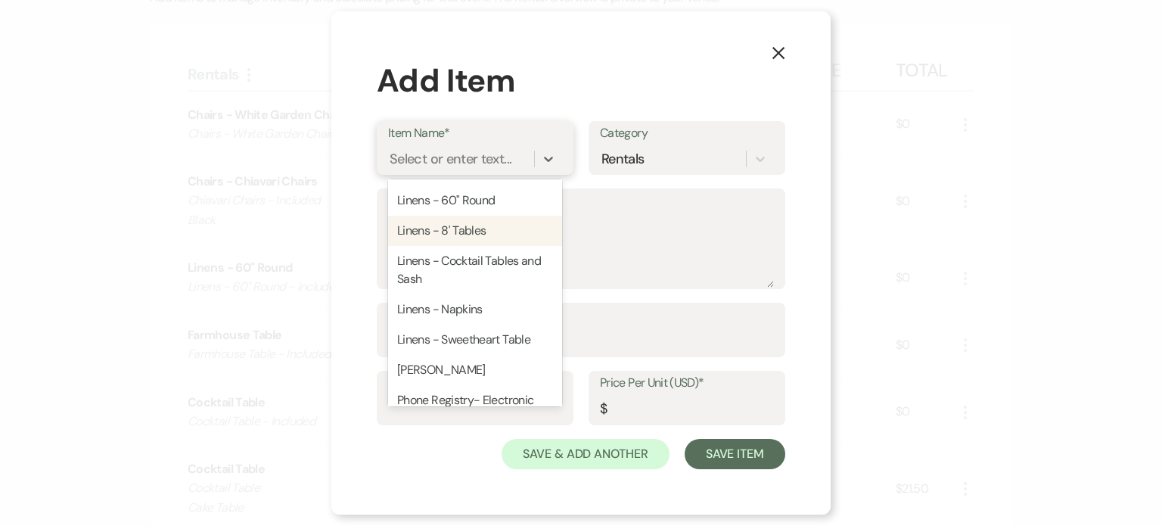
click at [498, 246] on div "Linens - 8' Tables" at bounding box center [475, 231] width 174 height 30
type textarea "Linens - 8' Tables"
type input "1"
type input "34"
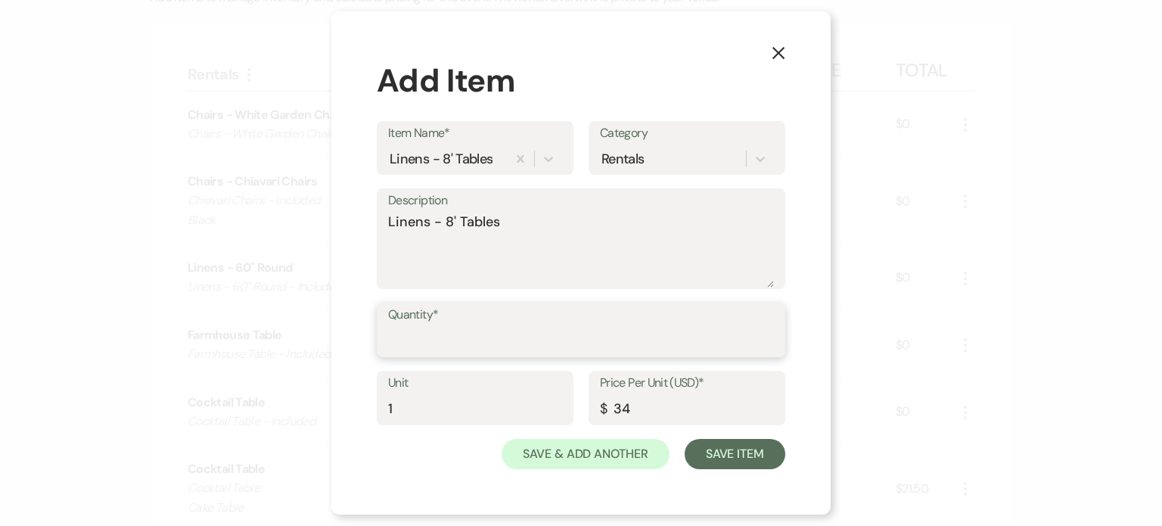
click at [484, 330] on input "Quantity*" at bounding box center [581, 340] width 386 height 29
type input "3"
click at [541, 222] on textarea "Linens - 8' Tables" at bounding box center [581, 250] width 386 height 76
paste textarea "- Included"
type textarea "Linens - 8' Tables - Included"
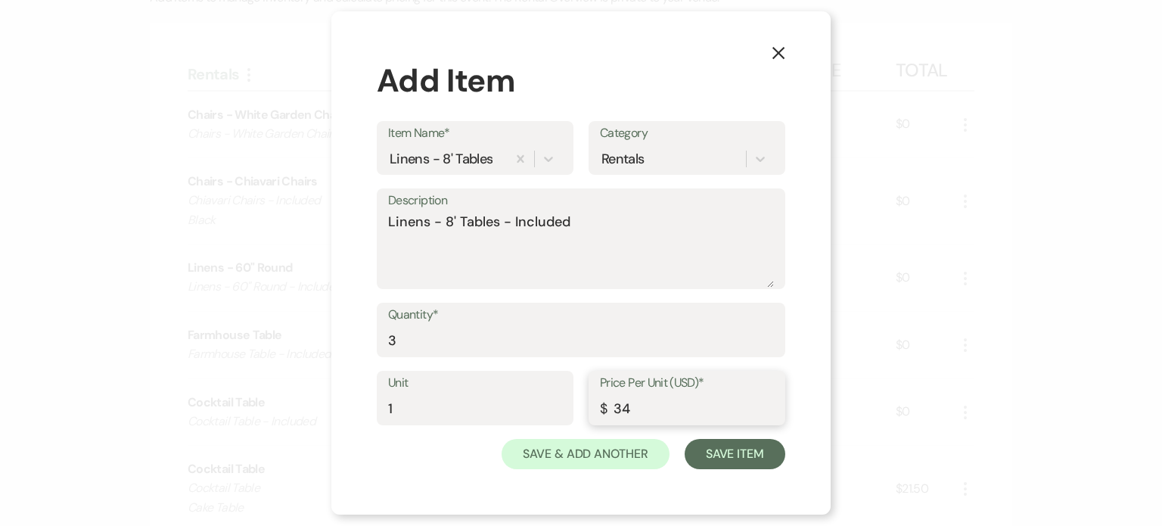
drag, startPoint x: 675, startPoint y: 408, endPoint x: 537, endPoint y: 415, distance: 137.8
click at [537, 415] on div "Unit 1 Price Per Unit (USD)* $ 34" at bounding box center [581, 405] width 408 height 68
type input "0"
click at [571, 456] on button "Save & Add Another" at bounding box center [585, 454] width 168 height 30
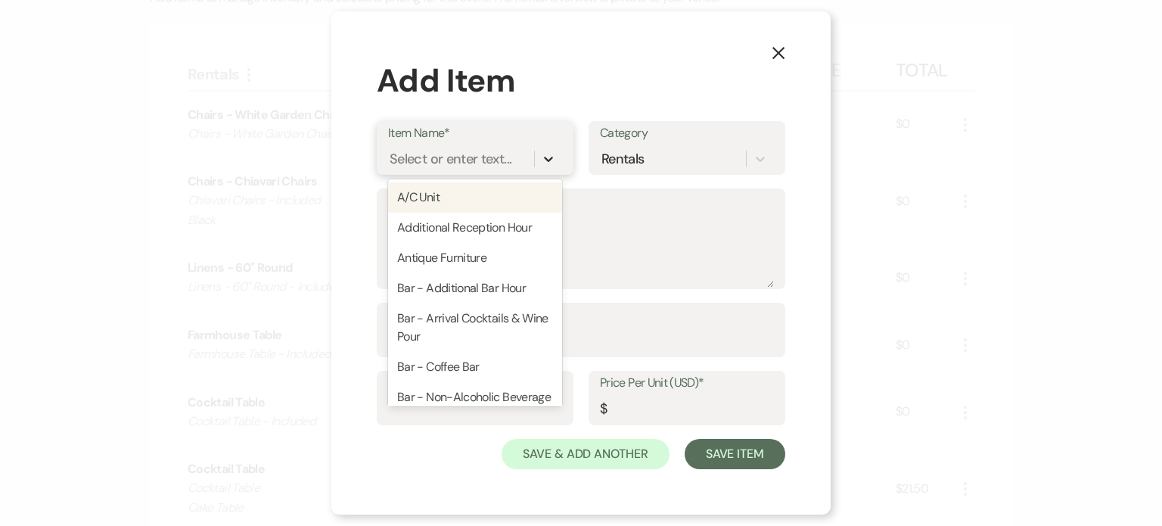
click at [545, 167] on div at bounding box center [548, 158] width 27 height 27
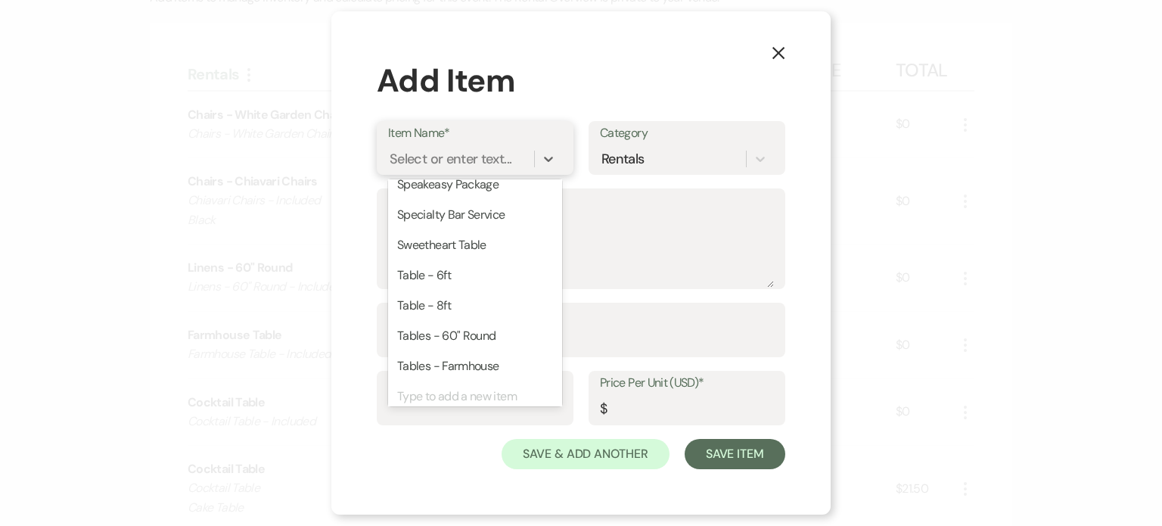
scroll to position [2599, 0]
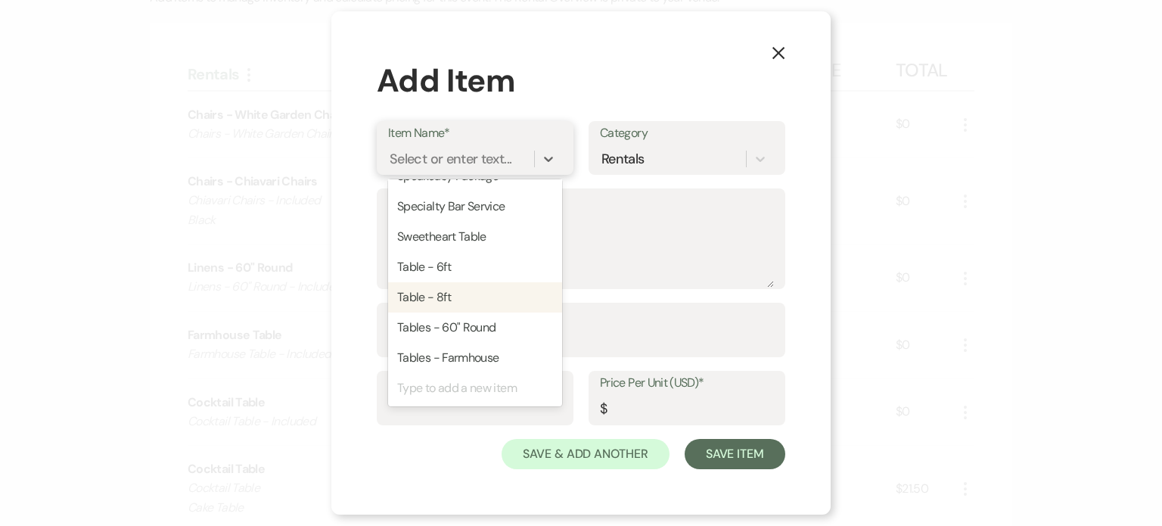
click at [478, 293] on div "Table - 8ft" at bounding box center [475, 297] width 174 height 30
type textarea "8ft Table"
type input "1"
type input "14.5"
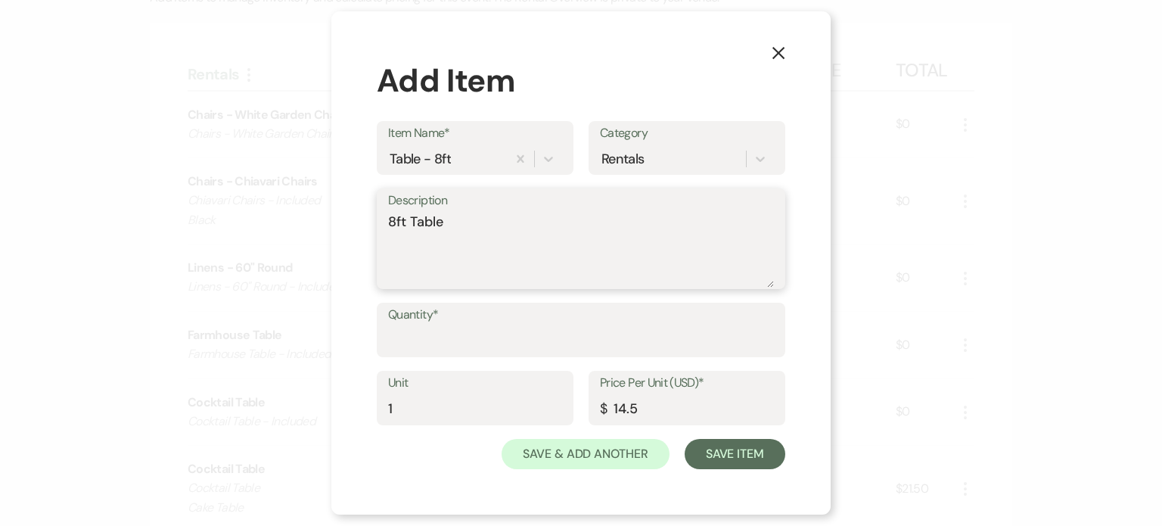
click at [499, 231] on textarea "8ft Table" at bounding box center [581, 250] width 386 height 76
click at [443, 242] on textarea "8ft Table 4/head tables 1/DJ" at bounding box center [581, 250] width 386 height 76
type textarea "8ft Table 4/Head Tables 1/DJ"
click at [465, 346] on input "Quantity*" at bounding box center [581, 340] width 386 height 29
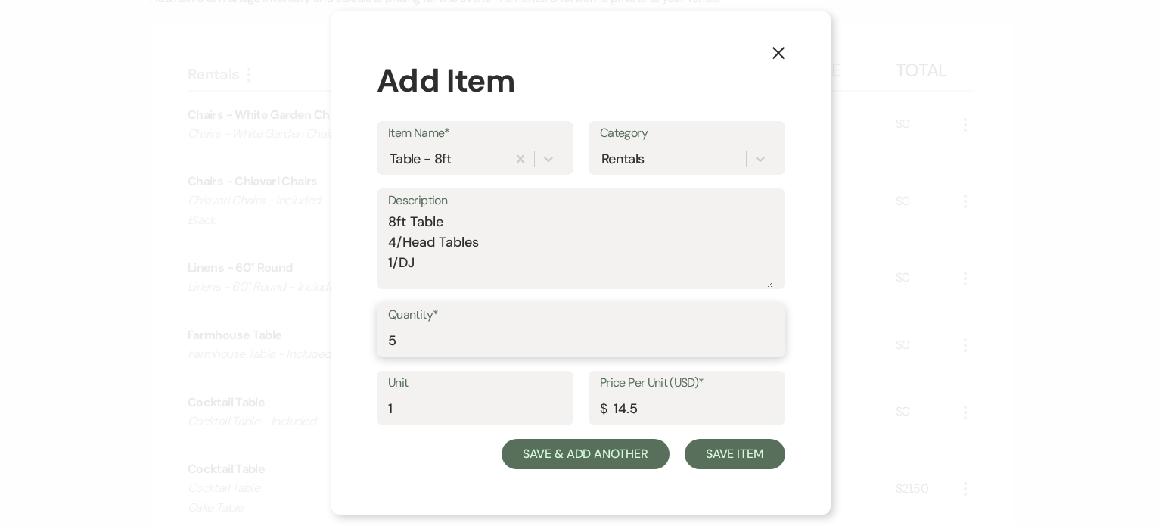
type input "5"
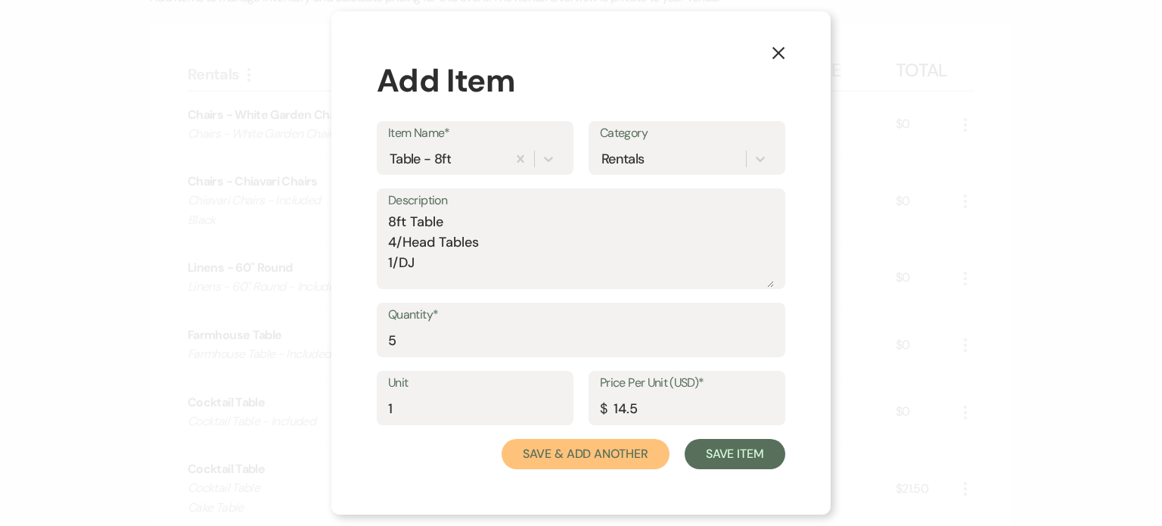
click at [635, 459] on button "Save & Add Another" at bounding box center [585, 454] width 168 height 30
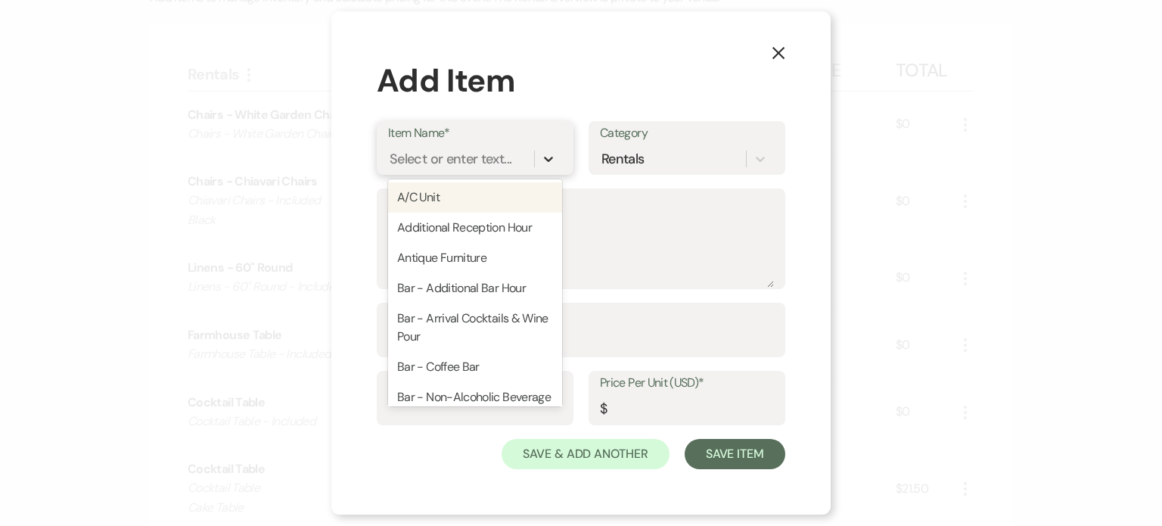
click at [554, 163] on icon at bounding box center [548, 158] width 15 height 15
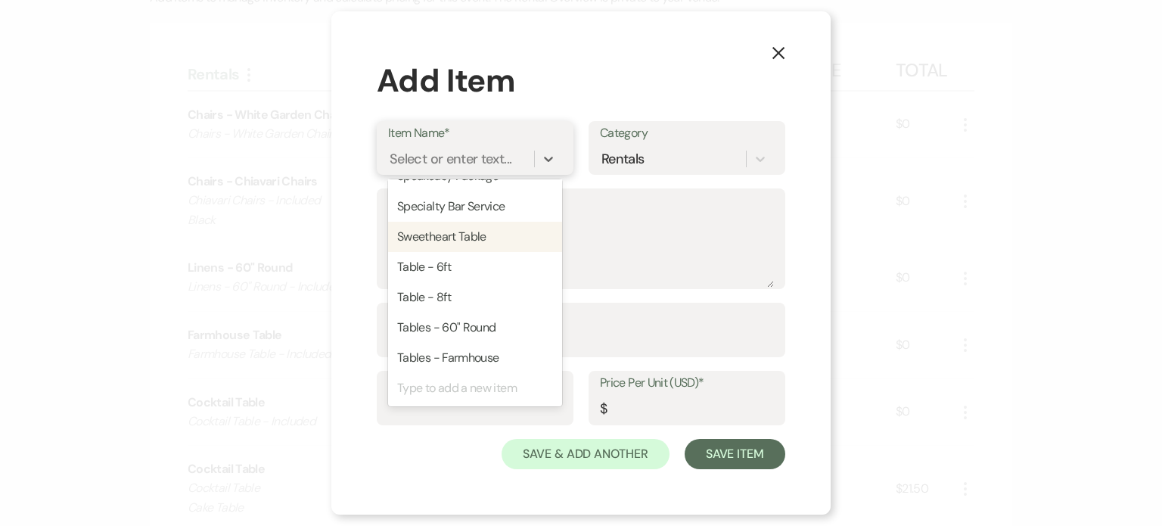
click at [499, 231] on div "Sweetheart Table" at bounding box center [475, 237] width 174 height 30
type textarea "Sweetheart Table"
type input "1"
type input "15"
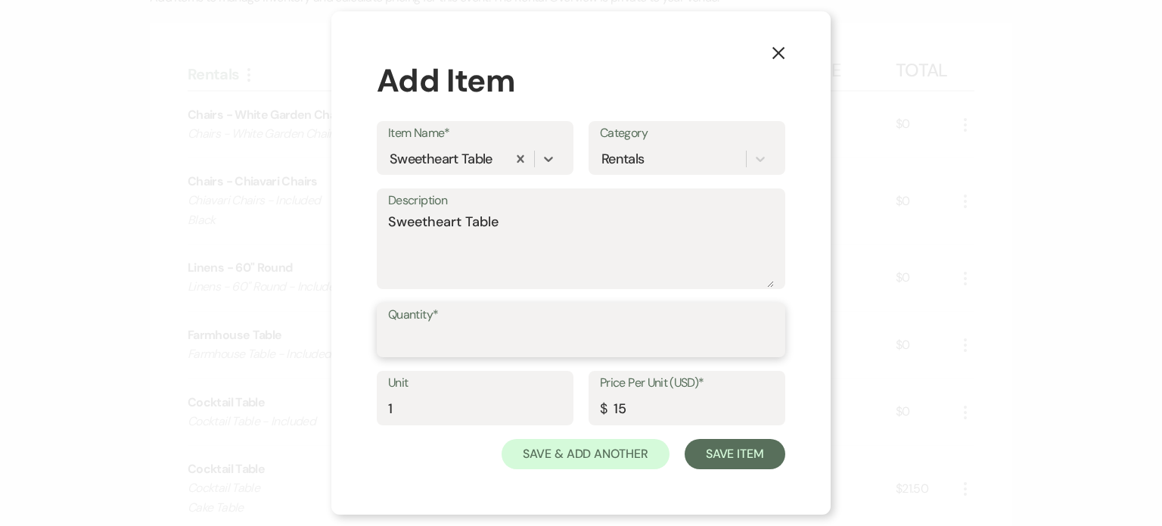
click at [479, 333] on input "Quantity*" at bounding box center [581, 340] width 386 height 29
type input "1"
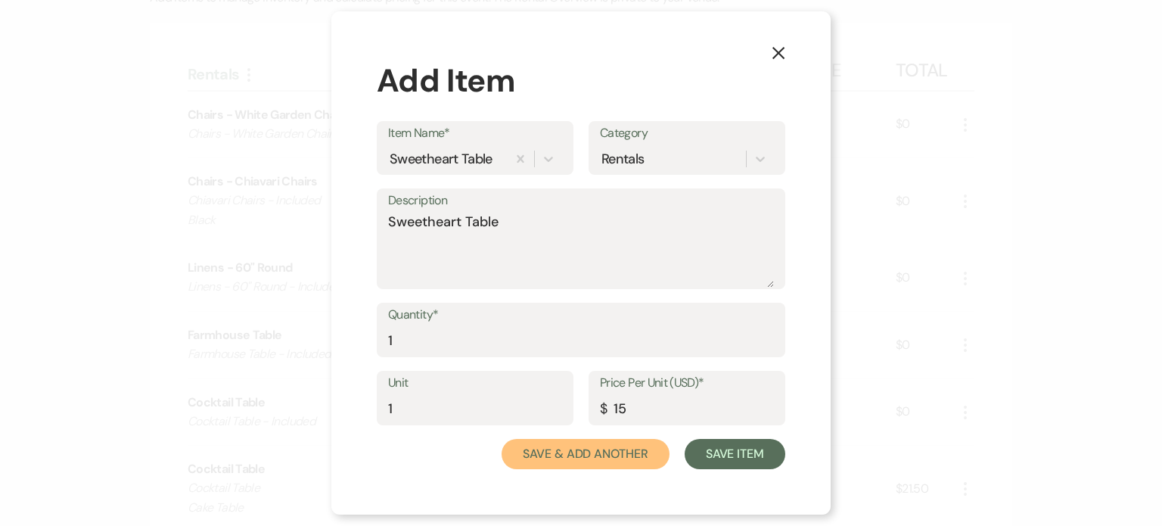
click at [609, 455] on button "Save & Add Another" at bounding box center [585, 454] width 168 height 30
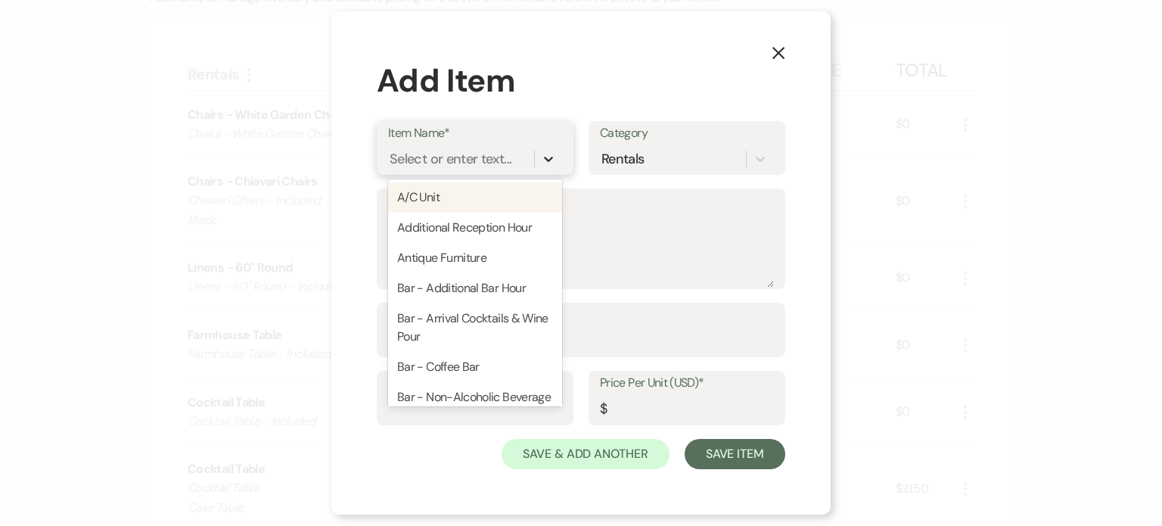
click at [550, 157] on icon at bounding box center [548, 158] width 15 height 15
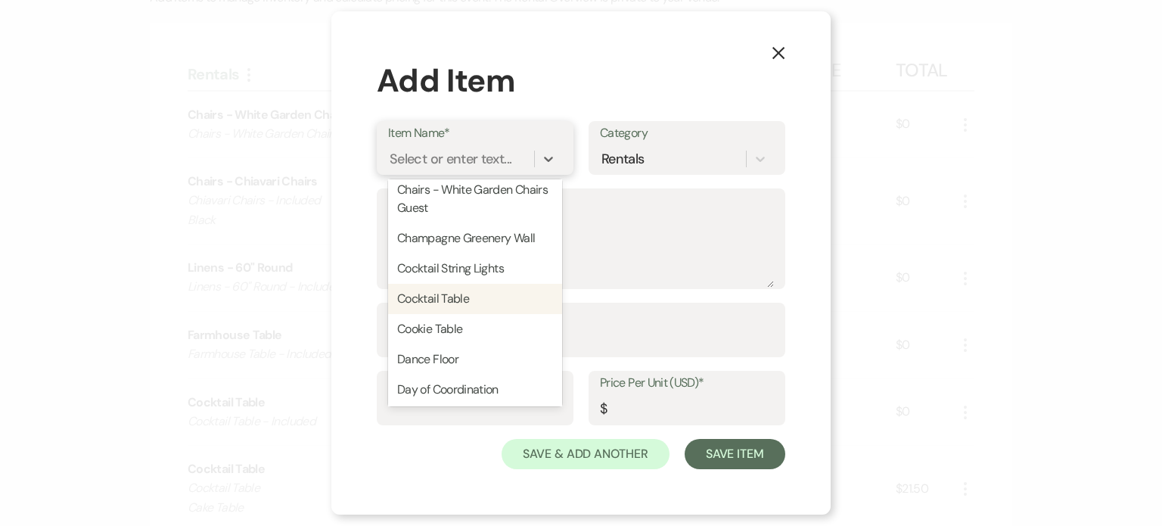
scroll to position [605, 0]
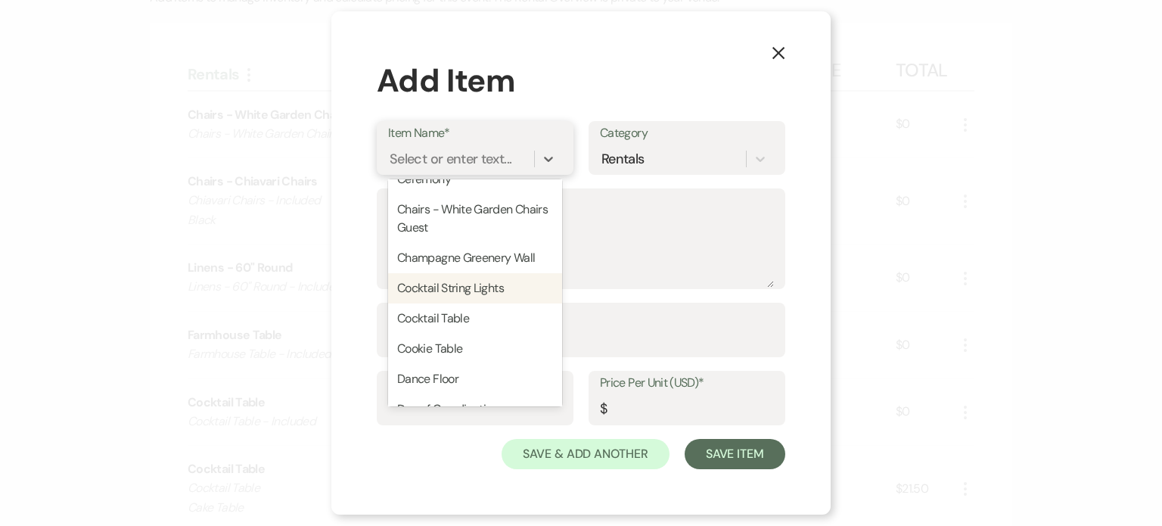
click at [496, 284] on div "Cocktail String Lights" at bounding box center [475, 288] width 174 height 30
type textarea "Cocktail String Lights"
type input "1"
type input "250"
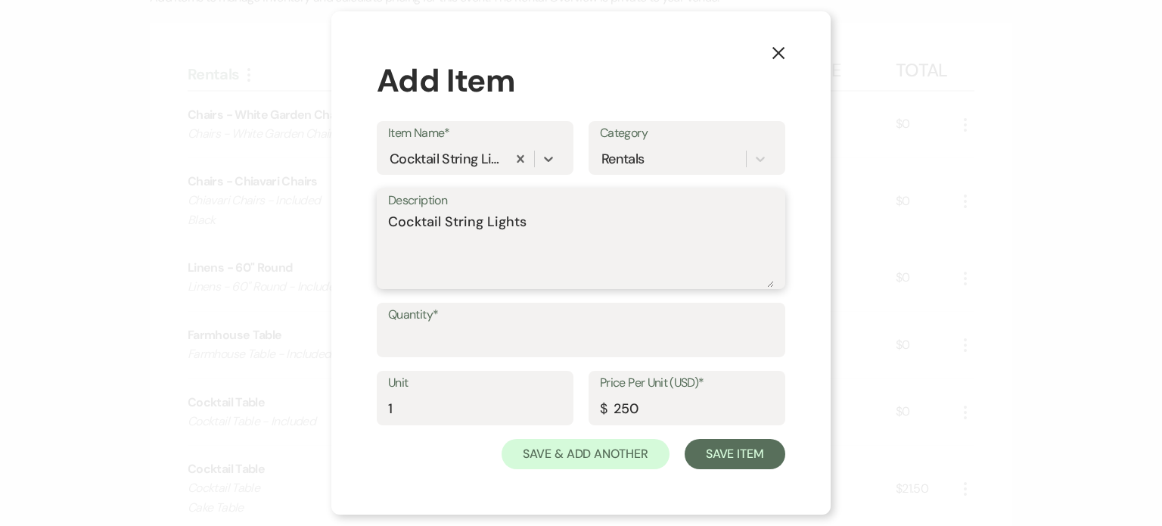
click at [567, 226] on textarea "Cocktail String Lights" at bounding box center [581, 250] width 386 height 76
paste textarea "- Included"
type textarea "Cocktail String Lights - Included"
click at [499, 339] on input "Quantity*" at bounding box center [581, 340] width 386 height 29
type input "1"
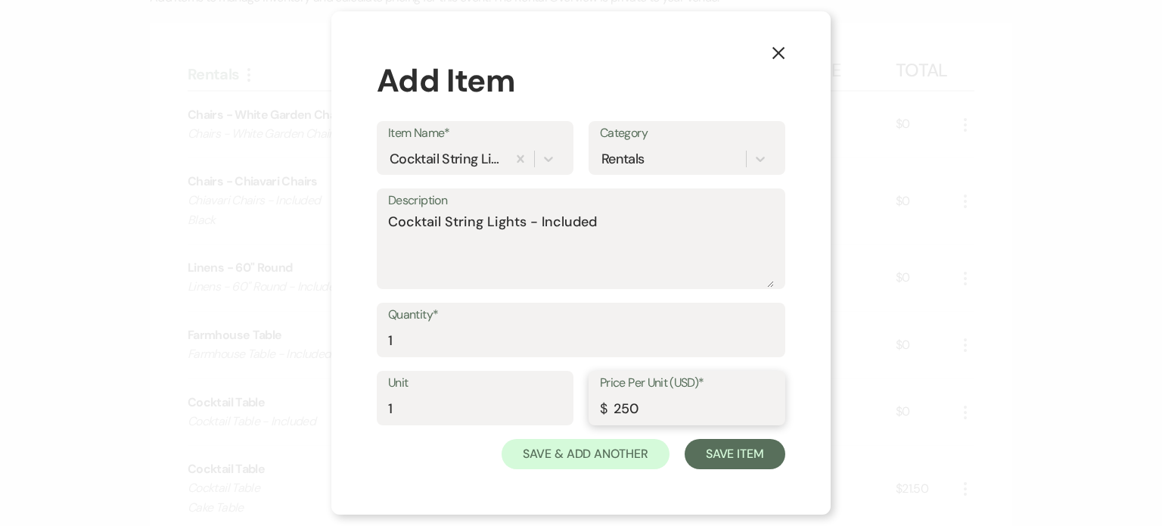
drag, startPoint x: 662, startPoint y: 414, endPoint x: 545, endPoint y: 399, distance: 118.8
click at [545, 399] on div "Unit 1 Price Per Unit (USD)* $ 250" at bounding box center [581, 405] width 408 height 68
type input "0"
click at [569, 464] on button "Save & Add Another" at bounding box center [585, 454] width 168 height 30
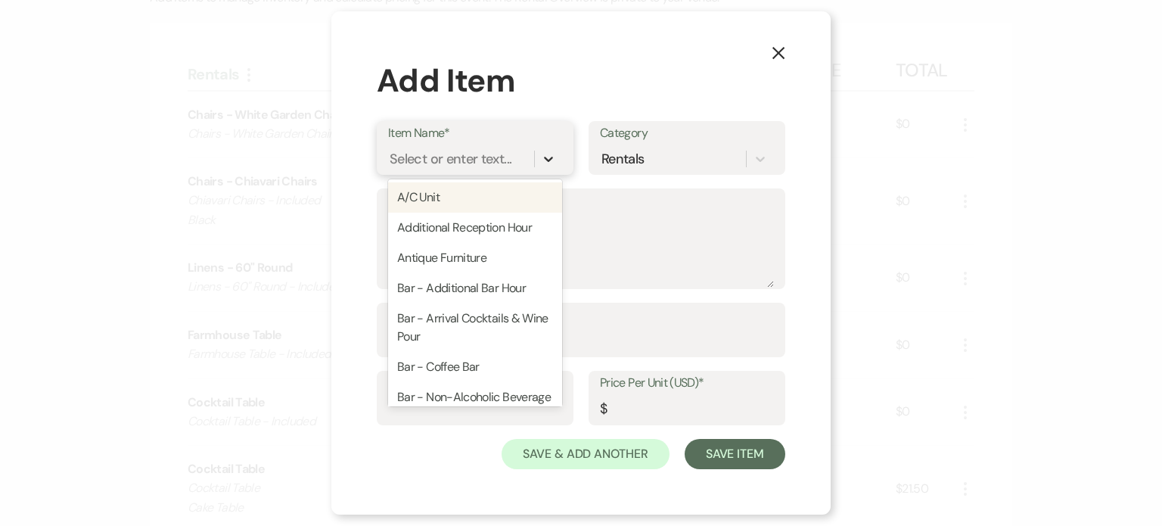
click at [545, 157] on icon at bounding box center [548, 158] width 15 height 15
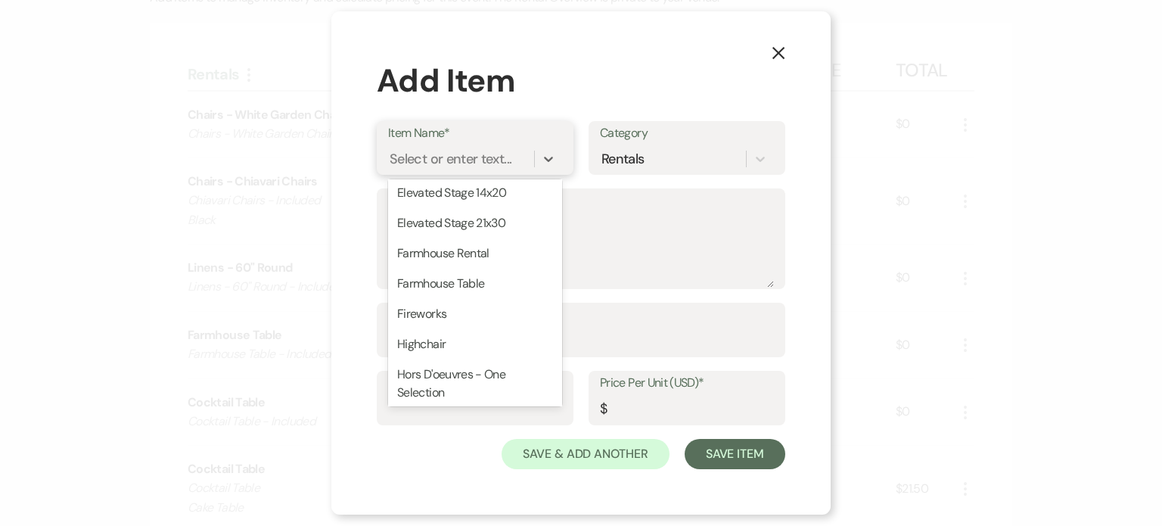
scroll to position [1210, 0]
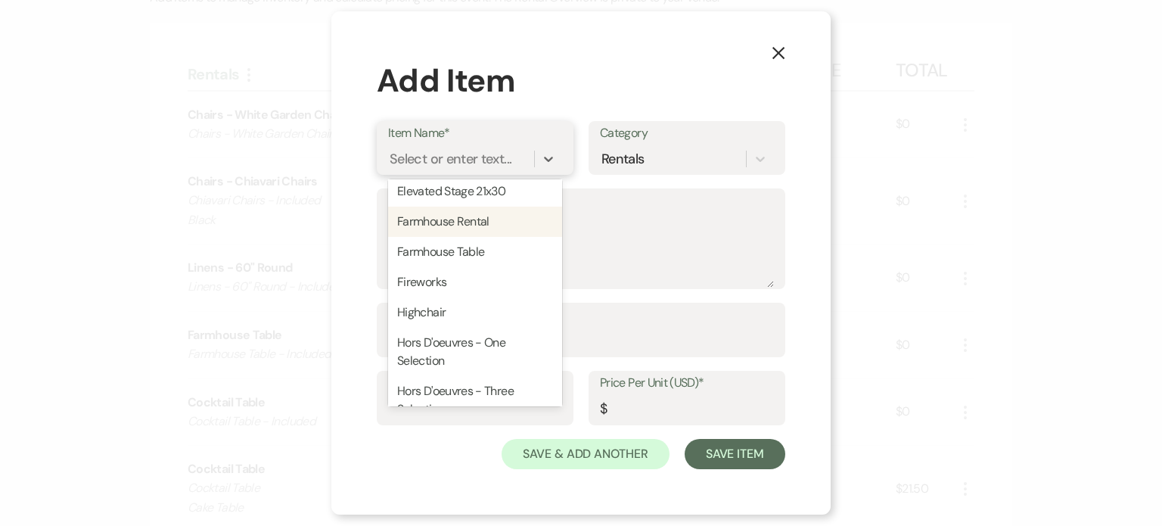
click at [478, 237] on div "Farmhouse Rental" at bounding box center [475, 221] width 174 height 30
type textarea "Farmhouse Rental"
type input "1"
type input "650"
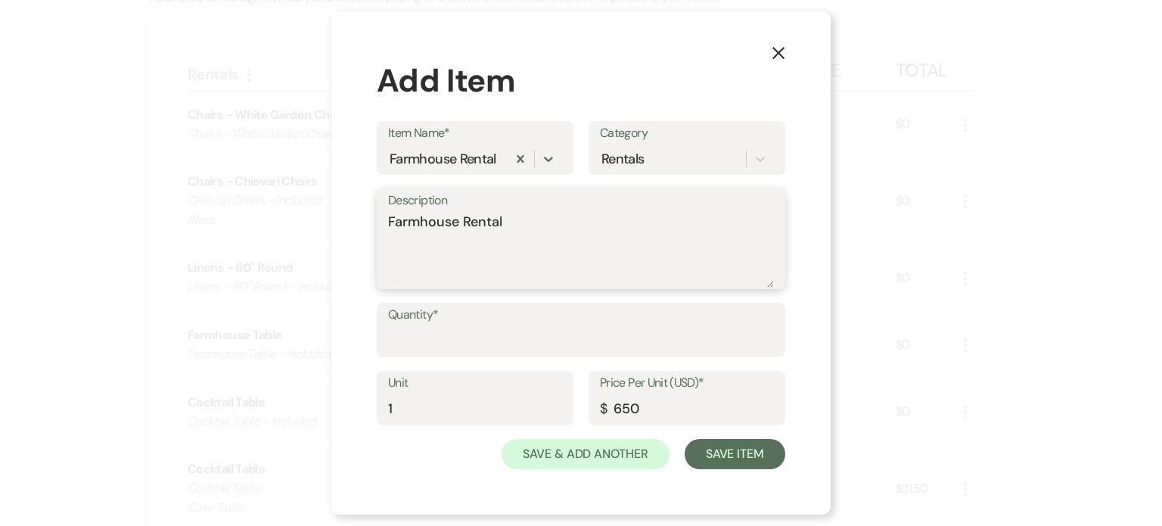
drag, startPoint x: 512, startPoint y: 239, endPoint x: 519, endPoint y: 231, distance: 10.7
click at [514, 237] on textarea "Farmhouse Rental" at bounding box center [581, 250] width 386 height 76
paste textarea "- Included"
type textarea "Farmhouse Rental - Included"
click at [499, 344] on input "Quantity*" at bounding box center [581, 340] width 386 height 29
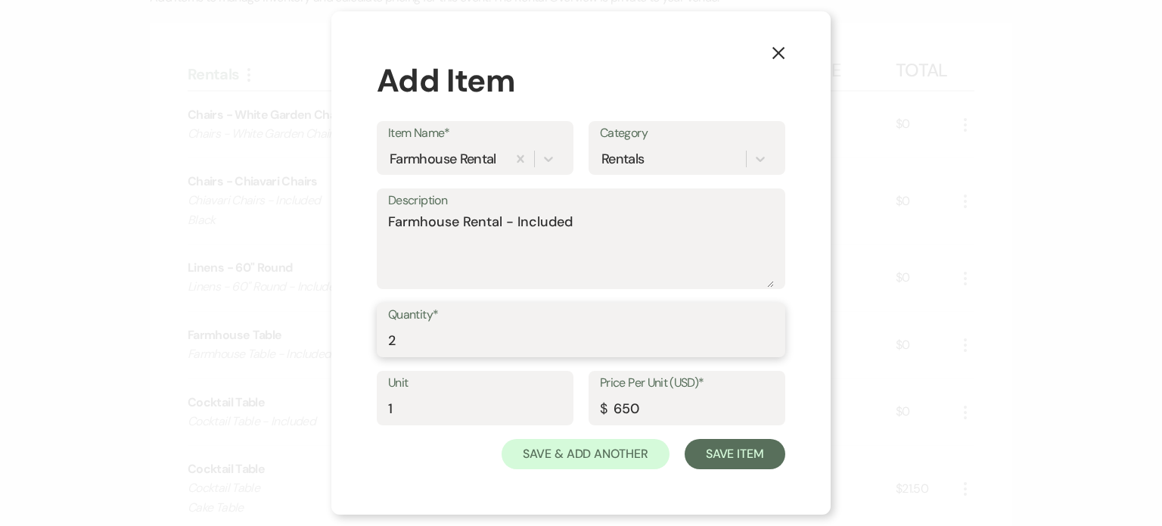
type input "2"
drag, startPoint x: 656, startPoint y: 415, endPoint x: 571, endPoint y: 396, distance: 87.5
click at [571, 396] on div "Unit 1 Price Per Unit (USD)* $ 650" at bounding box center [581, 405] width 408 height 68
type input "0"
click at [551, 154] on icon at bounding box center [548, 158] width 15 height 15
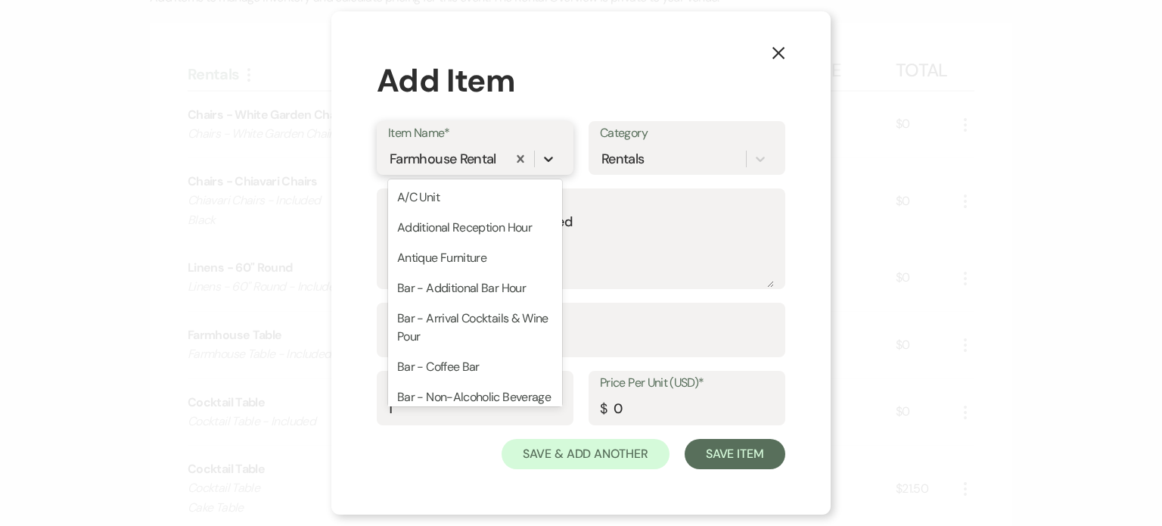
scroll to position [1087, 0]
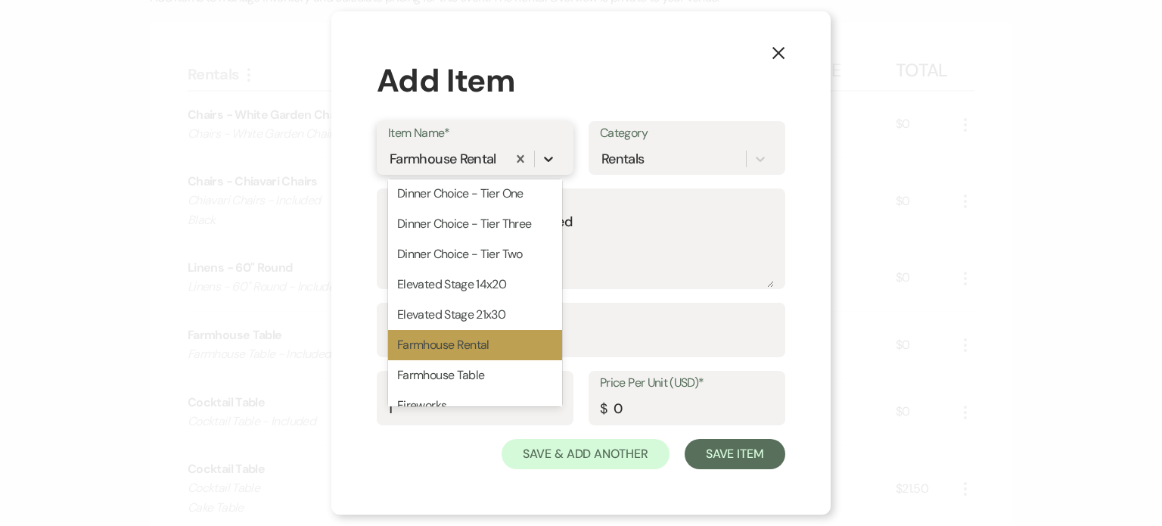
click at [559, 154] on div at bounding box center [548, 158] width 27 height 27
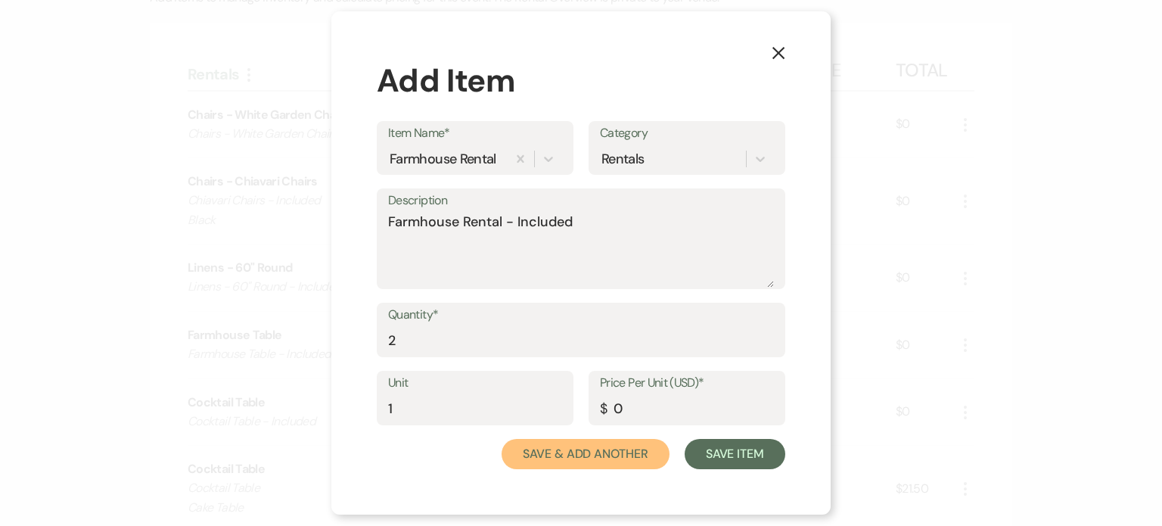
click at [613, 447] on button "Save & Add Another" at bounding box center [585, 454] width 168 height 30
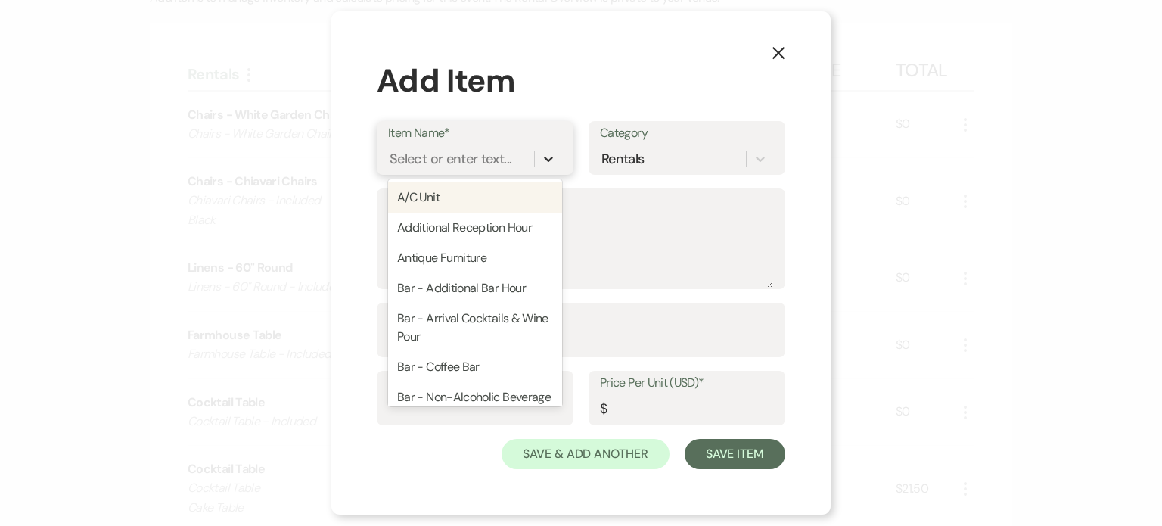
click at [541, 167] on div at bounding box center [548, 158] width 27 height 27
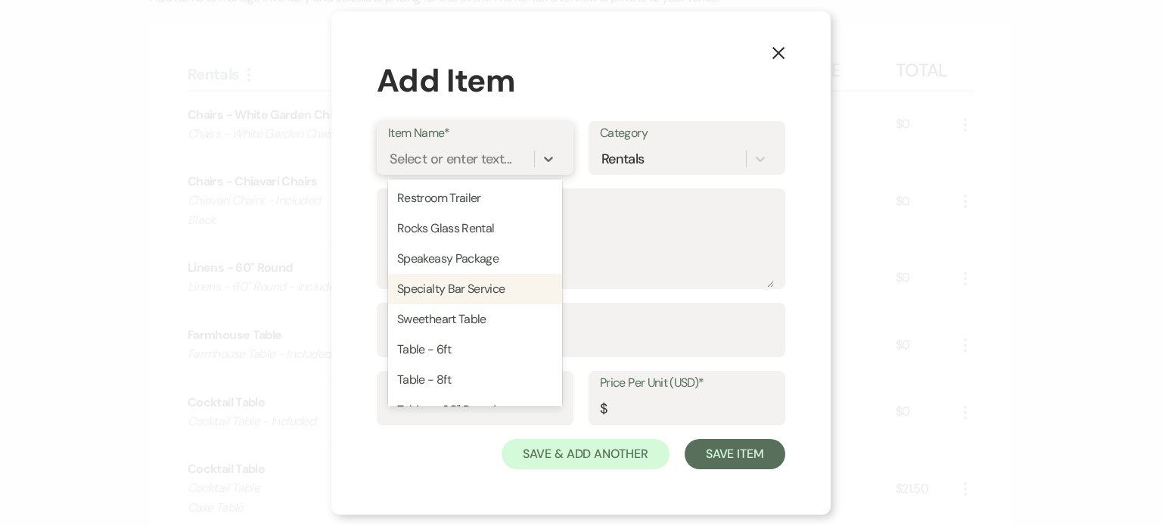
scroll to position [2420, 0]
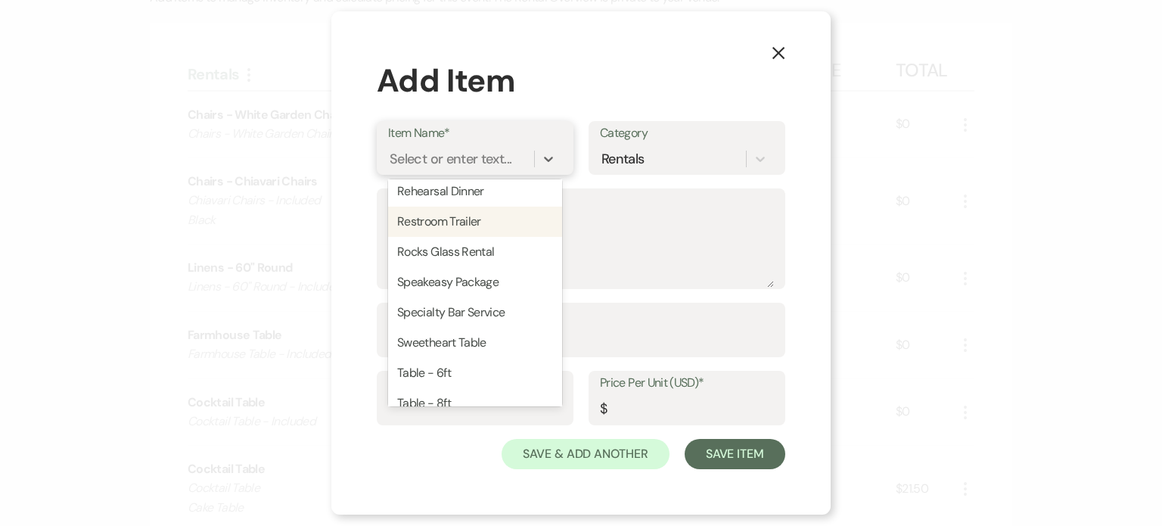
click at [479, 237] on div "Restroom Trailer" at bounding box center [475, 221] width 174 height 30
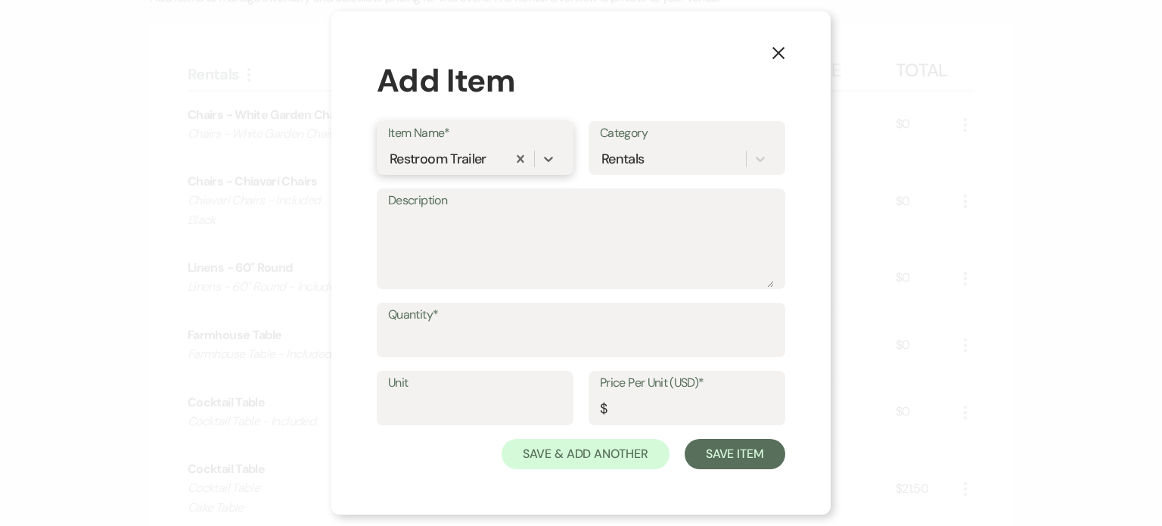
type textarea "Restroom Trailer"
type input "1"
type input "1600"
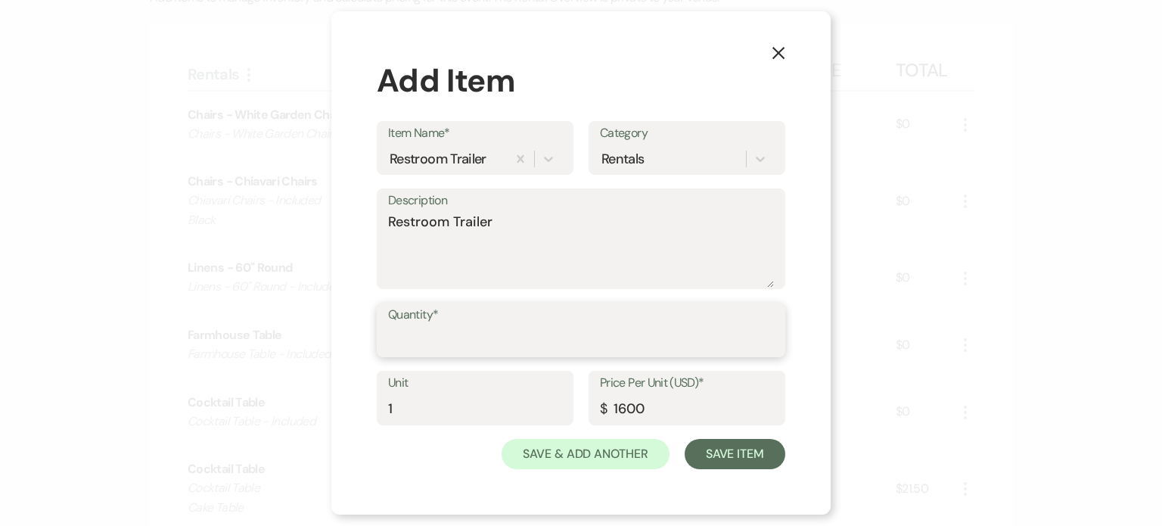
click at [496, 329] on input "Quantity*" at bounding box center [581, 340] width 386 height 29
type input "1"
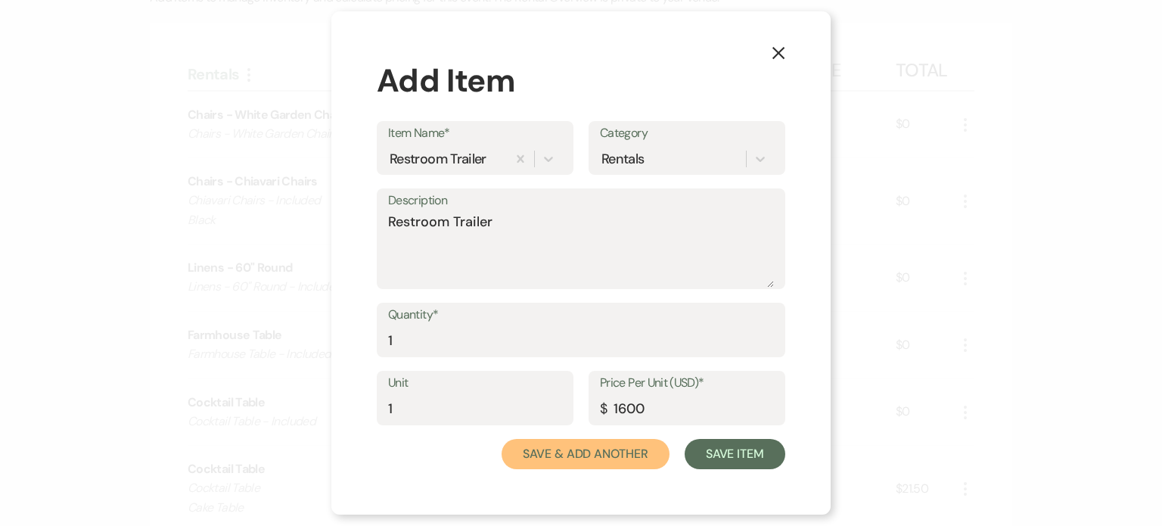
click at [648, 459] on button "Save & Add Another" at bounding box center [585, 454] width 168 height 30
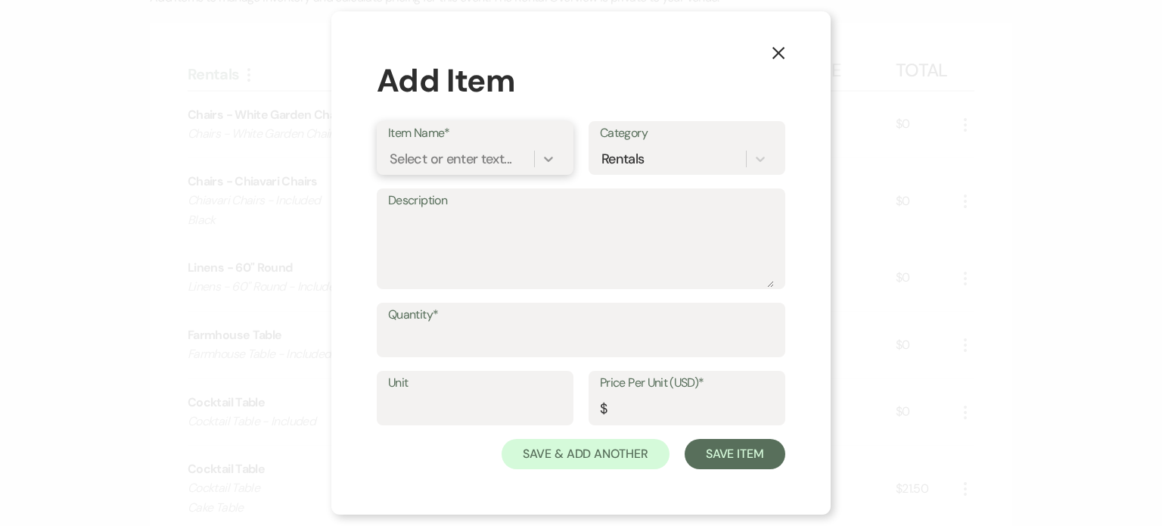
click at [551, 157] on icon at bounding box center [548, 158] width 15 height 15
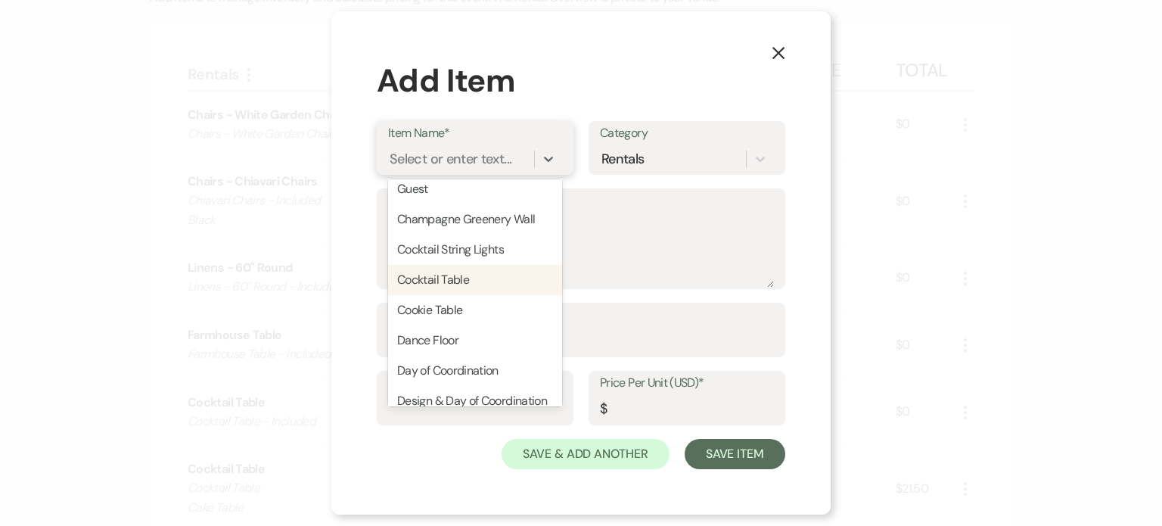
scroll to position [681, 0]
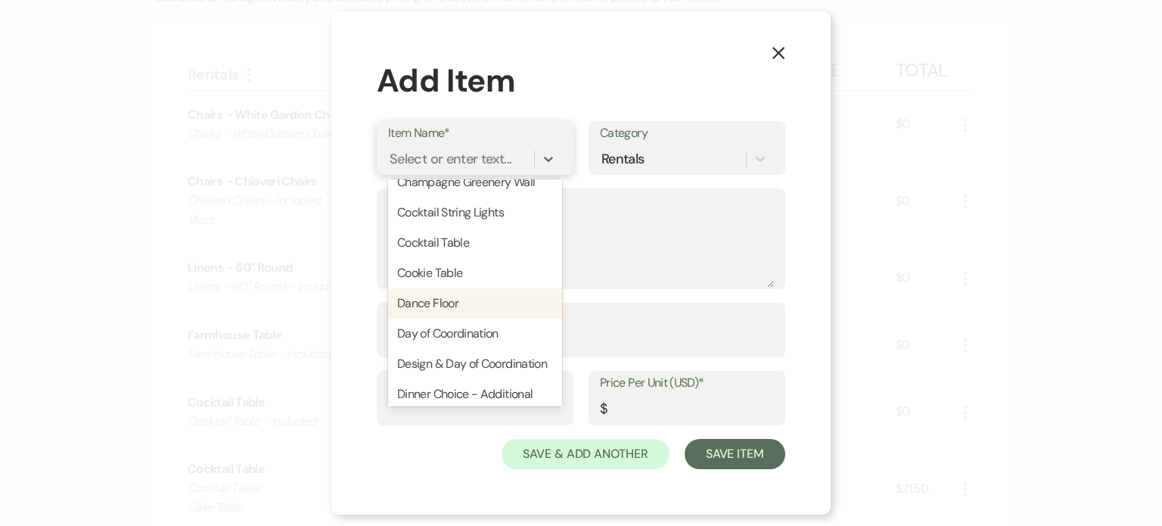
click at [476, 297] on div "Dance Floor" at bounding box center [475, 303] width 174 height 30
type textarea "Dance Floor 21x21"
type input "1"
type input "1500"
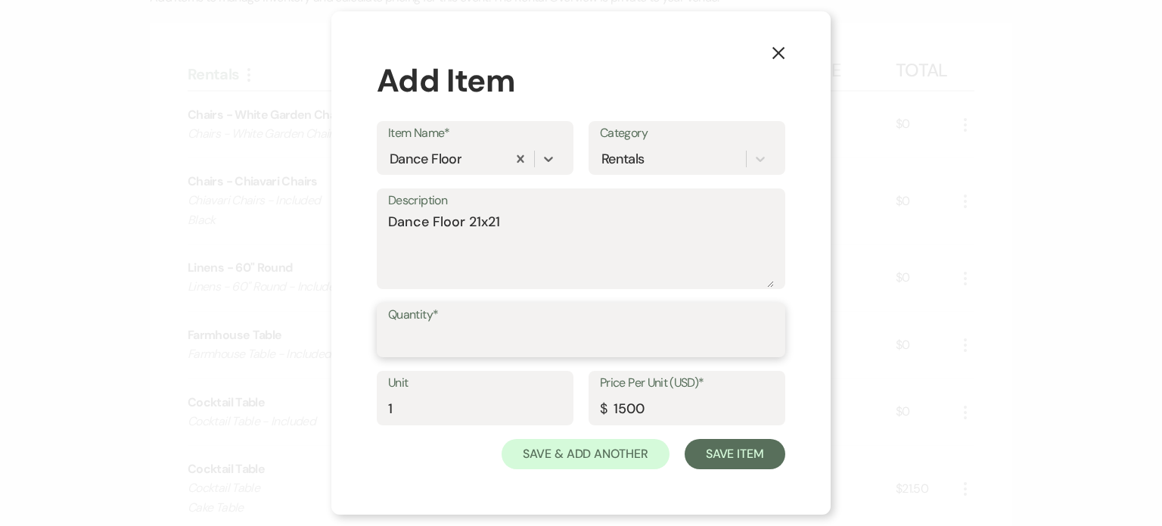
click at [473, 340] on input "Quantity*" at bounding box center [581, 340] width 386 height 29
type input "1"
drag, startPoint x: 608, startPoint y: 404, endPoint x: 586, endPoint y: 400, distance: 22.3
click at [586, 400] on div "Unit 1 Price Per Unit (USD)* $ 1500" at bounding box center [581, 405] width 408 height 68
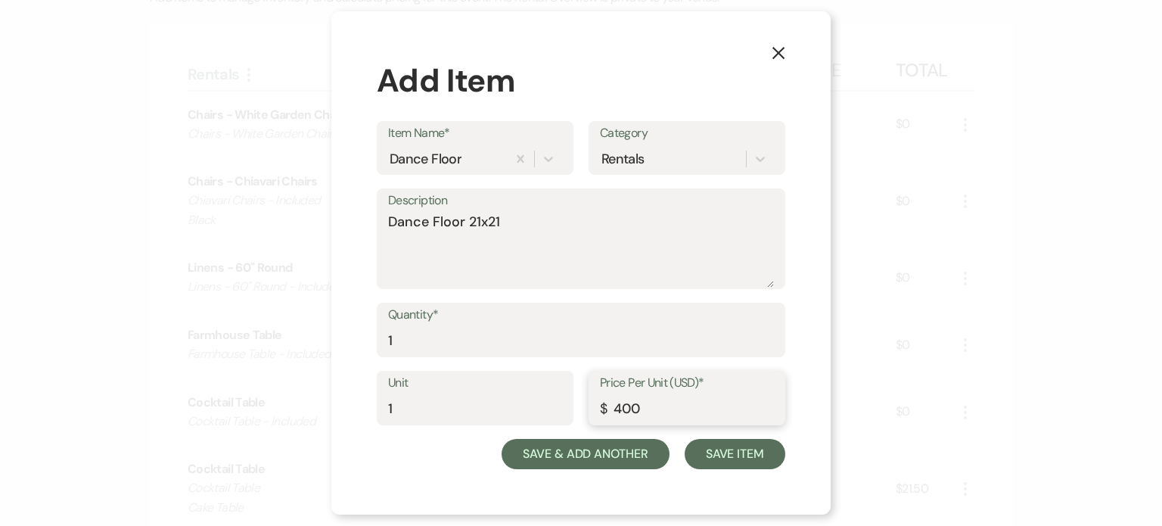
type input "400"
click at [564, 452] on button "Save & Add Another" at bounding box center [585, 454] width 168 height 30
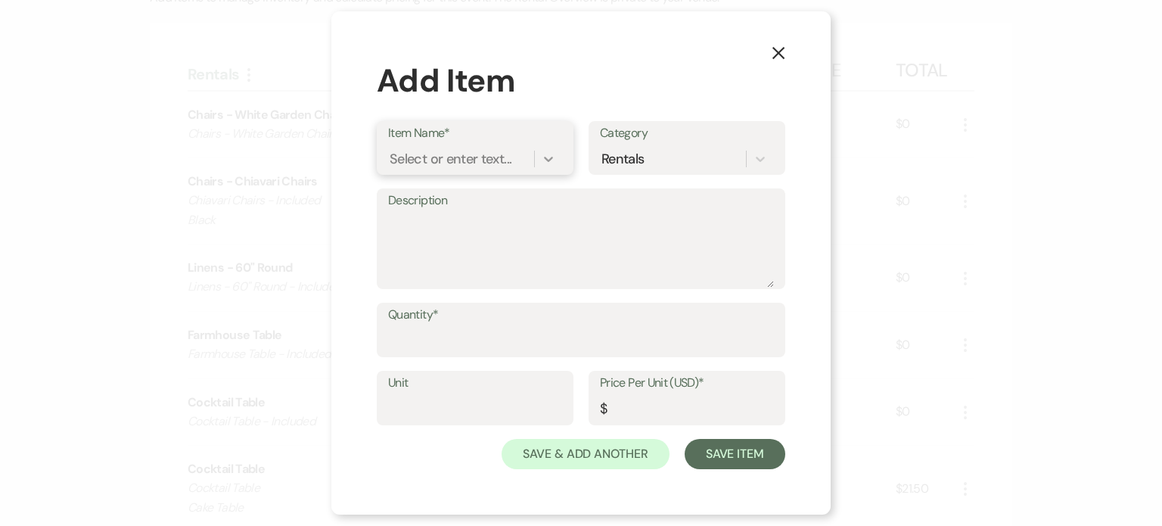
click at [545, 157] on icon at bounding box center [548, 158] width 15 height 15
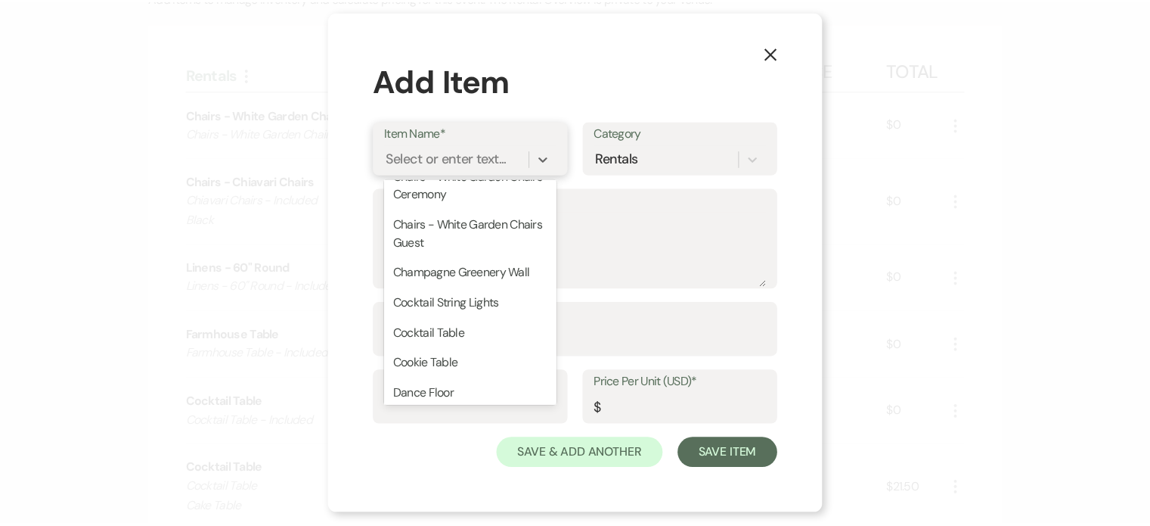
scroll to position [605, 0]
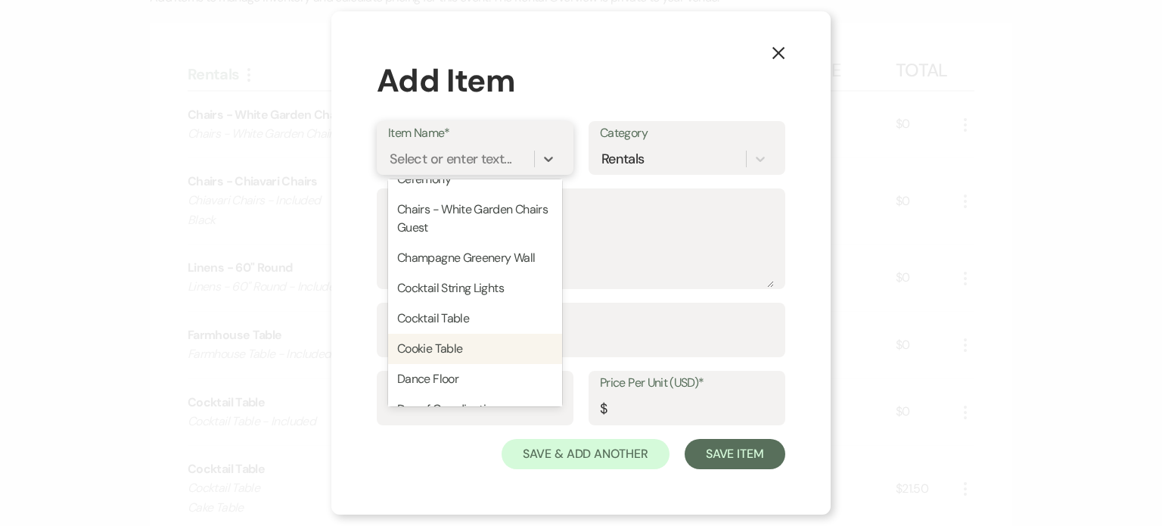
click at [495, 353] on div "Cookie Table" at bounding box center [475, 349] width 174 height 30
type textarea "Cookie Table Set up, Replenish, Tear Down, Risers, To-go Bags, Plates, Napkins"
type input "1"
type input "295"
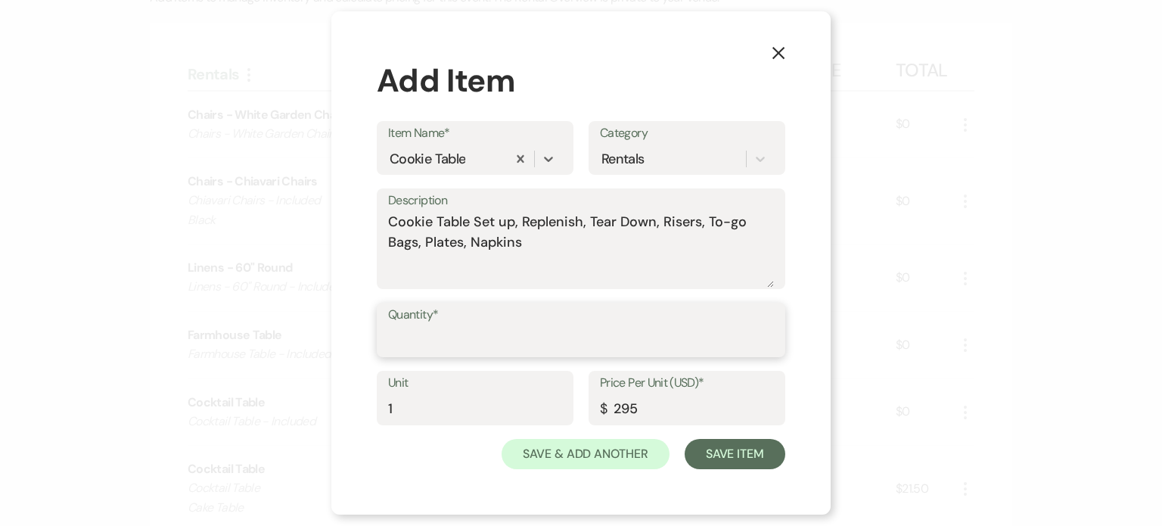
click at [495, 353] on input "Quantity*" at bounding box center [581, 340] width 386 height 29
type input "1"
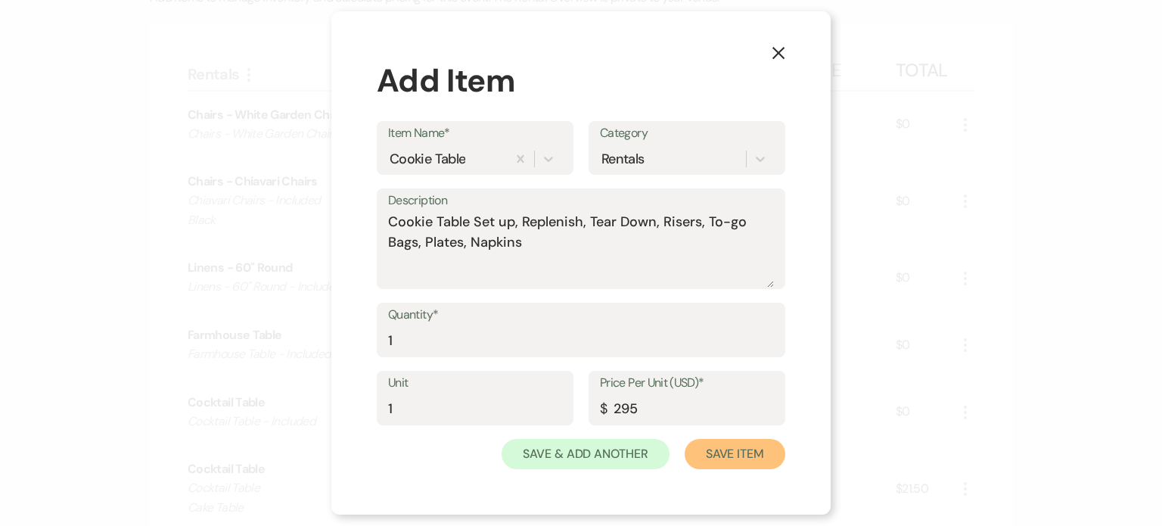
click at [710, 446] on button "Save Item" at bounding box center [734, 454] width 101 height 30
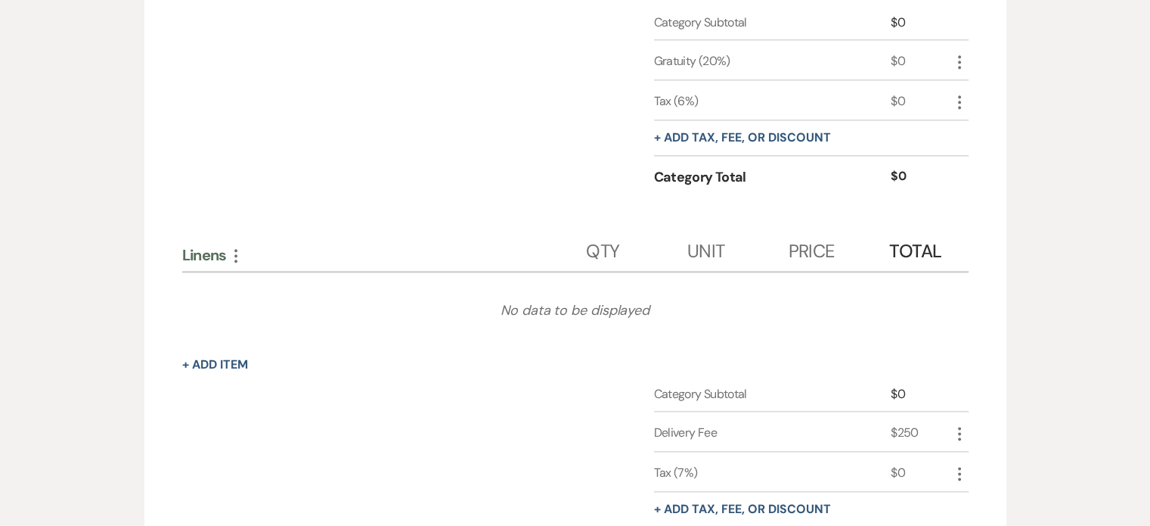
scroll to position [1966, 0]
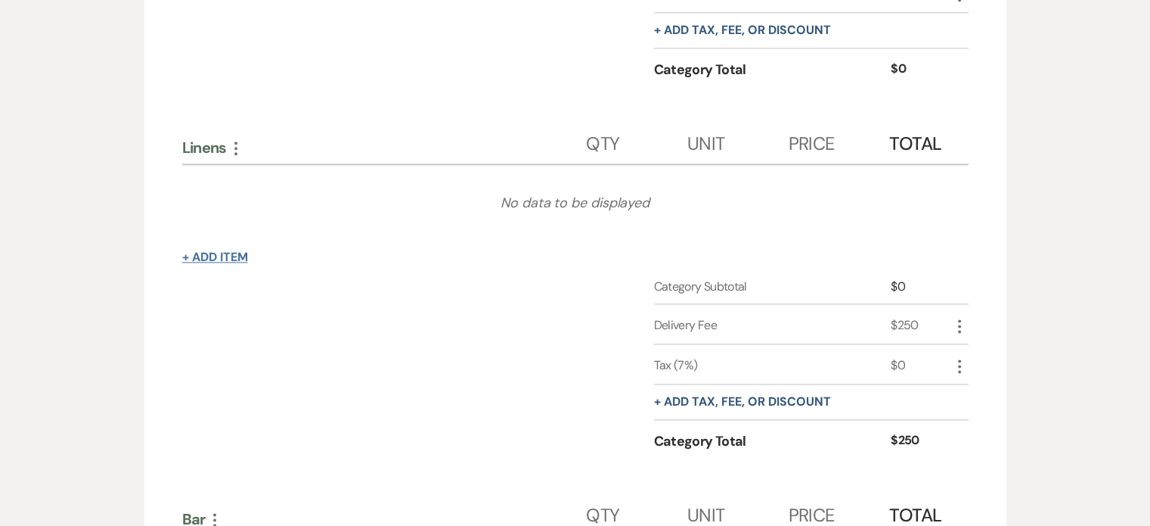
click at [246, 251] on button "+ Add Item" at bounding box center [215, 257] width 66 height 12
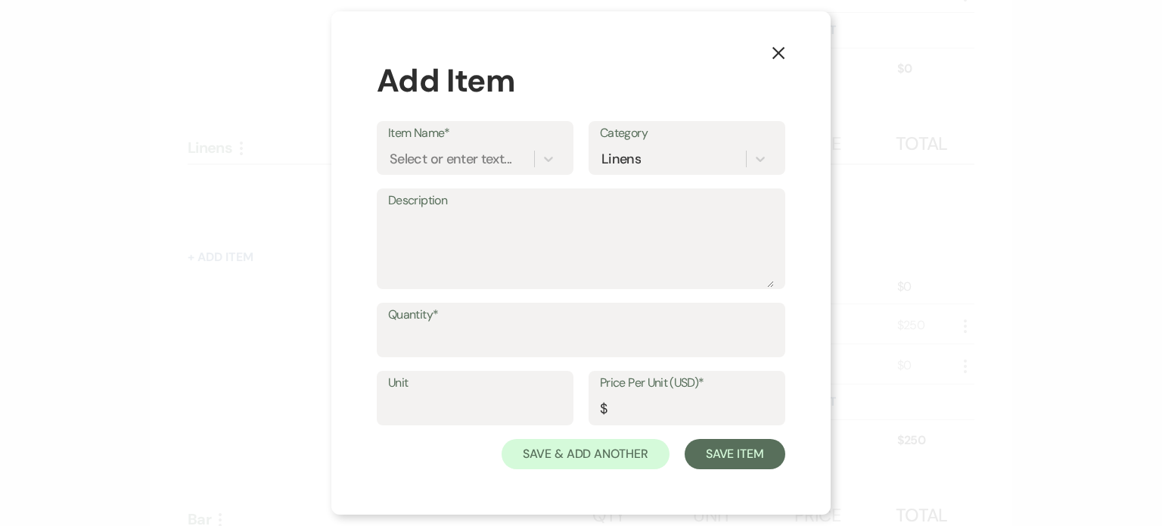
click at [779, 60] on button "X" at bounding box center [778, 52] width 23 height 26
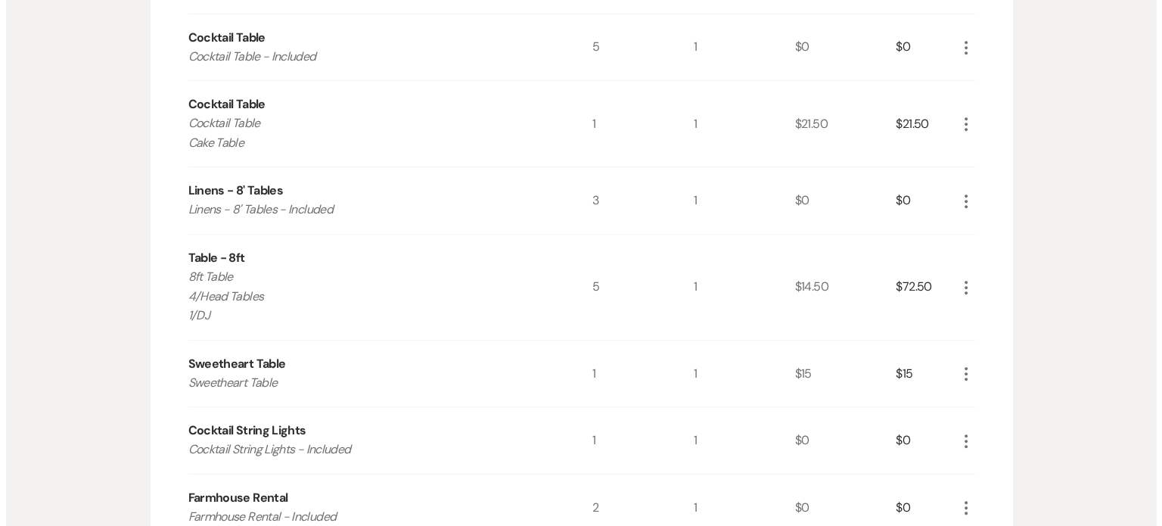
scroll to position [756, 0]
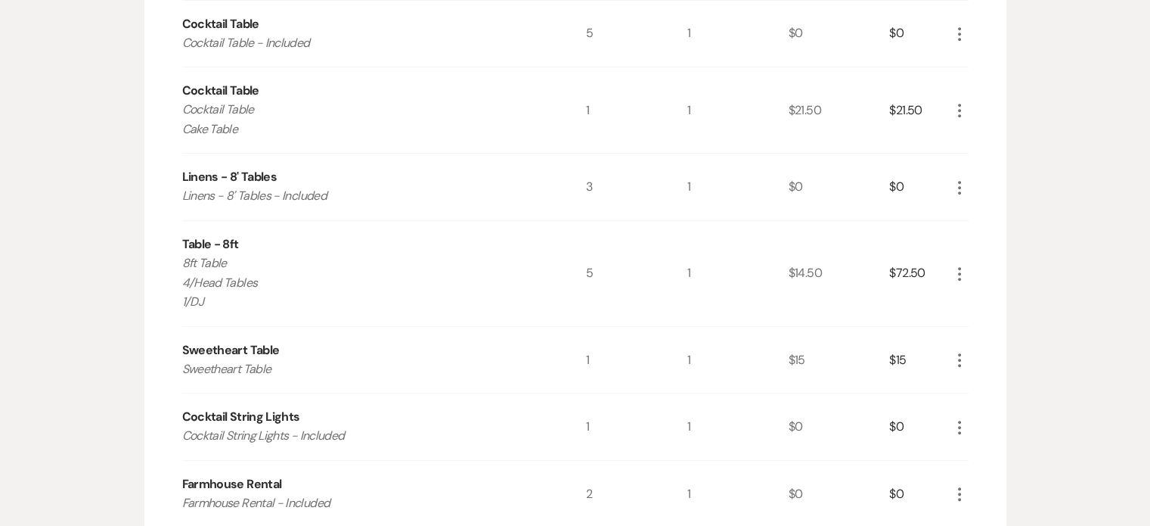
click at [959, 183] on icon "More" at bounding box center [960, 187] width 18 height 18
click at [970, 220] on icon "Pencil" at bounding box center [971, 216] width 9 height 11
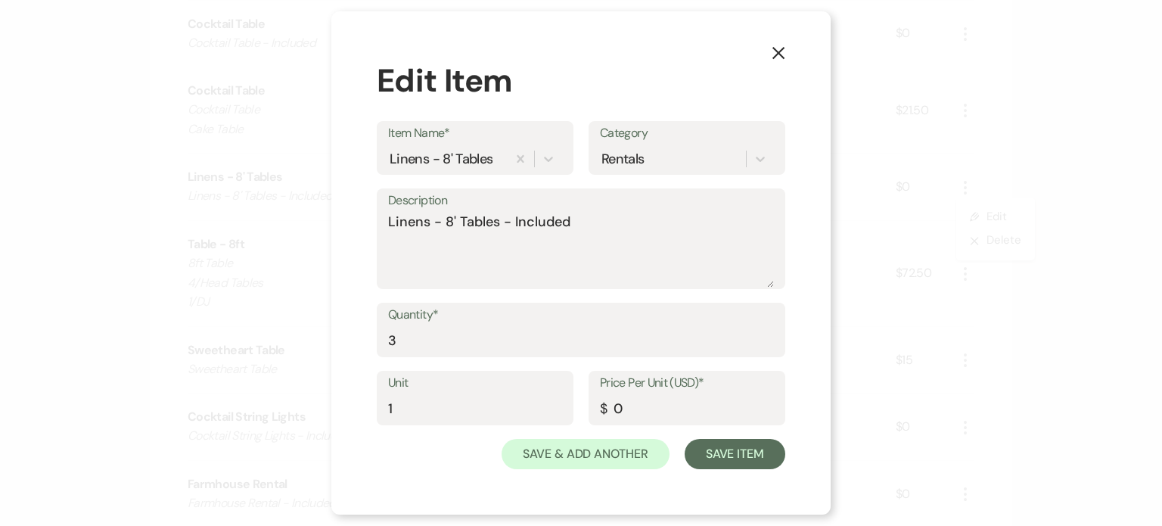
click at [565, 167] on div "Item Name* Linens - 8' Tables" at bounding box center [475, 148] width 197 height 54
click at [556, 160] on div at bounding box center [548, 158] width 27 height 27
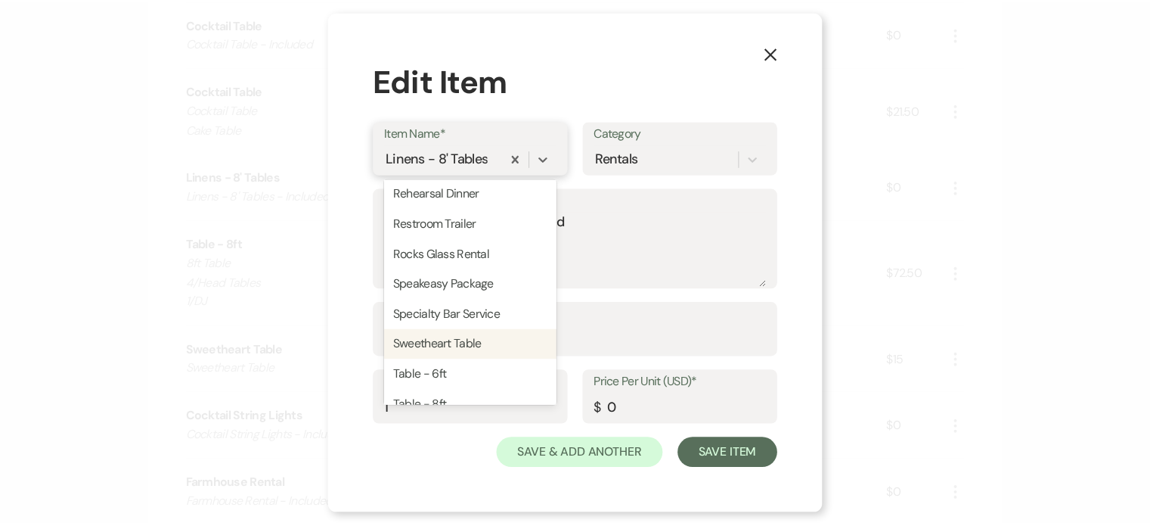
scroll to position [2599, 0]
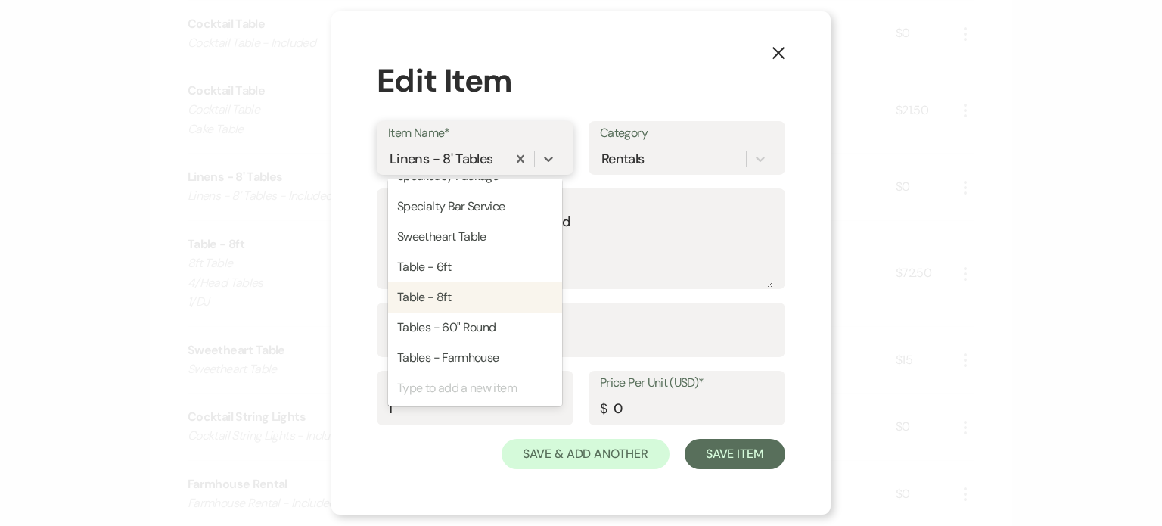
click at [484, 293] on div "Table - 8ft" at bounding box center [475, 297] width 174 height 30
type textarea "8ft Table"
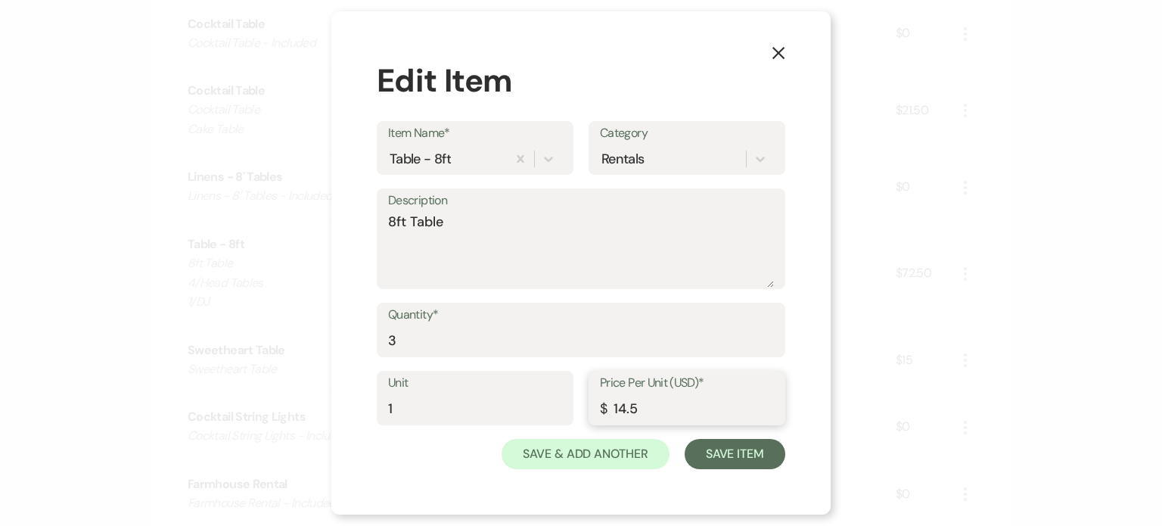
drag, startPoint x: 639, startPoint y: 404, endPoint x: 570, endPoint y: 391, distance: 70.0
click at [571, 392] on div "Unit 1 Price Per Unit (USD)* $ 14.5" at bounding box center [581, 405] width 408 height 68
type input "0"
click at [557, 224] on textarea "8ft Table" at bounding box center [581, 250] width 386 height 76
paste textarea "- Included"
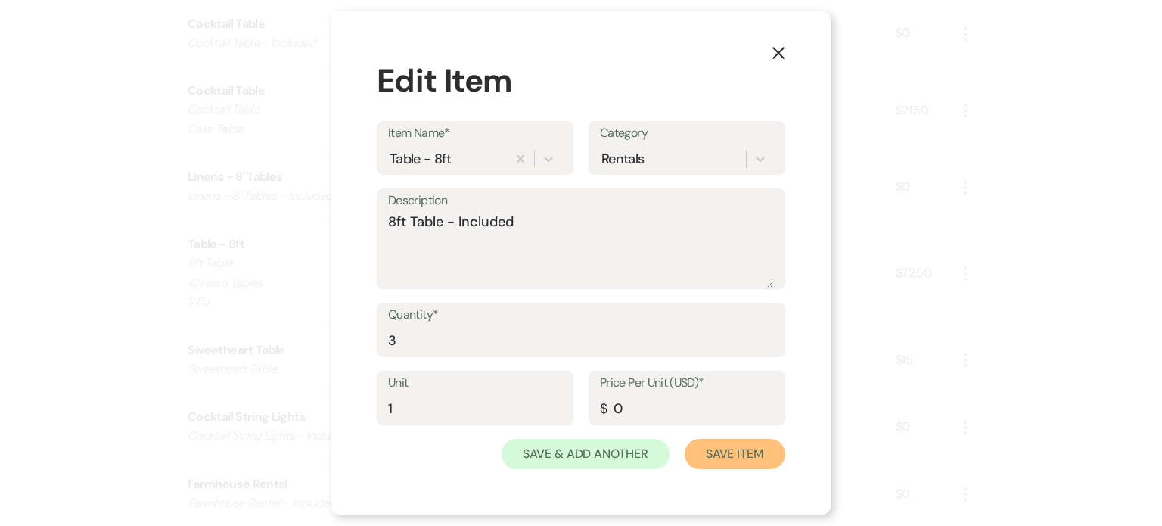
click at [715, 446] on button "Save Item" at bounding box center [734, 454] width 101 height 30
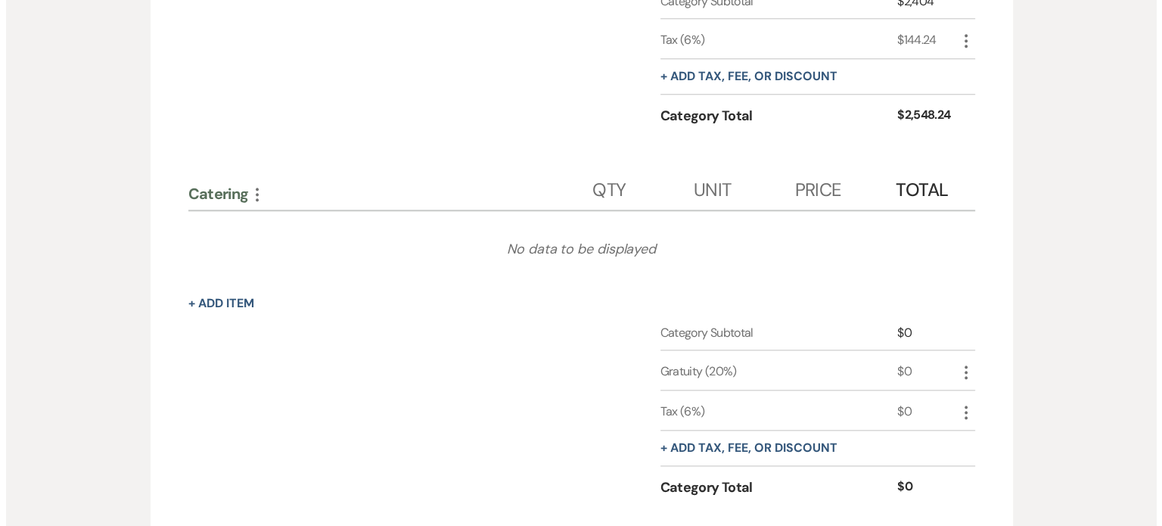
scroll to position [1815, 0]
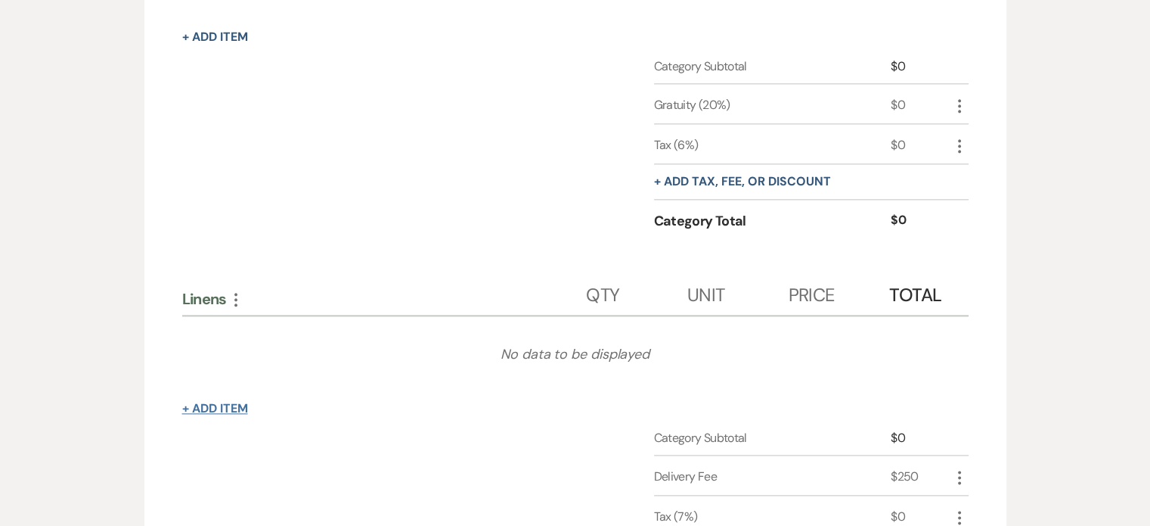
click at [225, 402] on button "+ Add Item" at bounding box center [215, 408] width 66 height 12
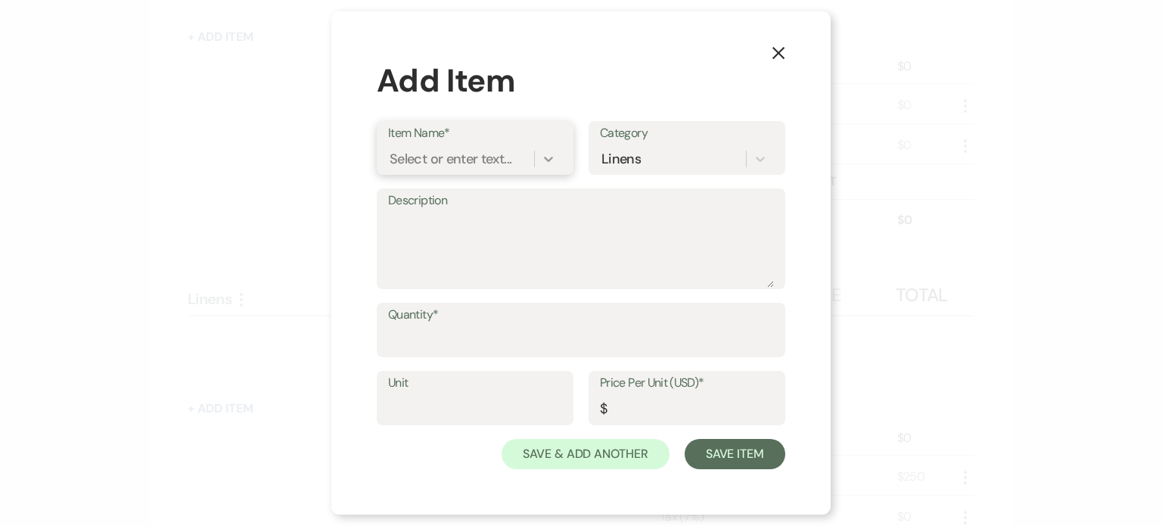
click at [548, 146] on div at bounding box center [548, 158] width 27 height 27
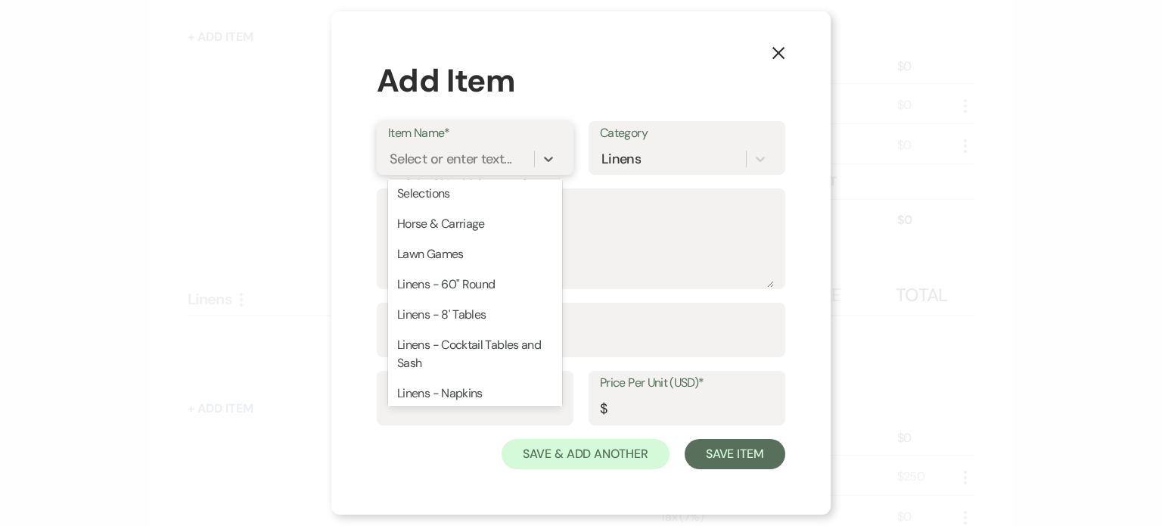
scroll to position [2118, 0]
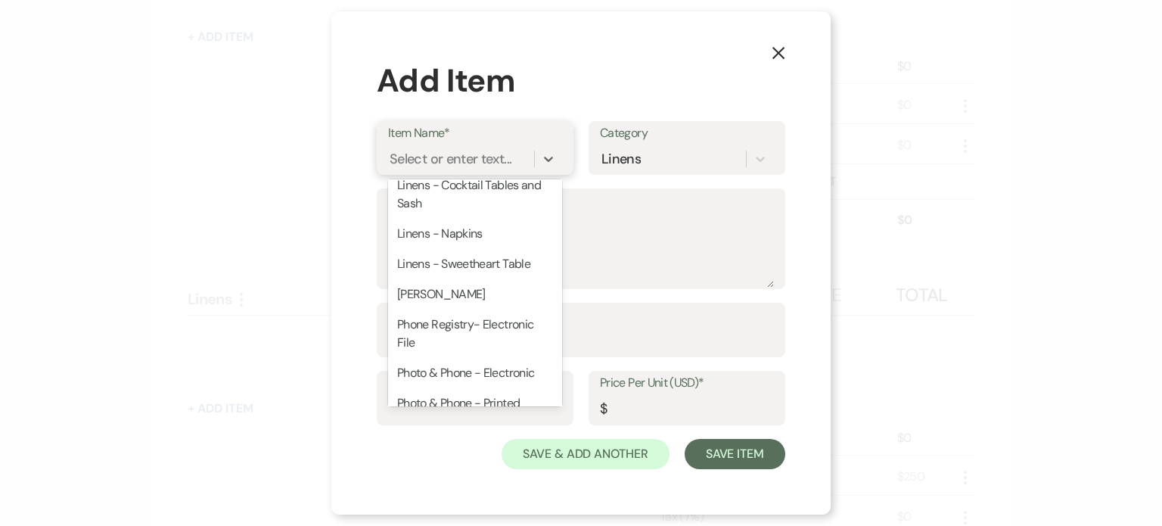
click at [495, 140] on div "Linens - 60" Round" at bounding box center [475, 125] width 174 height 30
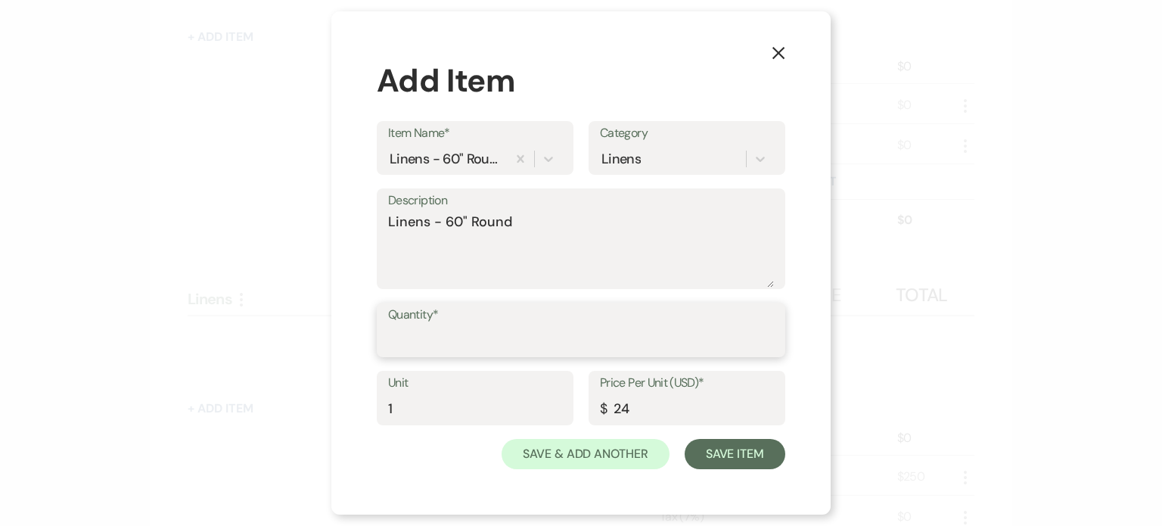
click at [479, 327] on input "Quantity*" at bounding box center [581, 340] width 386 height 29
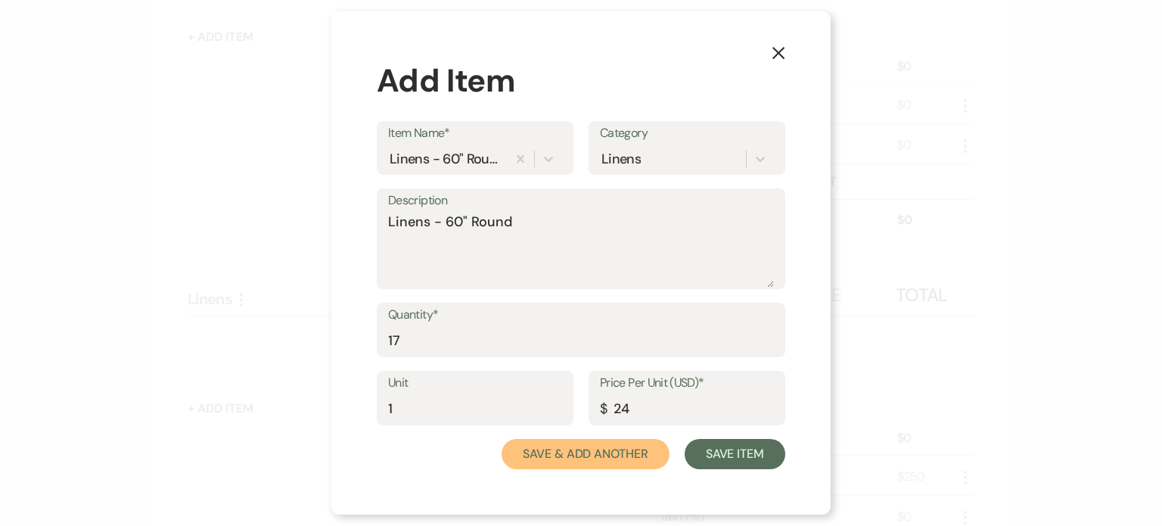
drag, startPoint x: 586, startPoint y: 451, endPoint x: 586, endPoint y: 442, distance: 8.3
click at [587, 451] on button "Save & Add Another" at bounding box center [585, 454] width 168 height 30
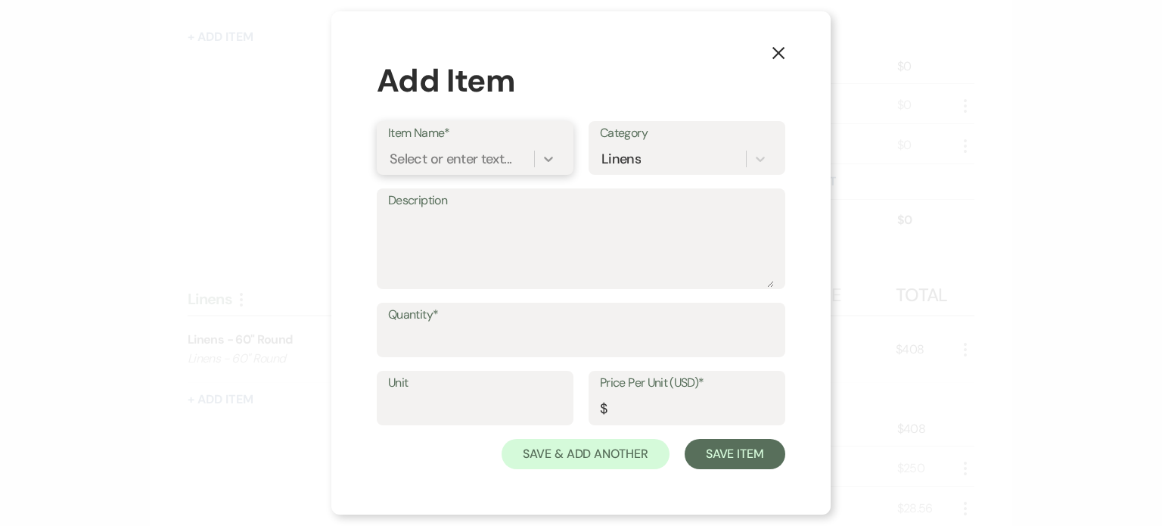
click at [557, 156] on div at bounding box center [548, 158] width 27 height 27
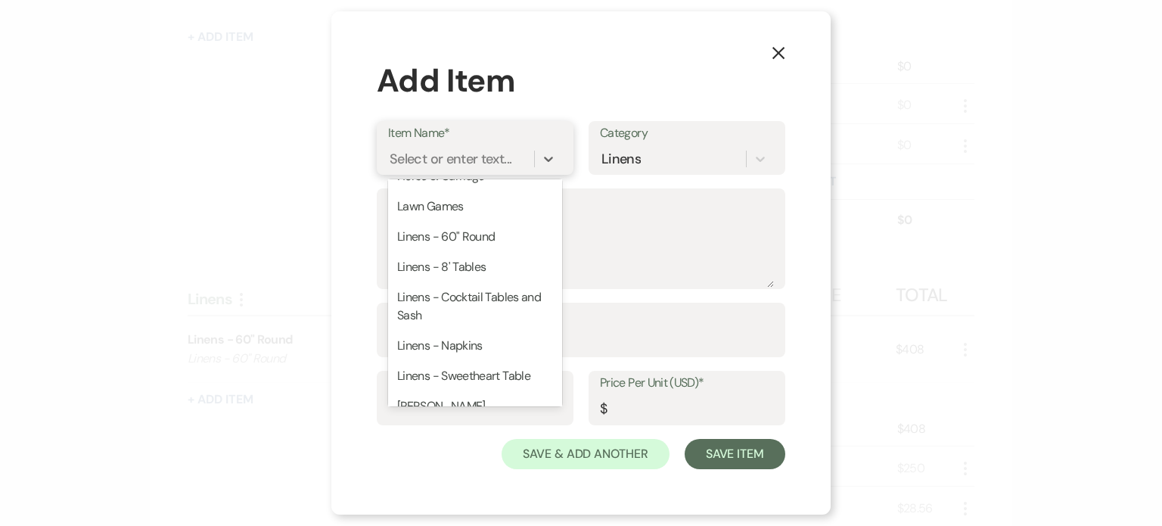
scroll to position [2042, 0]
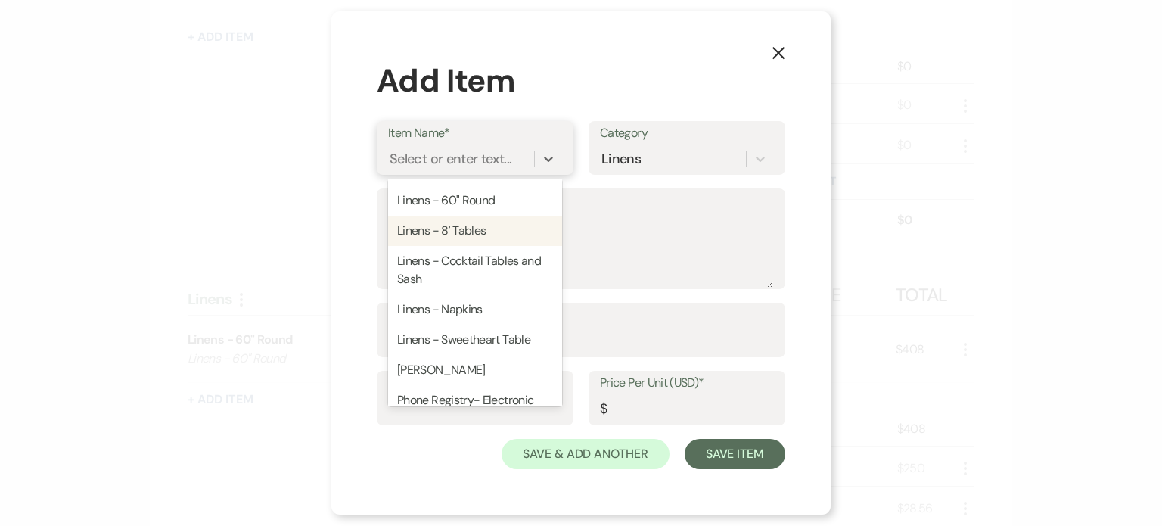
click at [496, 246] on div "Linens - 8' Tables" at bounding box center [475, 231] width 174 height 30
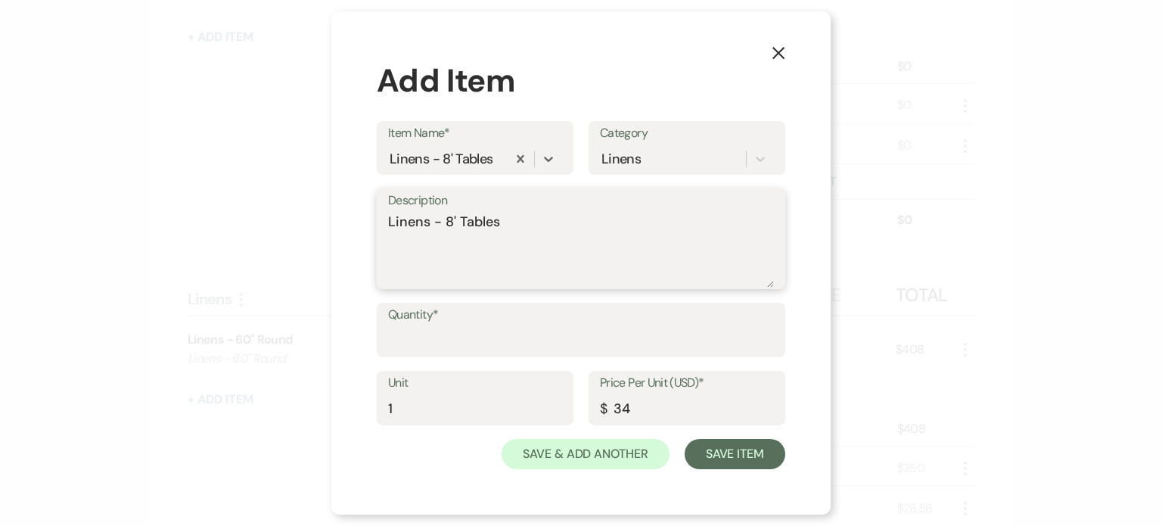
click at [521, 226] on textarea "Linens - 8' Tables" at bounding box center [581, 250] width 386 height 76
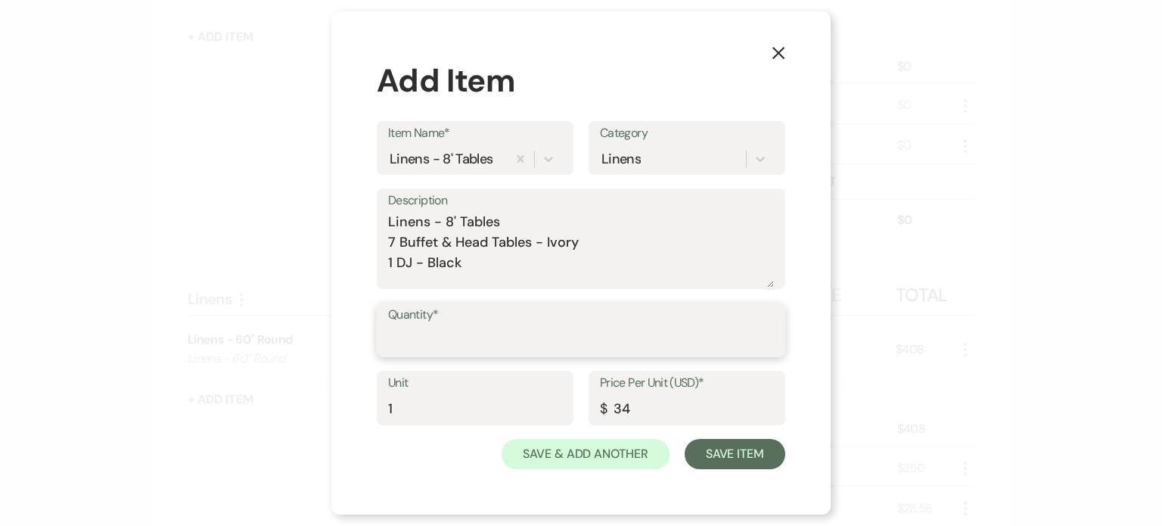
click at [590, 332] on input "Quantity*" at bounding box center [581, 340] width 386 height 29
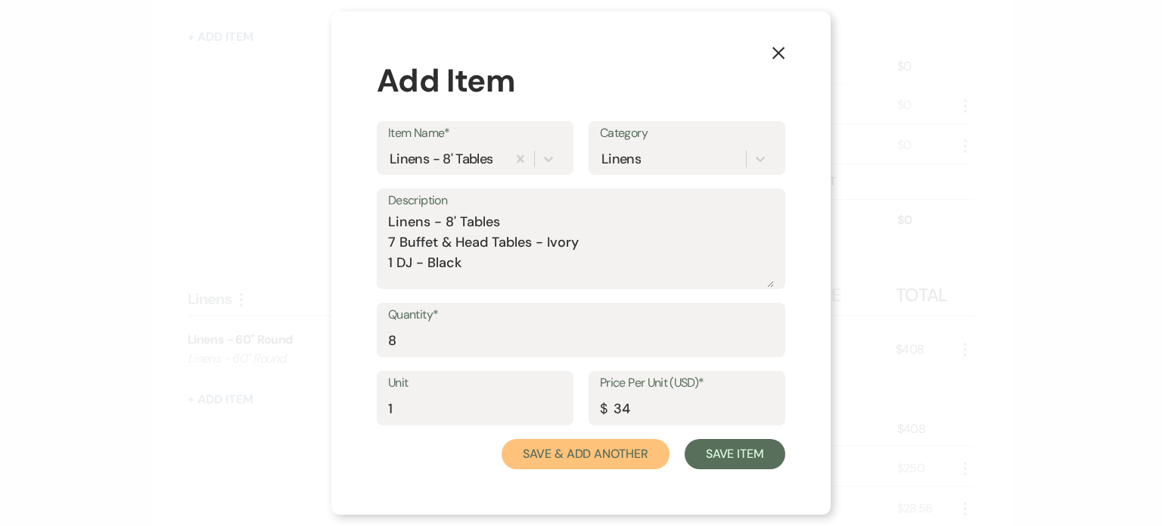
click at [627, 456] on button "Save & Add Another" at bounding box center [585, 454] width 168 height 30
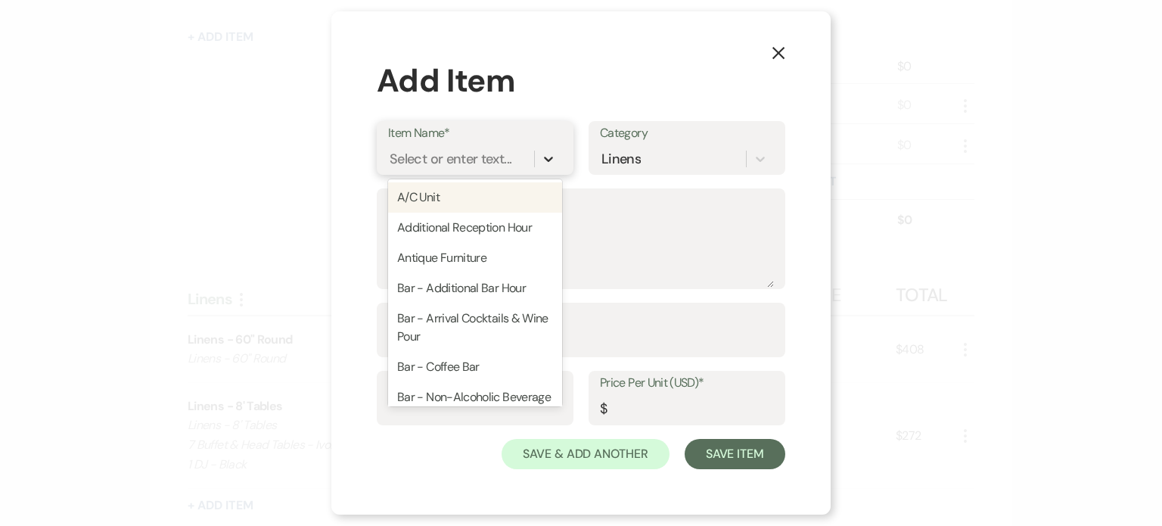
click at [550, 163] on icon at bounding box center [548, 158] width 15 height 15
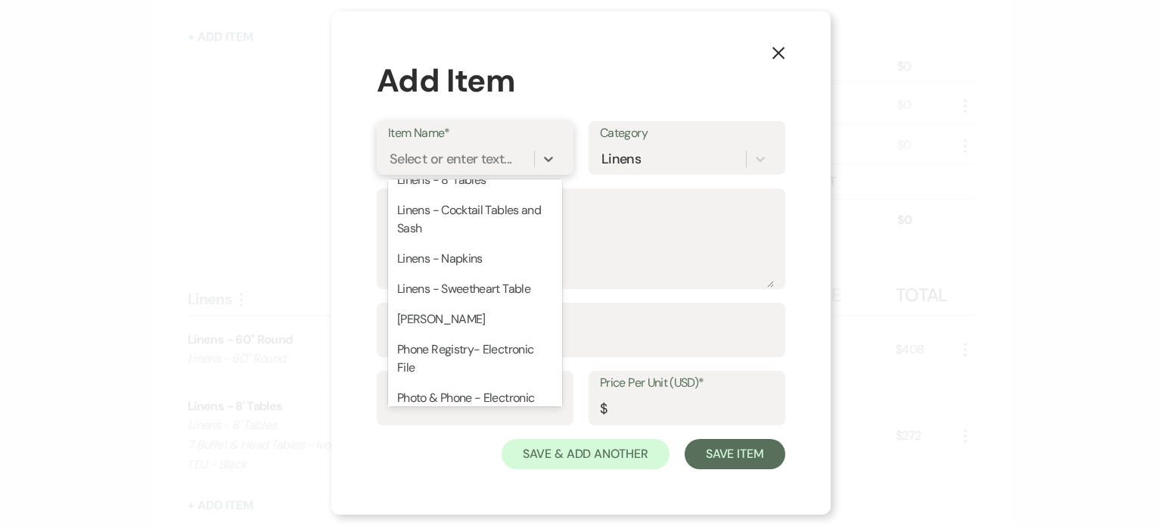
scroll to position [2118, 0]
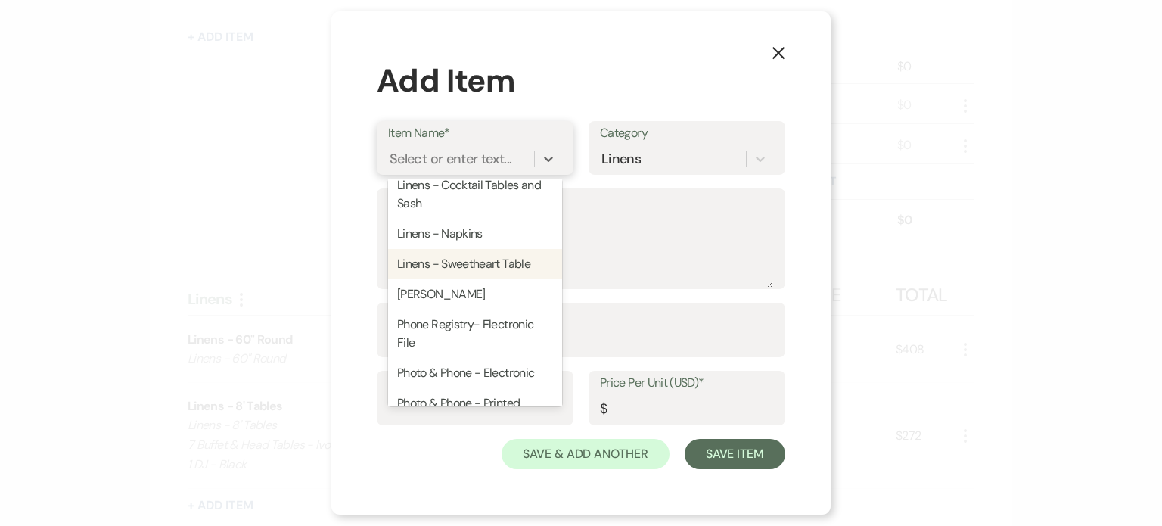
click at [482, 279] on div "Linens - Sweetheart Table" at bounding box center [475, 264] width 174 height 30
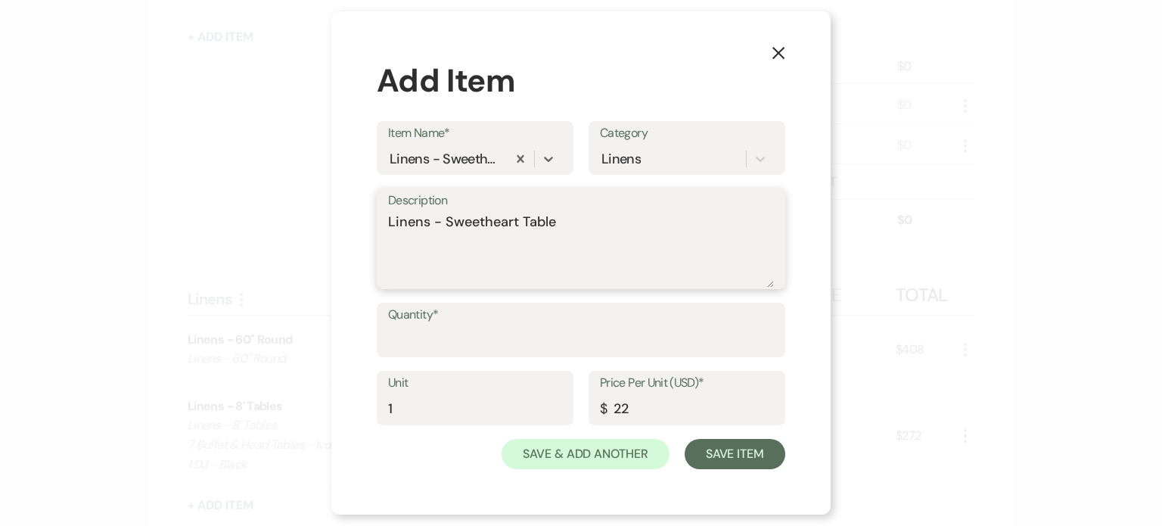
click at [598, 217] on textarea "Linens - Sweetheart Table" at bounding box center [581, 250] width 386 height 76
click at [527, 330] on input "Quantity*" at bounding box center [581, 340] width 386 height 29
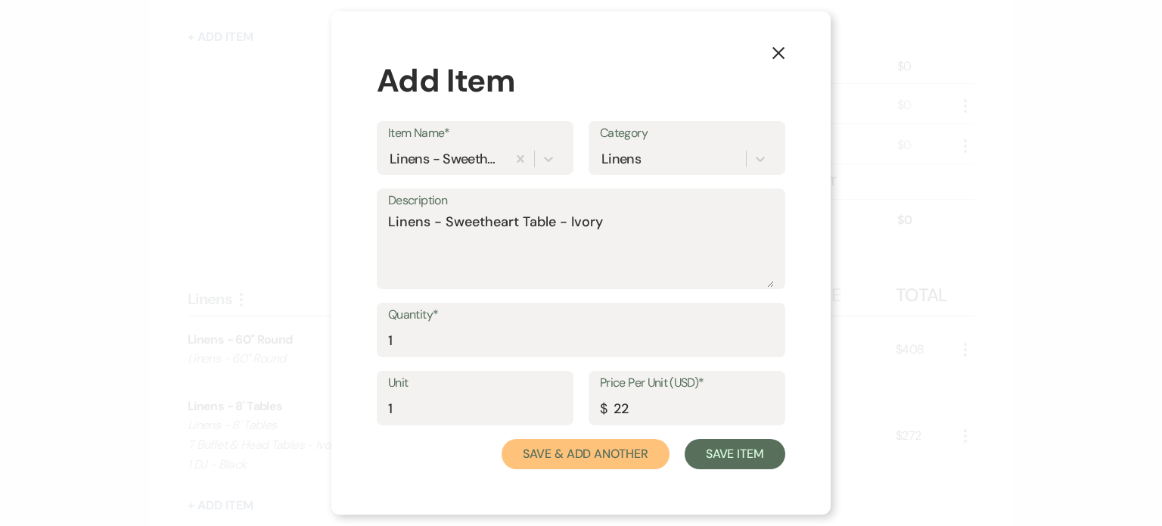
click at [603, 450] on button "Save & Add Another" at bounding box center [585, 454] width 168 height 30
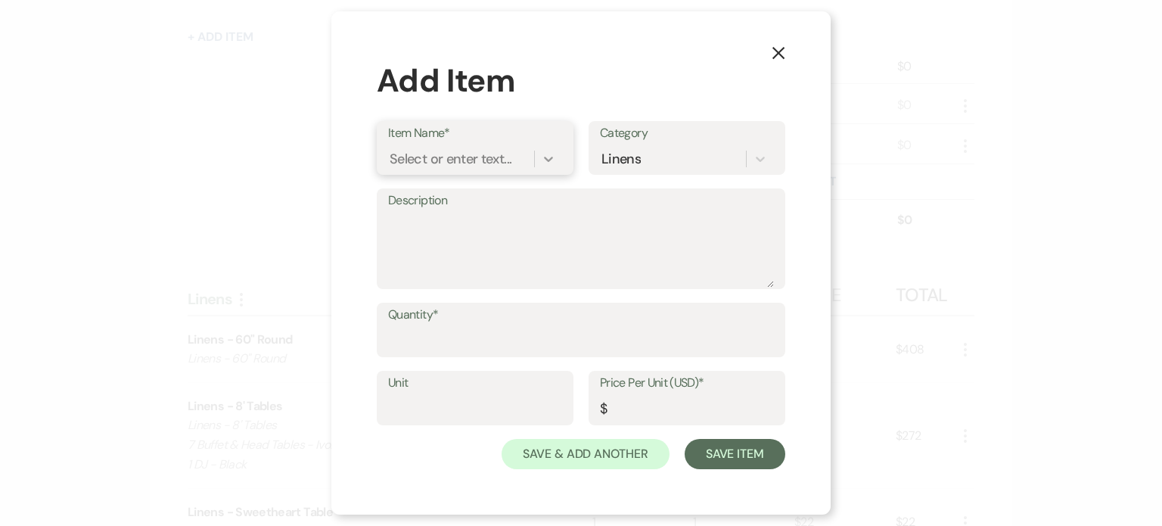
click at [549, 156] on icon at bounding box center [548, 158] width 15 height 15
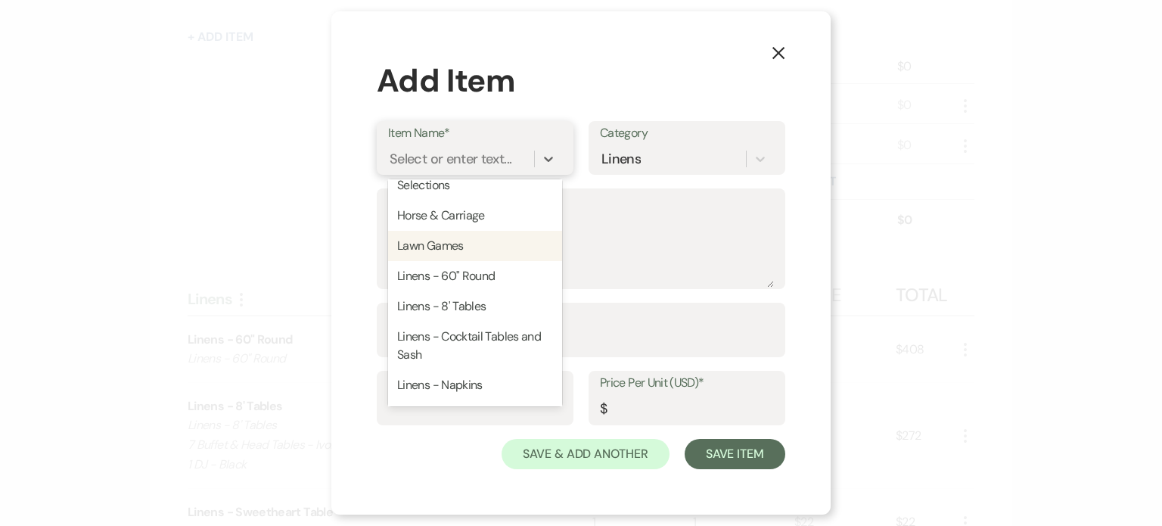
scroll to position [2042, 0]
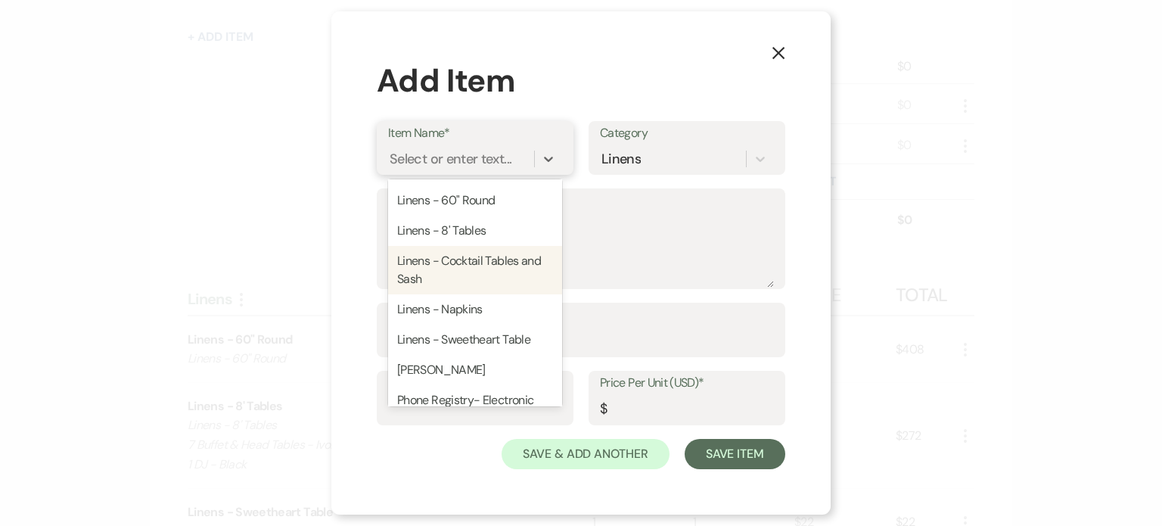
click at [499, 294] on div "Linens - Cocktail Tables and Sash" at bounding box center [475, 270] width 174 height 48
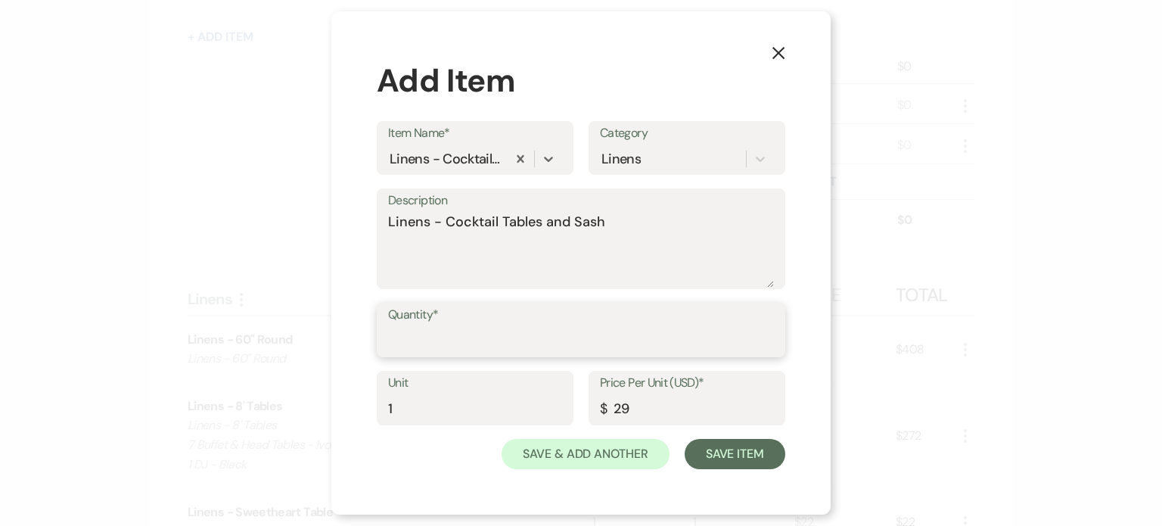
click at [479, 330] on input "Quantity*" at bounding box center [581, 340] width 386 height 29
click at [631, 216] on textarea "Linens - Cocktail Tables and Sash" at bounding box center [581, 250] width 386 height 76
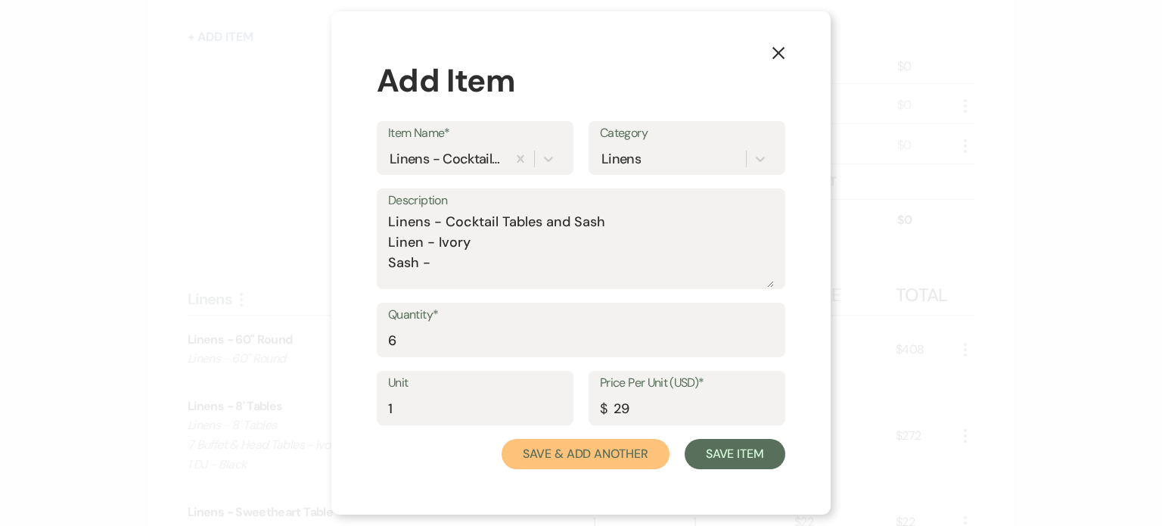
click at [627, 453] on button "Save & Add Another" at bounding box center [585, 454] width 168 height 30
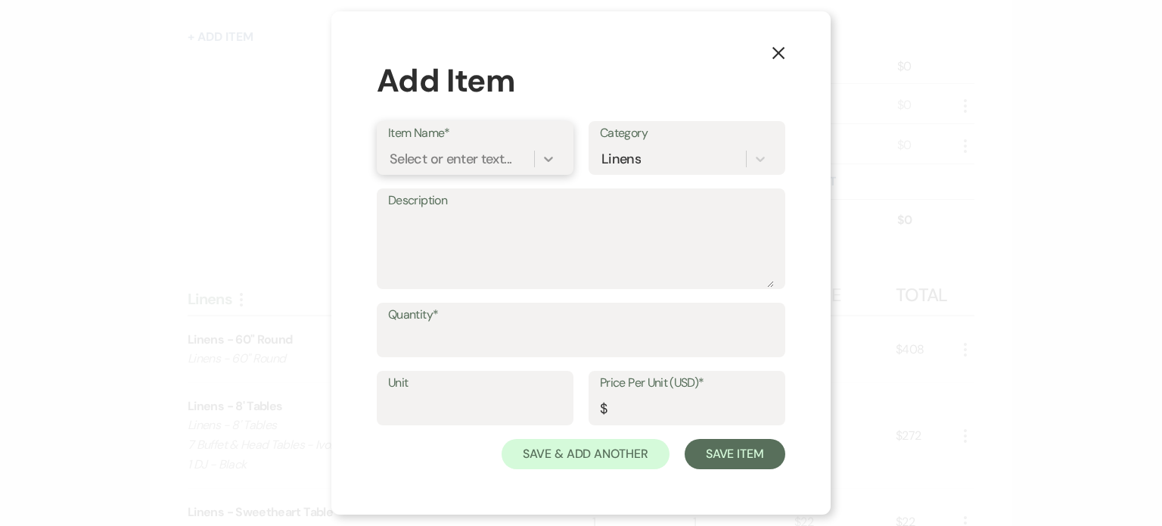
click at [554, 160] on icon at bounding box center [548, 158] width 15 height 15
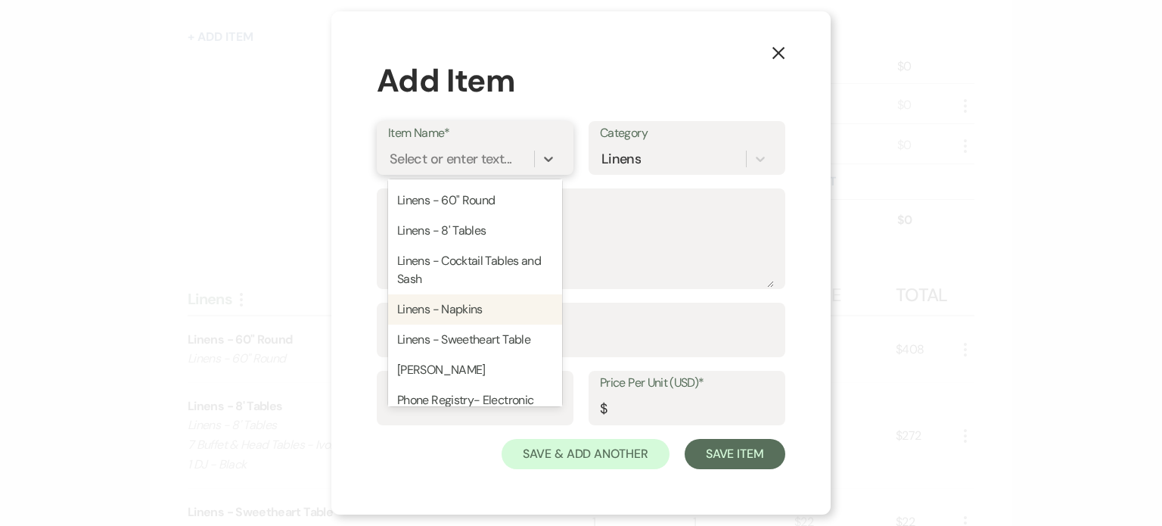
click at [466, 324] on div "Linens - Napkins" at bounding box center [475, 309] width 174 height 30
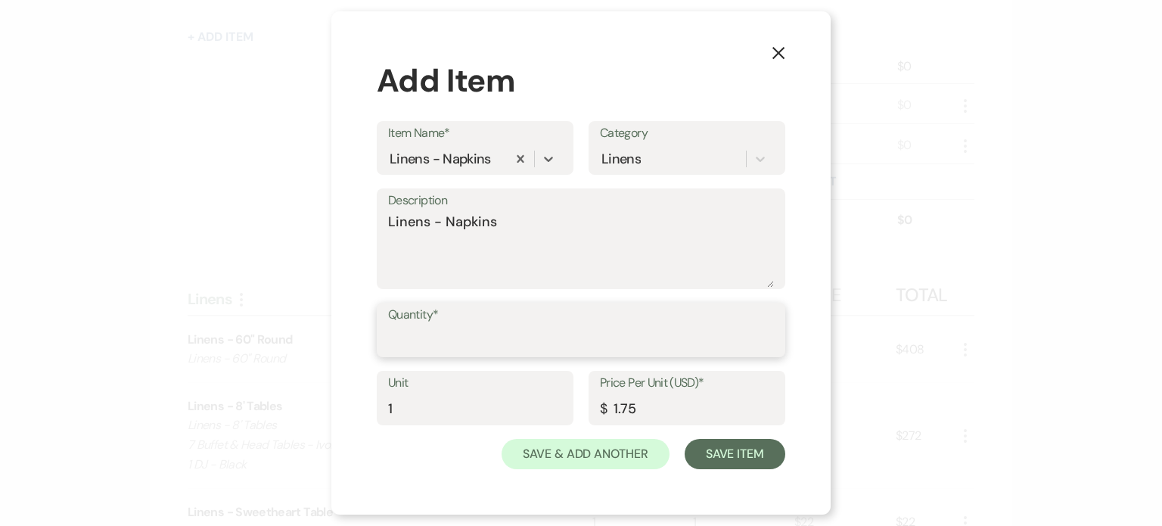
click at [462, 339] on input "Quantity*" at bounding box center [581, 340] width 386 height 29
click at [512, 220] on textarea "Linens - Napkins" at bounding box center [581, 250] width 386 height 76
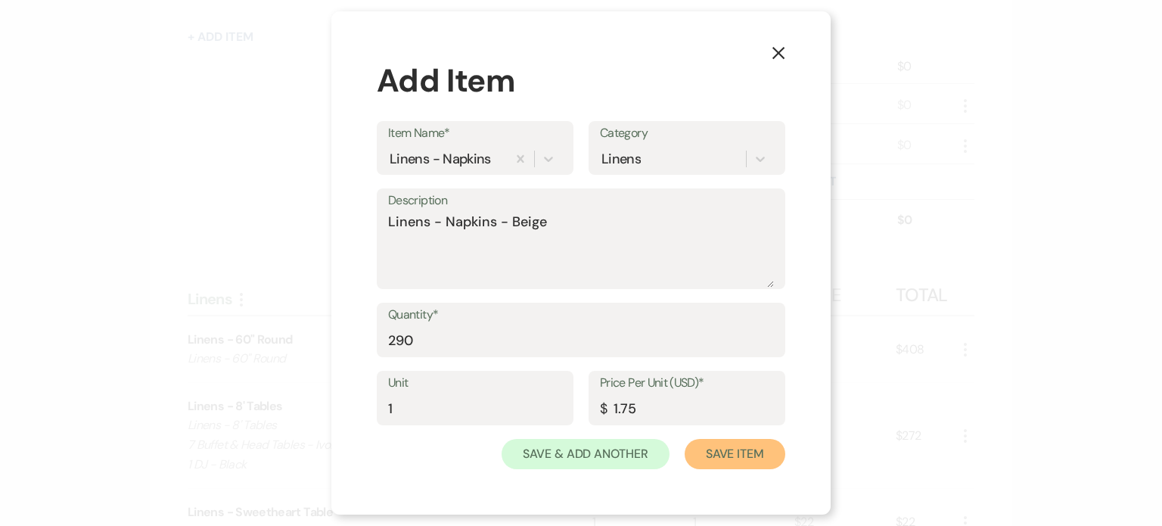
click at [755, 461] on button "Save Item" at bounding box center [734, 454] width 101 height 30
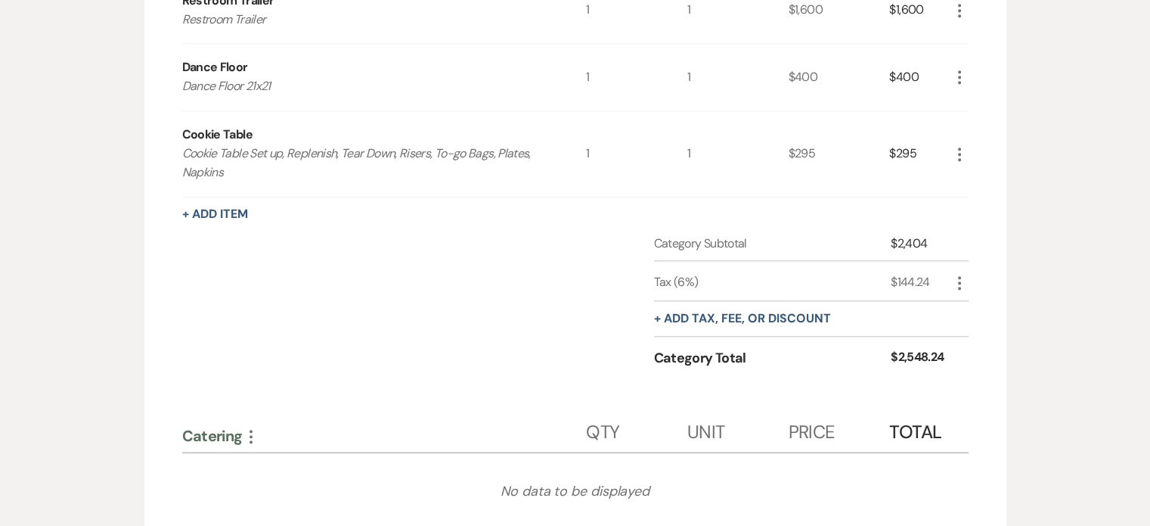
scroll to position [1739, 0]
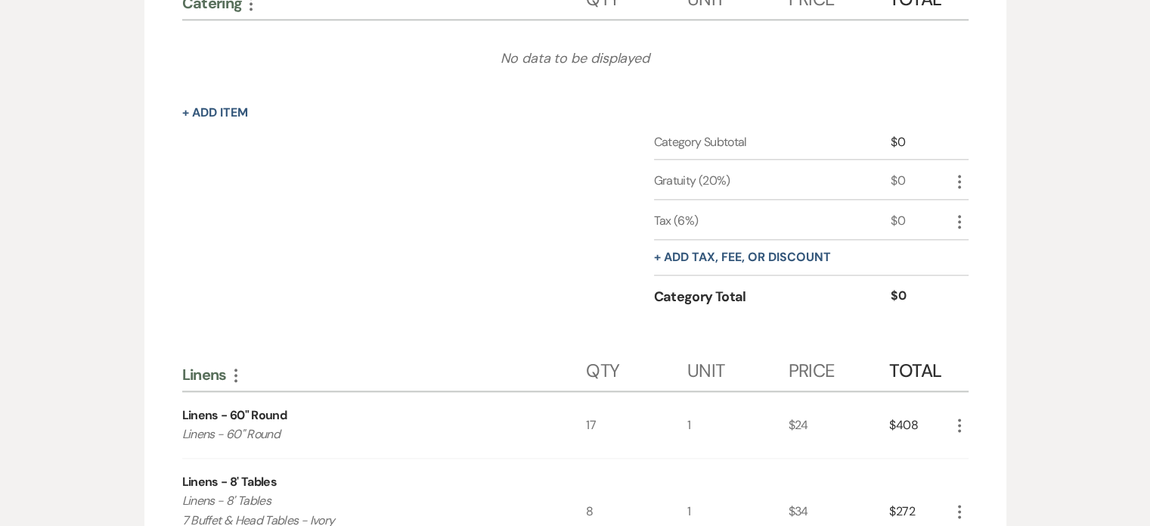
click at [964, 419] on icon "More" at bounding box center [960, 425] width 18 height 18
click at [979, 442] on button "Pencil Edit" at bounding box center [990, 454] width 79 height 24
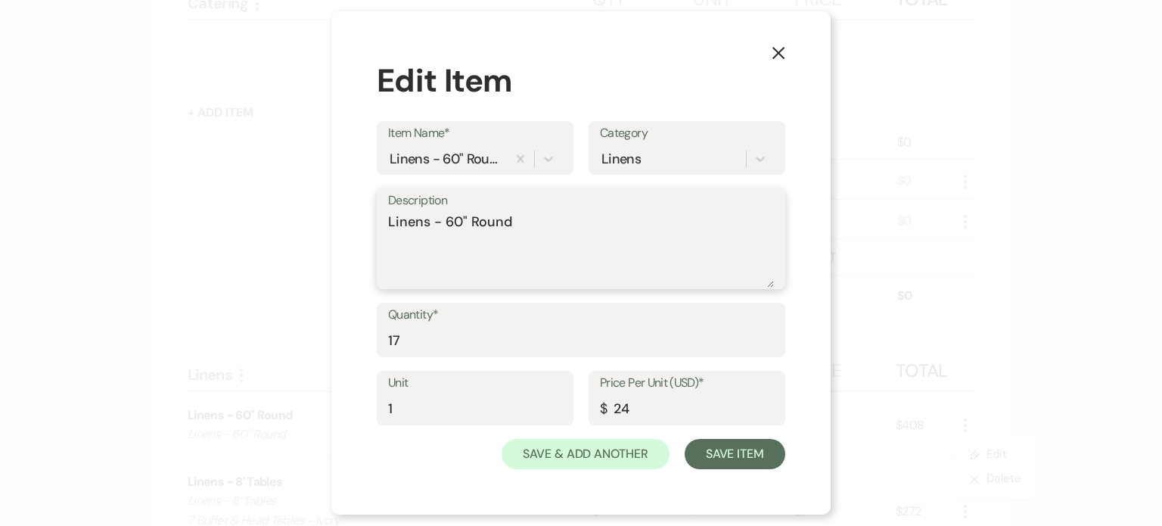
click at [545, 220] on textarea "Linens - 60" Round" at bounding box center [581, 250] width 386 height 76
click at [722, 451] on button "Save Item" at bounding box center [734, 454] width 101 height 30
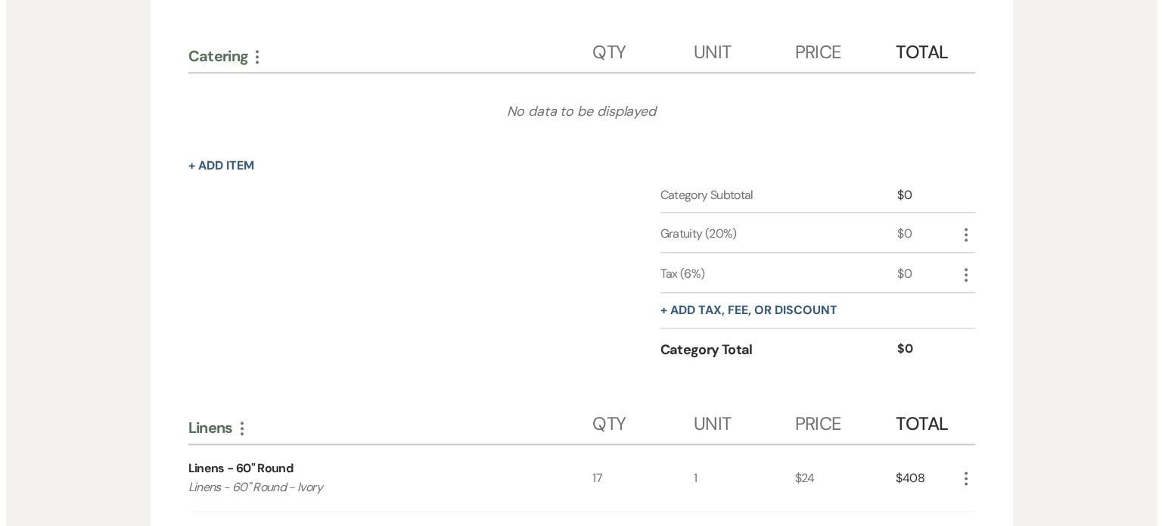
scroll to position [1664, 0]
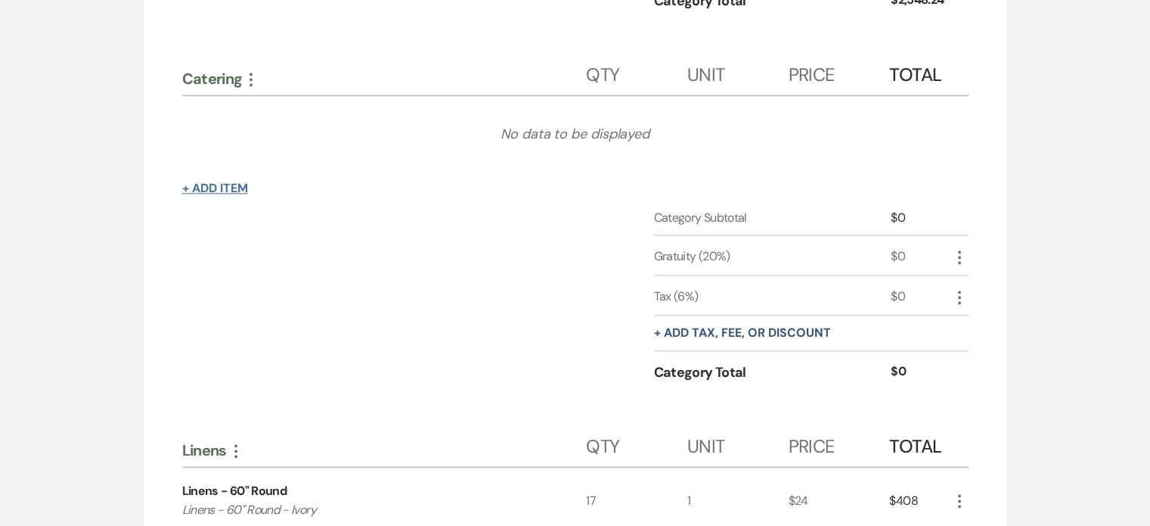
click at [234, 187] on button "+ Add Item" at bounding box center [215, 188] width 66 height 12
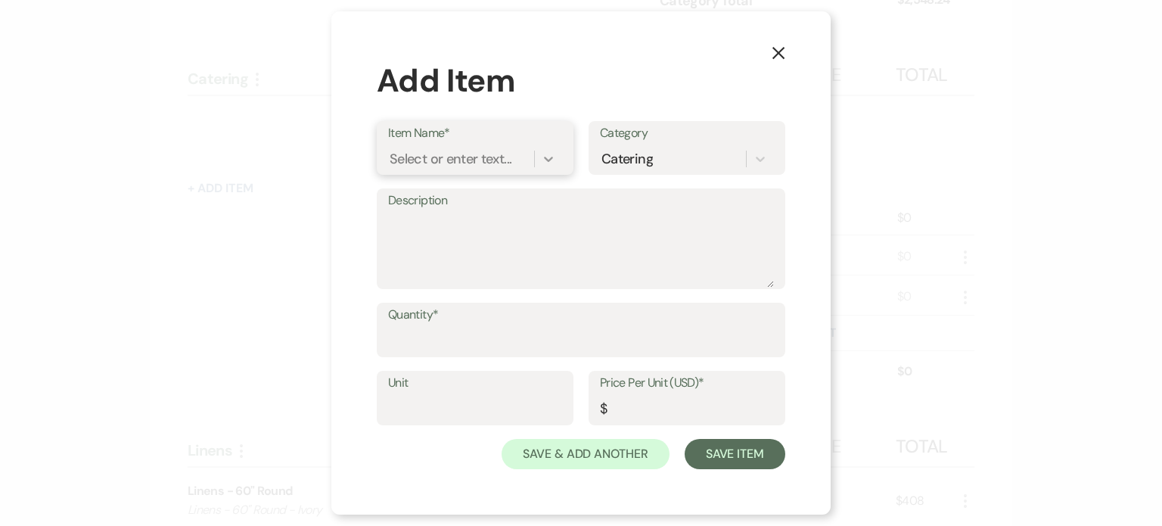
click at [536, 155] on div at bounding box center [548, 158] width 27 height 27
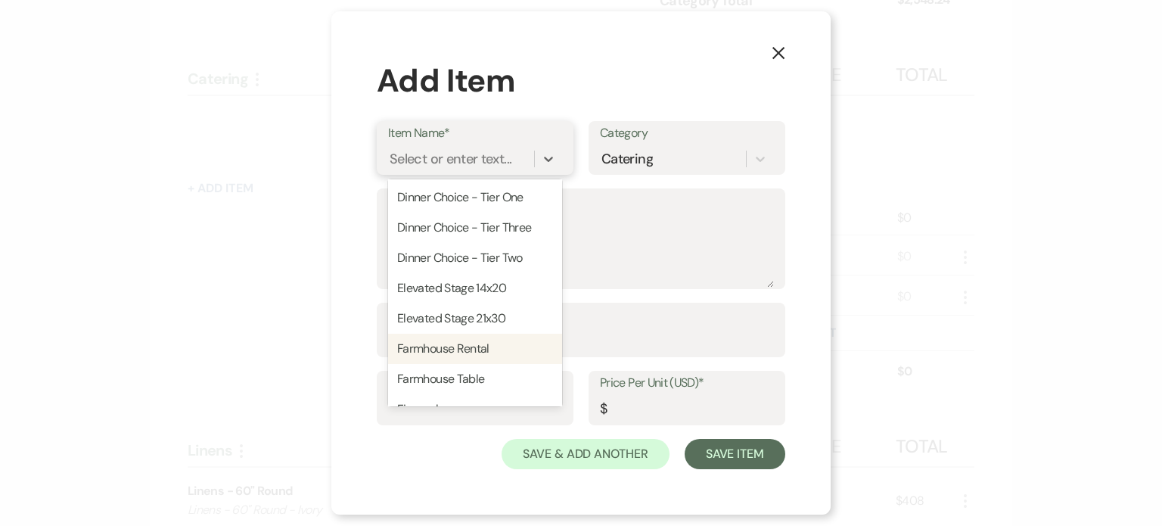
scroll to position [1059, 0]
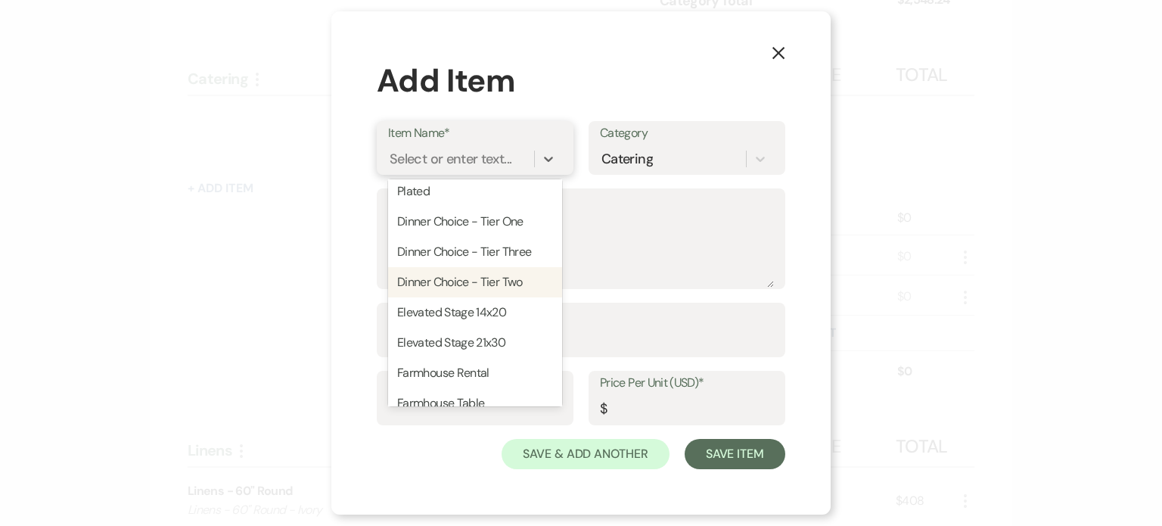
click at [523, 297] on div "Dinner Choice - Tier Two" at bounding box center [475, 282] width 174 height 30
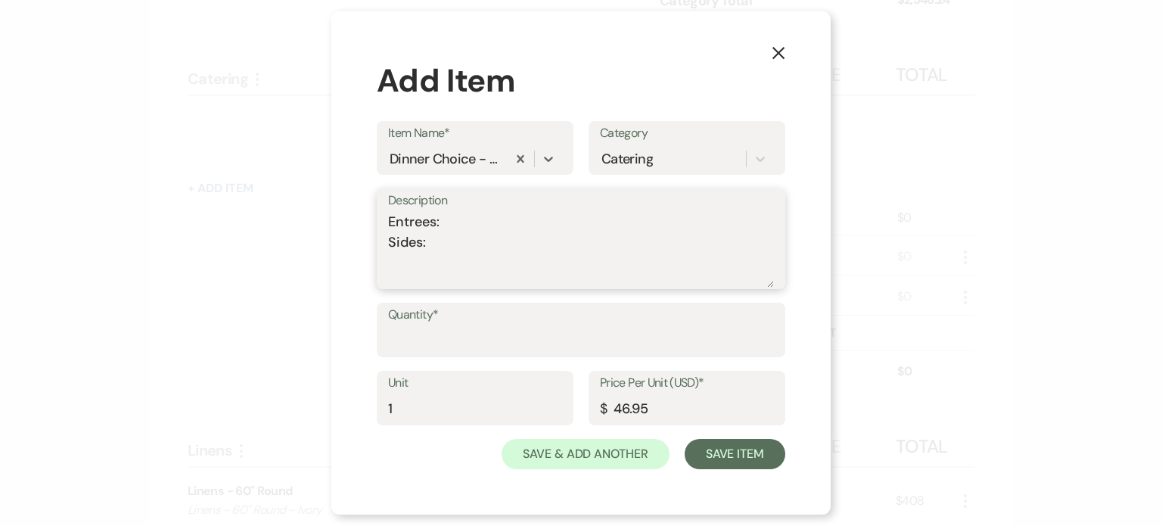
click at [497, 225] on textarea "Entrees: Sides:" at bounding box center [581, 250] width 386 height 76
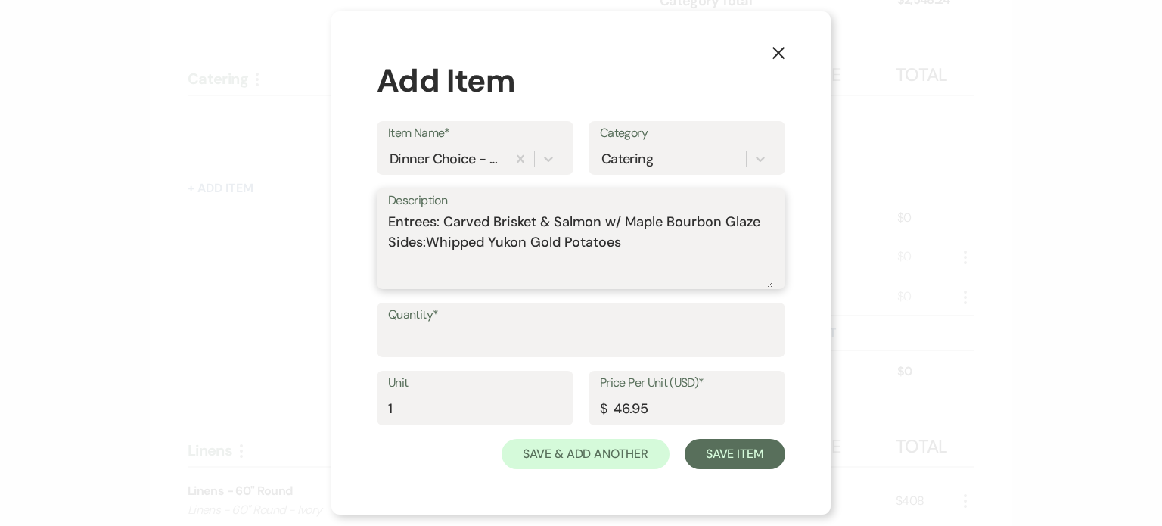
click at [426, 244] on textarea "Entrees: Carved Brisket & Salmon w/ Maple Bourbon Glaze Sides:Whipped Yukon Gol…" at bounding box center [581, 250] width 386 height 76
click at [641, 244] on textarea "Entrees: Carved Brisket & Salmon w/ Maple Bourbon Glaze Sides: Whipped Yukon Go…" at bounding box center [581, 250] width 386 height 76
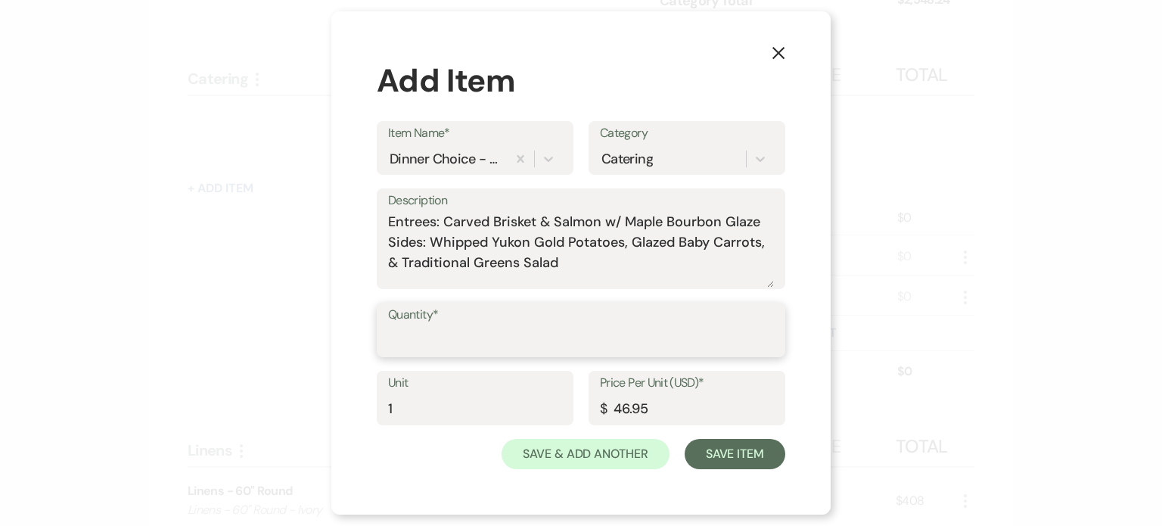
click at [508, 343] on input "Quantity*" at bounding box center [581, 340] width 386 height 29
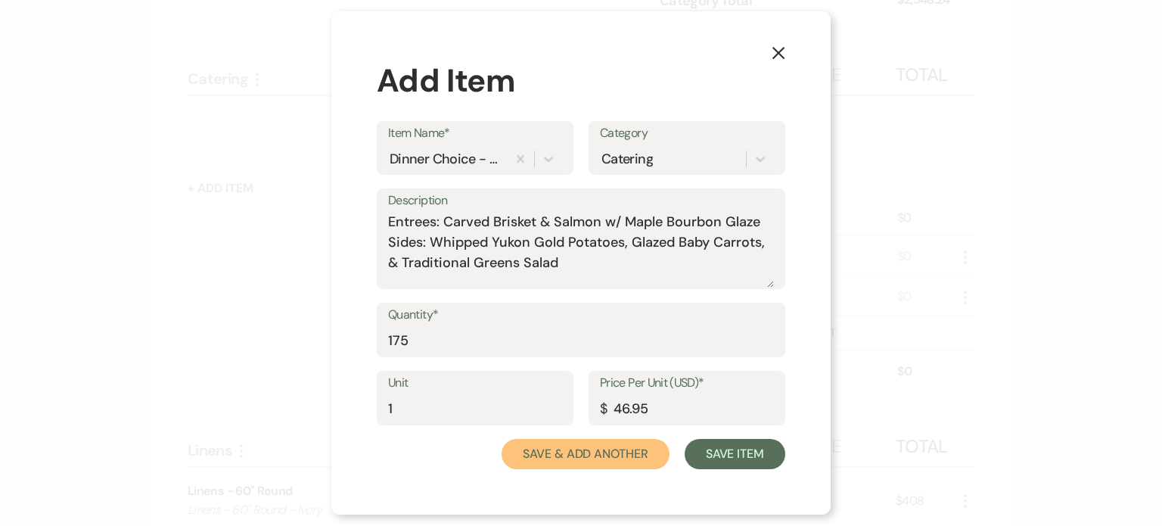
click at [608, 453] on button "Save & Add Another" at bounding box center [585, 454] width 168 height 30
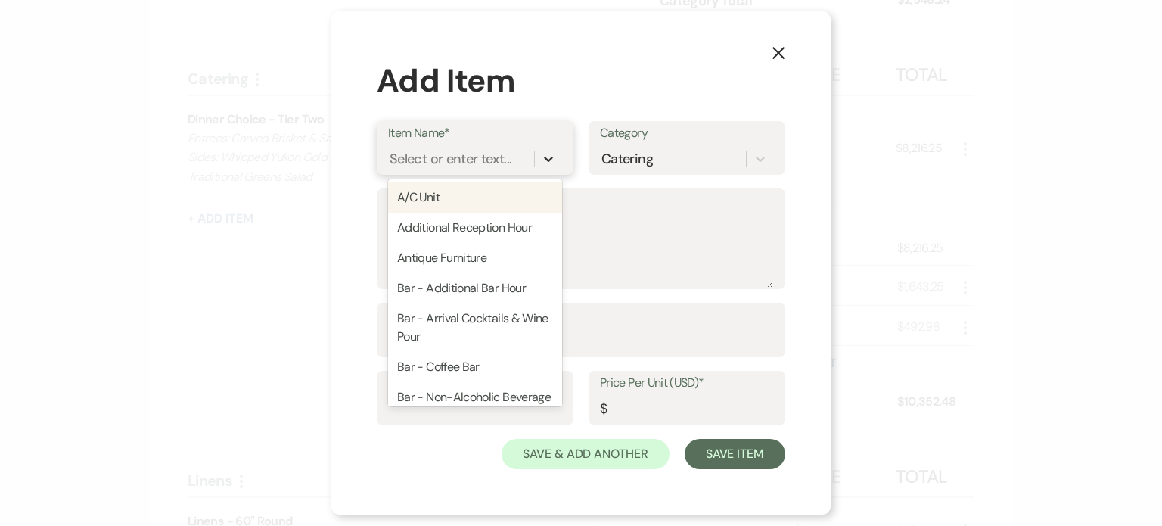
click at [548, 158] on icon at bounding box center [548, 158] width 15 height 15
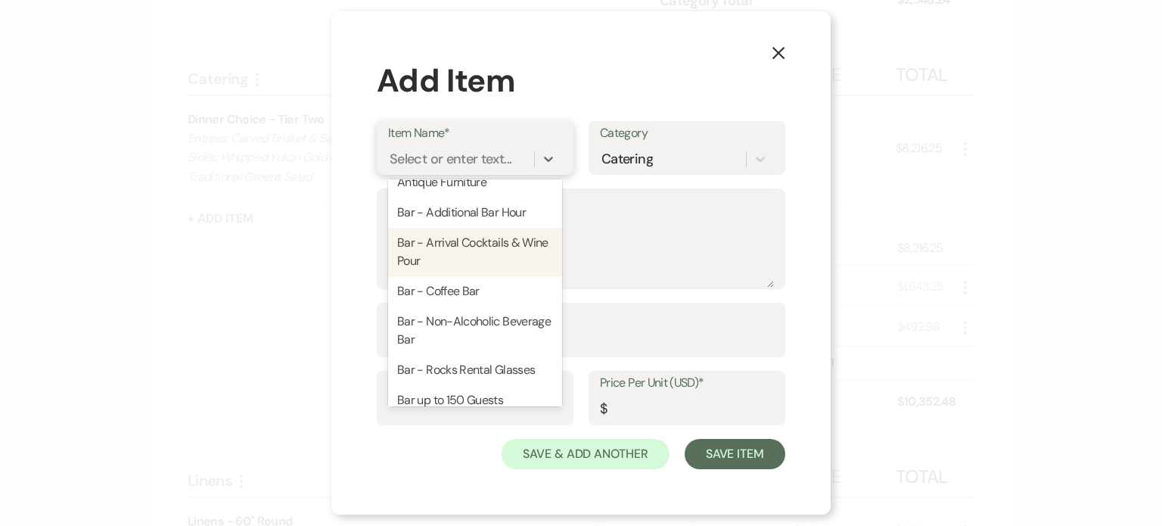
scroll to position [0, 0]
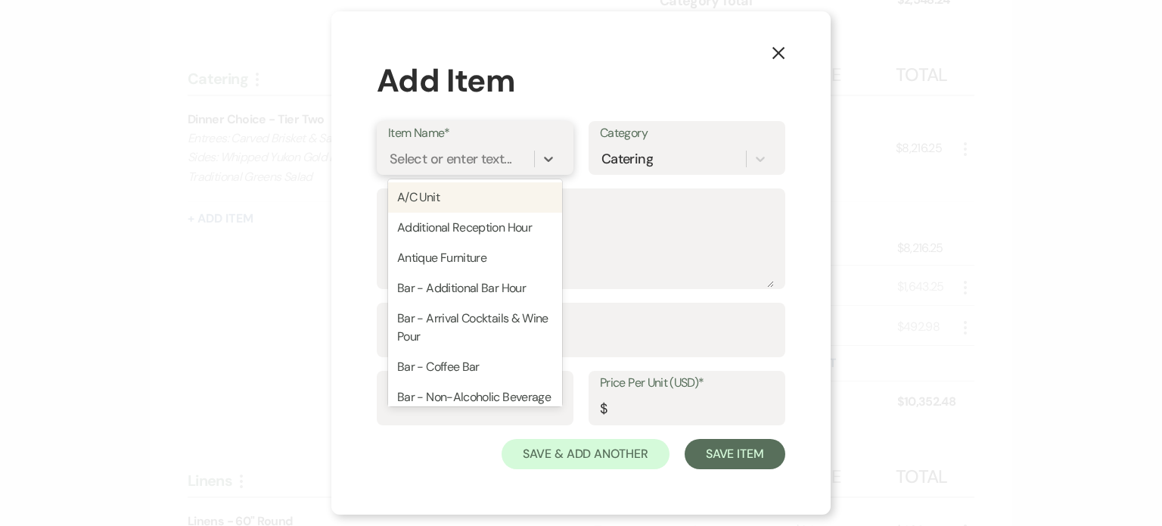
click at [448, 157] on div "Select or enter text..." at bounding box center [450, 159] width 122 height 20
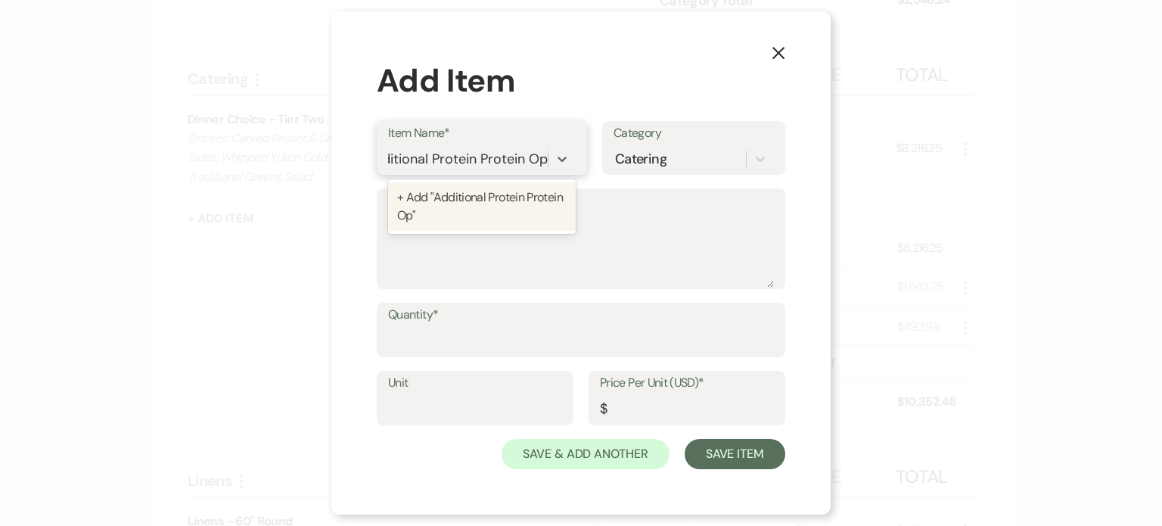
scroll to position [0, 26]
click at [474, 206] on div "+ Add "Additional Protein Protein Options"" at bounding box center [497, 206] width 219 height 48
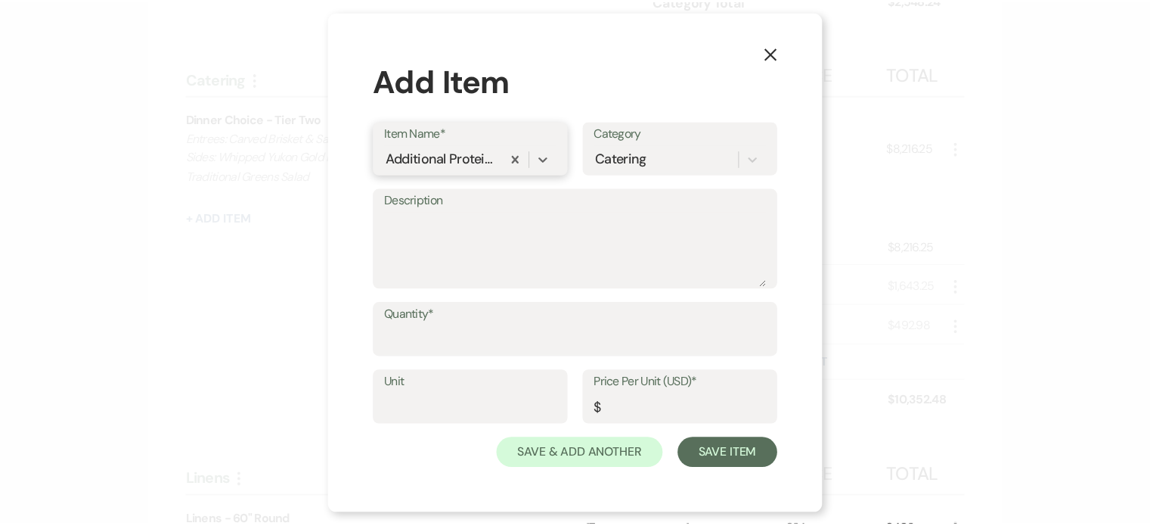
scroll to position [0, 0]
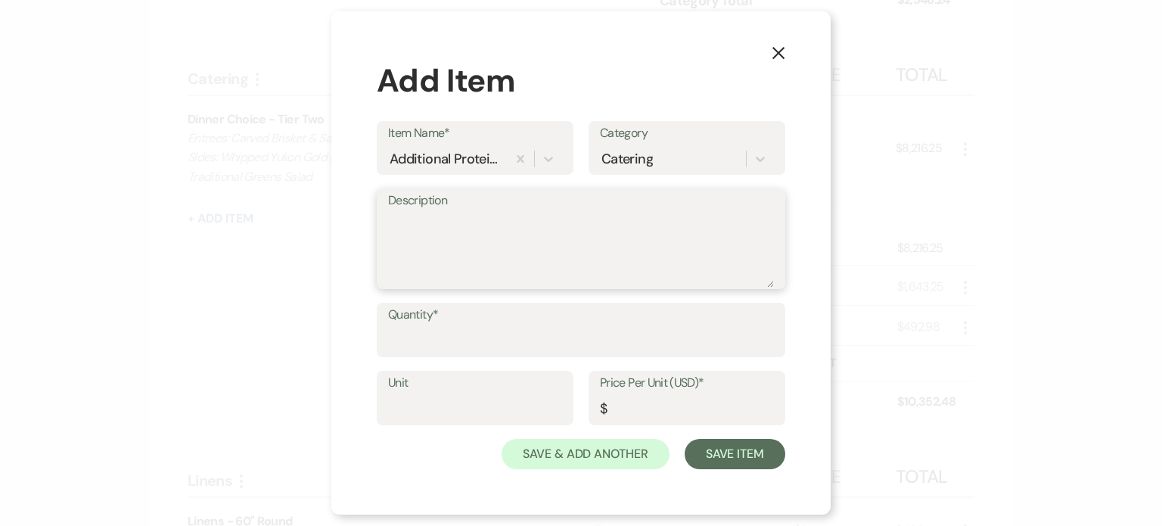
click at [465, 225] on textarea "Description" at bounding box center [581, 250] width 386 height 76
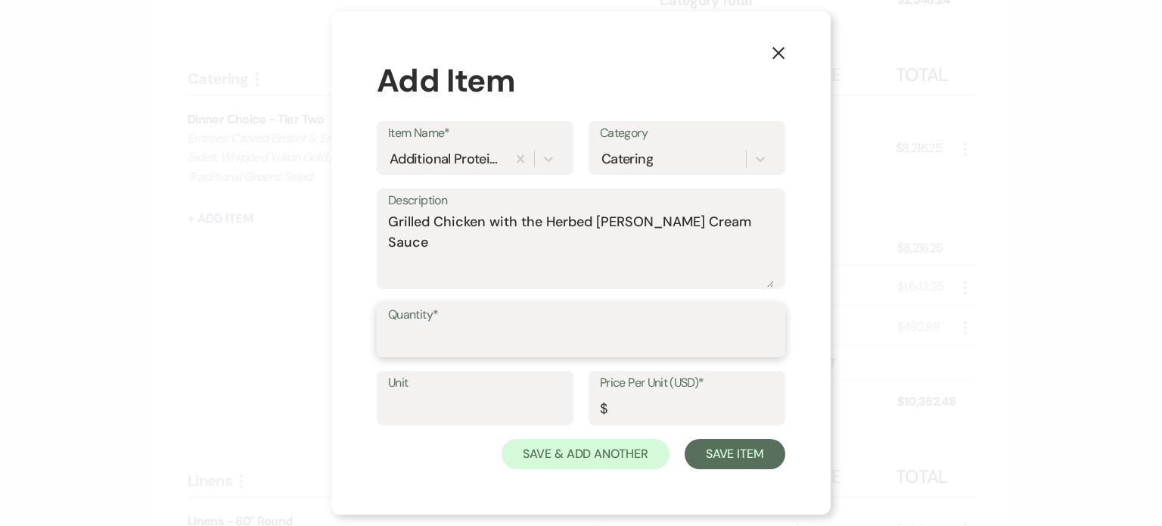
click at [464, 337] on input "Quantity*" at bounding box center [581, 340] width 386 height 29
click at [473, 412] on input "Unit" at bounding box center [475, 408] width 174 height 29
click at [619, 408] on input "Price Per Unit (USD)*" at bounding box center [687, 408] width 174 height 29
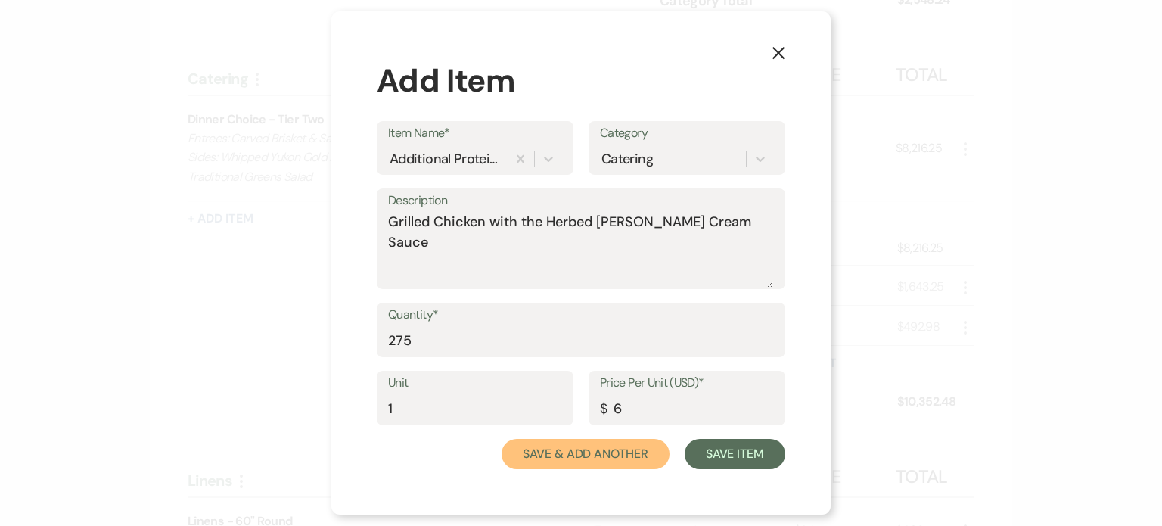
click at [638, 459] on button "Save & Add Another" at bounding box center [585, 454] width 168 height 30
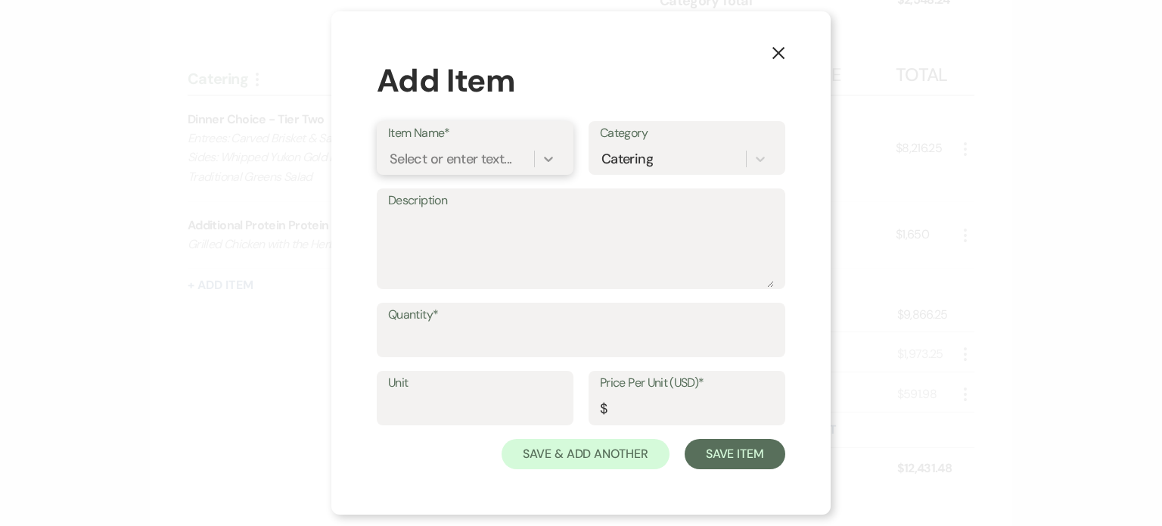
click at [548, 166] on div at bounding box center [548, 158] width 27 height 27
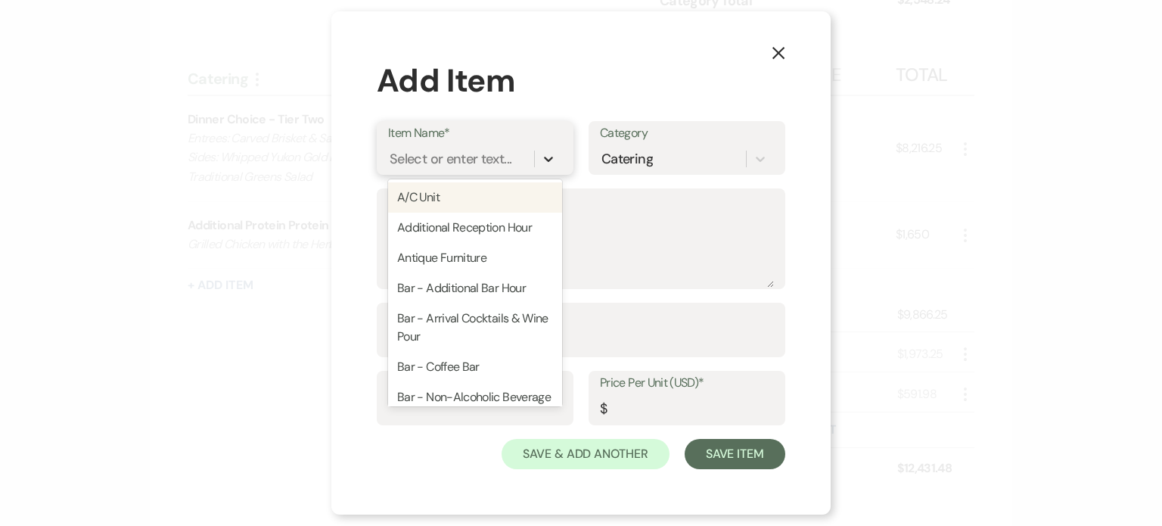
click at [548, 166] on div at bounding box center [548, 158] width 27 height 27
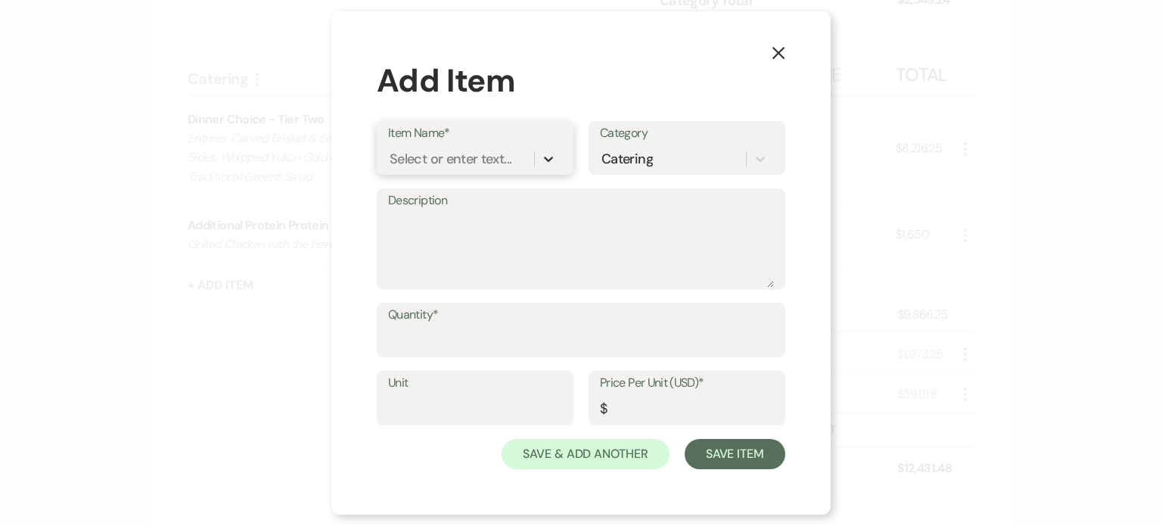
click at [548, 168] on div at bounding box center [548, 158] width 27 height 27
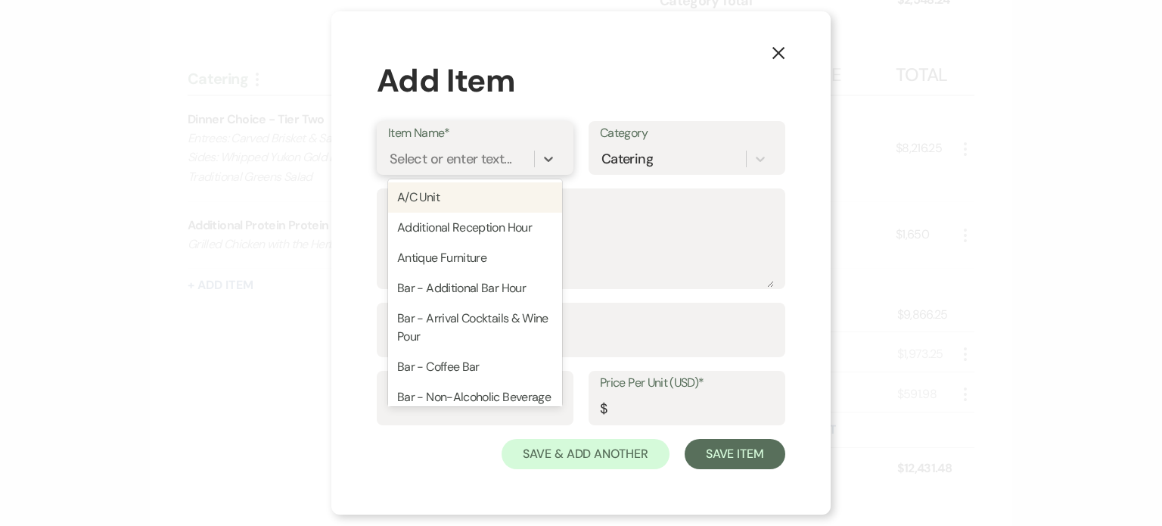
click at [475, 172] on div "Select or enter text..." at bounding box center [475, 158] width 174 height 29
click at [478, 160] on div "Select or enter text..." at bounding box center [450, 159] width 122 height 20
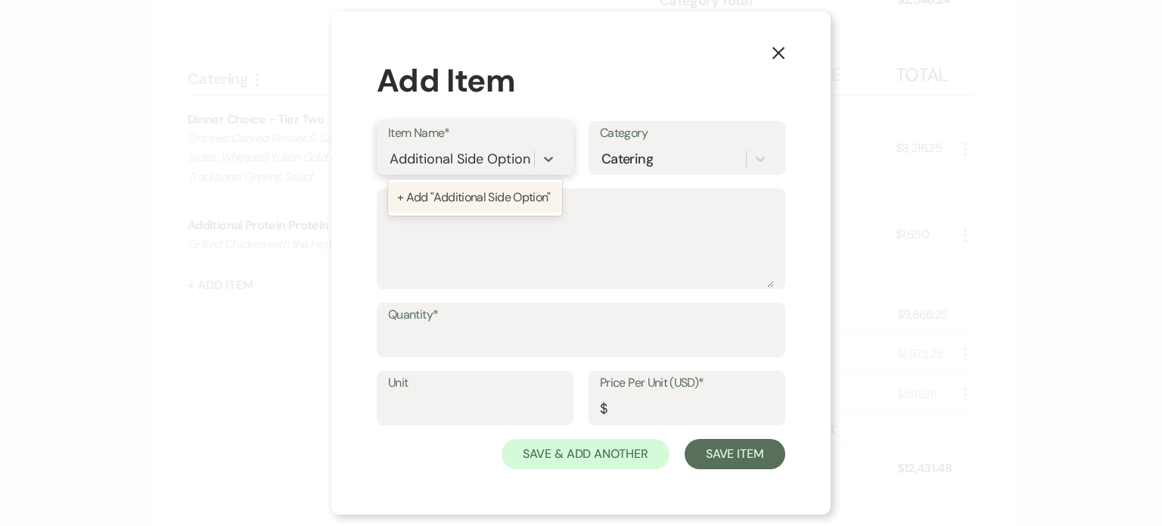
click at [476, 201] on div "+ Add "Additional Side Option"" at bounding box center [475, 197] width 174 height 30
click at [475, 219] on textarea "Description" at bounding box center [581, 250] width 386 height 76
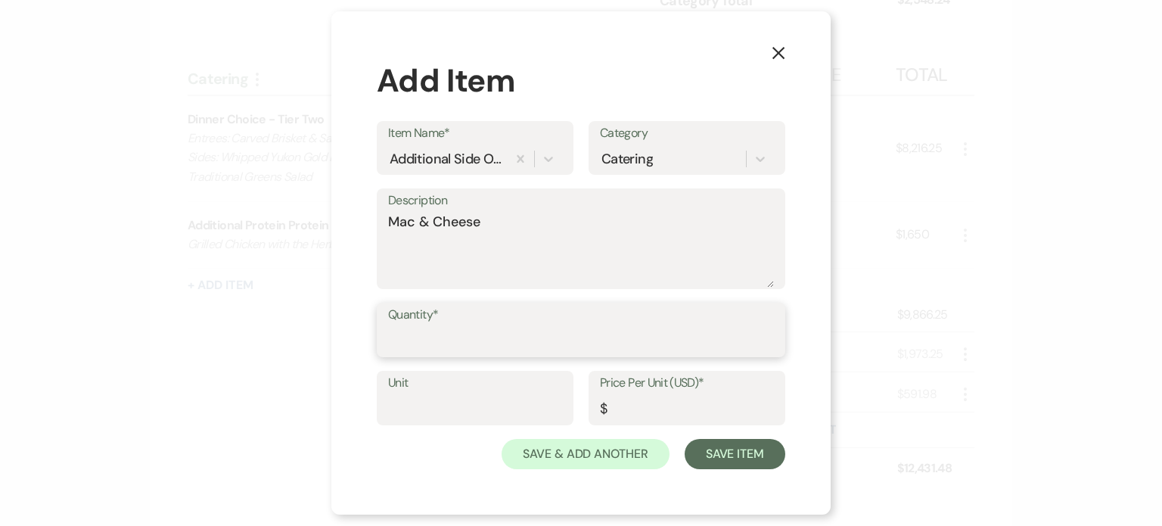
click at [442, 347] on input "Quantity*" at bounding box center [581, 340] width 386 height 29
click at [475, 422] on input "Unit" at bounding box center [475, 408] width 174 height 29
click at [634, 405] on input "Price Per Unit (USD)*" at bounding box center [687, 408] width 174 height 29
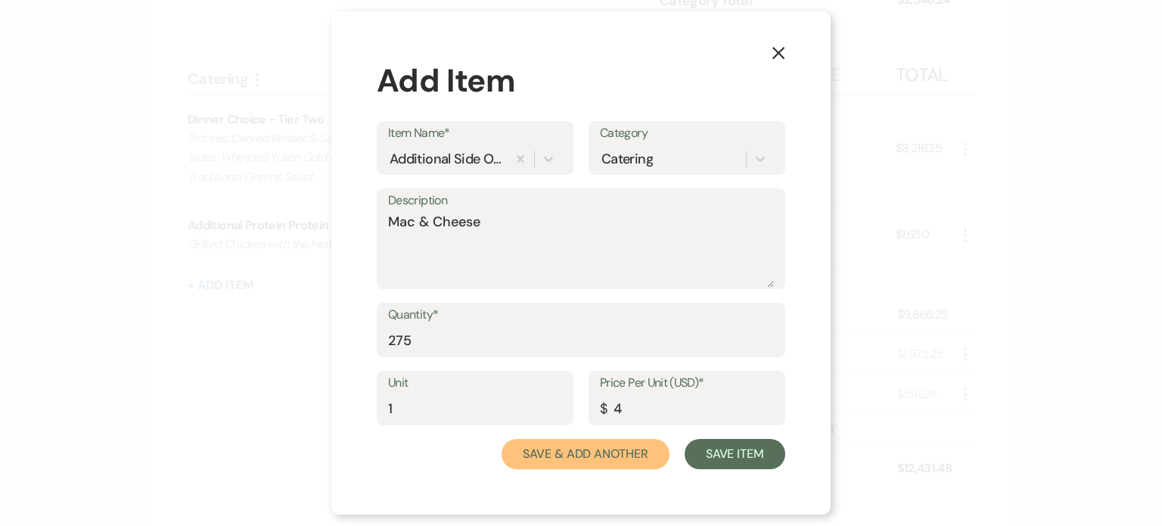
click at [650, 455] on button "Save & Add Another" at bounding box center [585, 454] width 168 height 30
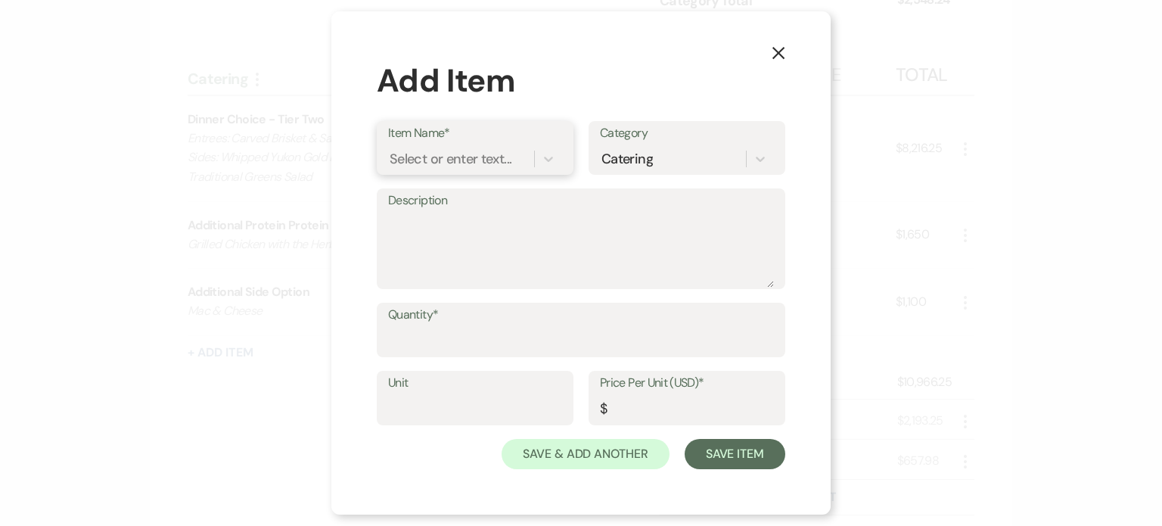
click at [476, 168] on div "Select or enter text..." at bounding box center [450, 159] width 122 height 20
click at [470, 197] on div "+ Add "Vendor Meals"" at bounding box center [475, 197] width 174 height 30
click at [469, 205] on label "Description" at bounding box center [581, 201] width 386 height 22
click at [469, 212] on textarea "Description" at bounding box center [581, 250] width 386 height 76
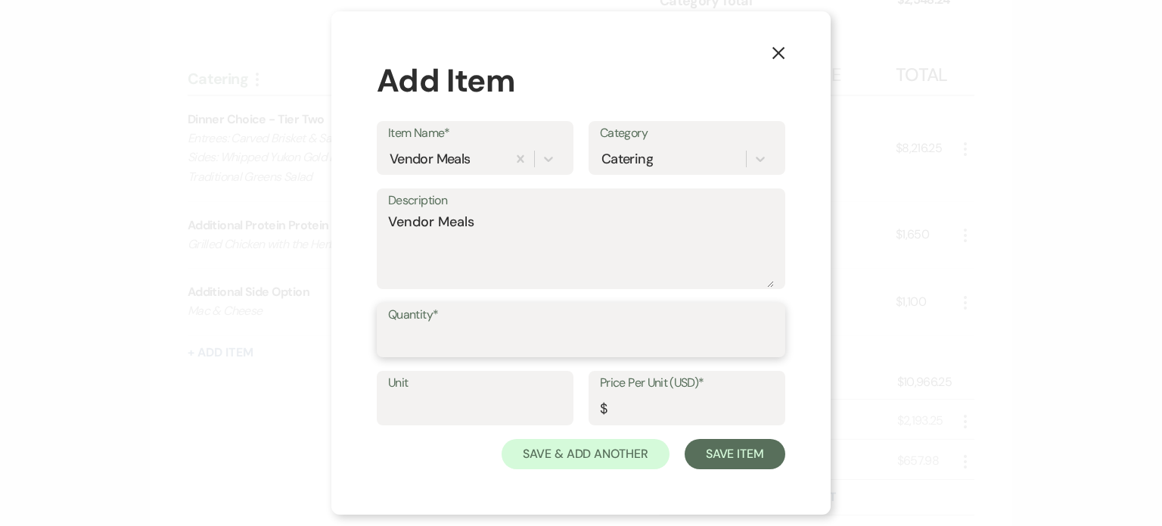
click at [424, 329] on input "Quantity*" at bounding box center [581, 340] width 386 height 29
click at [443, 408] on input "Unit" at bounding box center [475, 408] width 174 height 29
click at [677, 410] on input "Price Per Unit (USD)*" at bounding box center [687, 408] width 174 height 29
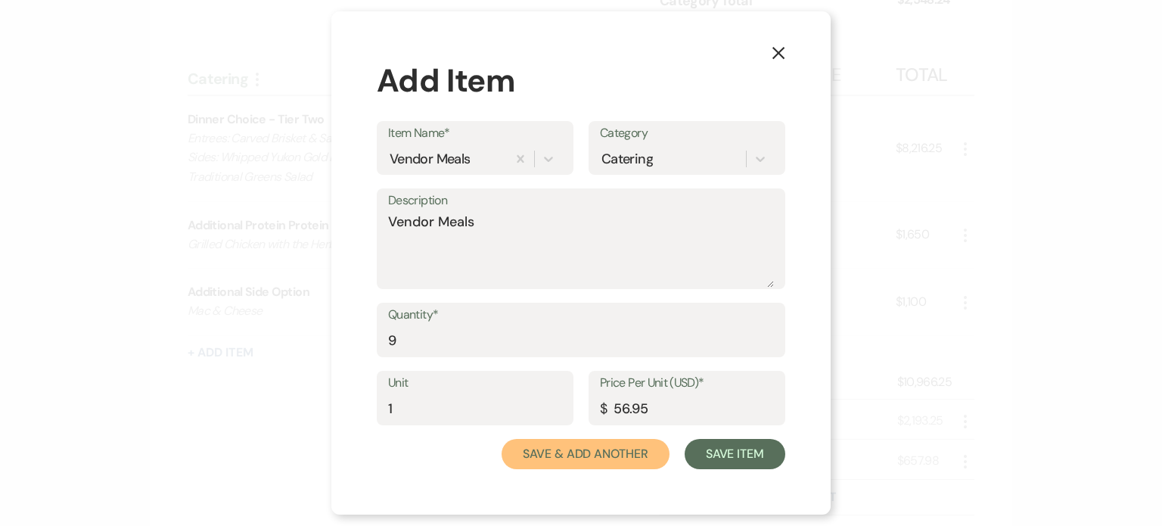
click at [625, 451] on button "Save & Add Another" at bounding box center [585, 454] width 168 height 30
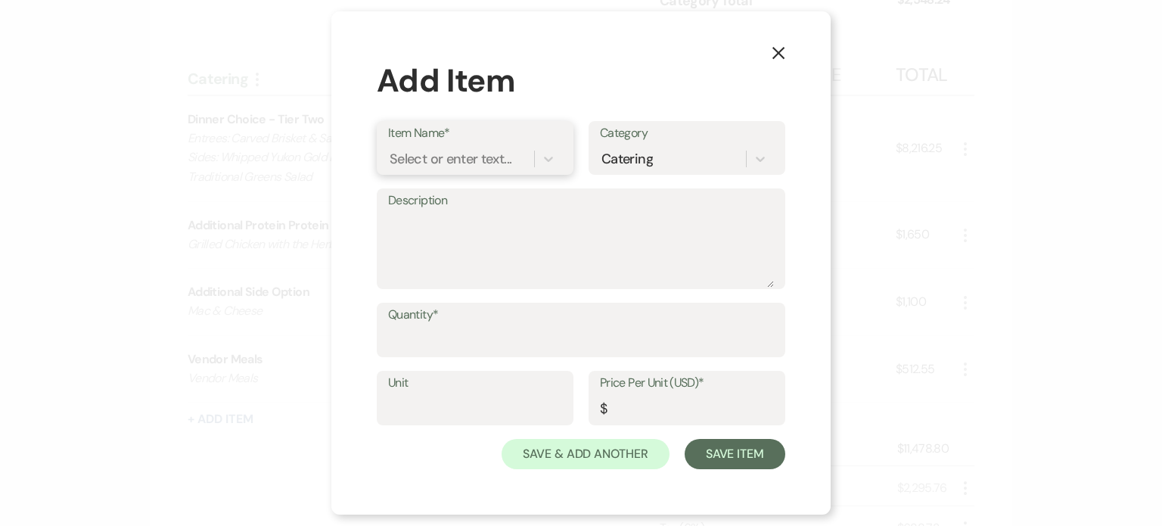
click at [515, 160] on div "Select or enter text..." at bounding box center [461, 159] width 146 height 26
click at [439, 157] on input "Kids 1/2 Meals" at bounding box center [433, 159] width 89 height 20
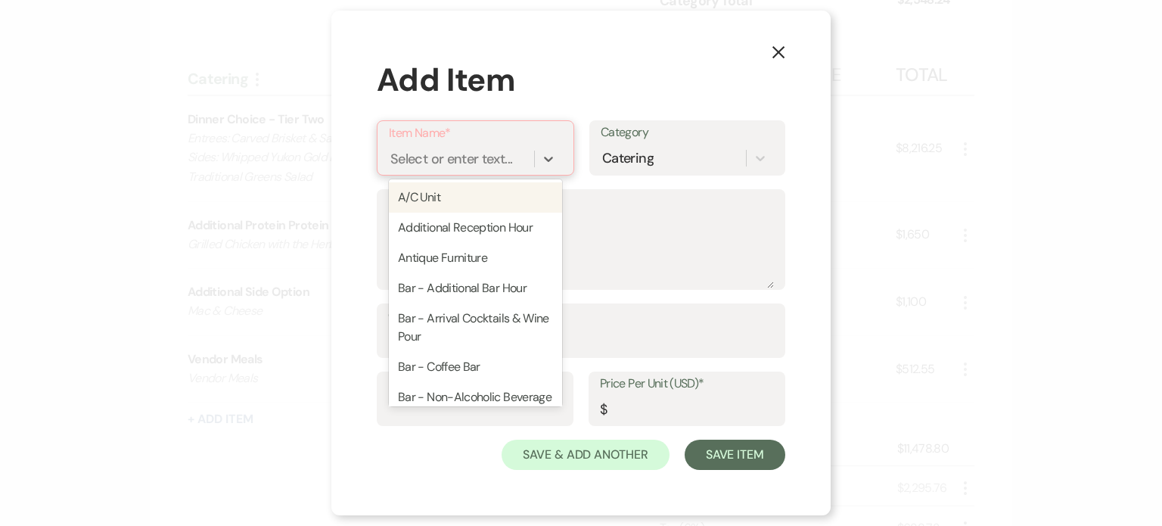
click at [436, 157] on div "Select or enter text..." at bounding box center [451, 159] width 122 height 20
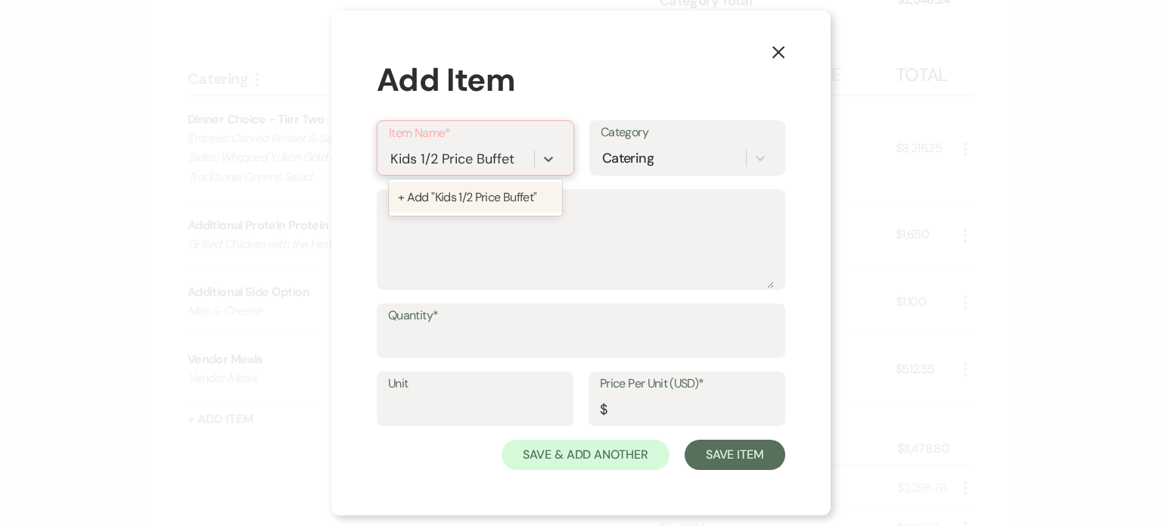
click at [461, 190] on div "+ Add "Kids 1/2 Price Buffet"" at bounding box center [475, 197] width 173 height 30
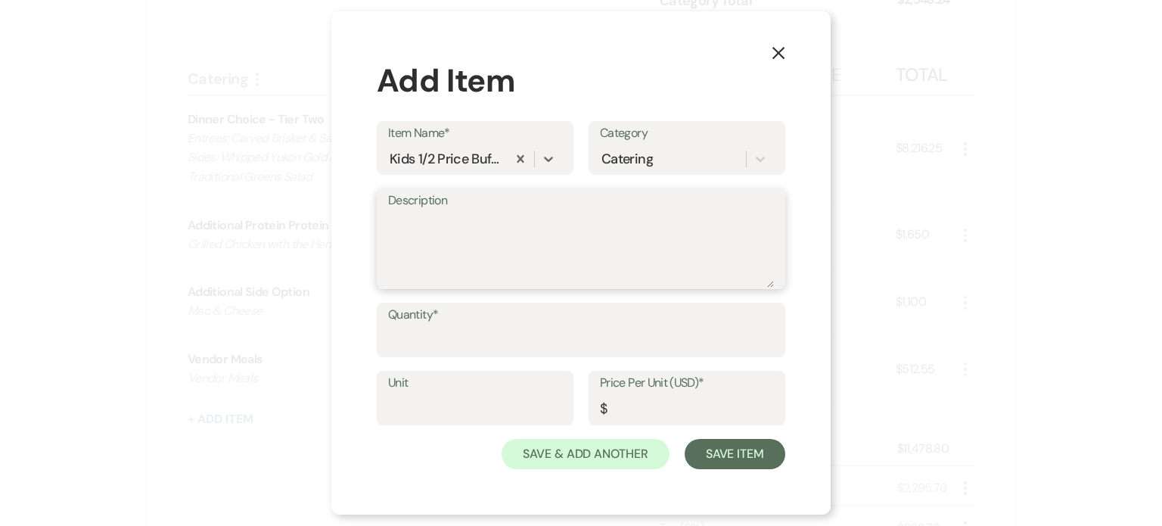
click at [479, 224] on textarea "Description" at bounding box center [581, 250] width 386 height 76
click at [495, 350] on input "Quantity*" at bounding box center [581, 340] width 386 height 29
click at [470, 423] on input "Unit" at bounding box center [475, 408] width 174 height 29
click at [642, 399] on input "Price Per Unit (USD)*" at bounding box center [687, 408] width 174 height 29
click at [684, 439] on button "Save Item" at bounding box center [734, 454] width 101 height 30
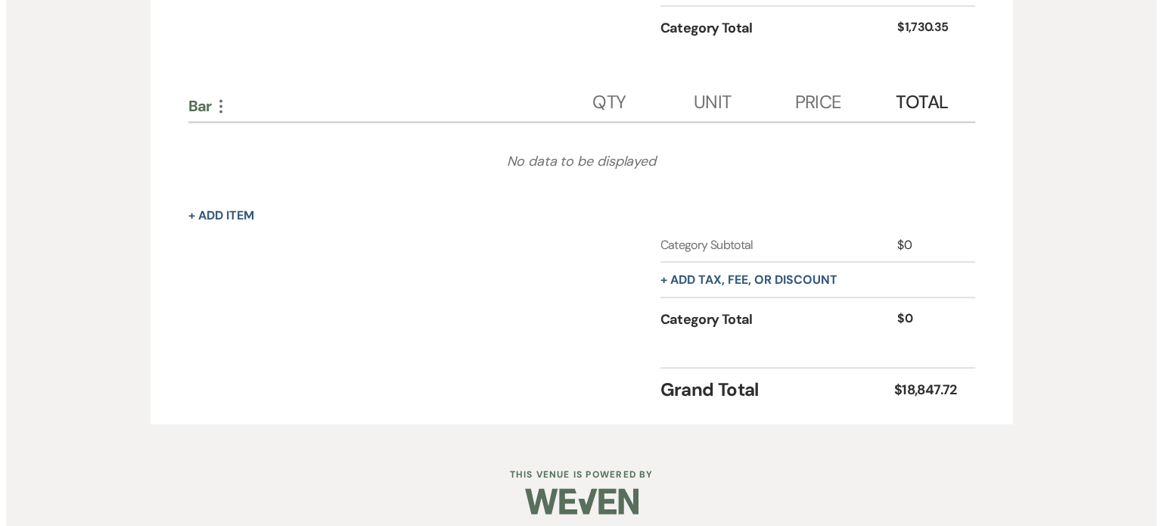
scroll to position [3015, 0]
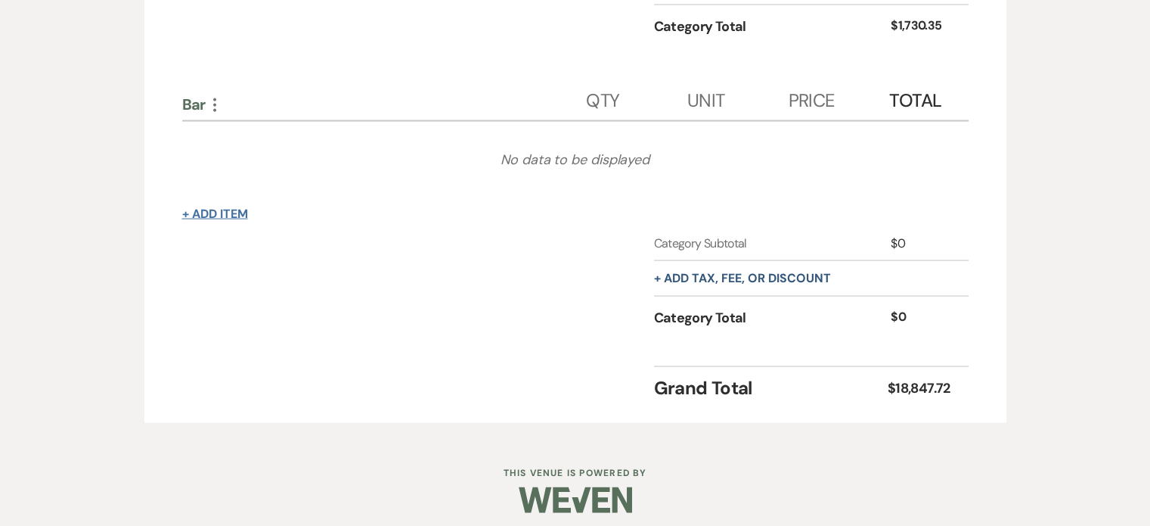
click at [224, 208] on button "+ Add Item" at bounding box center [215, 214] width 66 height 12
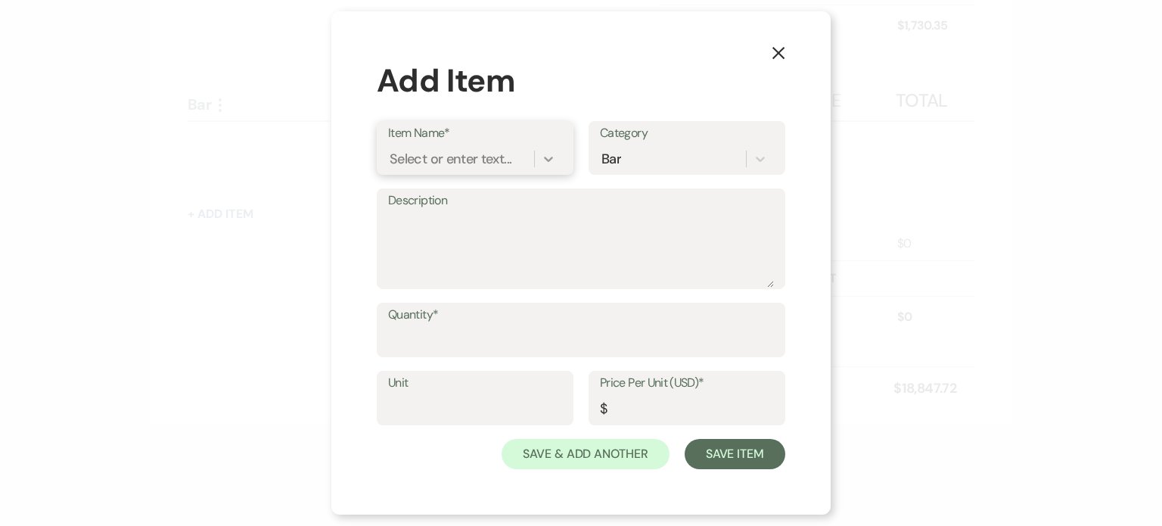
click at [539, 157] on div at bounding box center [548, 158] width 27 height 27
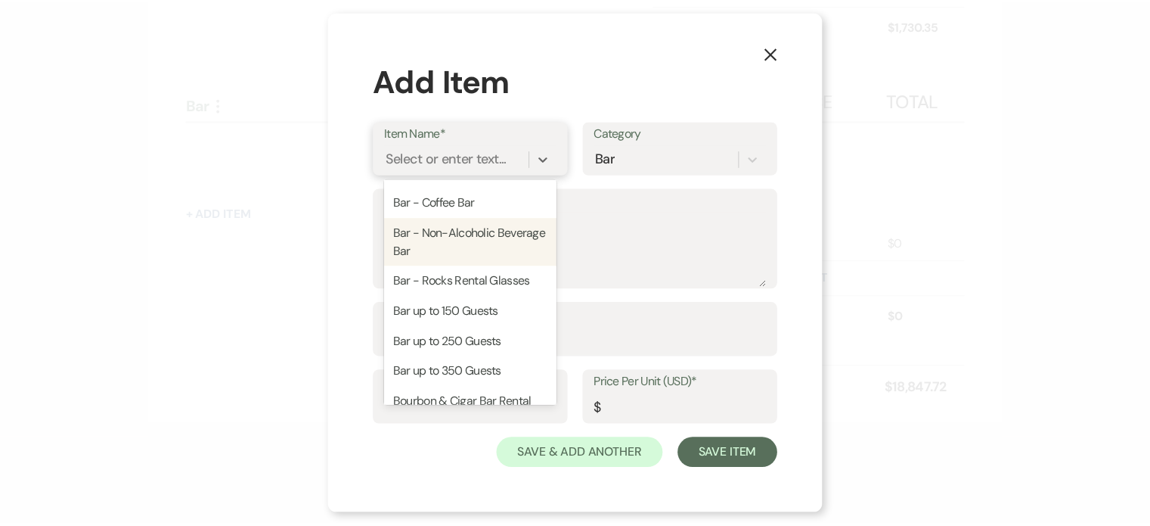
scroll to position [151, 0]
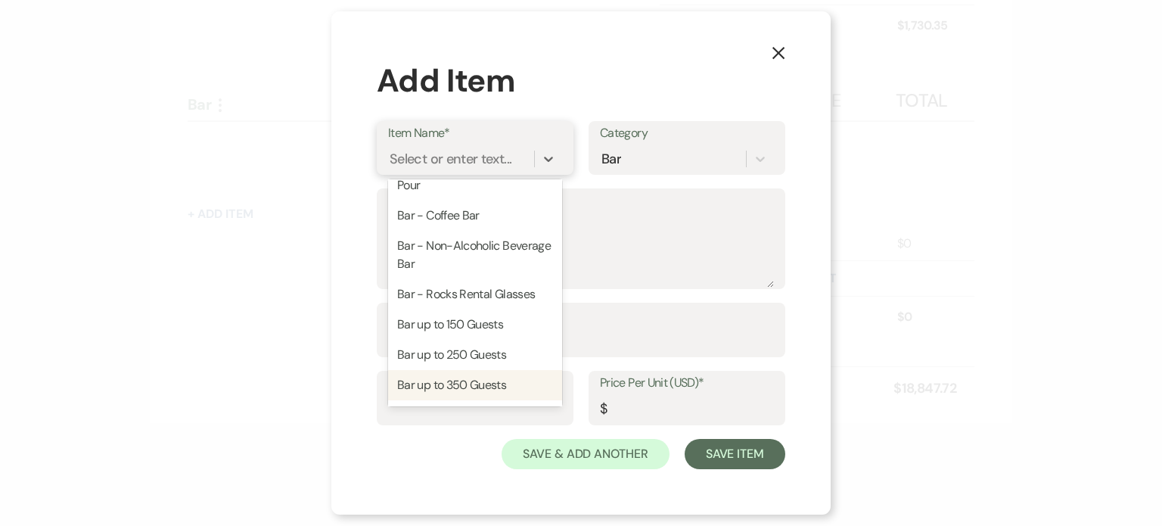
click at [480, 386] on div "Bar up to 350 Guests" at bounding box center [475, 385] width 174 height 30
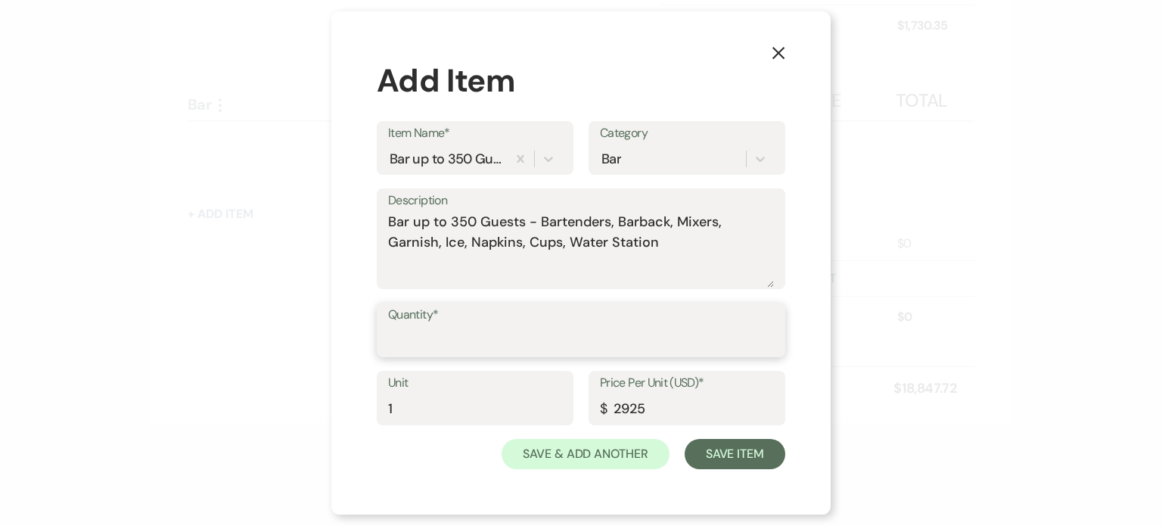
click at [490, 341] on input "Quantity*" at bounding box center [581, 340] width 386 height 29
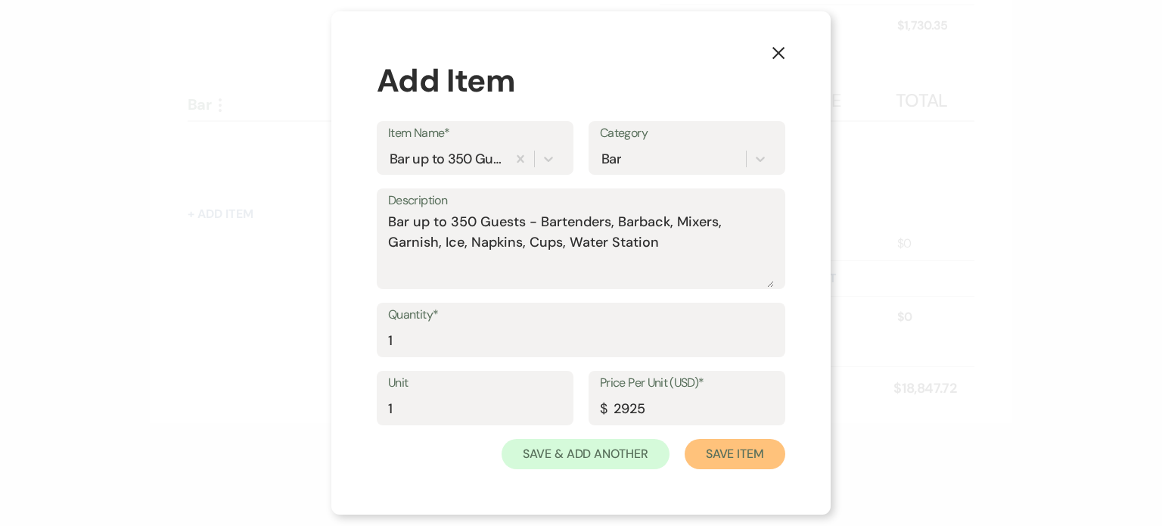
click at [715, 449] on button "Save Item" at bounding box center [734, 454] width 101 height 30
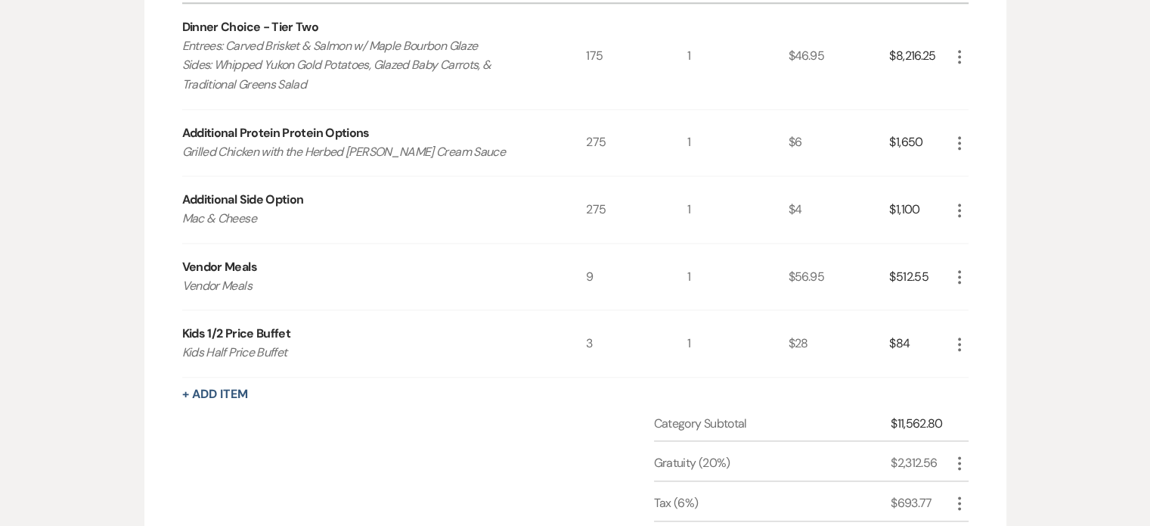
scroll to position [1730, 0]
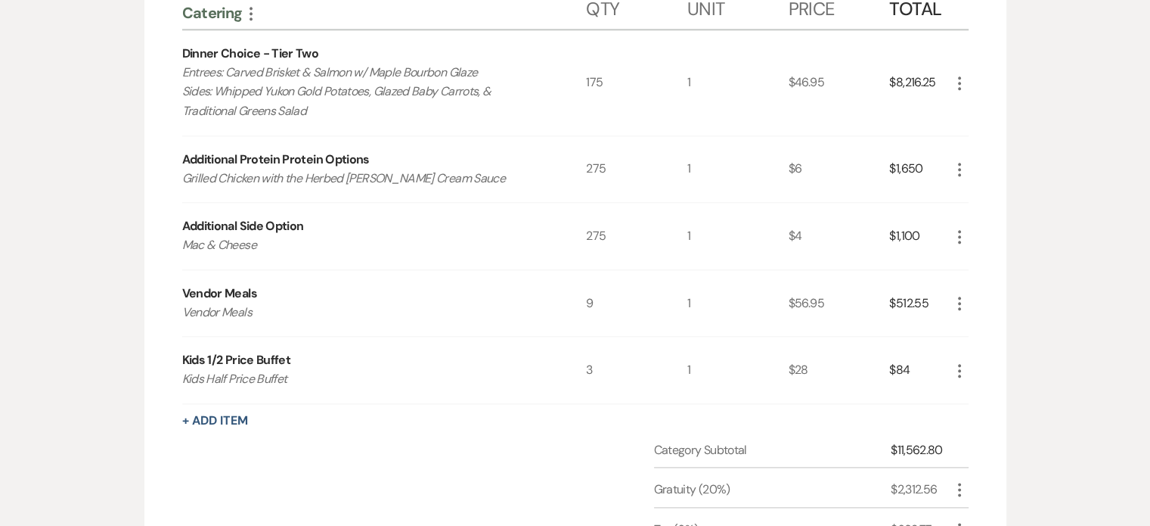
click at [956, 74] on icon "More" at bounding box center [960, 83] width 18 height 18
click at [977, 115] on button "Pencil Edit" at bounding box center [990, 113] width 79 height 24
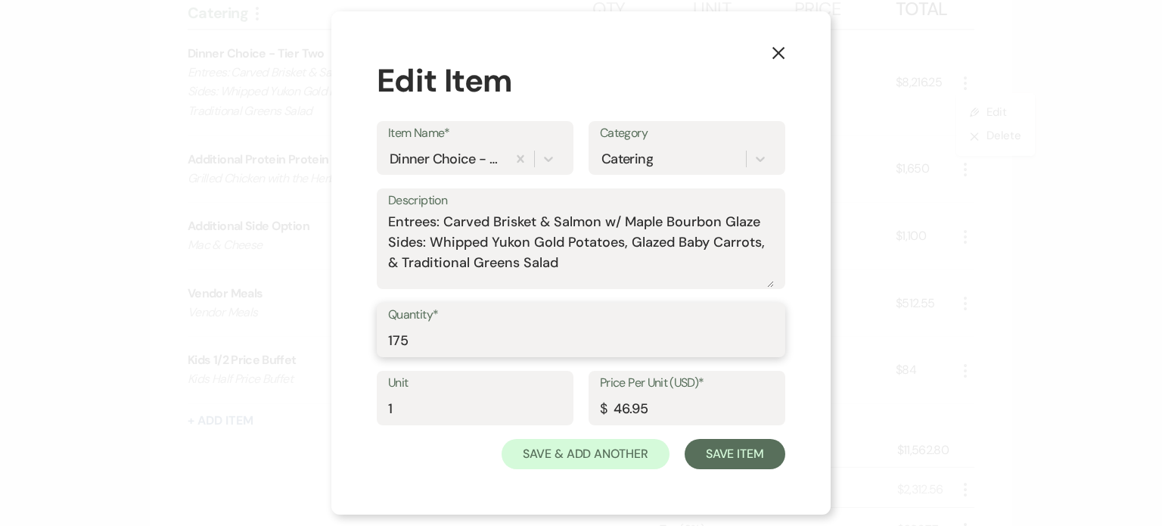
drag, startPoint x: 448, startPoint y: 342, endPoint x: 360, endPoint y: 341, distance: 88.5
click at [360, 341] on div "X Edit Item Item Name* Dinner Choice - Tier Two Category Catering Description E…" at bounding box center [580, 262] width 499 height 503
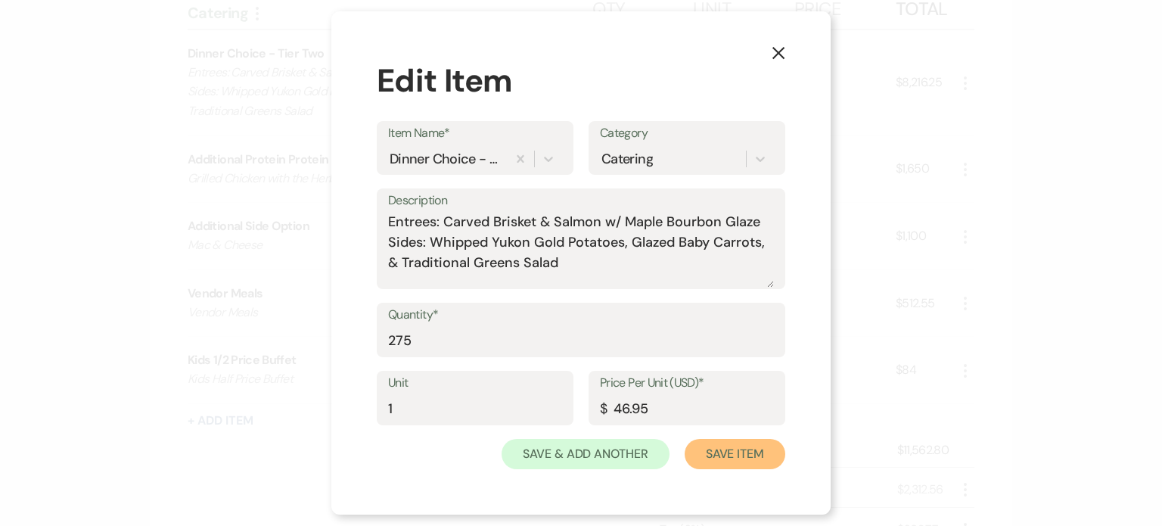
click at [718, 445] on button "Save Item" at bounding box center [734, 454] width 101 height 30
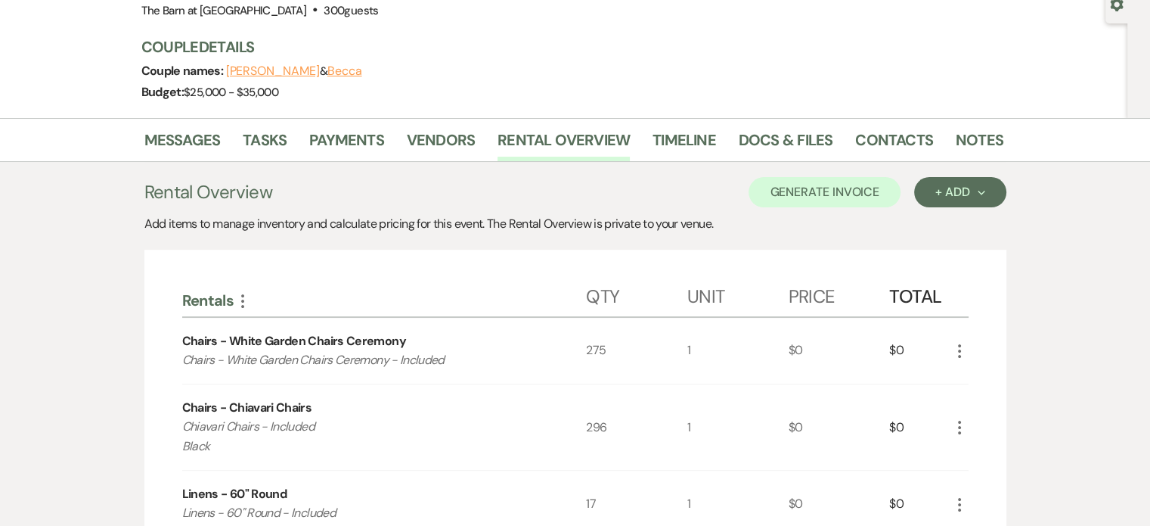
scroll to position [0, 0]
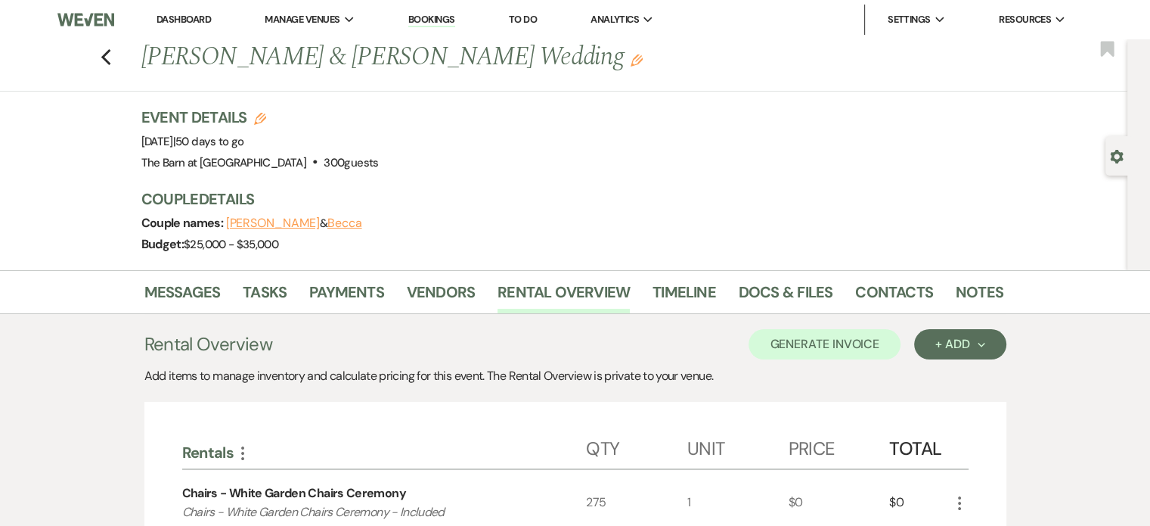
click at [520, 135] on div "Event Details Edit Event Date: [DATE] | 50 days to go Venue: [GEOGRAPHIC_DATA] …" at bounding box center [564, 140] width 847 height 67
drag, startPoint x: 174, startPoint y: 14, endPoint x: 356, endPoint y: 11, distance: 182.3
click at [174, 14] on link "Dashboard" at bounding box center [184, 19] width 54 height 13
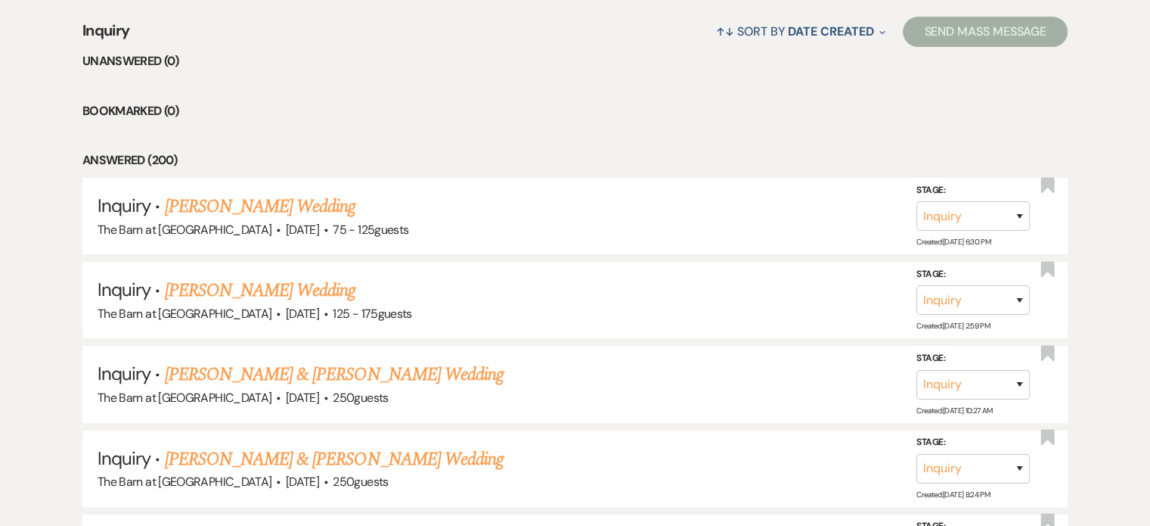
scroll to position [605, 0]
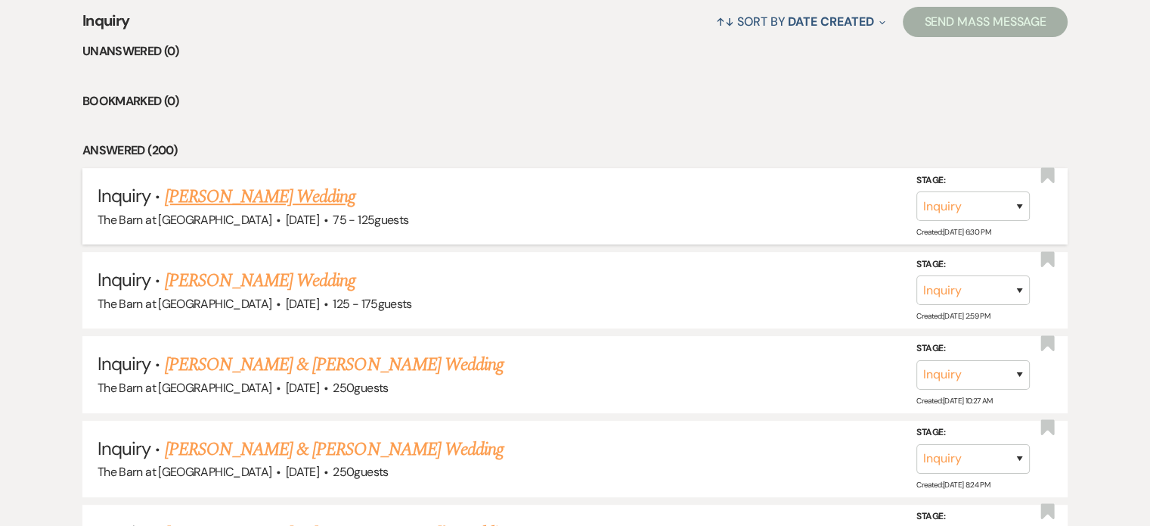
click at [310, 190] on link "[PERSON_NAME] Wedding" at bounding box center [260, 196] width 191 height 27
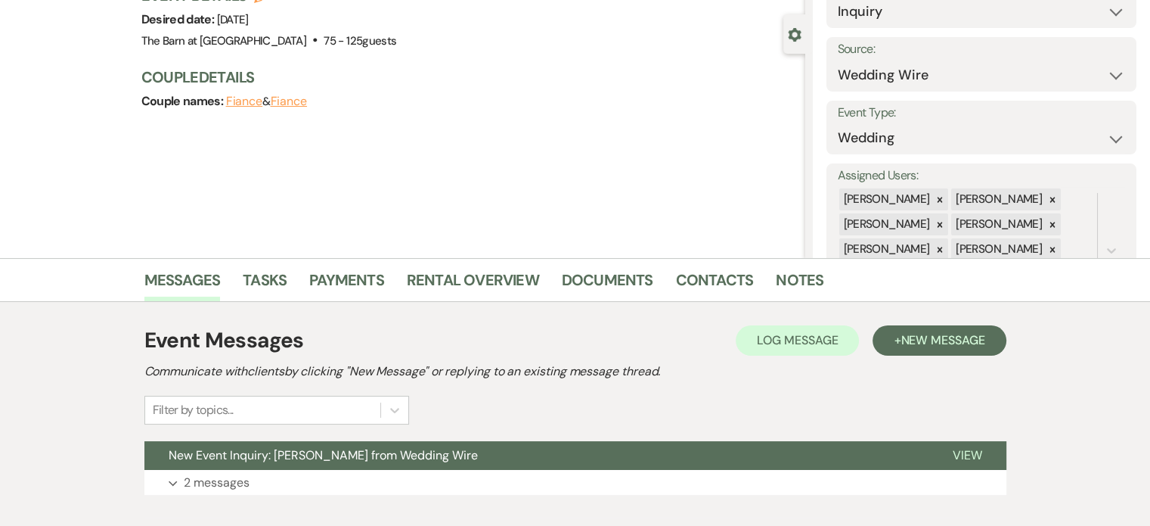
scroll to position [210, 0]
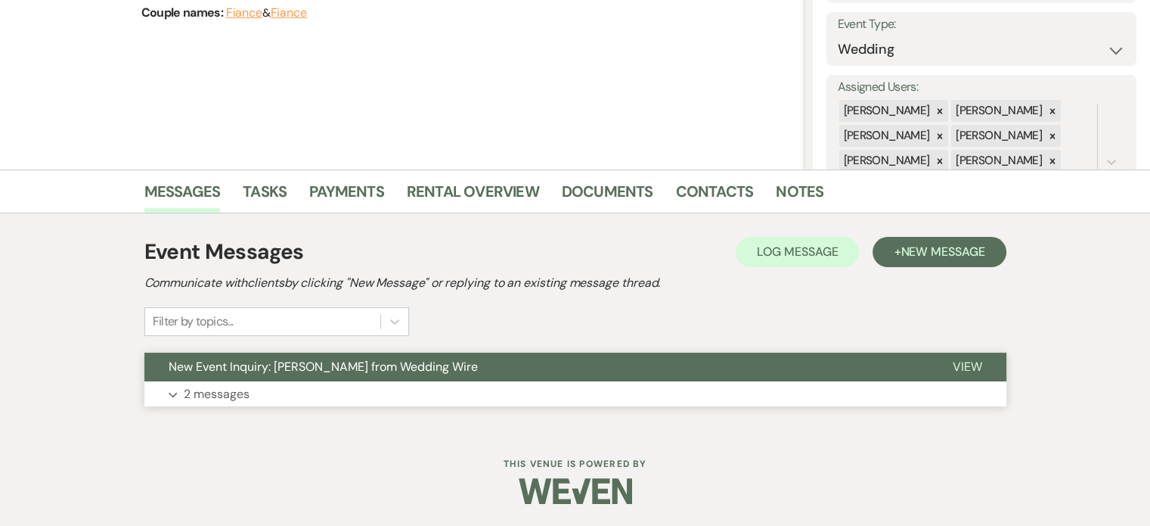
click at [297, 381] on button "Expand 2 messages" at bounding box center [575, 394] width 862 height 26
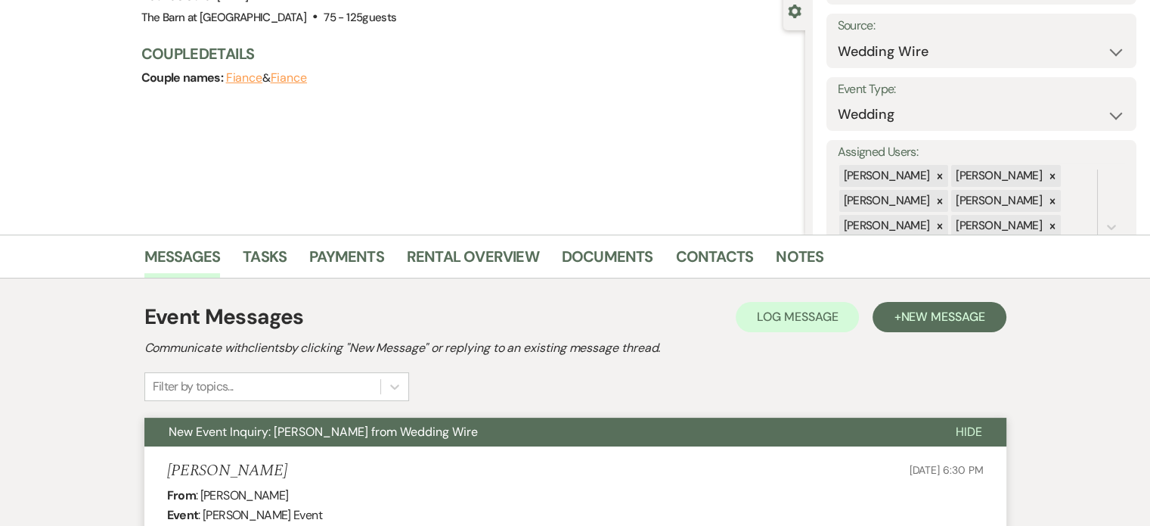
scroll to position [0, 0]
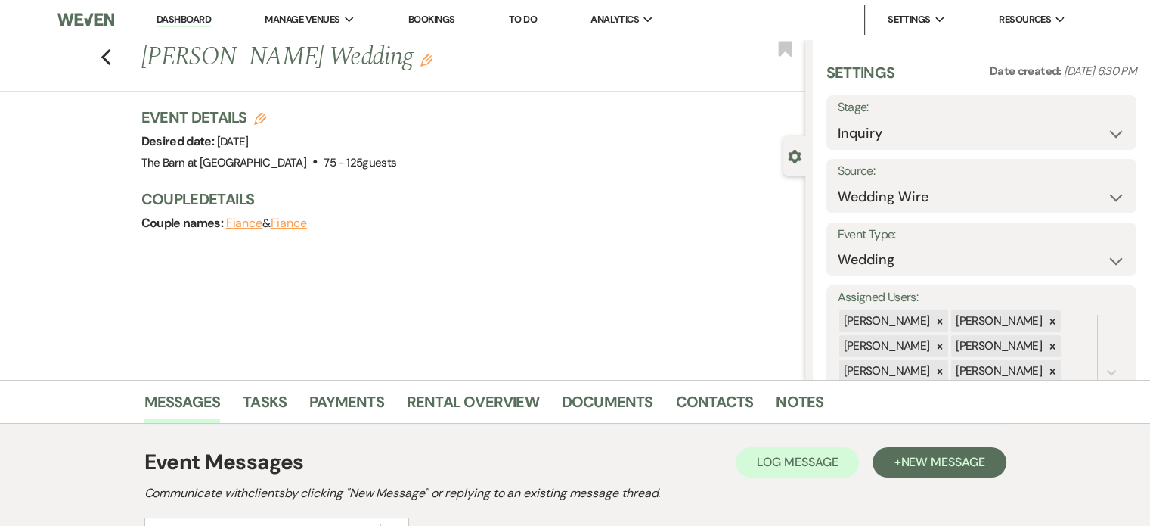
click at [118, 51] on div "Previous [PERSON_NAME] Wedding Edit Bookmark" at bounding box center [398, 65] width 813 height 52
click at [110, 54] on use "button" at bounding box center [106, 57] width 10 height 17
